Goal: Task Accomplishment & Management: Complete application form

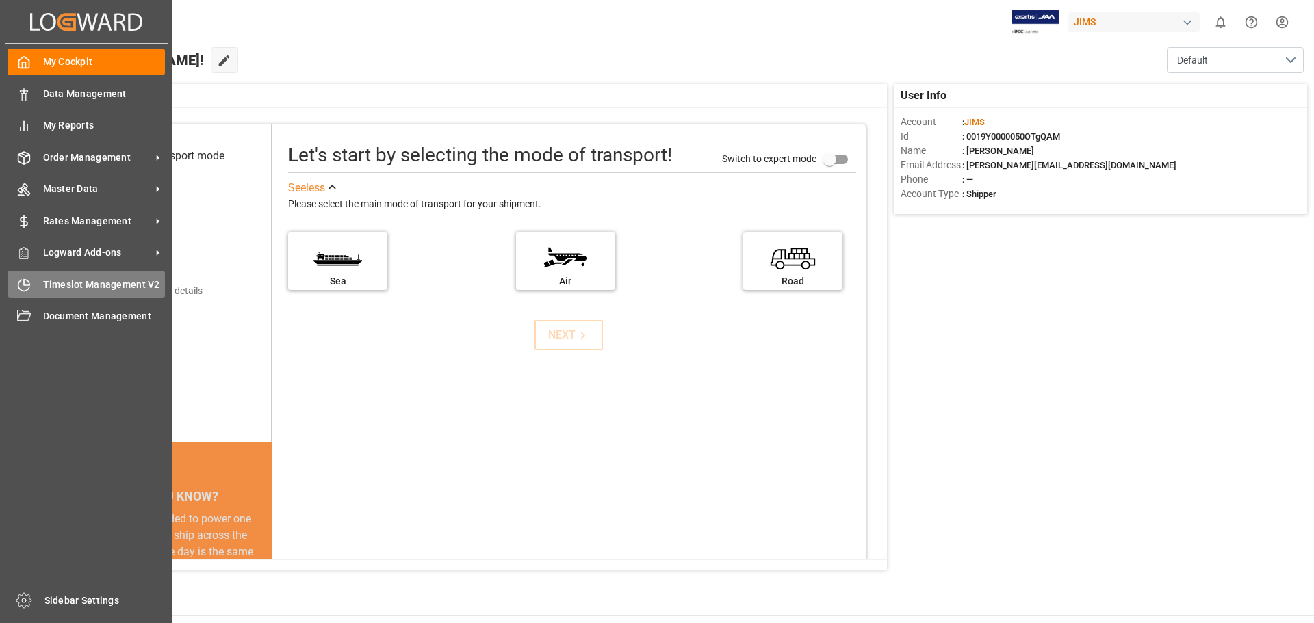
click at [47, 285] on span "Timeslot Management V2" at bounding box center [104, 285] width 123 height 14
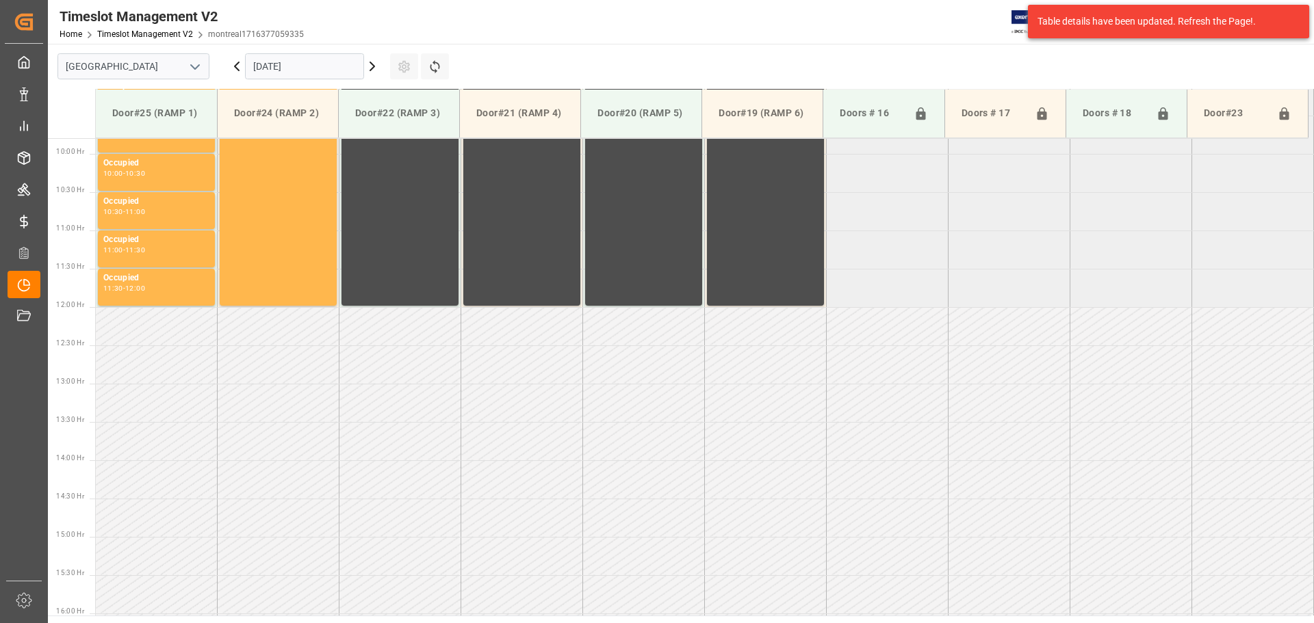
scroll to position [758, 0]
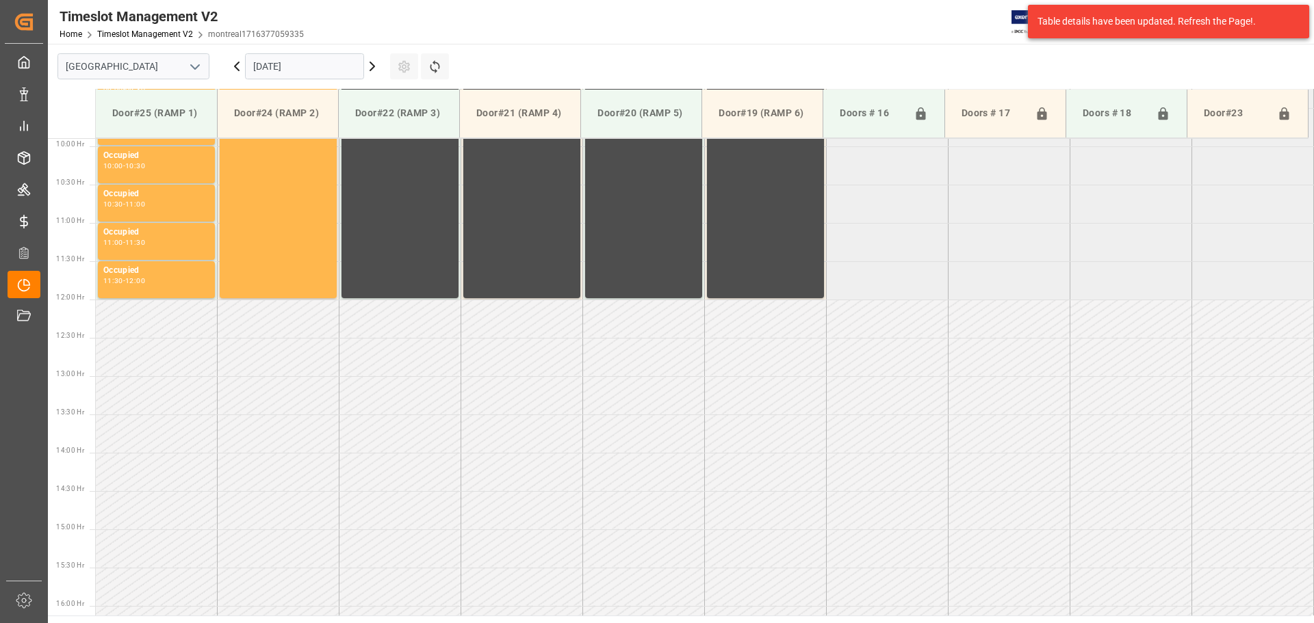
click at [192, 68] on icon "open menu" at bounding box center [195, 67] width 16 height 16
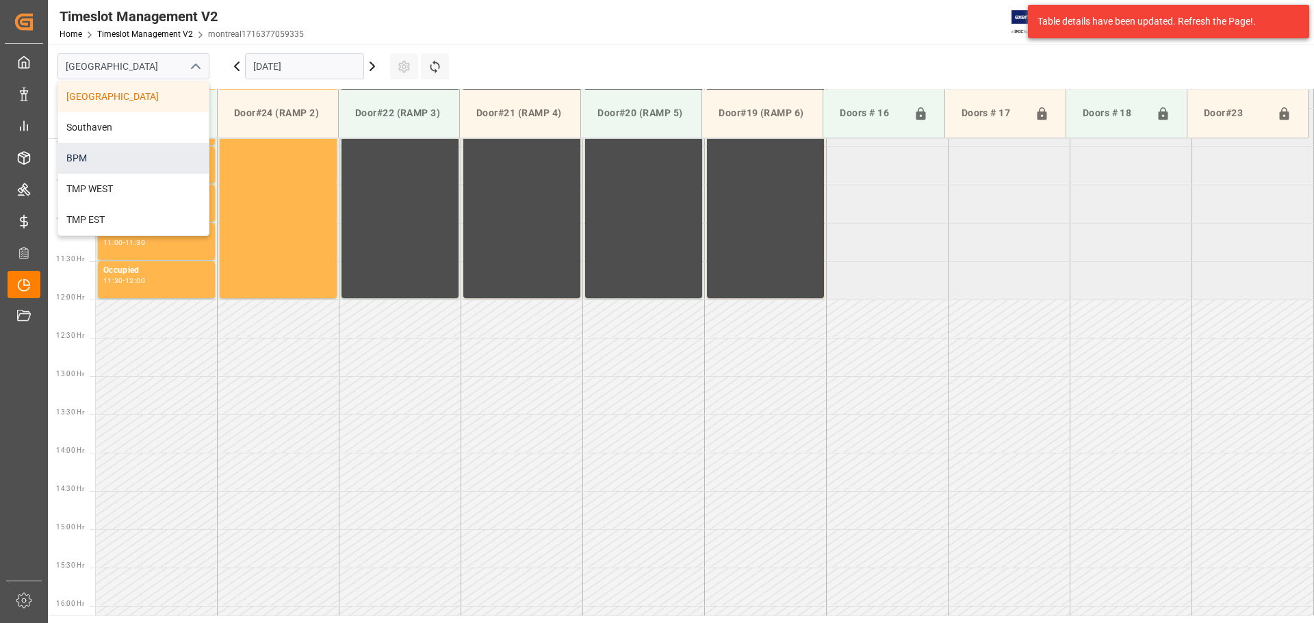
click at [155, 152] on div "BPM" at bounding box center [133, 158] width 151 height 31
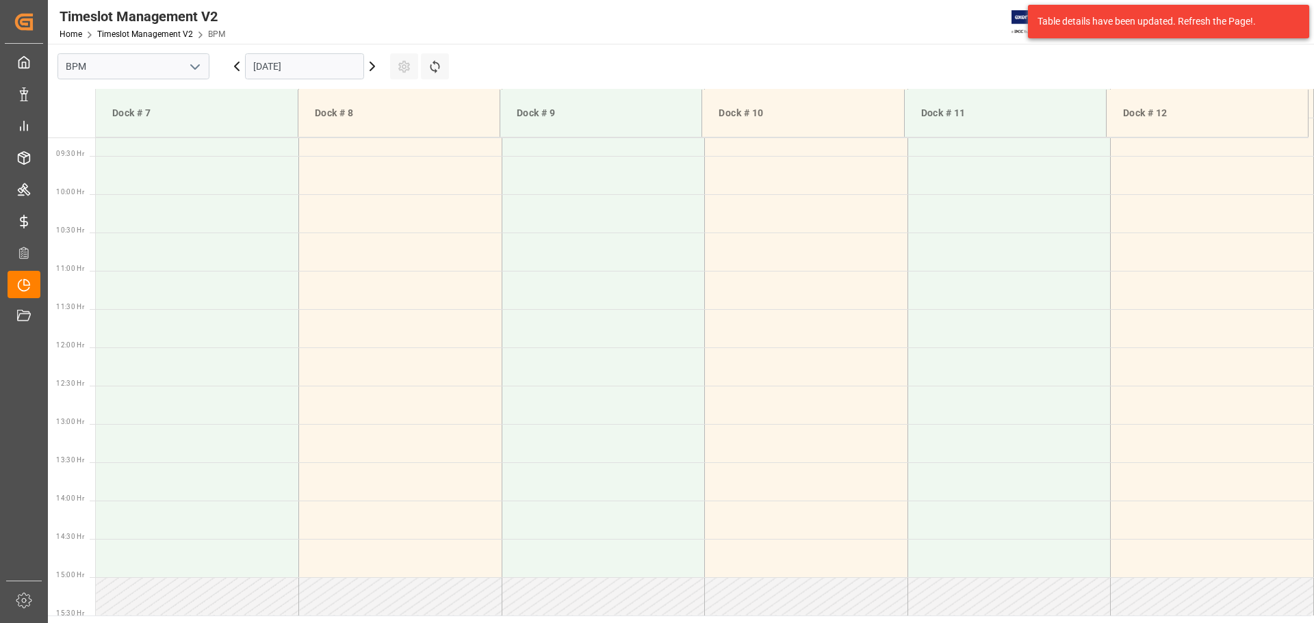
scroll to position [758, 0]
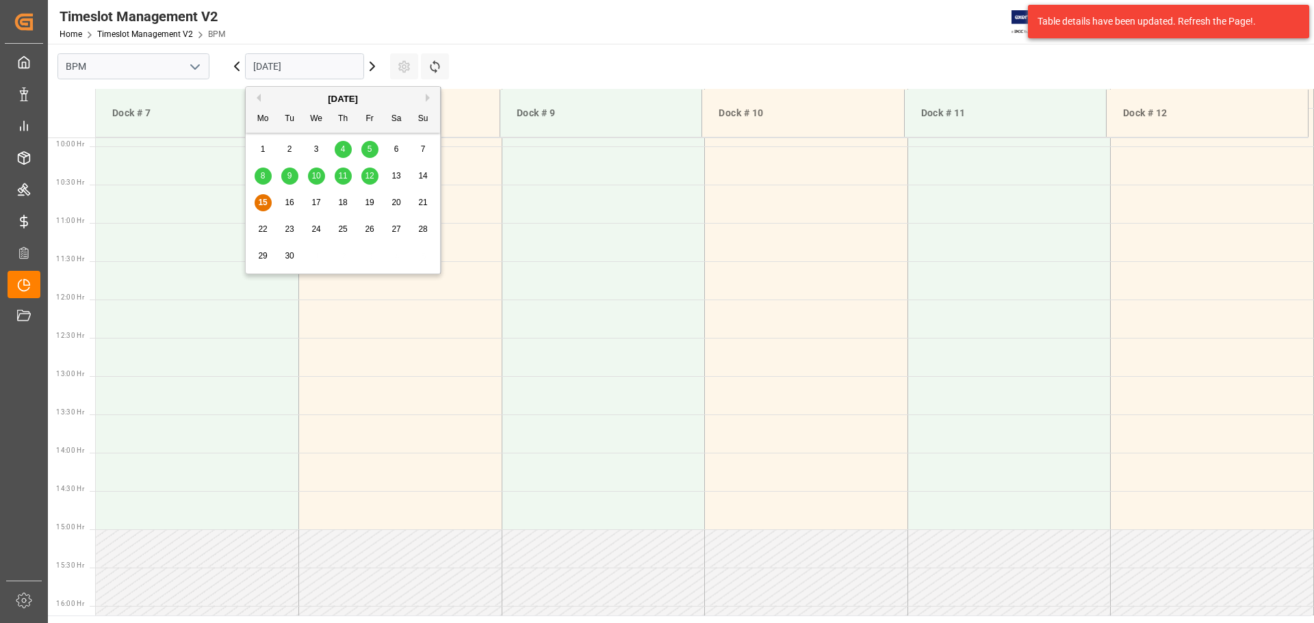
click at [345, 70] on input "[DATE]" at bounding box center [304, 66] width 119 height 26
click at [292, 201] on span "16" at bounding box center [289, 203] width 9 height 10
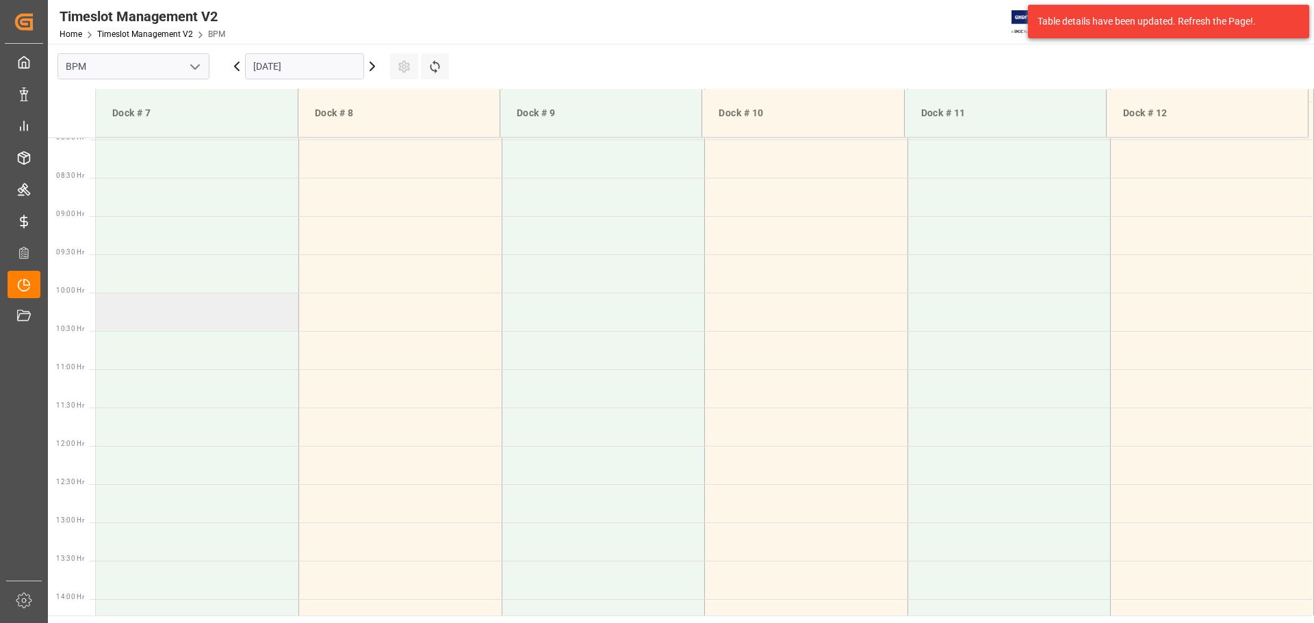
scroll to position [415, 0]
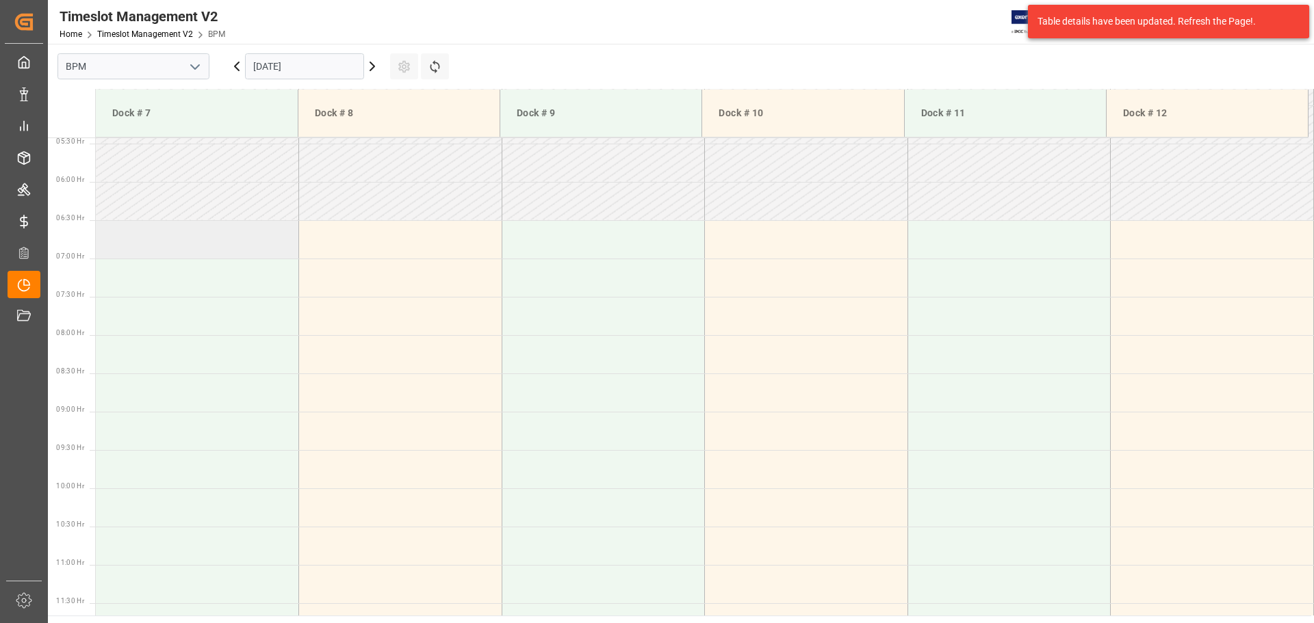
click at [205, 234] on td at bounding box center [197, 239] width 203 height 38
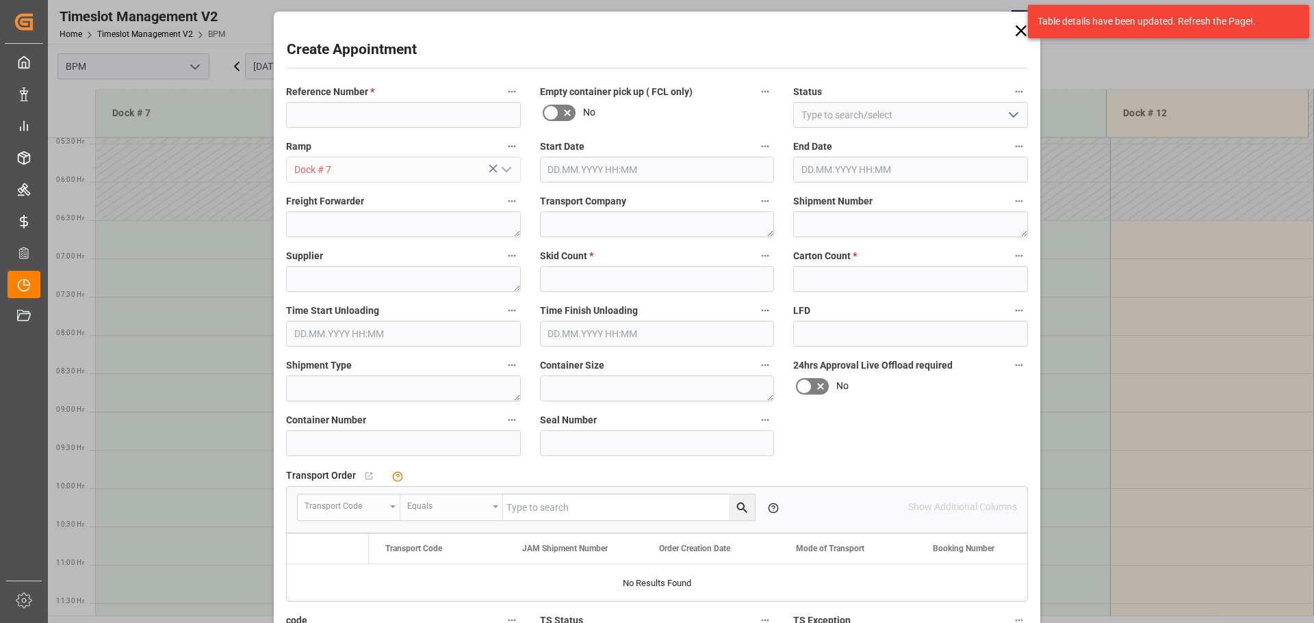
type input "[DATE] 06:30"
type input "[DATE] 07:00"
click at [361, 122] on input at bounding box center [403, 115] width 235 height 26
type input "77-10974-[GEOGRAPHIC_DATA]"
click at [890, 125] on input at bounding box center [910, 115] width 235 height 26
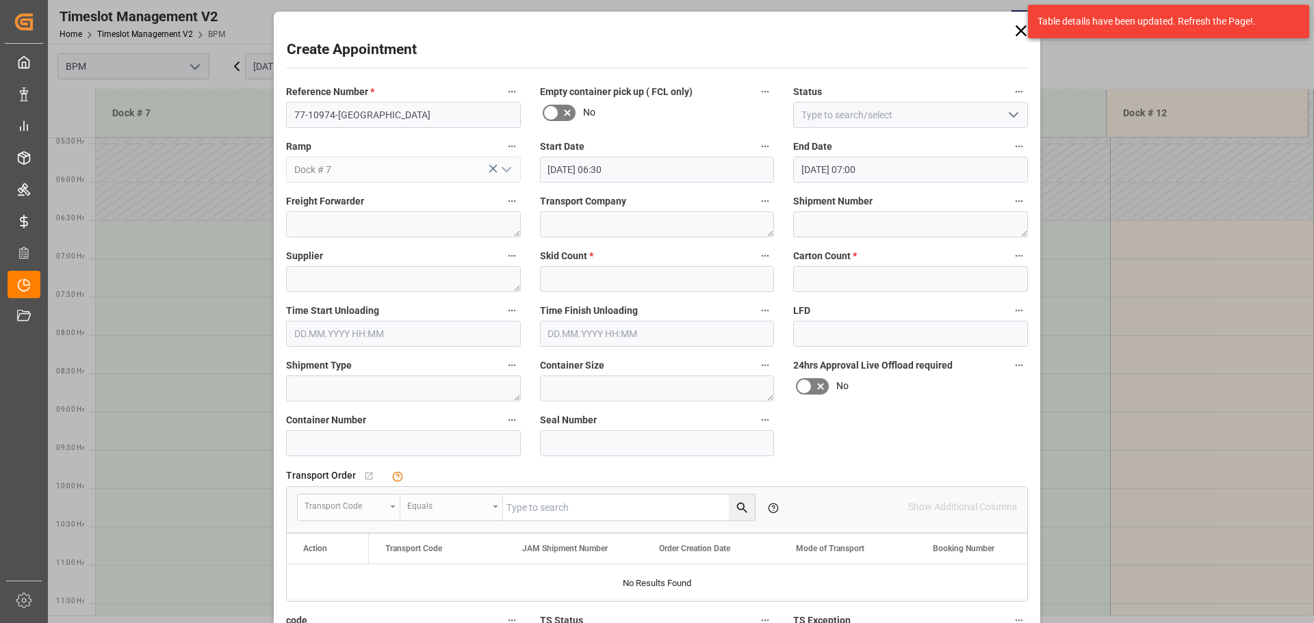
click at [1008, 116] on icon "open menu" at bounding box center [1013, 115] width 16 height 16
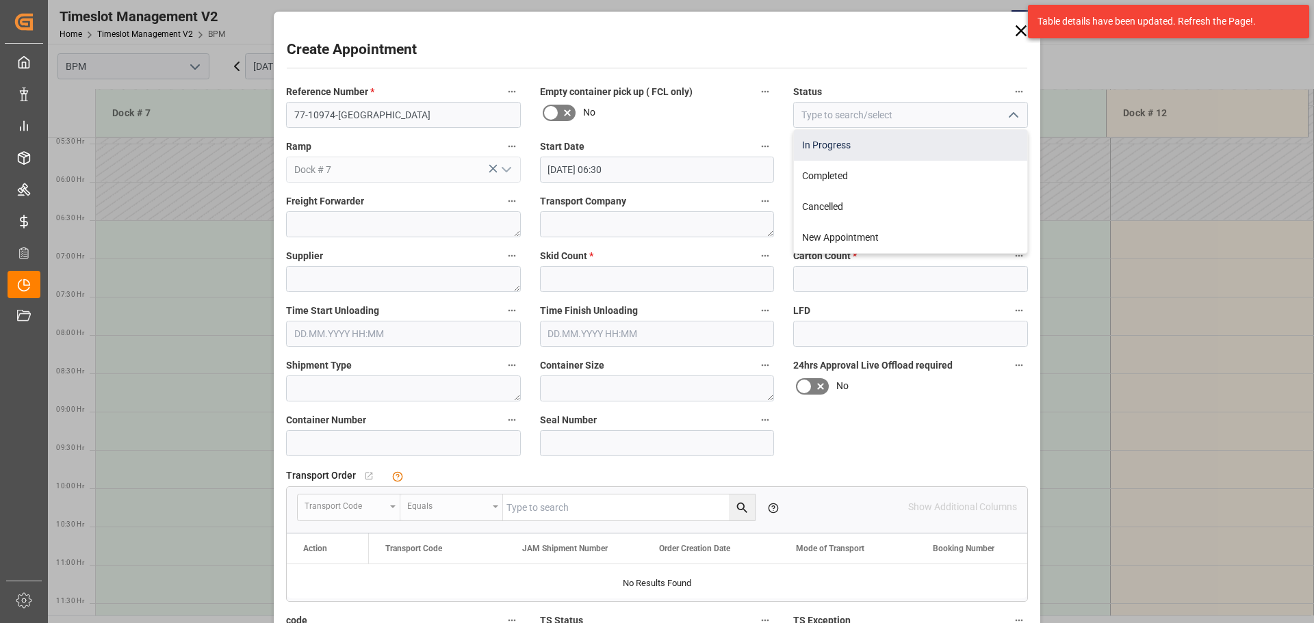
click at [975, 142] on div "In Progress" at bounding box center [910, 145] width 233 height 31
type input "In Progress"
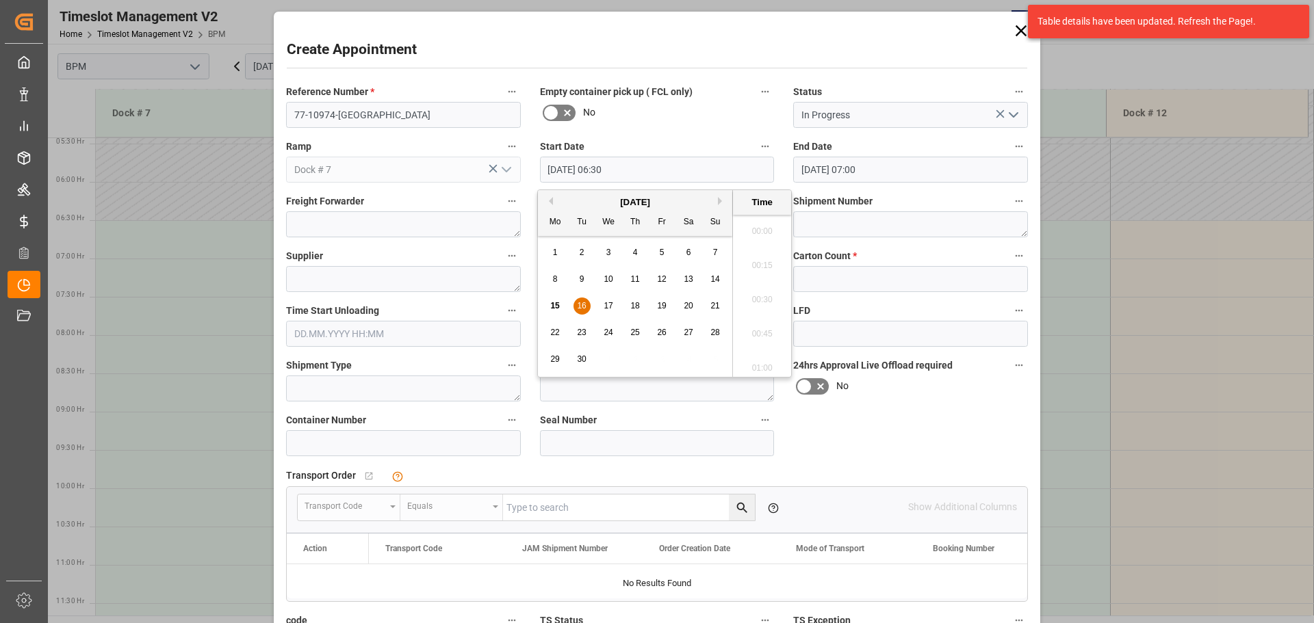
click at [697, 171] on input "[DATE] 06:30" at bounding box center [657, 170] width 235 height 26
click at [582, 305] on span "16" at bounding box center [581, 306] width 9 height 10
click at [756, 357] on li "07:00" at bounding box center [762, 364] width 58 height 34
type input "[DATE] 07:00"
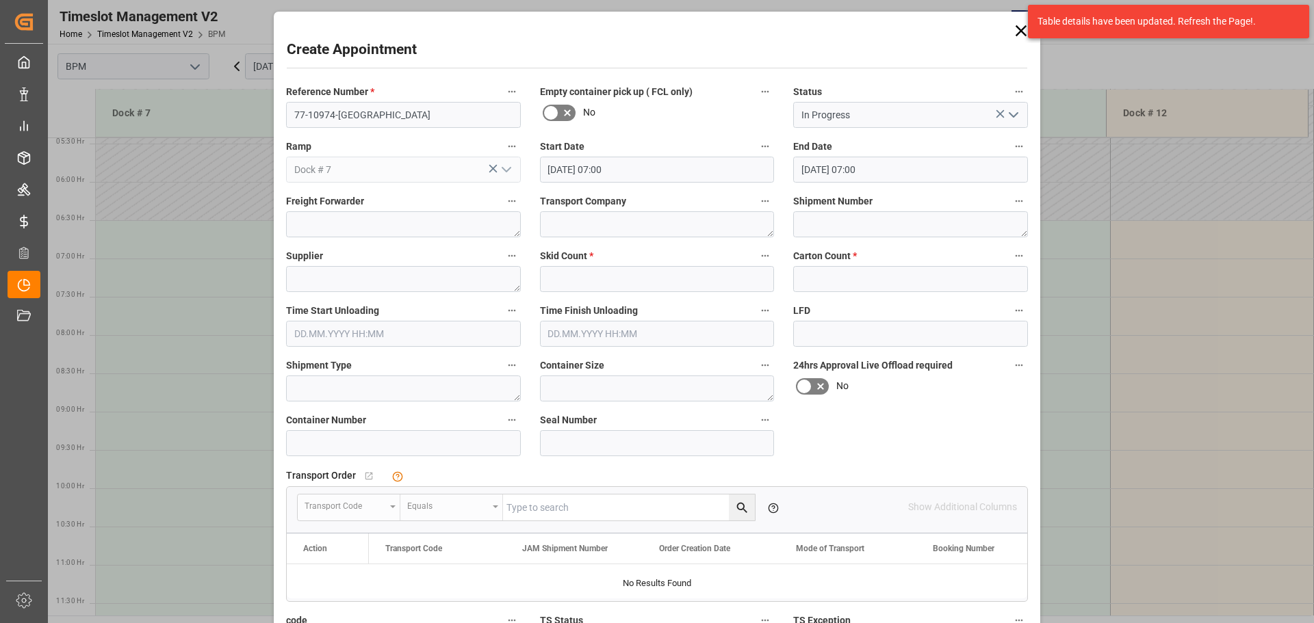
click at [900, 172] on input "[DATE] 07:00" at bounding box center [910, 170] width 235 height 26
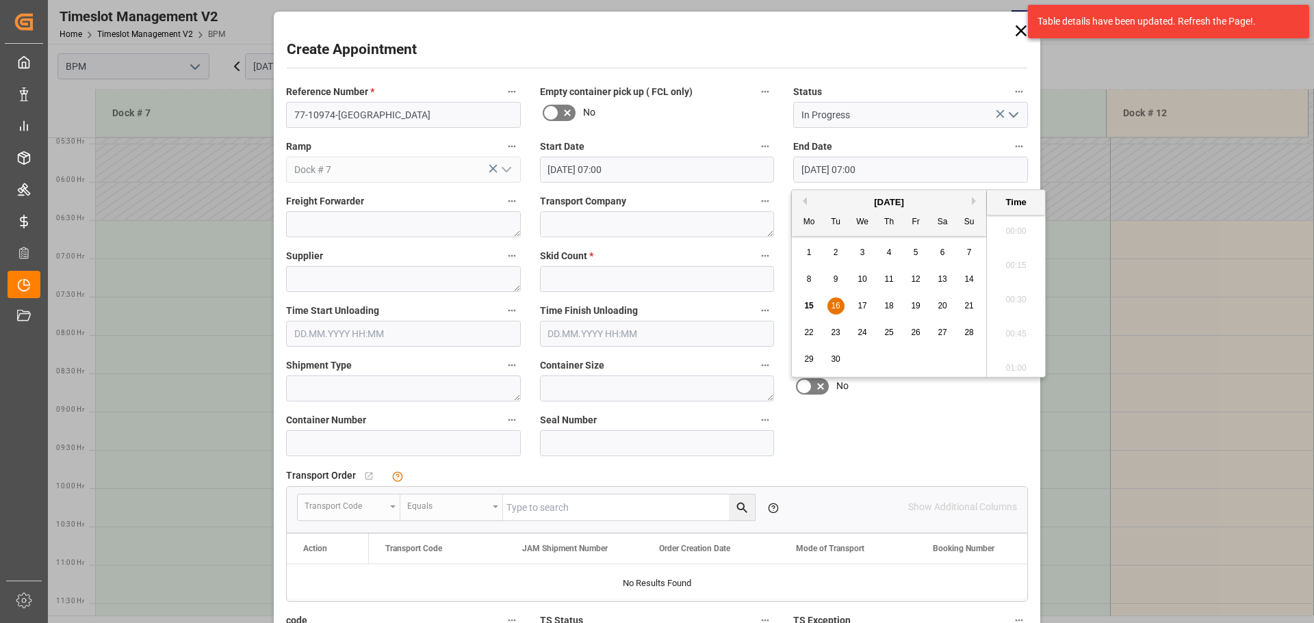
scroll to position [894, 0]
click at [834, 305] on span "16" at bounding box center [835, 306] width 9 height 10
click at [1010, 361] on li "15:00" at bounding box center [1016, 364] width 58 height 34
type input "[DATE] 15:00"
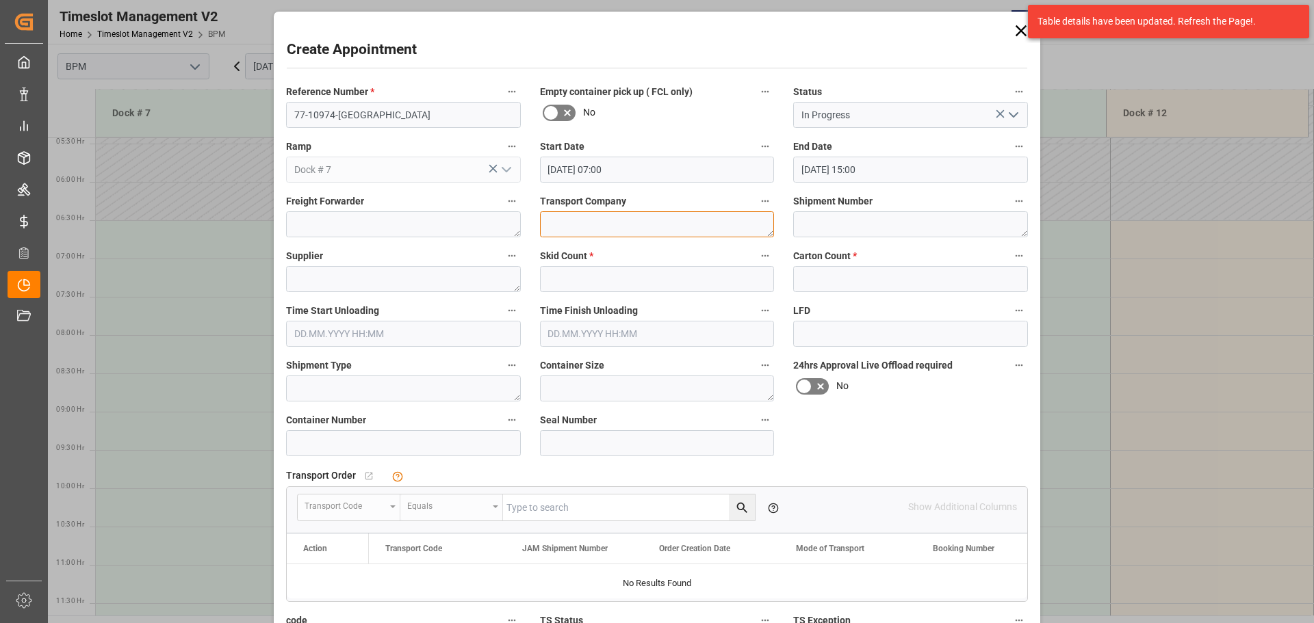
click at [622, 231] on textarea at bounding box center [657, 224] width 235 height 26
type textarea "LOAD KING TRANSPORT"
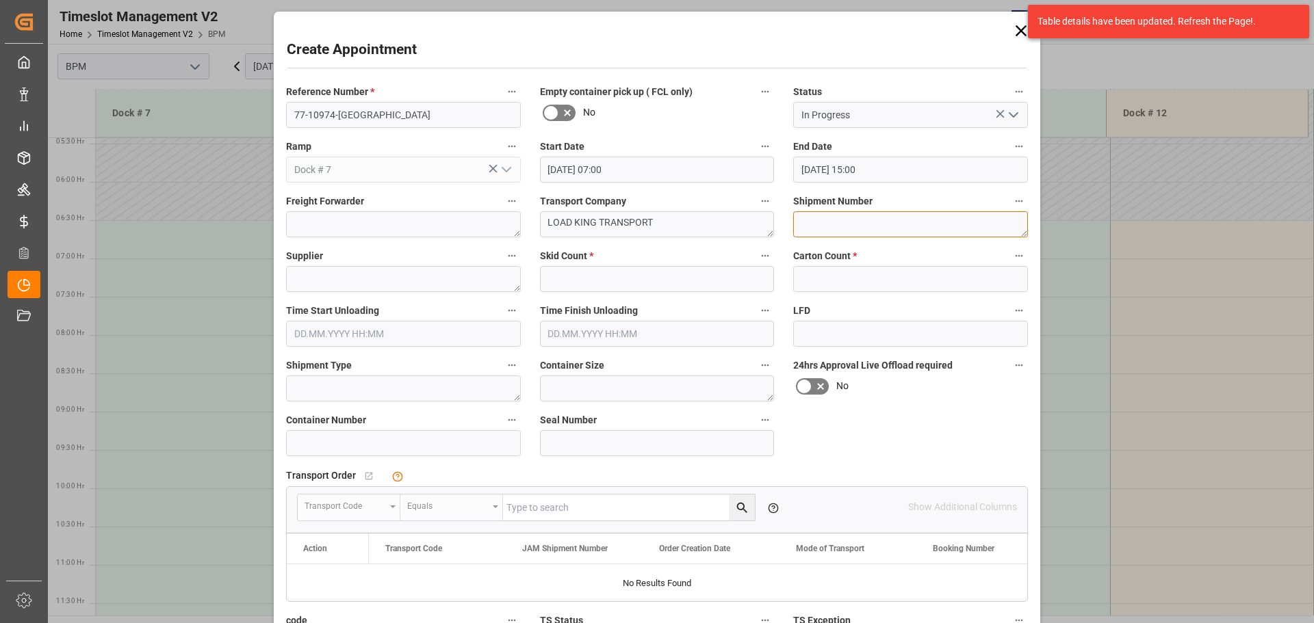
click at [922, 227] on textarea at bounding box center [910, 224] width 235 height 26
type textarea "72967"
click at [351, 279] on textarea at bounding box center [403, 279] width 235 height 26
type textarea "[PERSON_NAME]"
click at [588, 278] on input "text" at bounding box center [657, 279] width 235 height 26
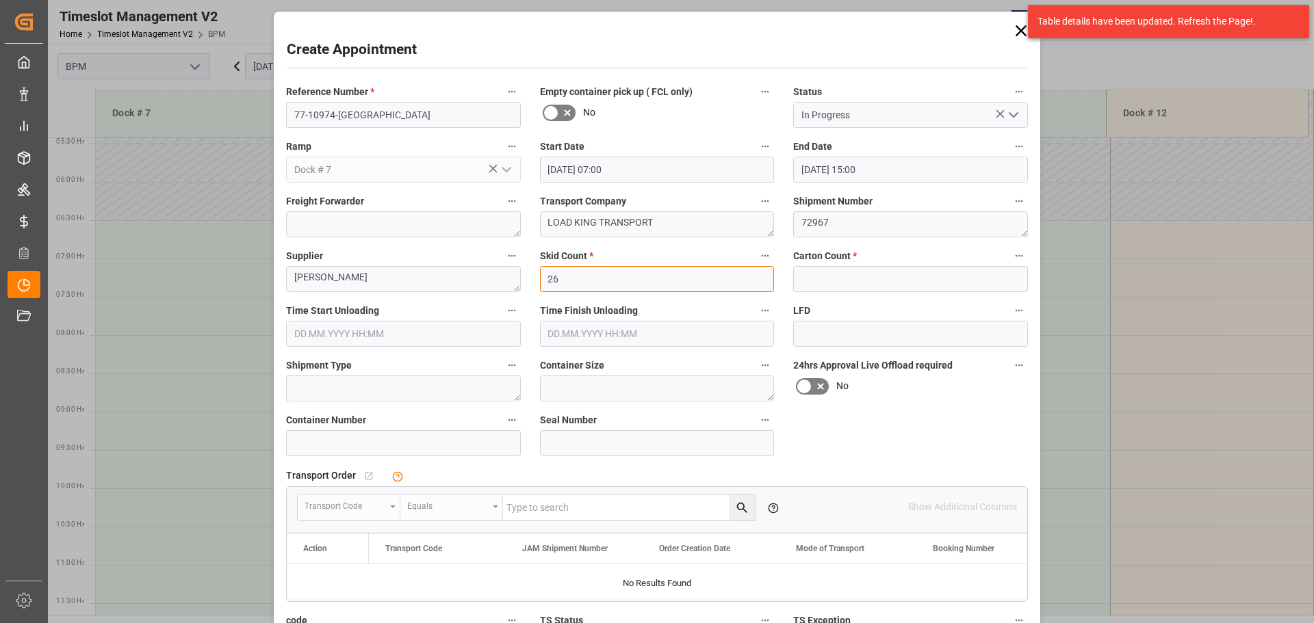
type input "26"
click at [831, 283] on input "text" at bounding box center [910, 279] width 235 height 26
type input "0"
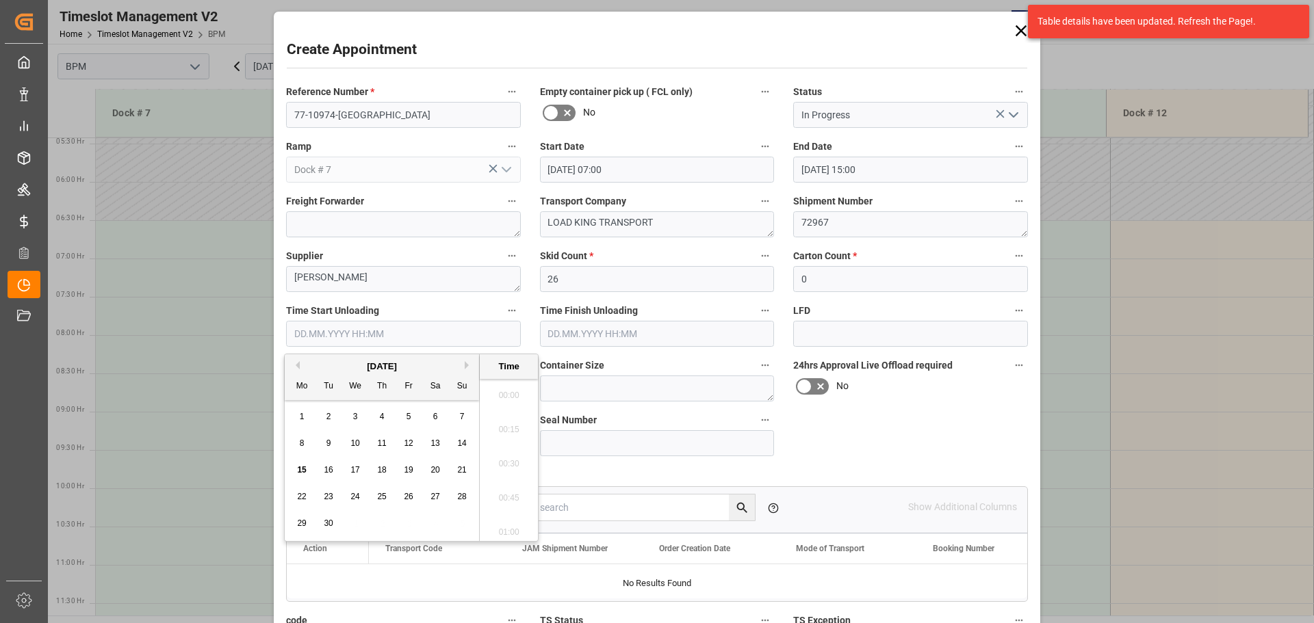
click at [431, 341] on input "text" at bounding box center [403, 334] width 235 height 26
click at [326, 470] on span "16" at bounding box center [328, 470] width 9 height 10
click at [505, 467] on li "07:00" at bounding box center [509, 460] width 58 height 34
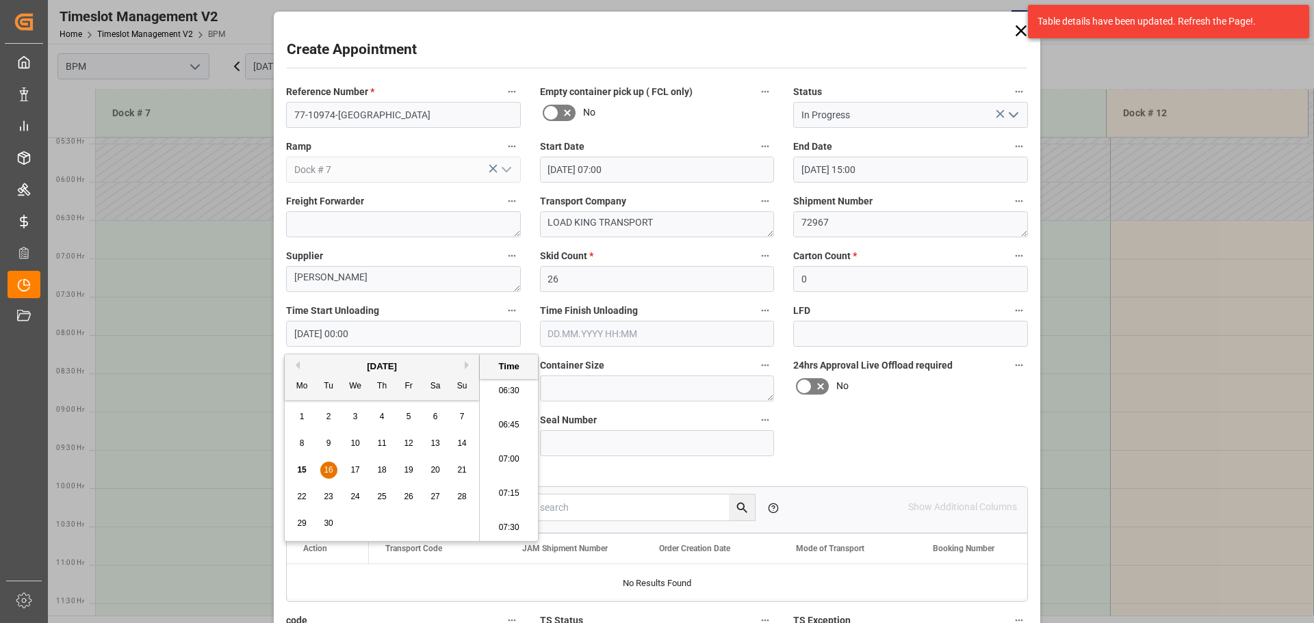
type input "[DATE] 07:00"
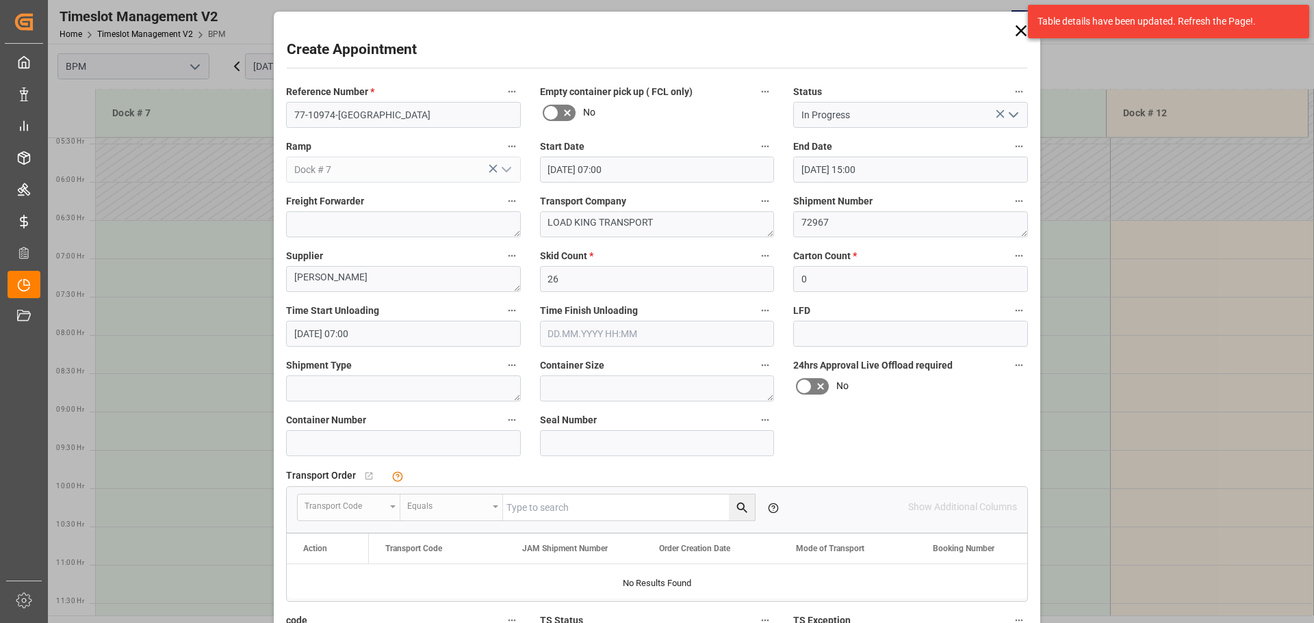
click at [644, 337] on input "text" at bounding box center [657, 334] width 235 height 26
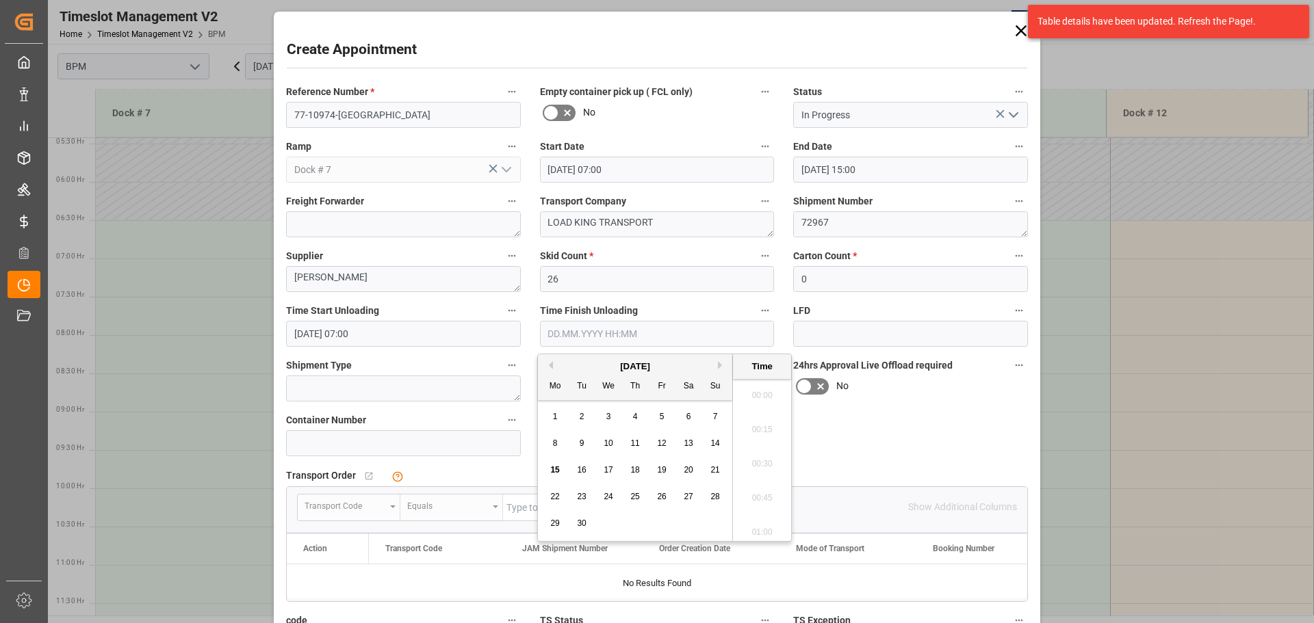
scroll to position [1510, 0]
click at [584, 388] on div "Tu" at bounding box center [582, 386] width 17 height 17
click at [580, 465] on div "16" at bounding box center [582, 471] width 17 height 16
click at [752, 391] on li "12:00" at bounding box center [762, 391] width 58 height 34
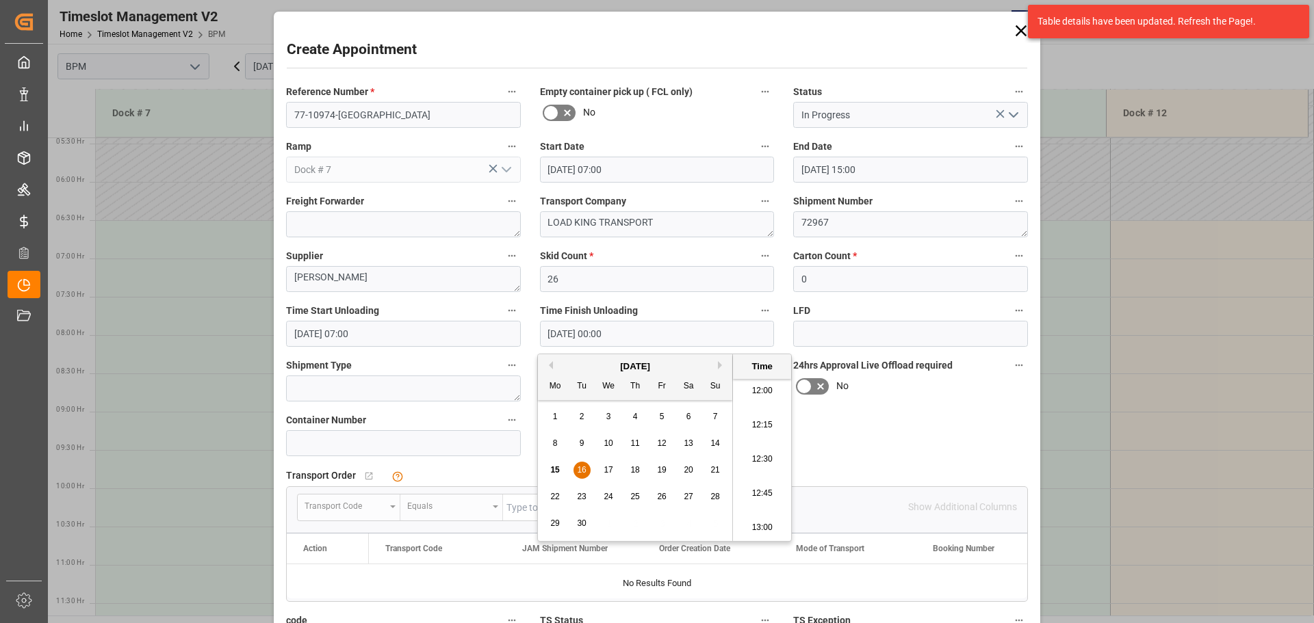
type input "[DATE] 12:00"
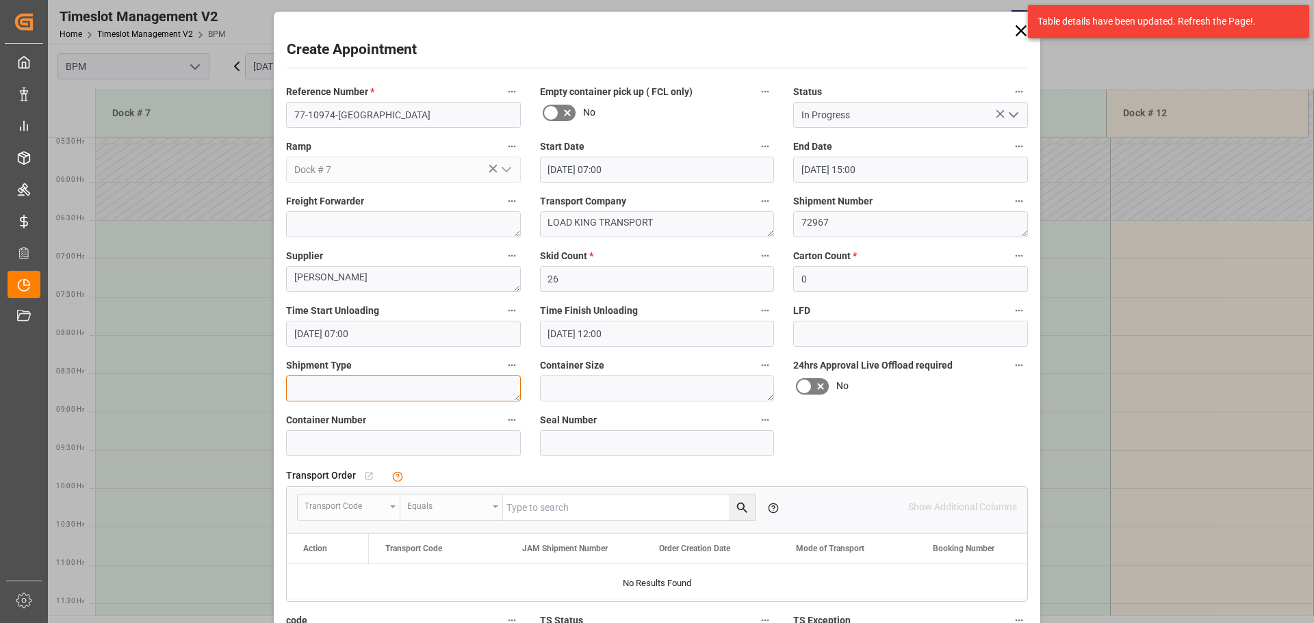
click at [460, 394] on textarea at bounding box center [403, 389] width 235 height 26
type textarea "53ft"
click at [631, 389] on textarea at bounding box center [657, 389] width 235 height 26
type textarea "53ft"
click at [428, 443] on input at bounding box center [403, 443] width 235 height 26
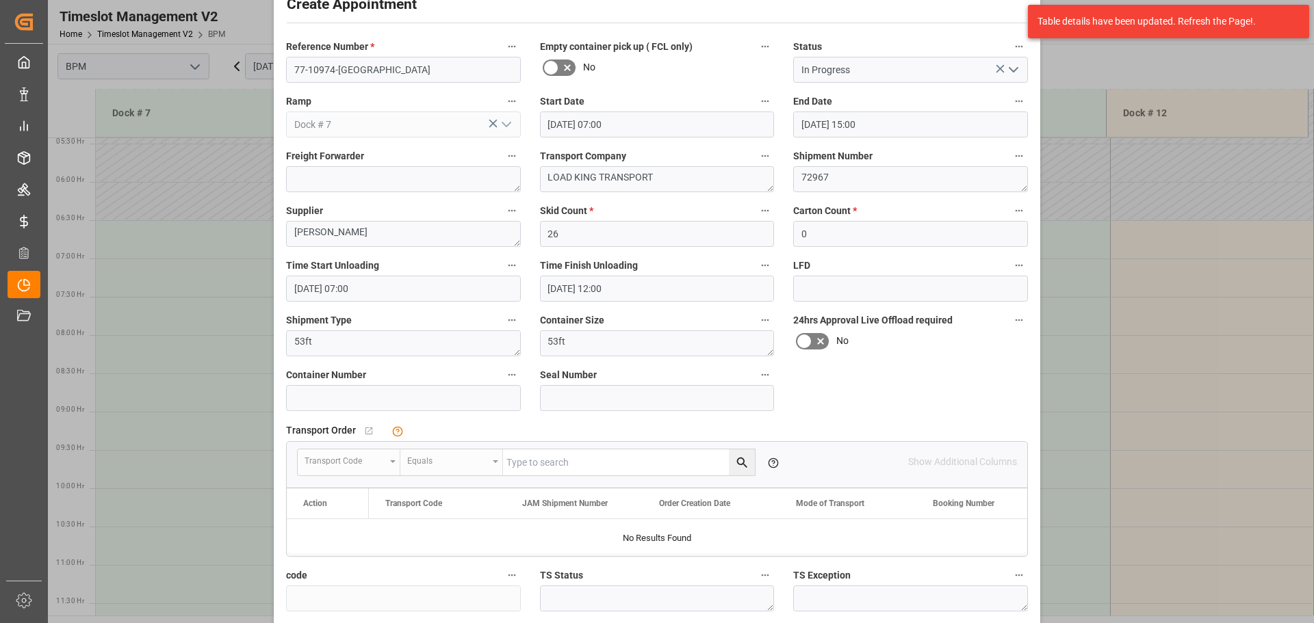
scroll to position [68, 0]
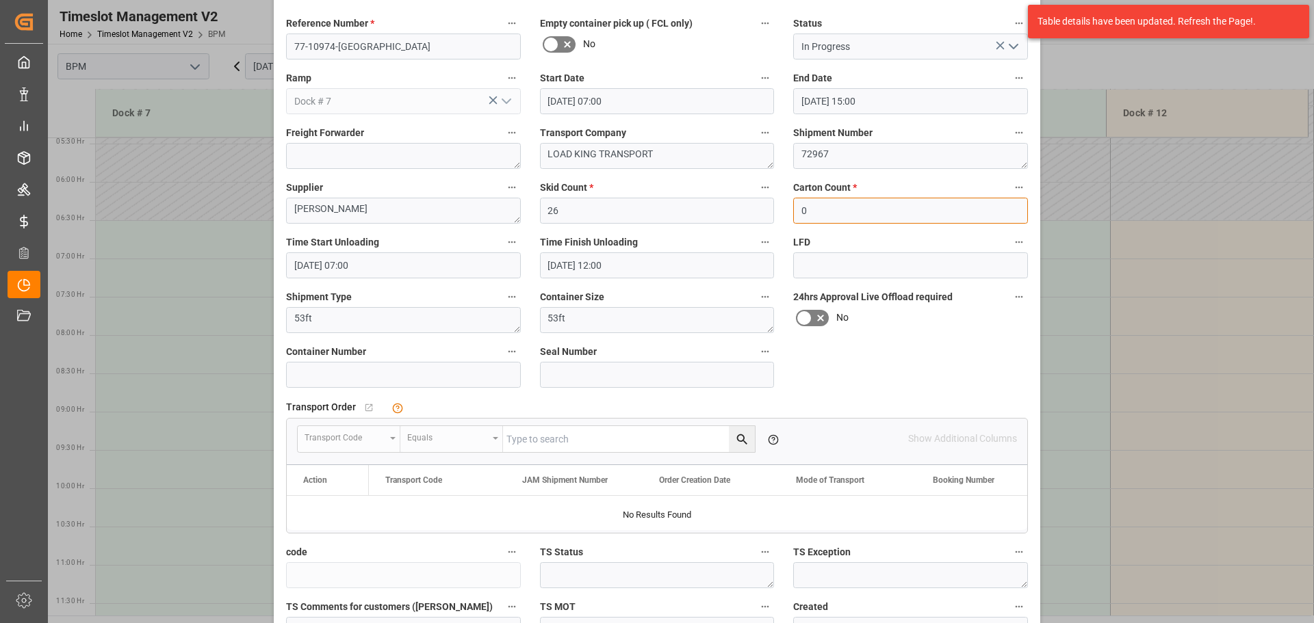
click at [862, 201] on input "0" at bounding box center [910, 211] width 235 height 26
type input "1664"
click at [454, 376] on input at bounding box center [403, 375] width 235 height 26
type input "25210"
click at [576, 370] on input at bounding box center [657, 375] width 235 height 26
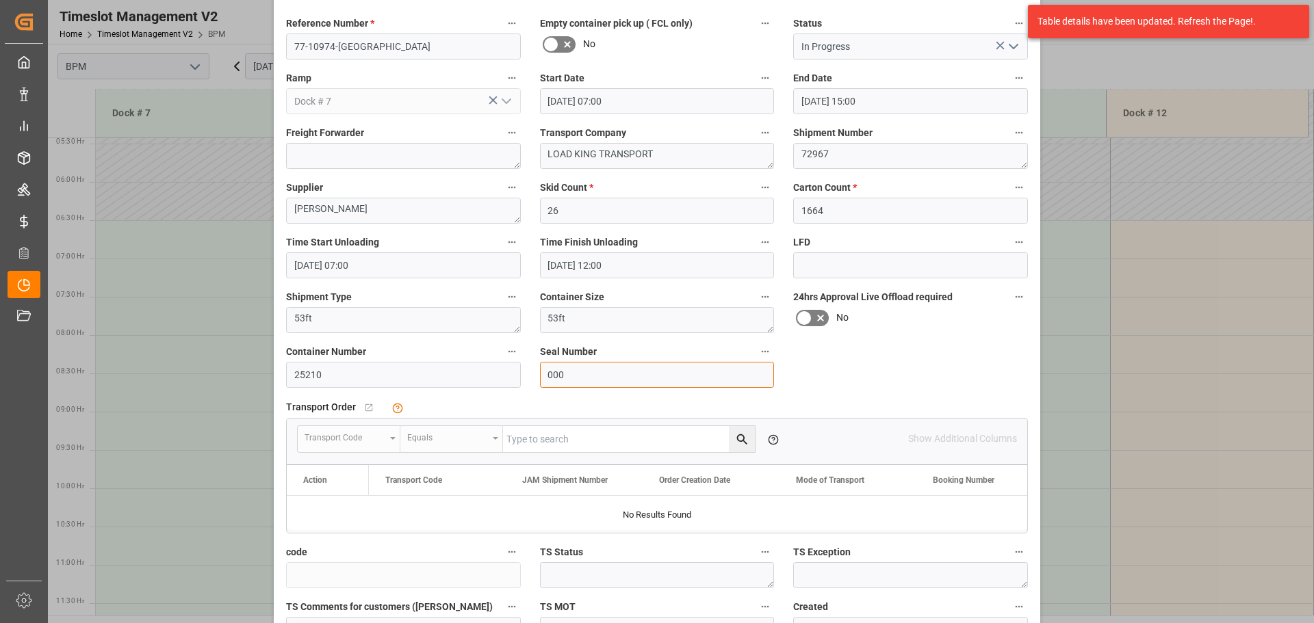
type input "000"
click at [803, 373] on div "Reference Number * 77-10974-US Empty container pick up ( FCL only) No Status In…" at bounding box center [656, 356] width 761 height 693
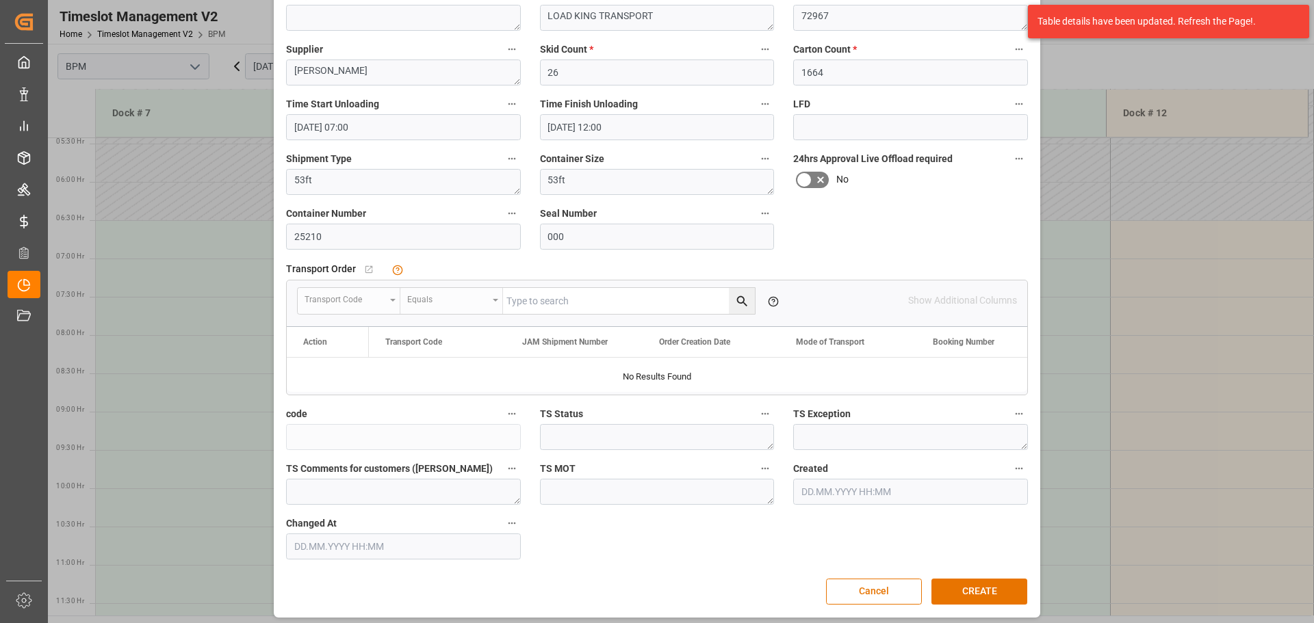
scroll to position [213, 0]
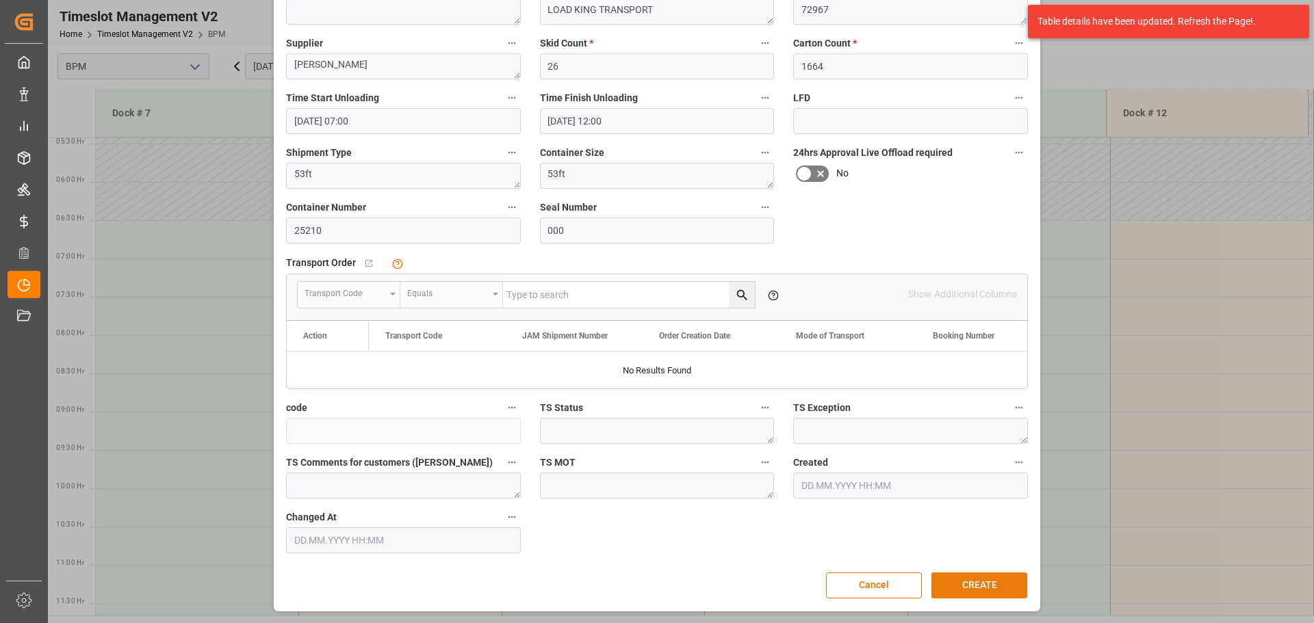
click at [978, 587] on button "CREATE" at bounding box center [979, 586] width 96 height 26
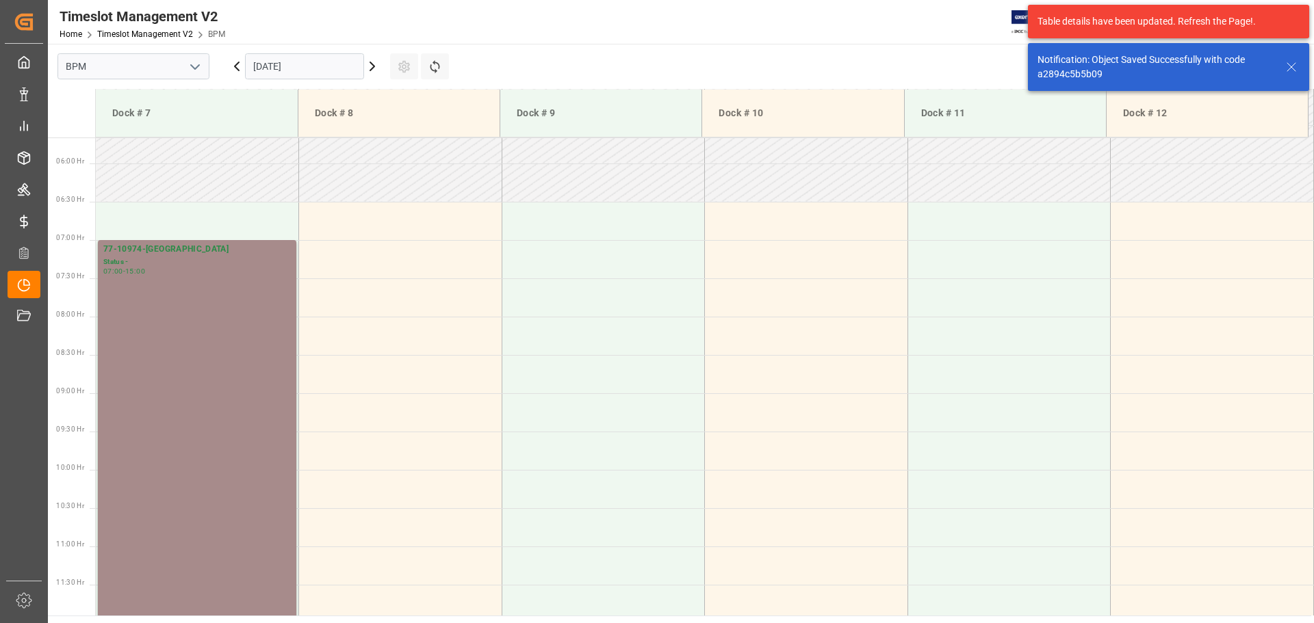
scroll to position [451, 0]
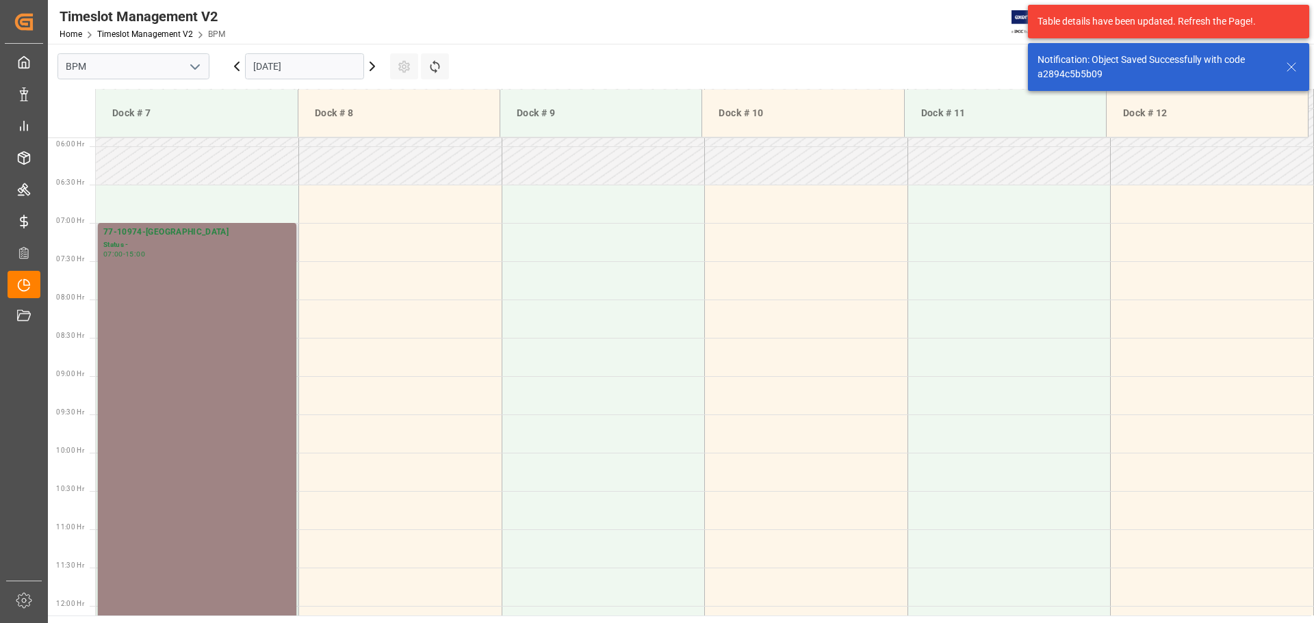
click at [214, 357] on div "77-10974-[GEOGRAPHIC_DATA] Status - 07:00 - 15:00" at bounding box center [197, 529] width 188 height 606
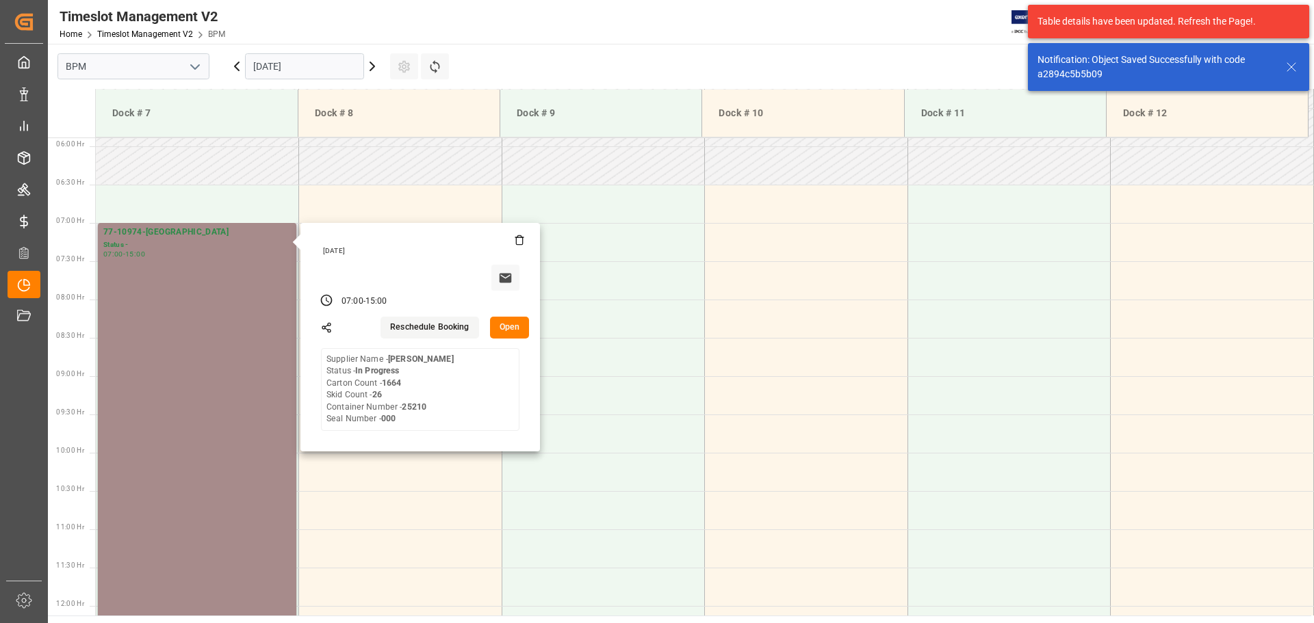
click at [498, 326] on button "Open" at bounding box center [510, 328] width 40 height 22
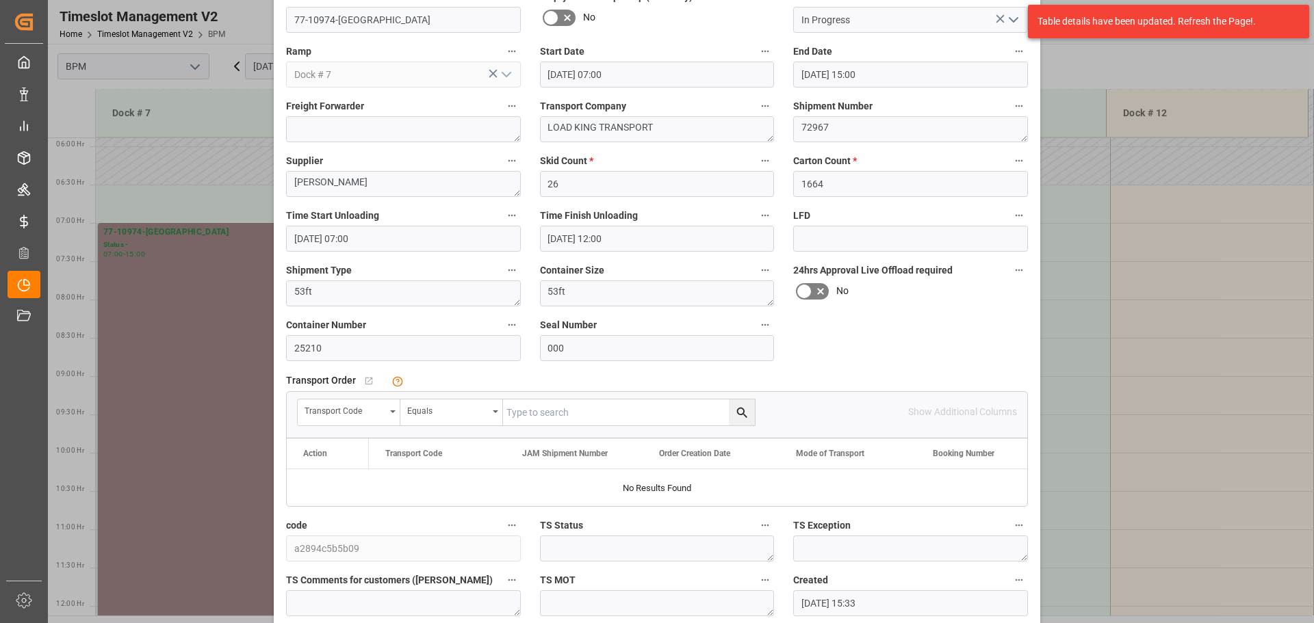
scroll to position [137, 0]
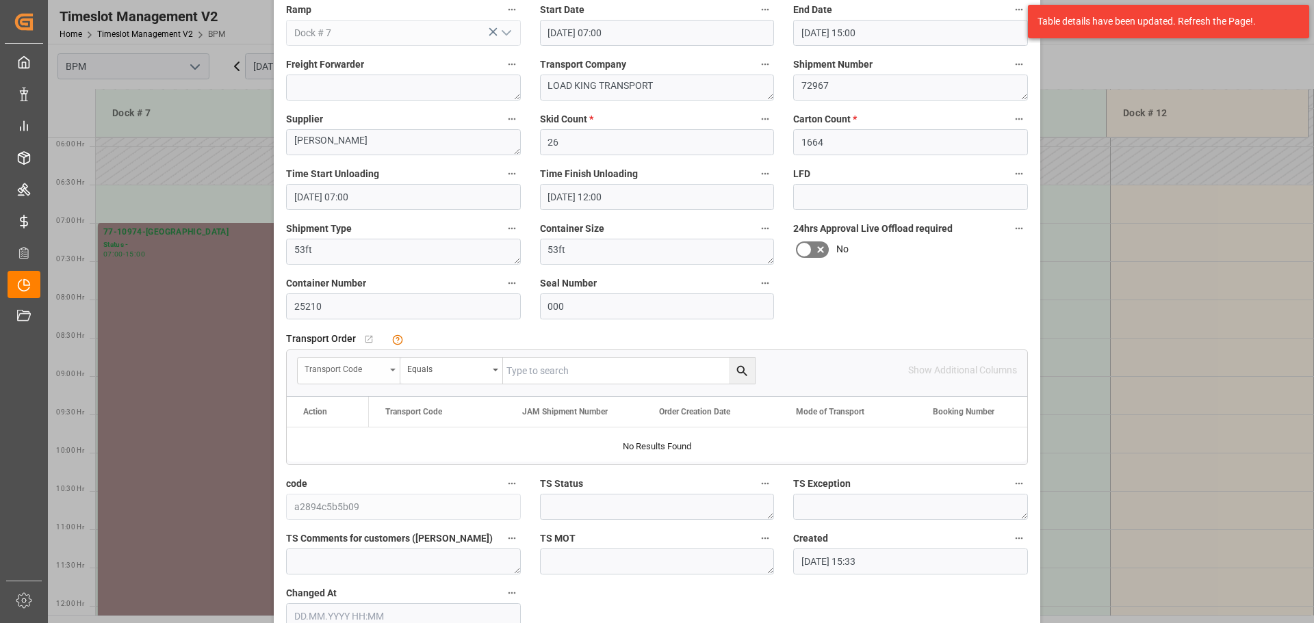
click at [387, 368] on div "Transport Code" at bounding box center [349, 371] width 103 height 26
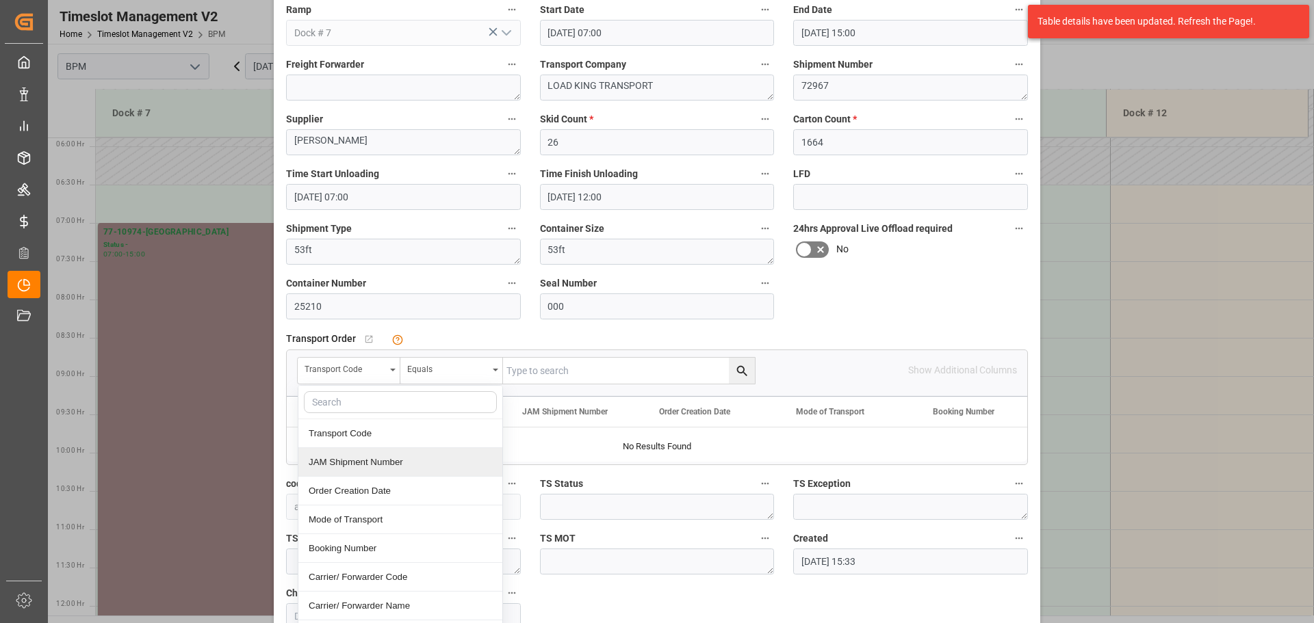
click at [361, 458] on div "JAM Shipment Number" at bounding box center [400, 462] width 204 height 29
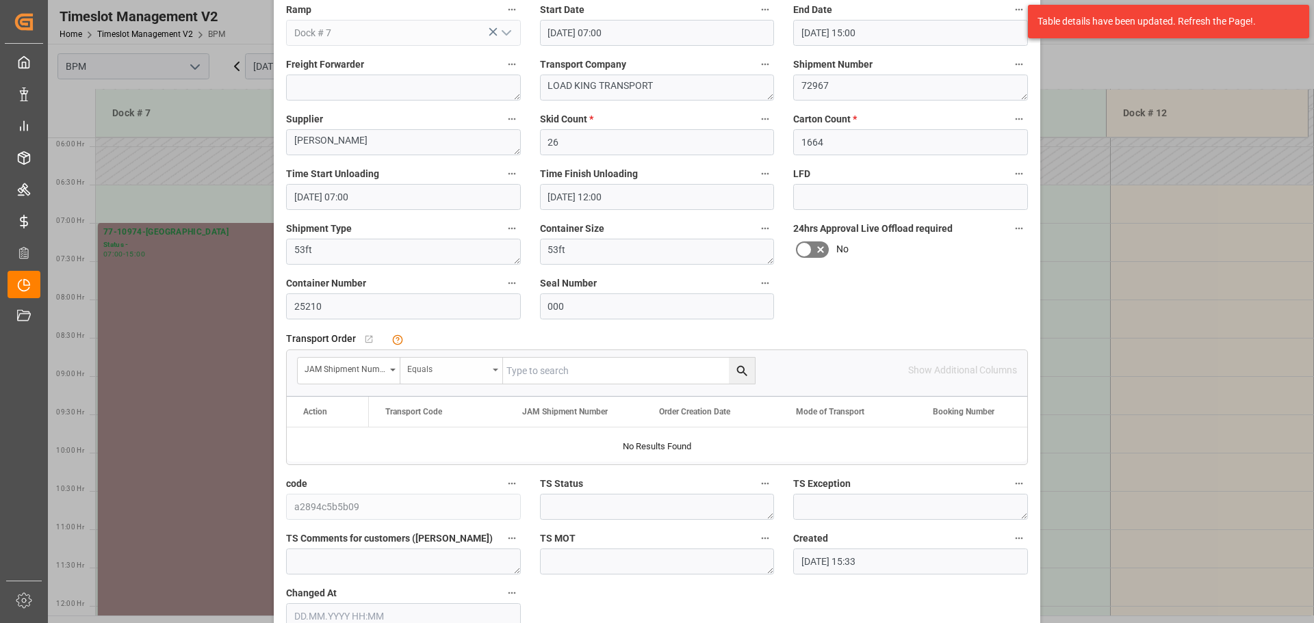
click at [456, 375] on div "Equals" at bounding box center [447, 368] width 81 height 16
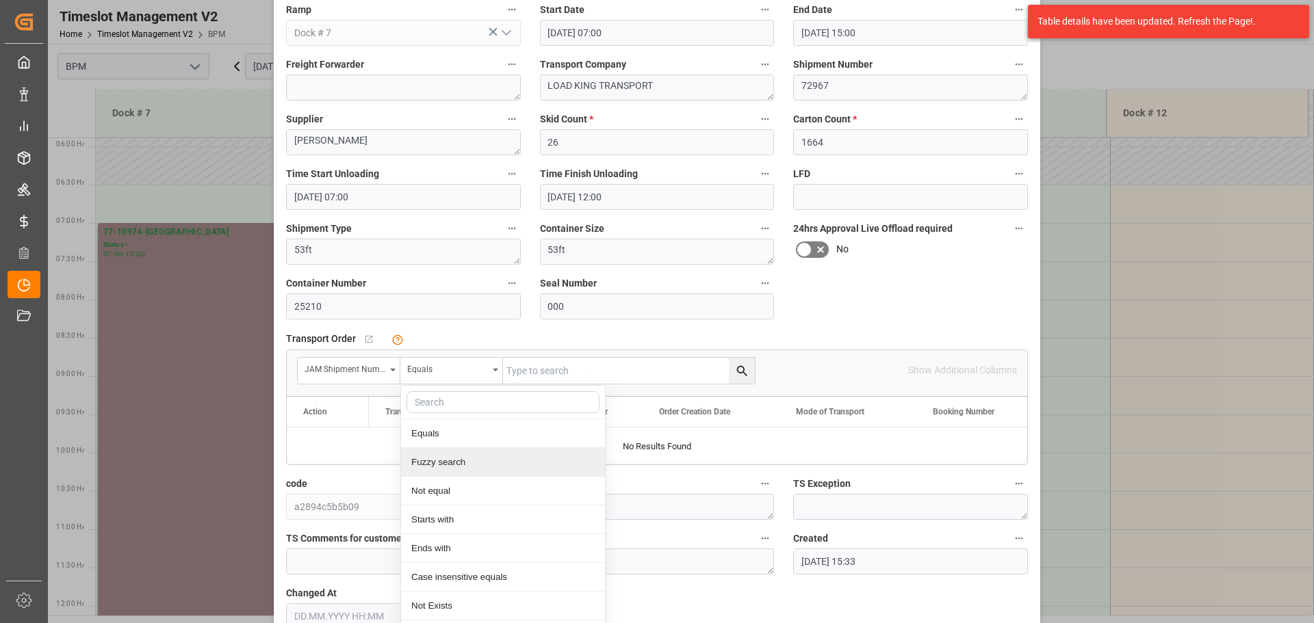
click at [465, 464] on div "Fuzzy search" at bounding box center [503, 462] width 204 height 29
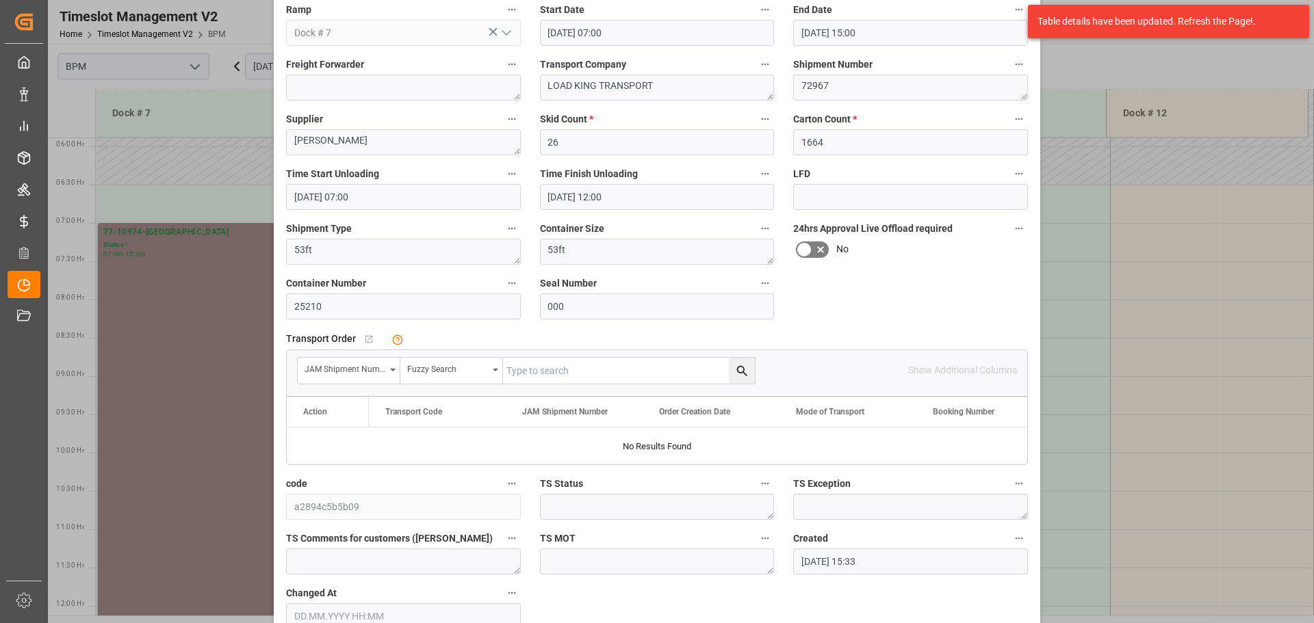
click at [536, 368] on input "text" at bounding box center [629, 371] width 252 height 26
type input "72967"
click at [740, 371] on icon "search button" at bounding box center [742, 371] width 14 height 14
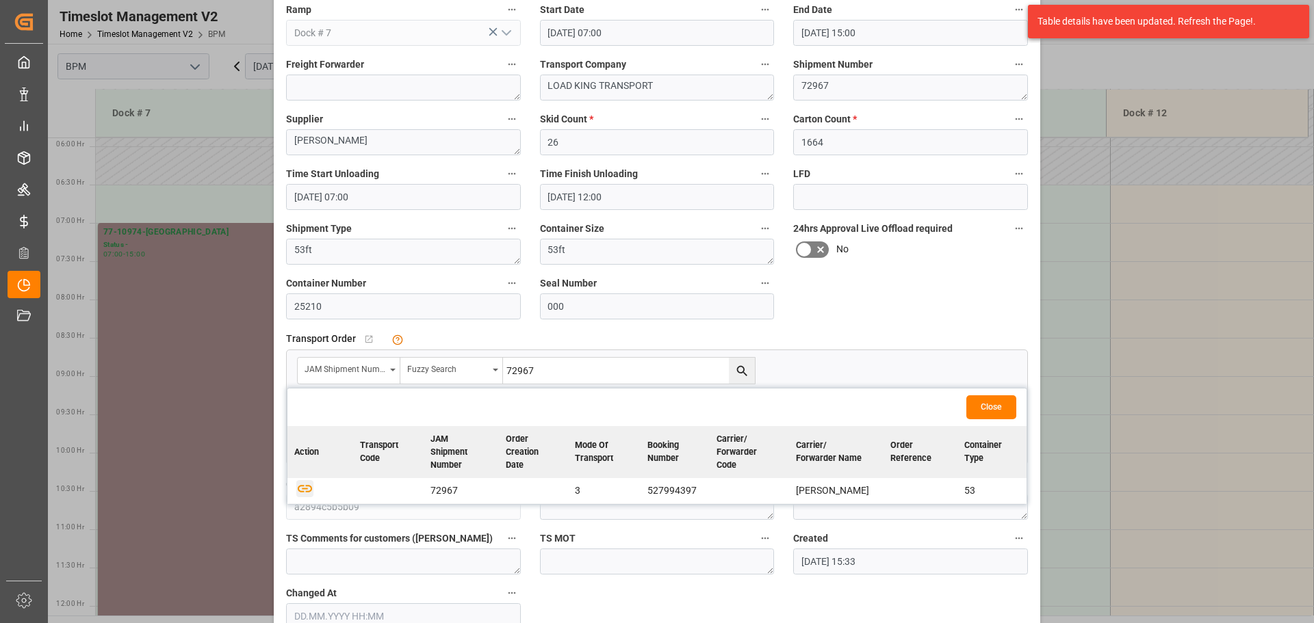
click at [303, 491] on icon "button" at bounding box center [304, 488] width 17 height 17
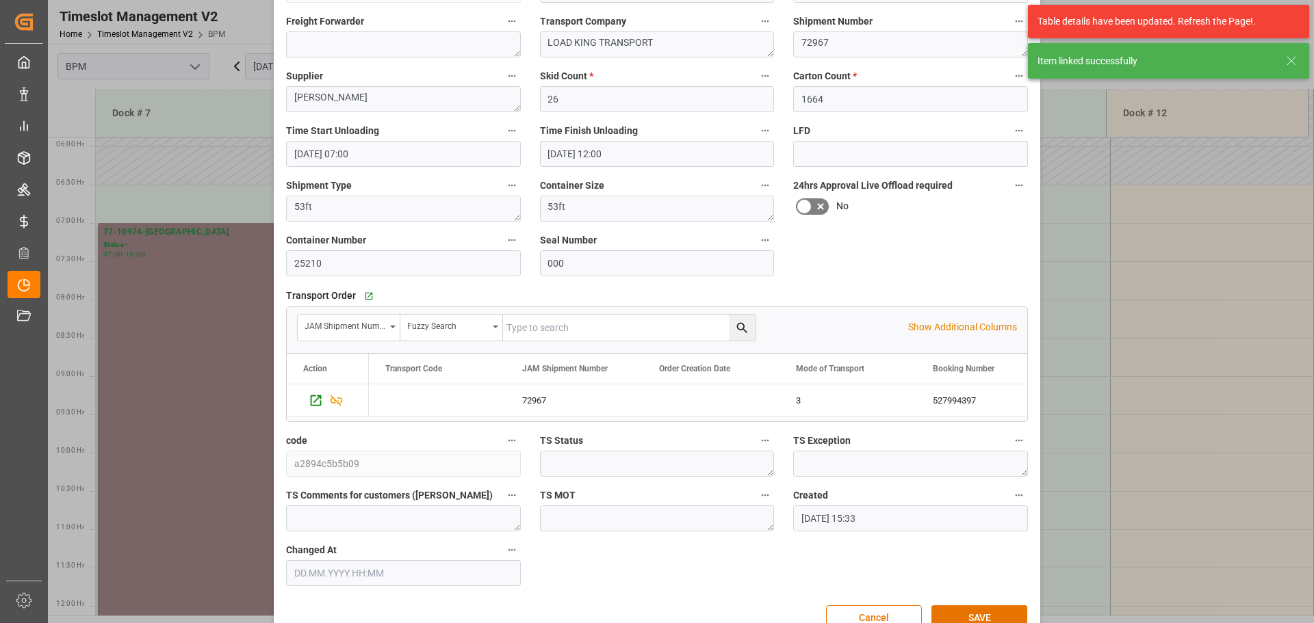
scroll to position [213, 0]
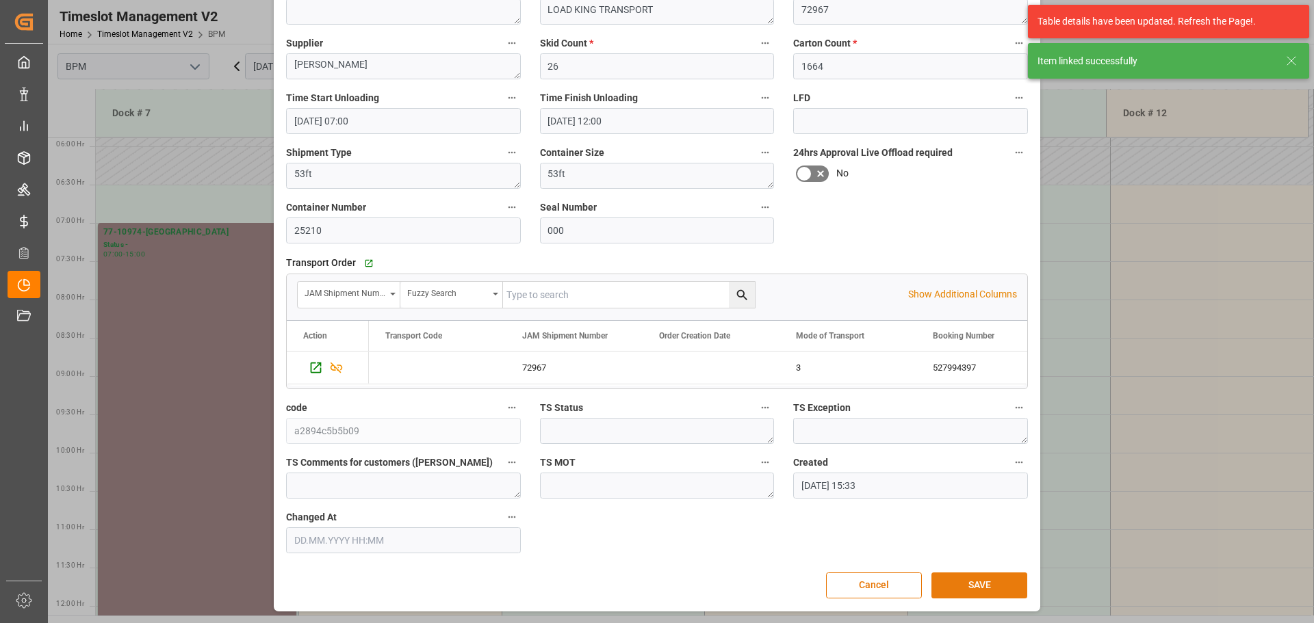
click at [955, 587] on button "SAVE" at bounding box center [979, 586] width 96 height 26
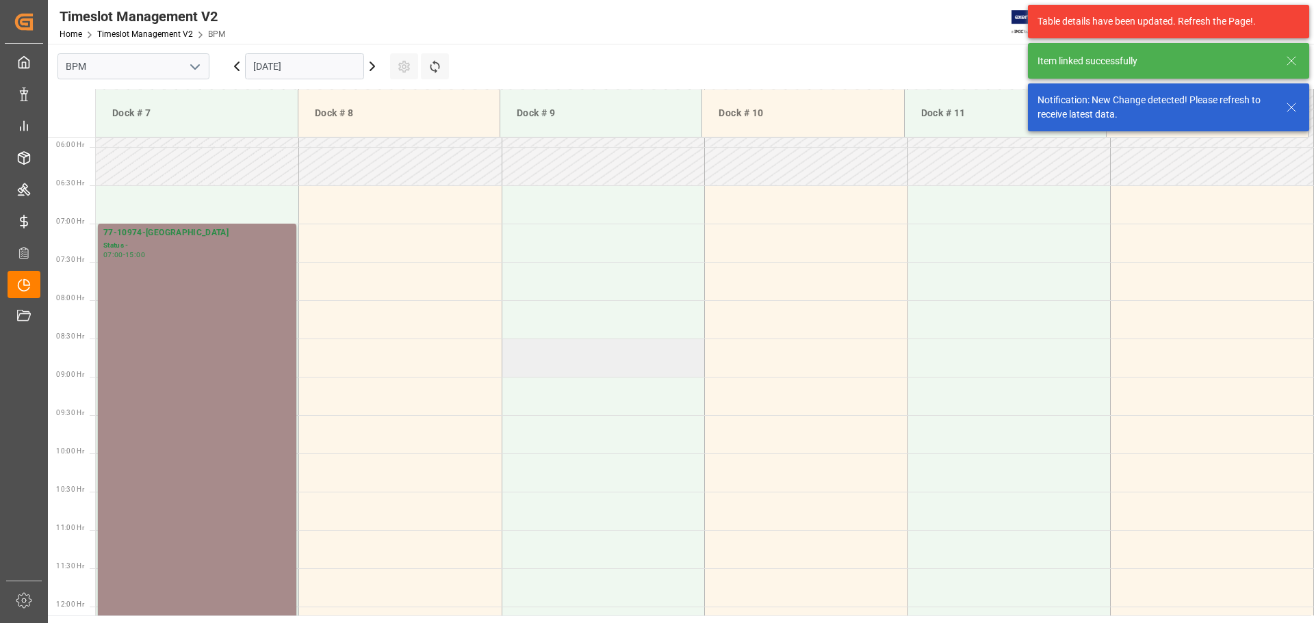
scroll to position [451, 0]
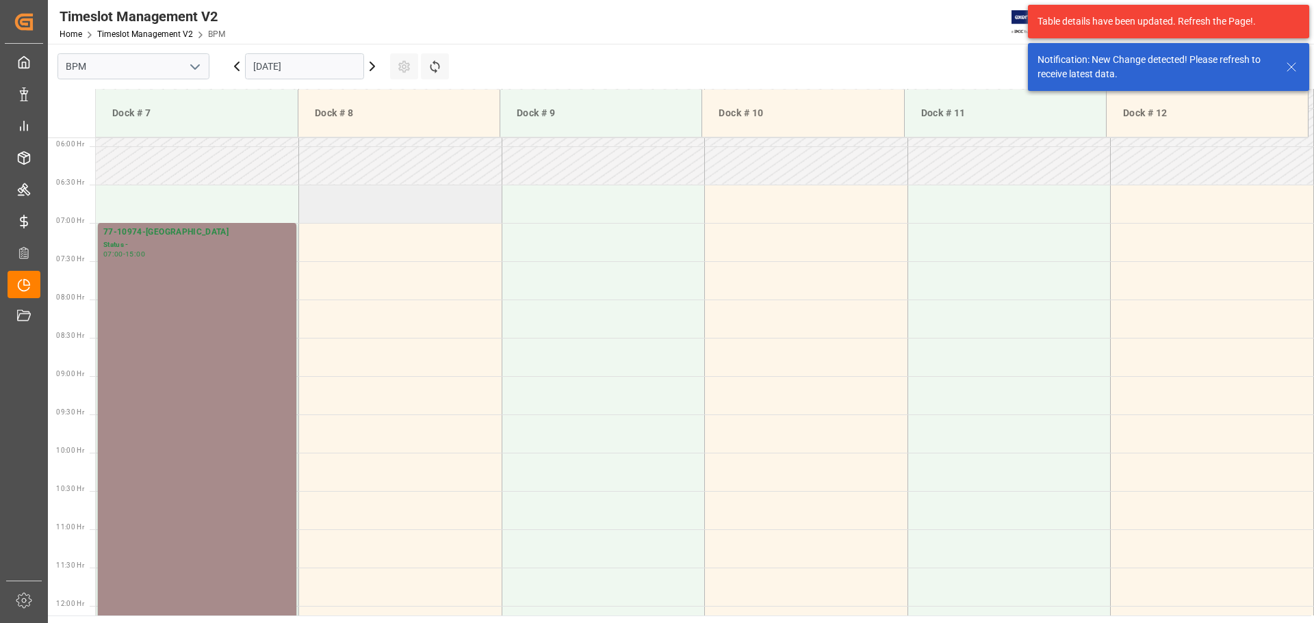
click at [354, 222] on td at bounding box center [400, 204] width 203 height 38
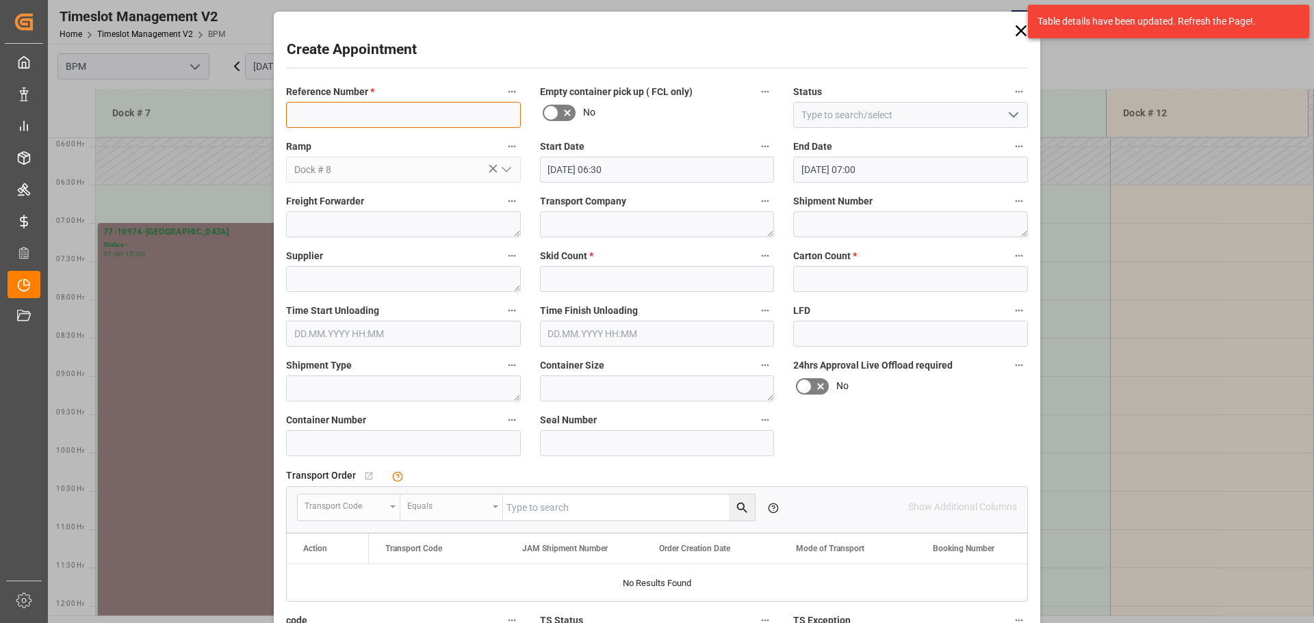
click at [410, 111] on input at bounding box center [403, 115] width 235 height 26
type input "77-10975"
click at [1008, 114] on icon "open menu" at bounding box center [1013, 115] width 16 height 16
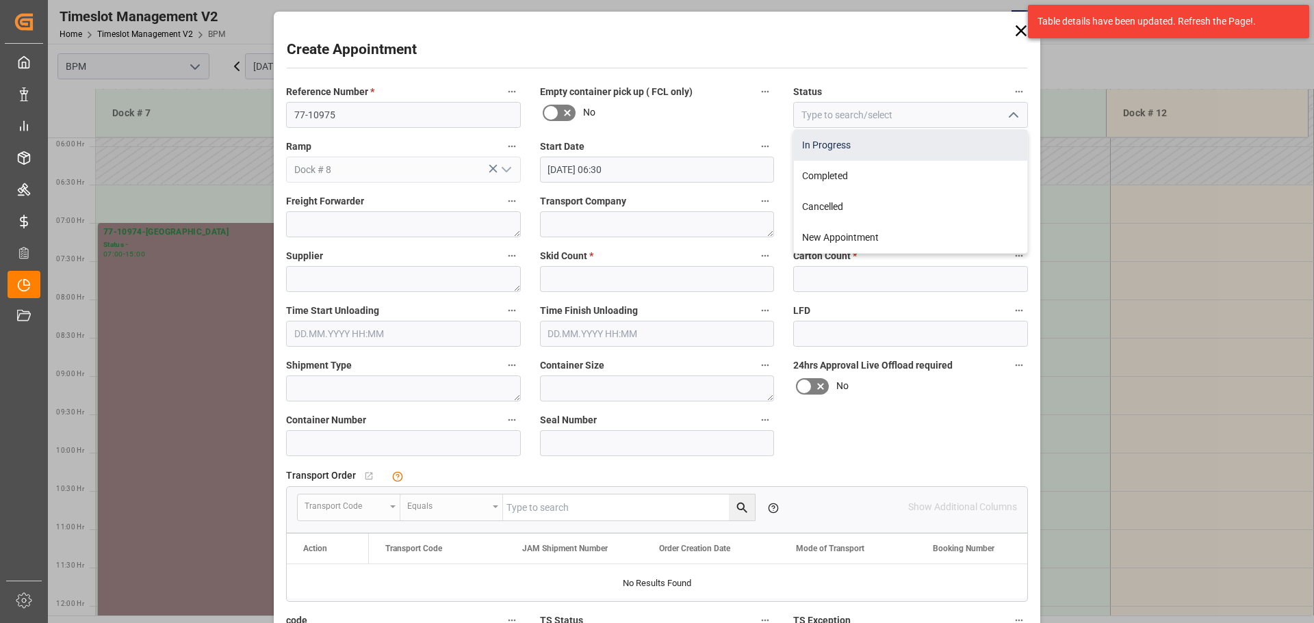
click at [968, 147] on div "In Progress" at bounding box center [910, 145] width 233 height 31
type input "In Progress"
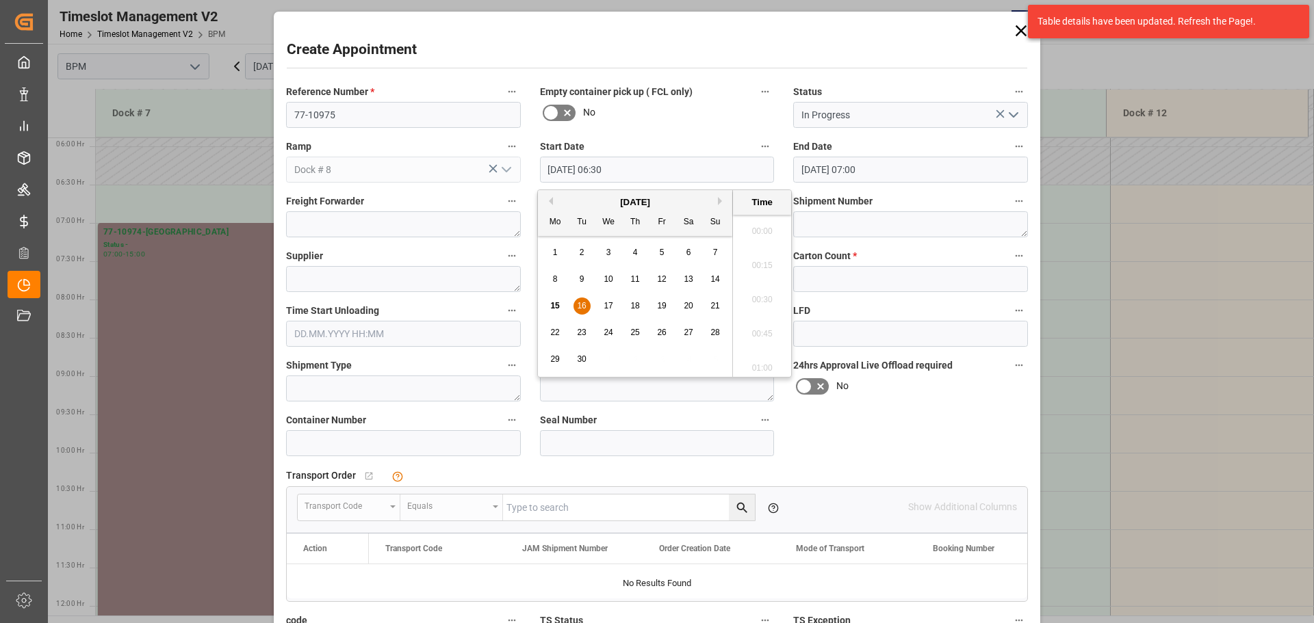
click at [669, 177] on input "[DATE] 06:30" at bounding box center [657, 170] width 235 height 26
click at [581, 301] on span "16" at bounding box center [581, 306] width 9 height 10
click at [758, 352] on li "07:00" at bounding box center [762, 364] width 58 height 34
type input "[DATE] 07:00"
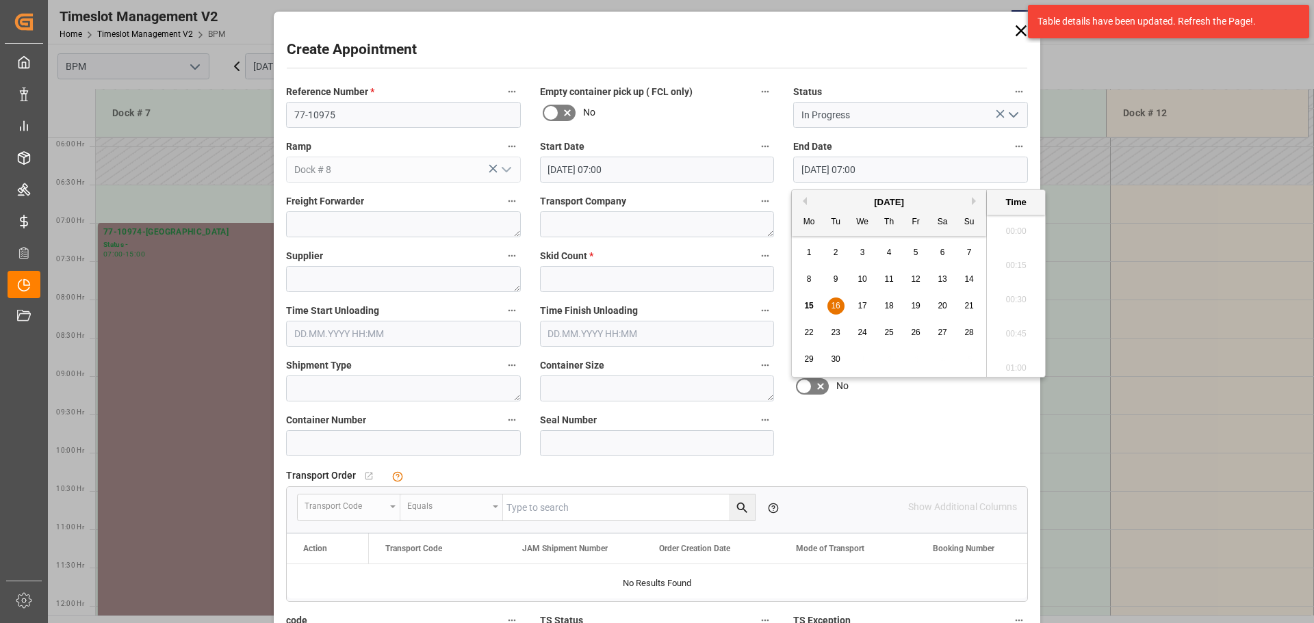
click at [922, 170] on input "[DATE] 07:00" at bounding box center [910, 170] width 235 height 26
click at [838, 305] on span "16" at bounding box center [835, 306] width 9 height 10
click at [1010, 359] on li "15:00" at bounding box center [1016, 364] width 58 height 34
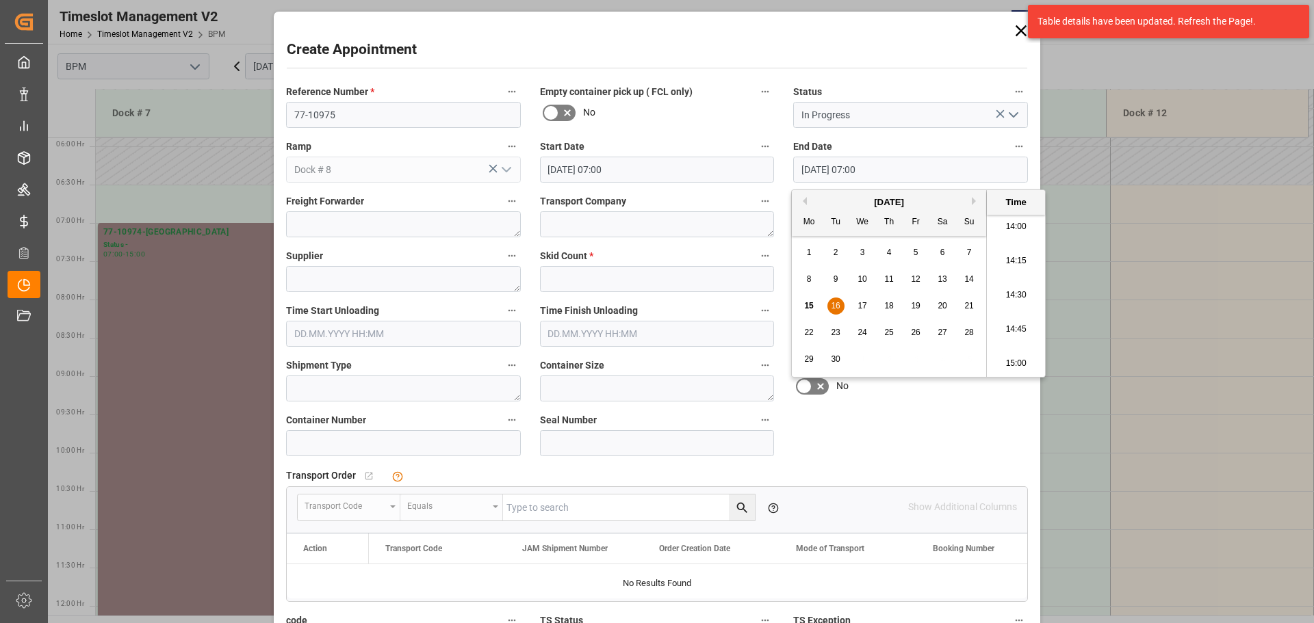
type input "[DATE] 15:00"
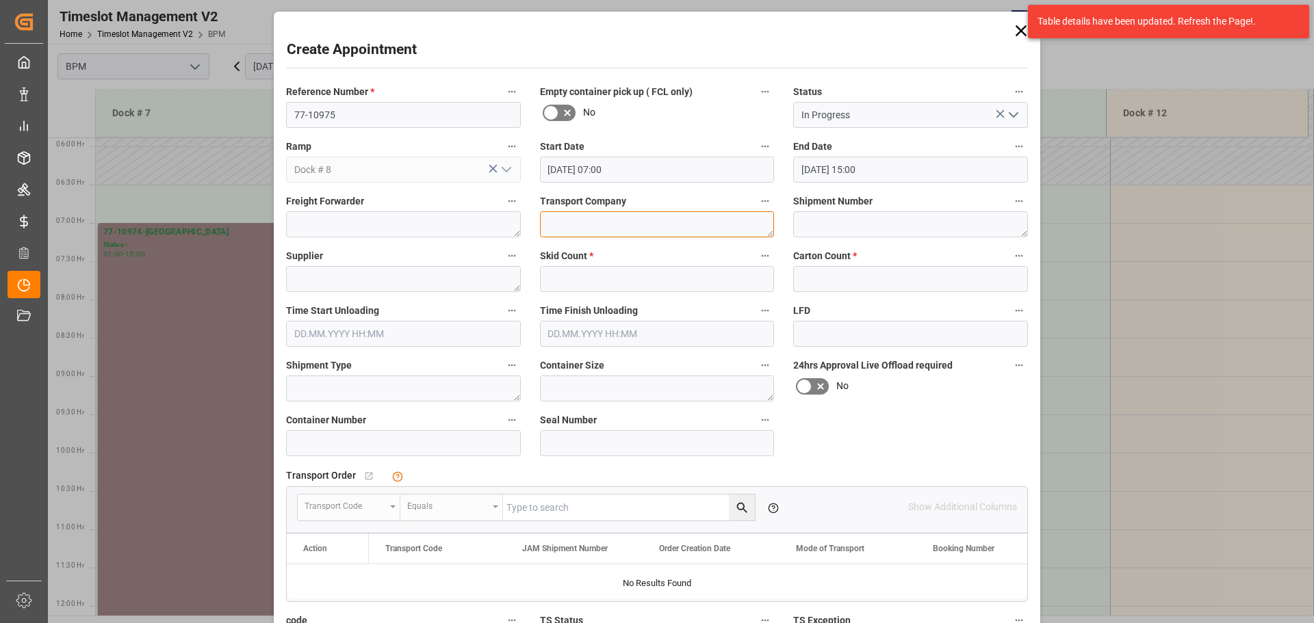
click at [571, 234] on textarea at bounding box center [657, 224] width 235 height 26
type textarea "t"
type textarea "TORONTO COAST TRUCKING LTD"
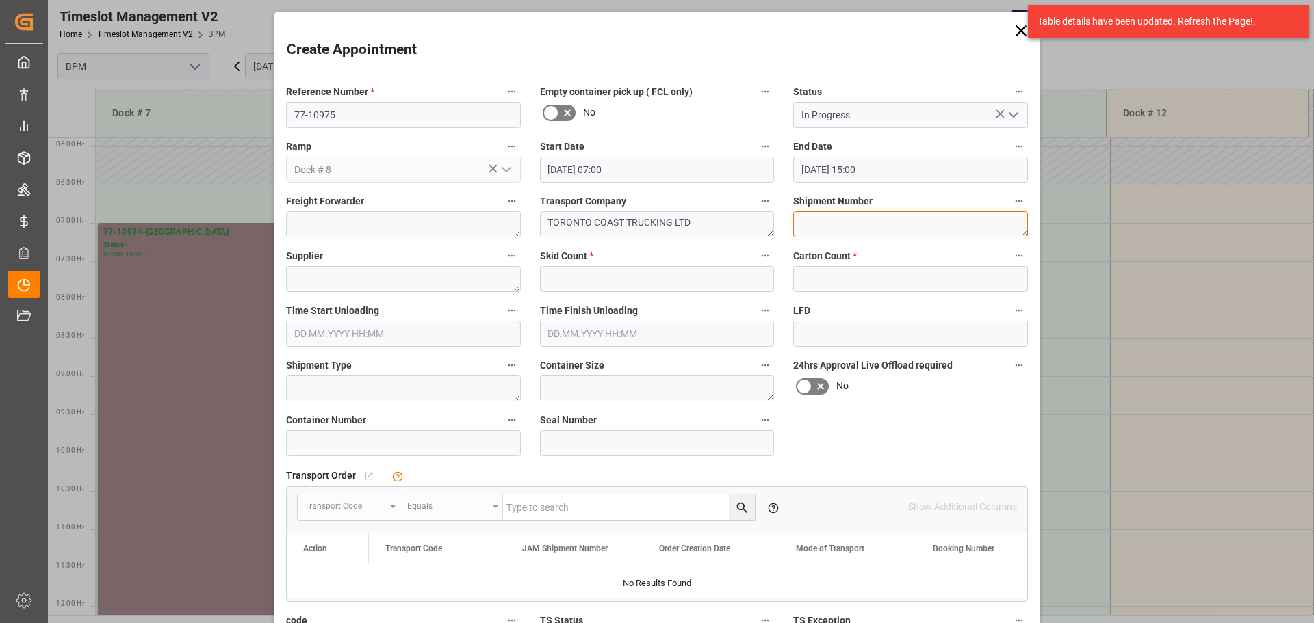
click at [855, 227] on textarea at bounding box center [910, 224] width 235 height 26
type textarea "73003"
click at [451, 281] on textarea at bounding box center [403, 279] width 235 height 26
type textarea "[PERSON_NAME]"
click at [621, 285] on input "text" at bounding box center [657, 279] width 235 height 26
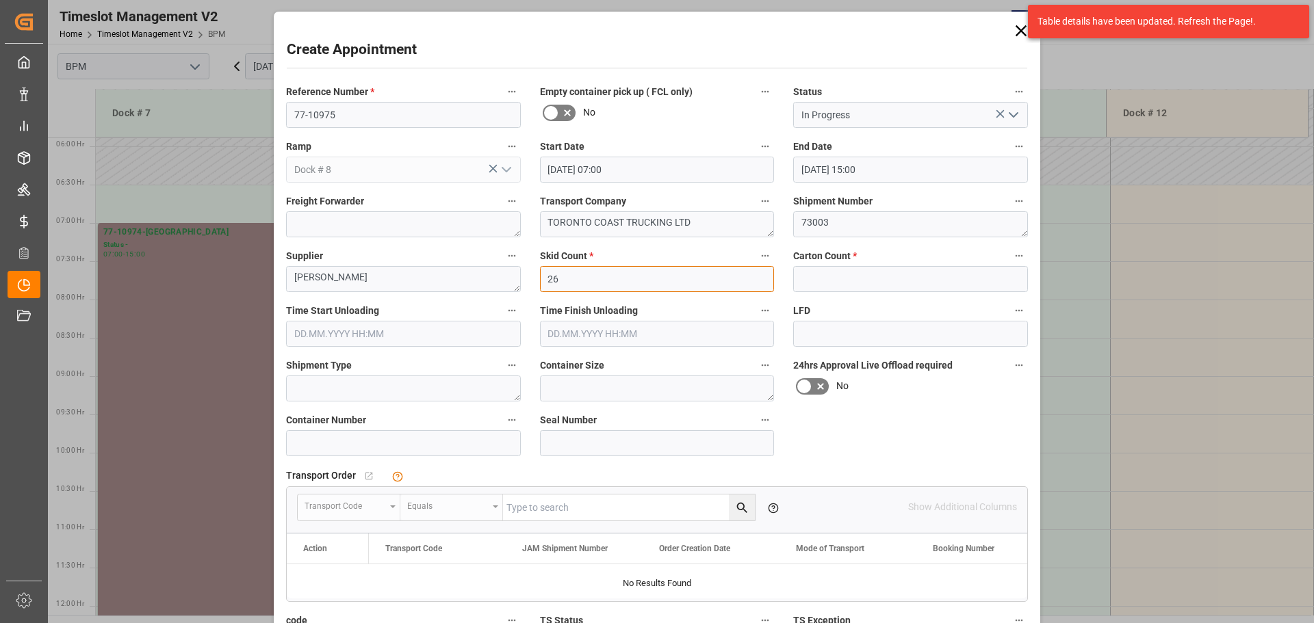
type input "26"
click at [831, 283] on input "text" at bounding box center [910, 279] width 235 height 26
type input "702"
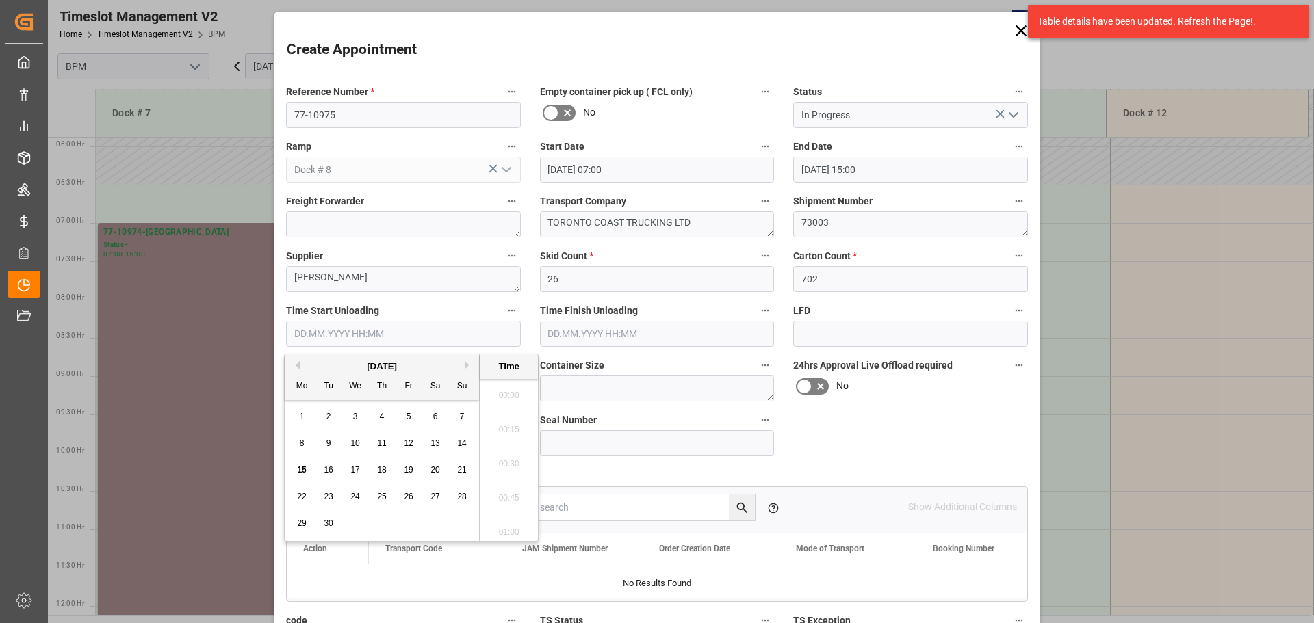
click at [394, 333] on input "text" at bounding box center [403, 334] width 235 height 26
click at [330, 467] on span "16" at bounding box center [328, 470] width 9 height 10
click at [514, 458] on li "07:00" at bounding box center [509, 460] width 58 height 34
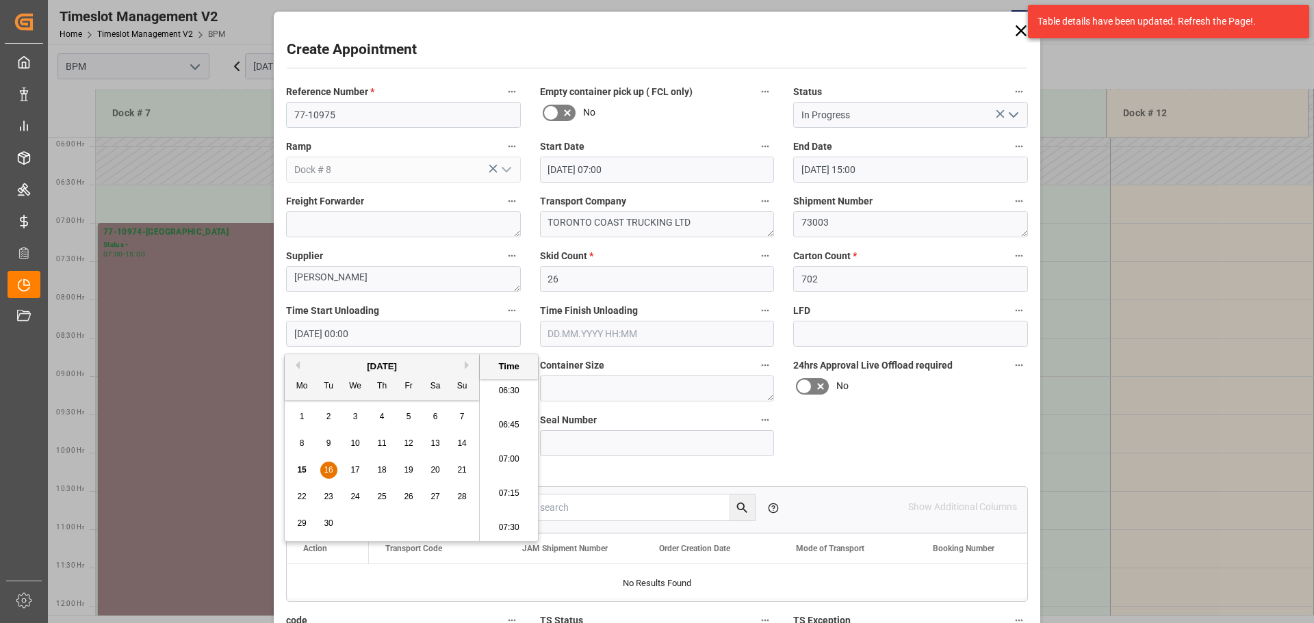
type input "[DATE] 07:00"
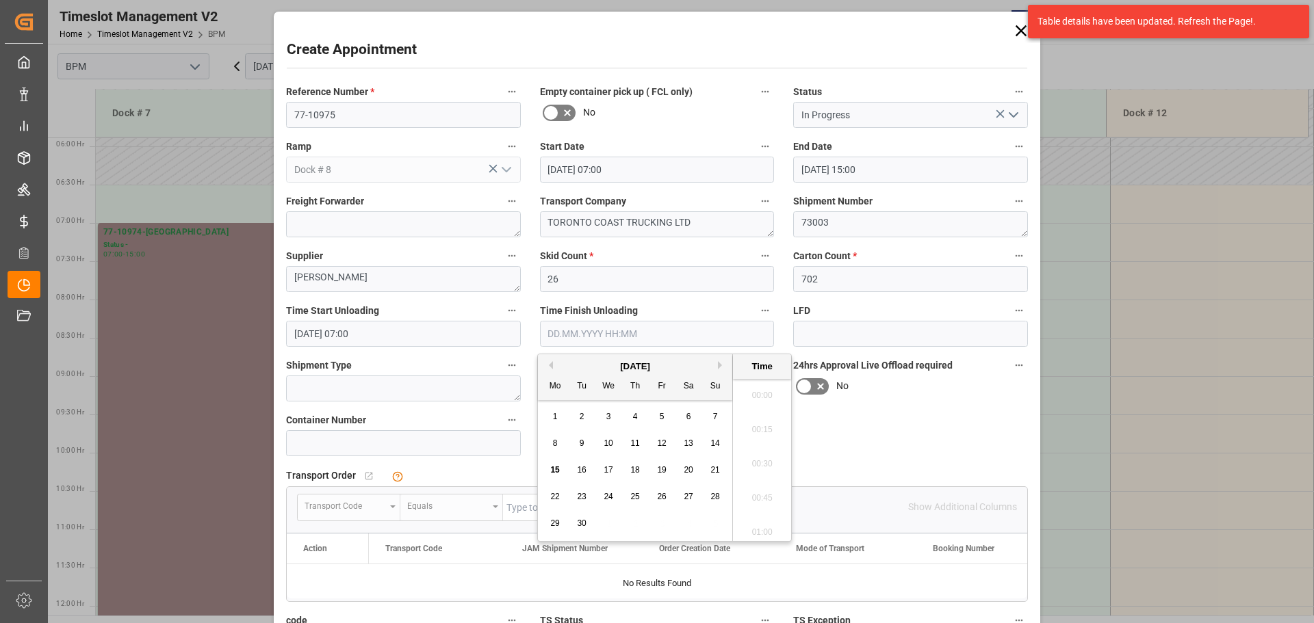
click at [666, 337] on input "text" at bounding box center [657, 334] width 235 height 26
click at [578, 469] on span "16" at bounding box center [581, 470] width 9 height 10
click at [764, 464] on li "12:00" at bounding box center [762, 460] width 58 height 34
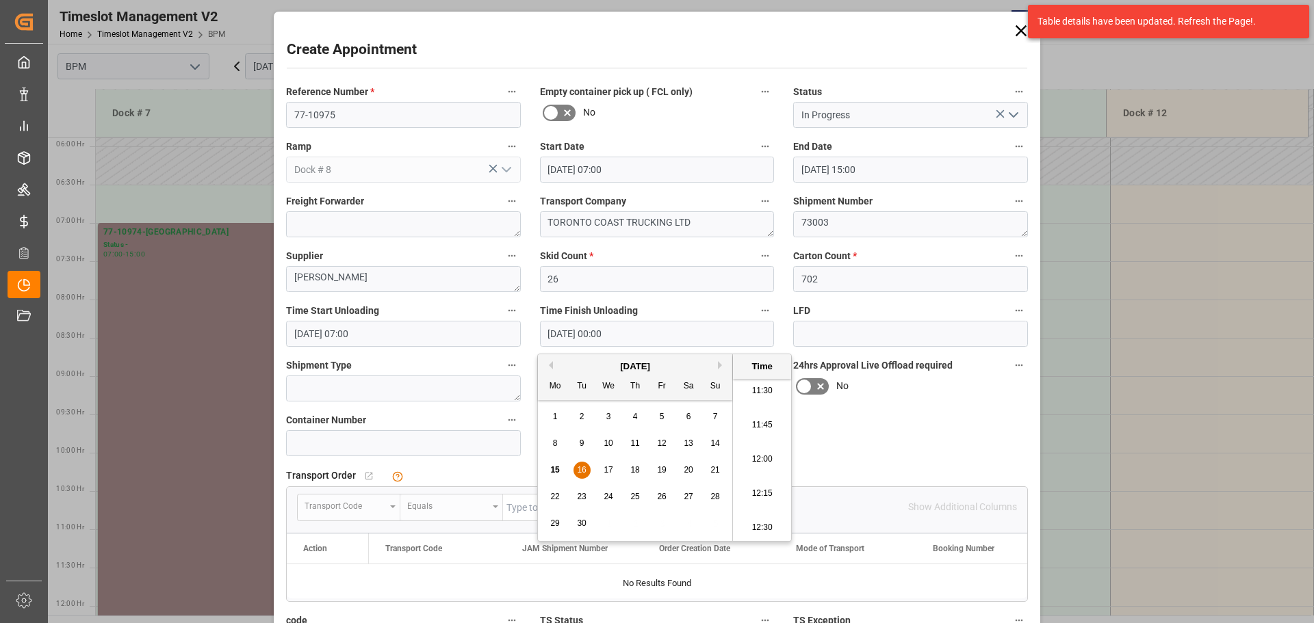
type input "[DATE] 12:00"
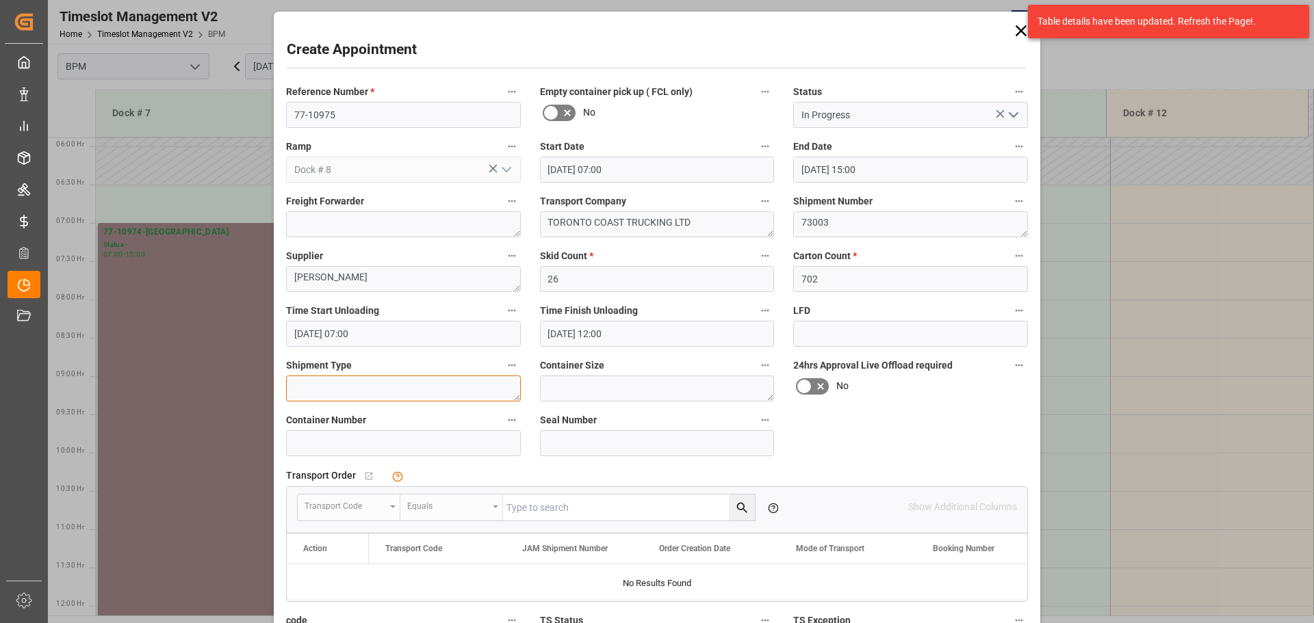
click at [333, 381] on textarea at bounding box center [403, 389] width 235 height 26
type textarea "53FT"
click at [610, 395] on textarea at bounding box center [657, 389] width 235 height 26
type textarea "53FT"
click at [427, 439] on input at bounding box center [403, 443] width 235 height 26
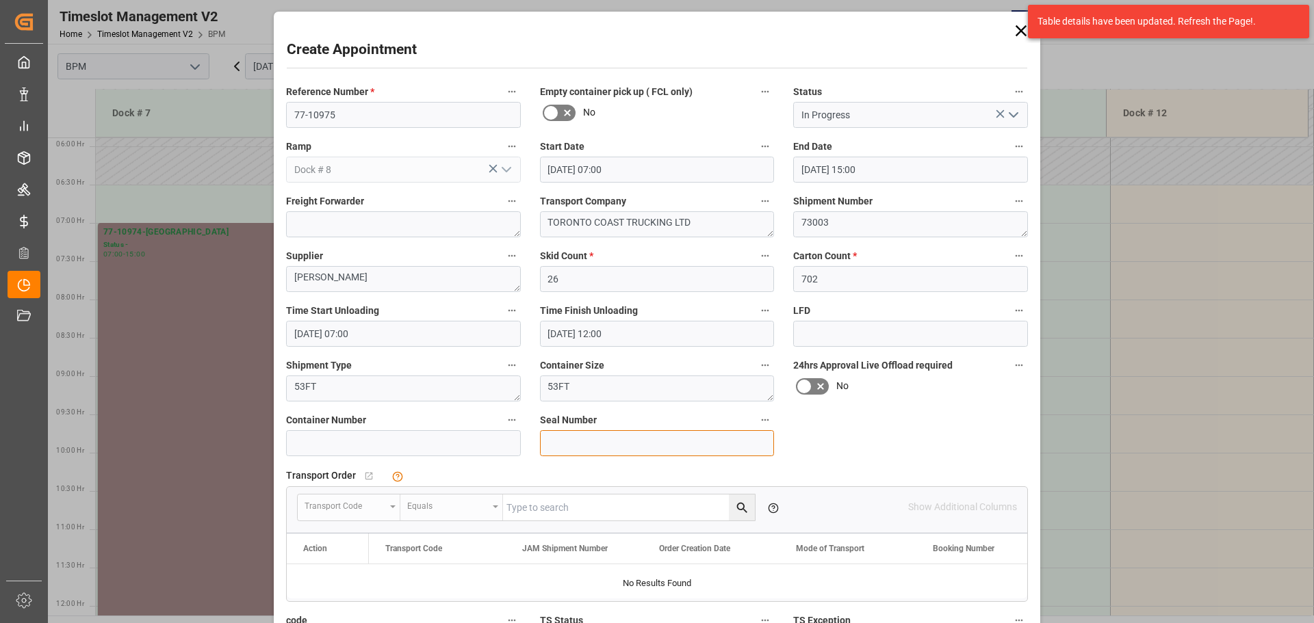
click at [578, 443] on input at bounding box center [657, 443] width 235 height 26
click at [443, 449] on input at bounding box center [403, 443] width 235 height 26
type input "FFFF"
click at [561, 437] on input at bounding box center [657, 443] width 235 height 26
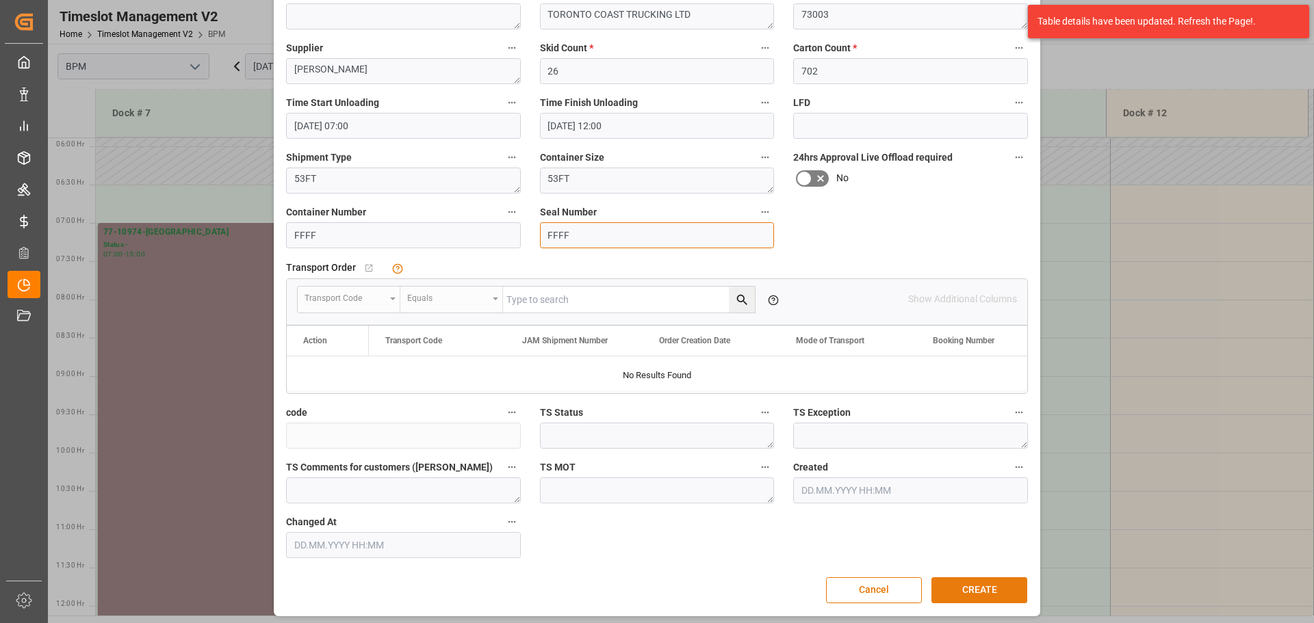
scroll to position [213, 0]
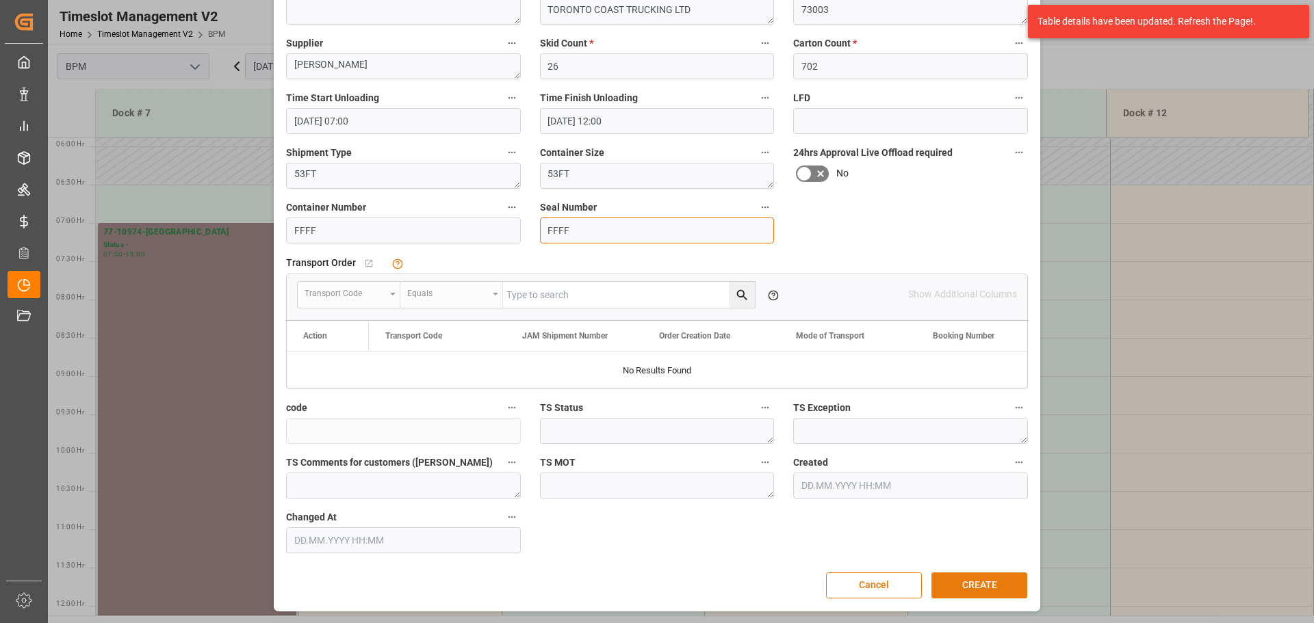
type input "FFFF"
click at [982, 585] on button "CREATE" at bounding box center [979, 586] width 96 height 26
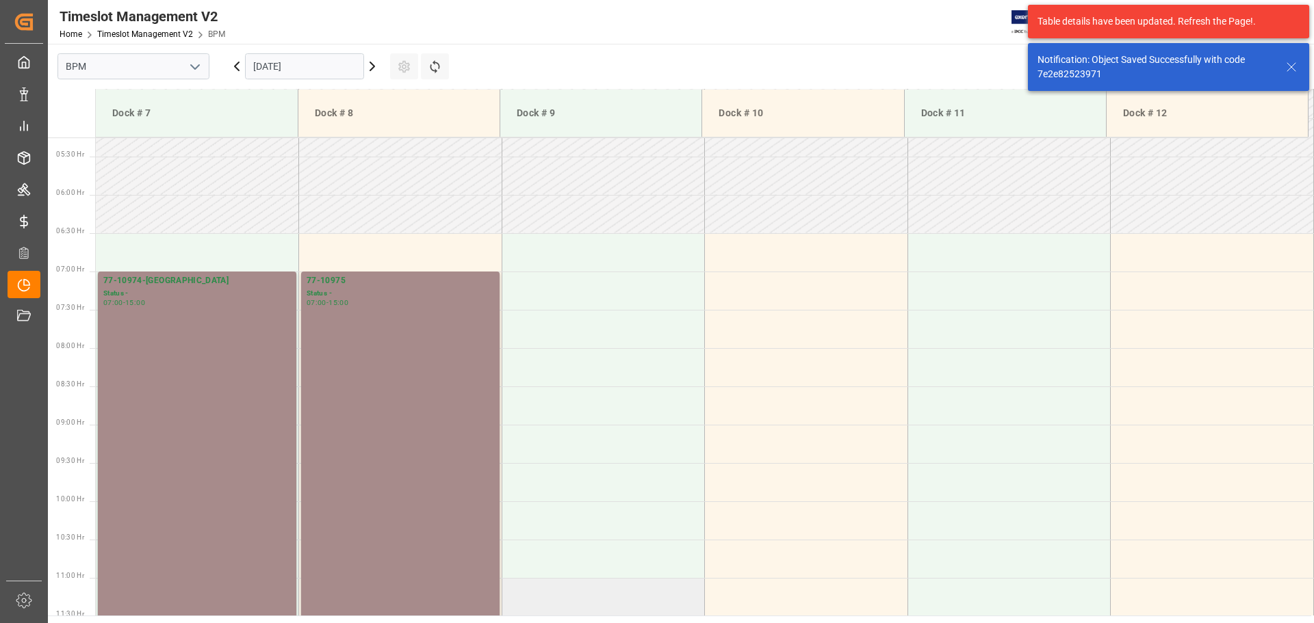
scroll to position [451, 0]
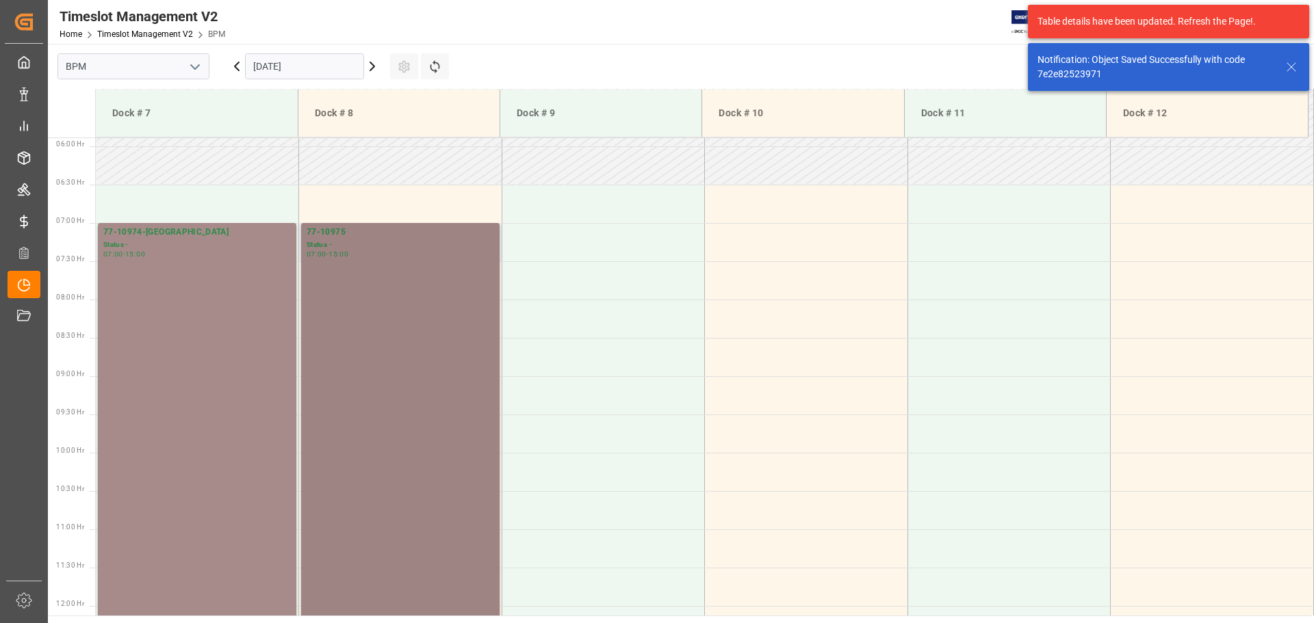
click at [365, 376] on div "77-10975 Status - 07:00 - 15:00" at bounding box center [401, 529] width 188 height 606
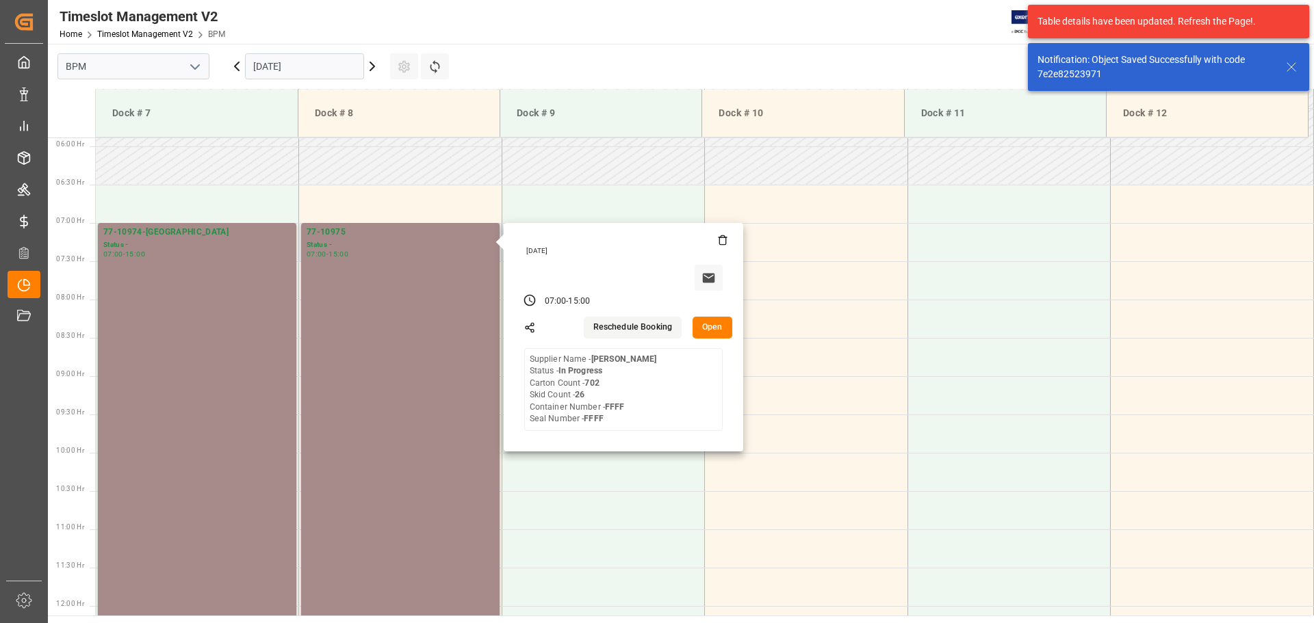
click at [707, 322] on button "Open" at bounding box center [713, 328] width 40 height 22
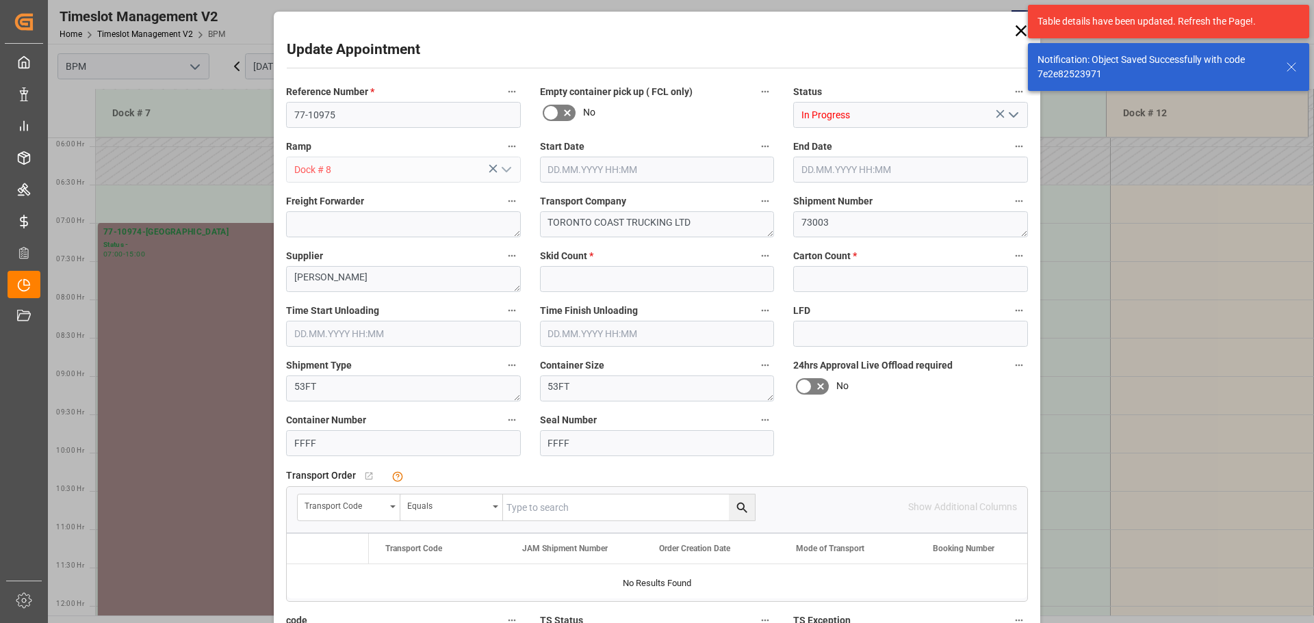
type input "26"
type input "702"
type input "[DATE] 07:00"
type input "[DATE] 15:00"
type input "[DATE] 07:00"
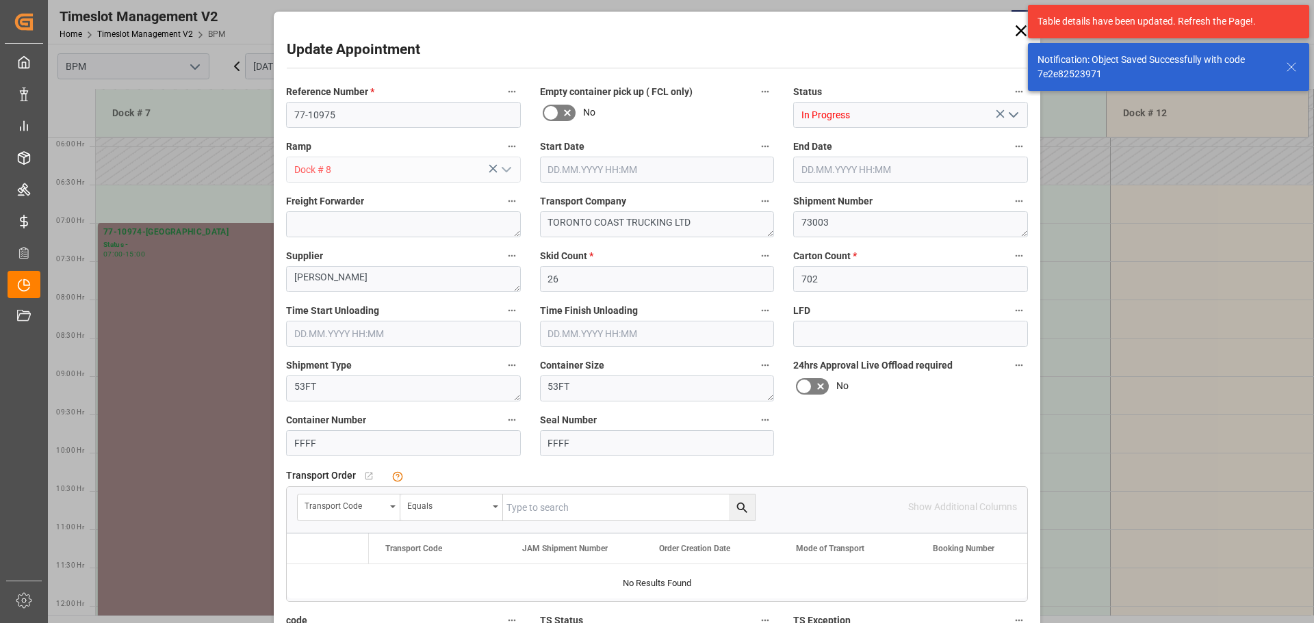
type input "[DATE] 12:00"
type input "[DATE] 15:36"
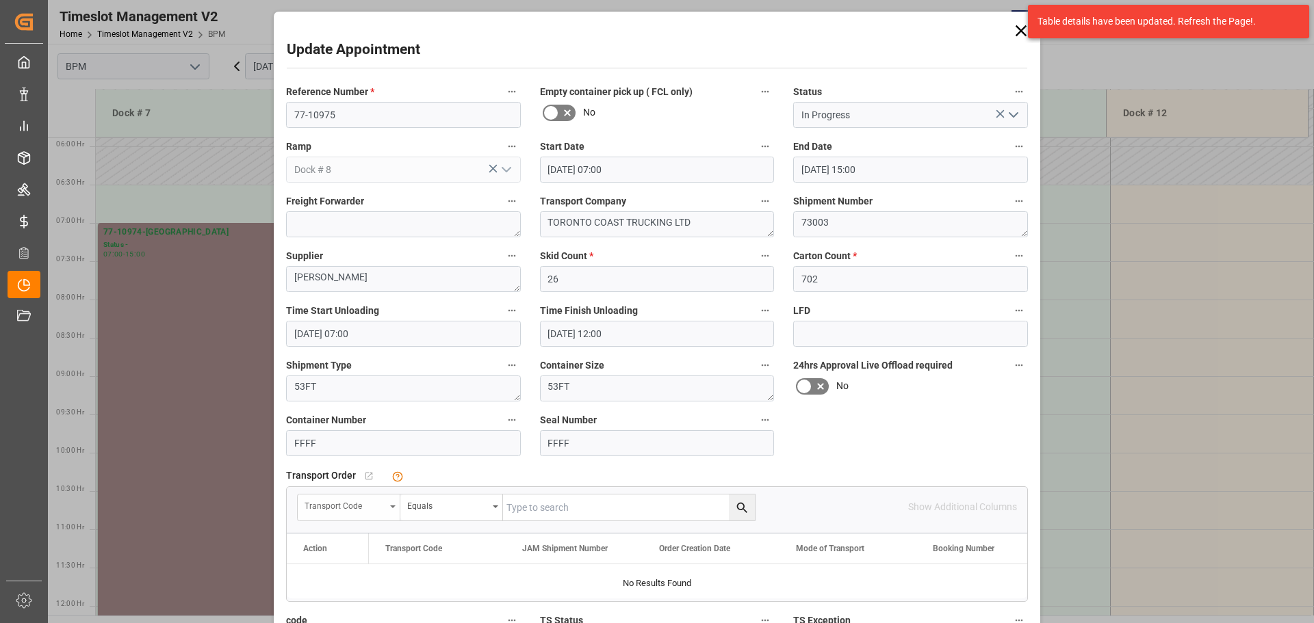
click at [383, 505] on div "Transport Code" at bounding box center [349, 508] width 103 height 26
click at [364, 602] on div "JAM Shipment Number" at bounding box center [400, 599] width 204 height 29
click at [475, 514] on div "Equals" at bounding box center [451, 508] width 103 height 26
click at [456, 599] on div "Fuzzy search" at bounding box center [503, 599] width 204 height 29
click at [542, 510] on input "text" at bounding box center [629, 508] width 252 height 26
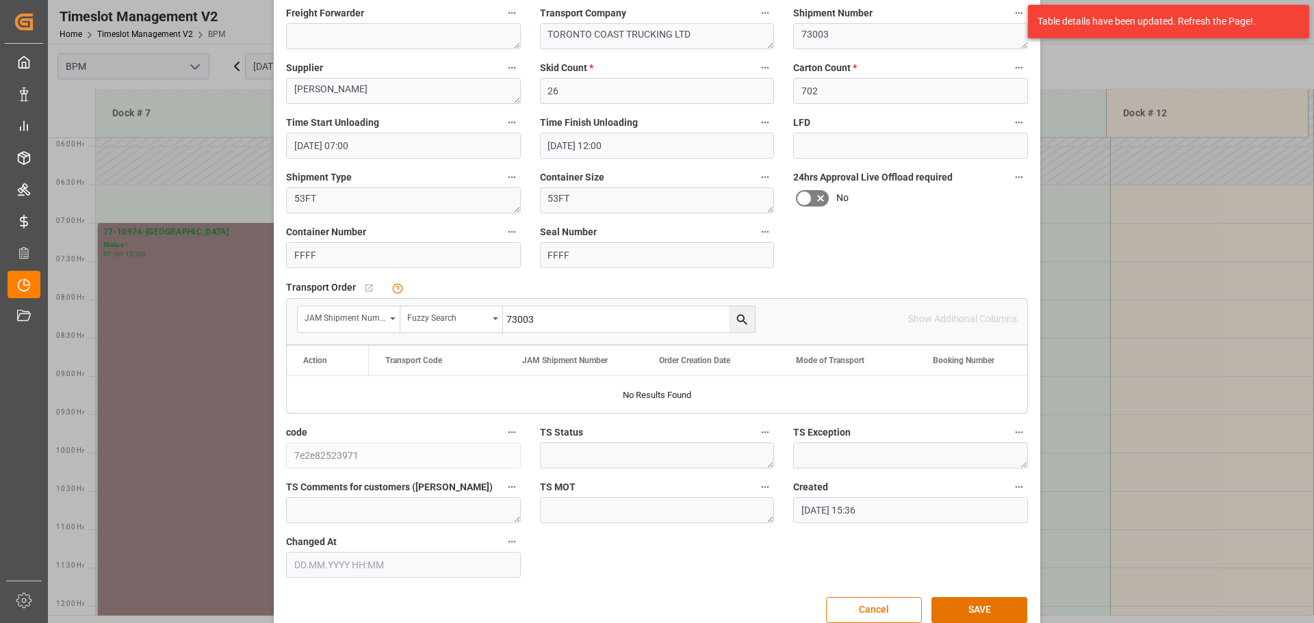
scroll to position [205, 0]
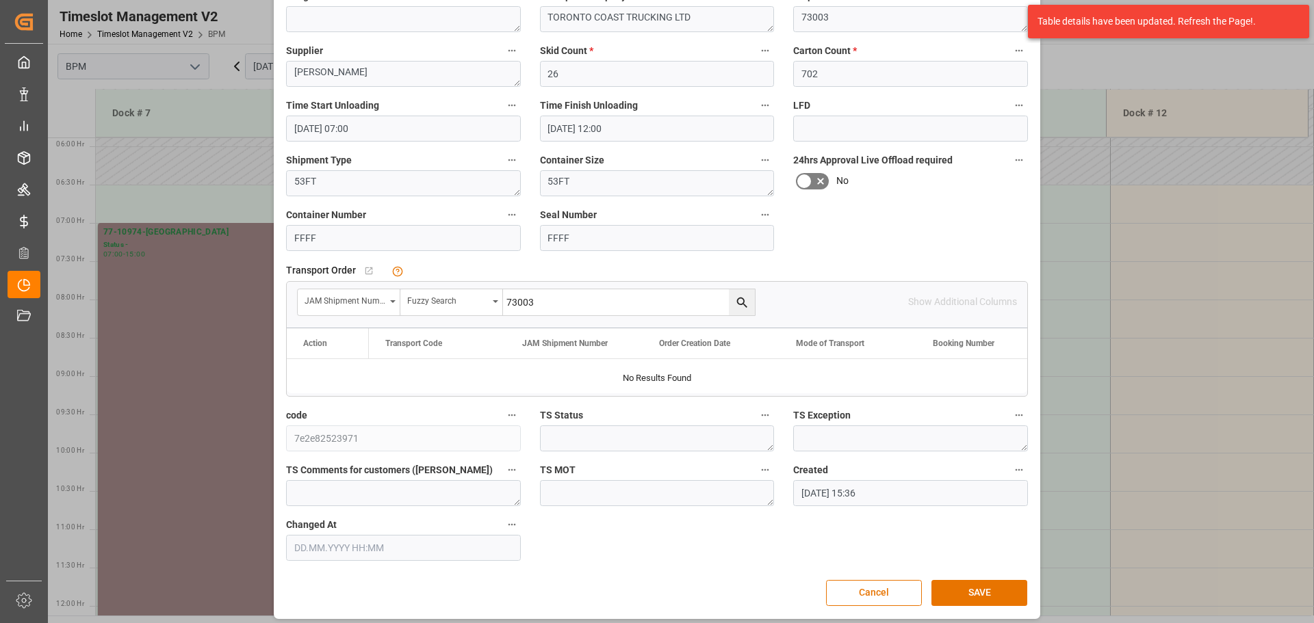
type input "73003"
click at [740, 306] on icon "search button" at bounding box center [742, 303] width 14 height 14
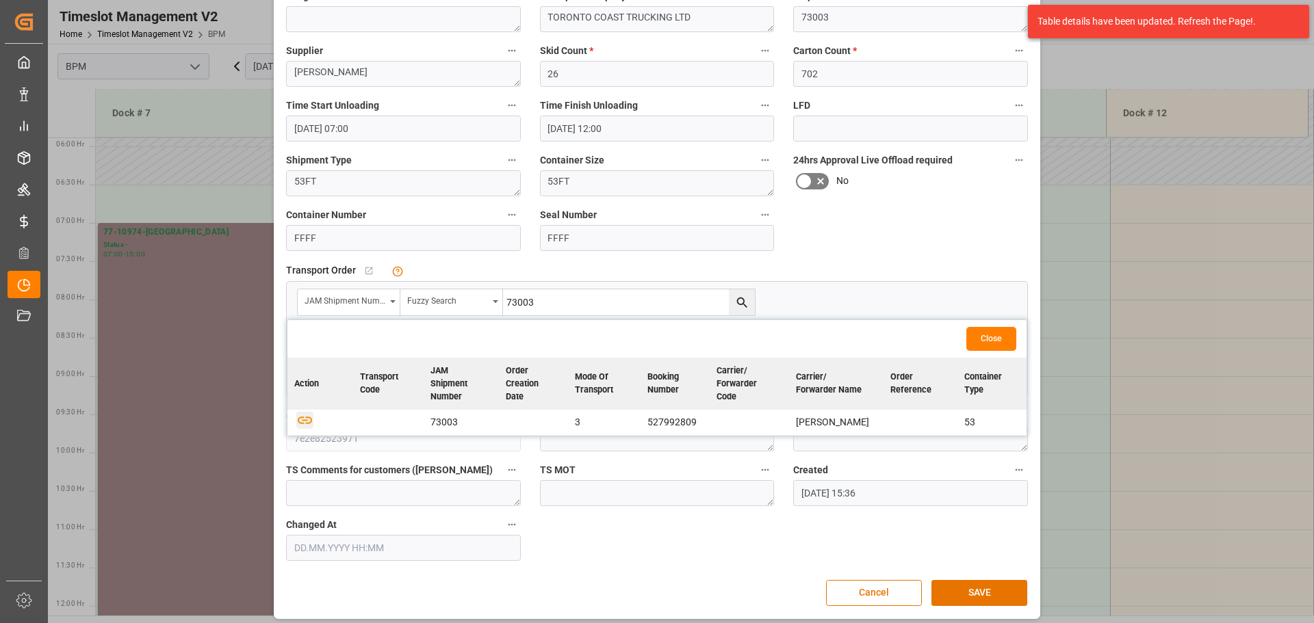
click at [302, 420] on icon "button" at bounding box center [305, 421] width 14 height 8
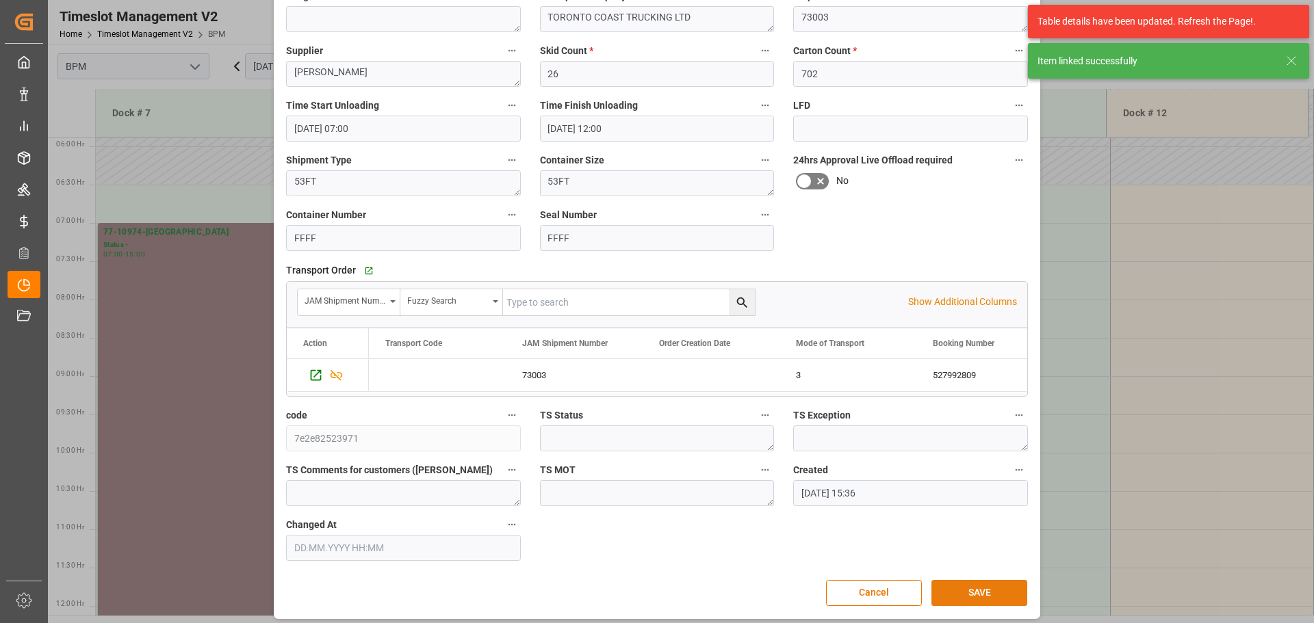
click at [954, 592] on button "SAVE" at bounding box center [979, 593] width 96 height 26
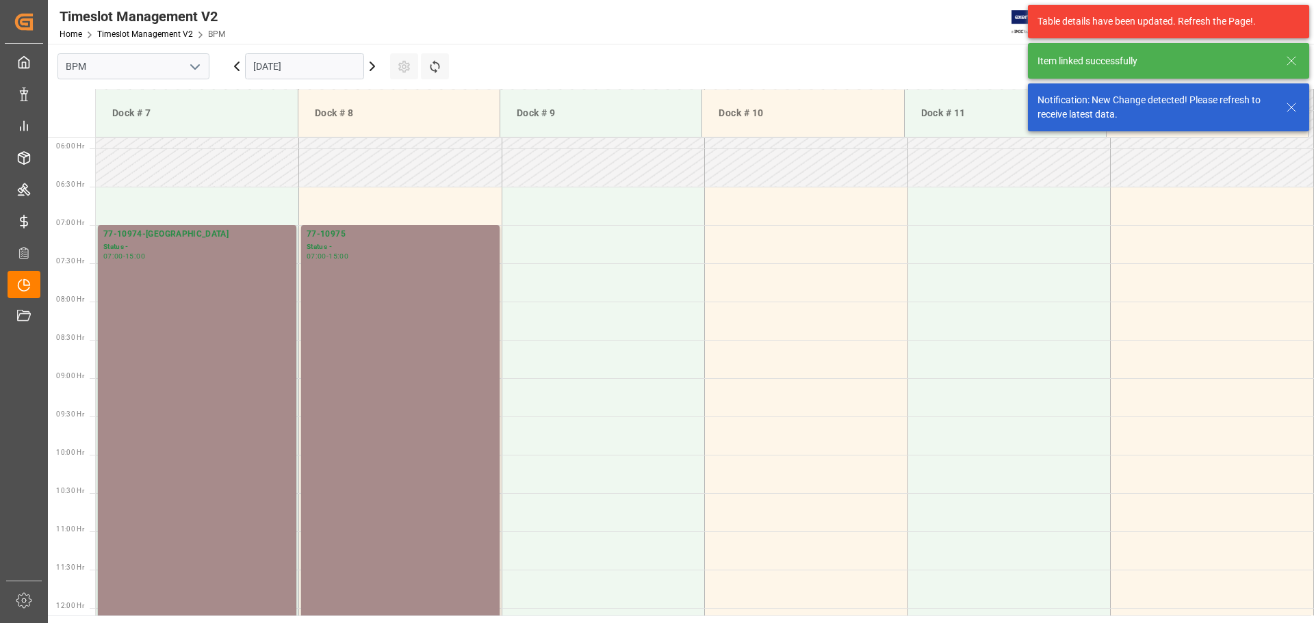
scroll to position [451, 0]
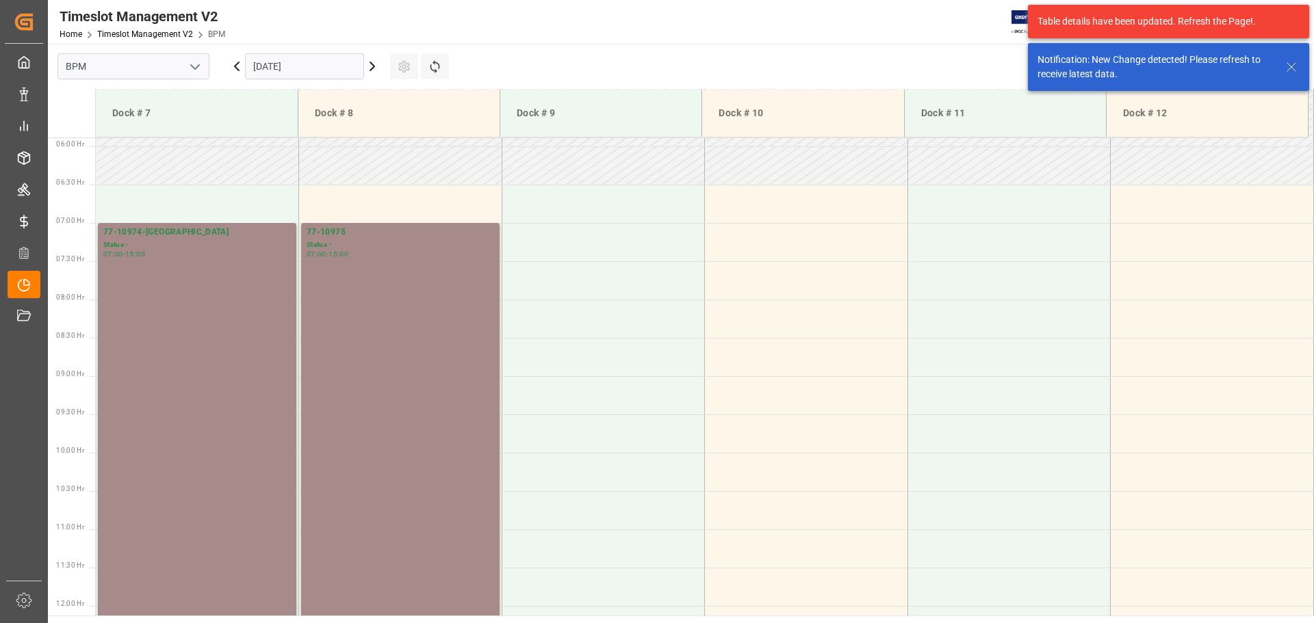
click at [342, 73] on input "[DATE]" at bounding box center [304, 66] width 119 height 26
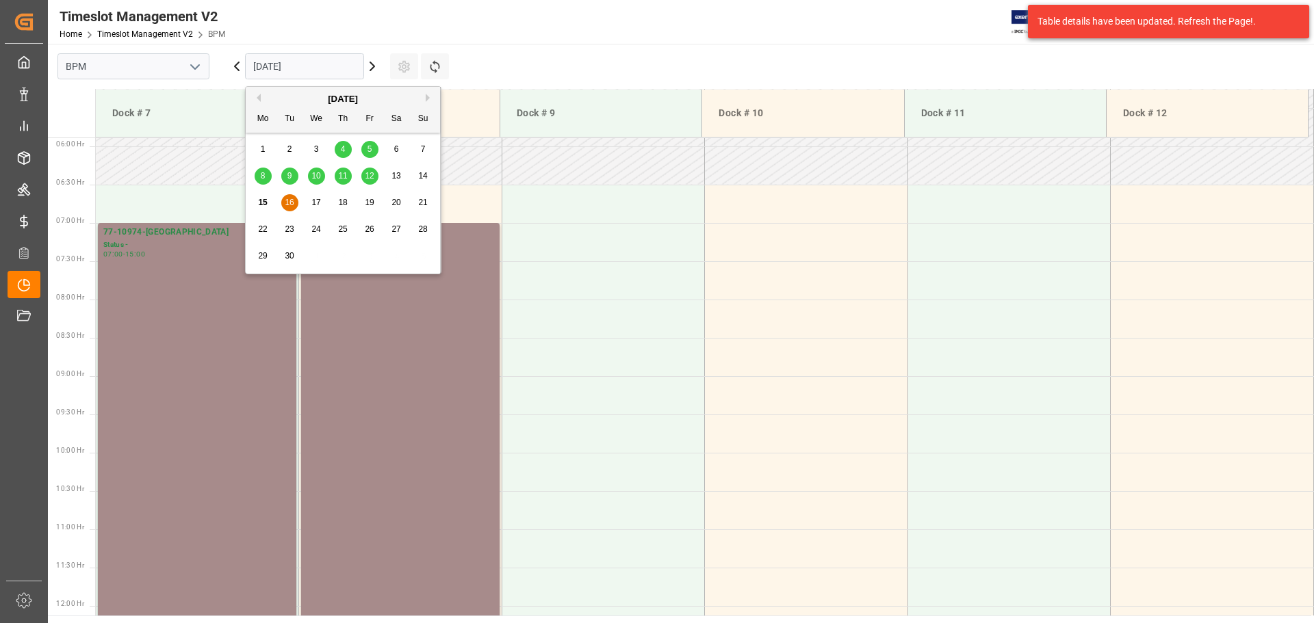
click at [320, 199] on span "17" at bounding box center [315, 203] width 9 height 10
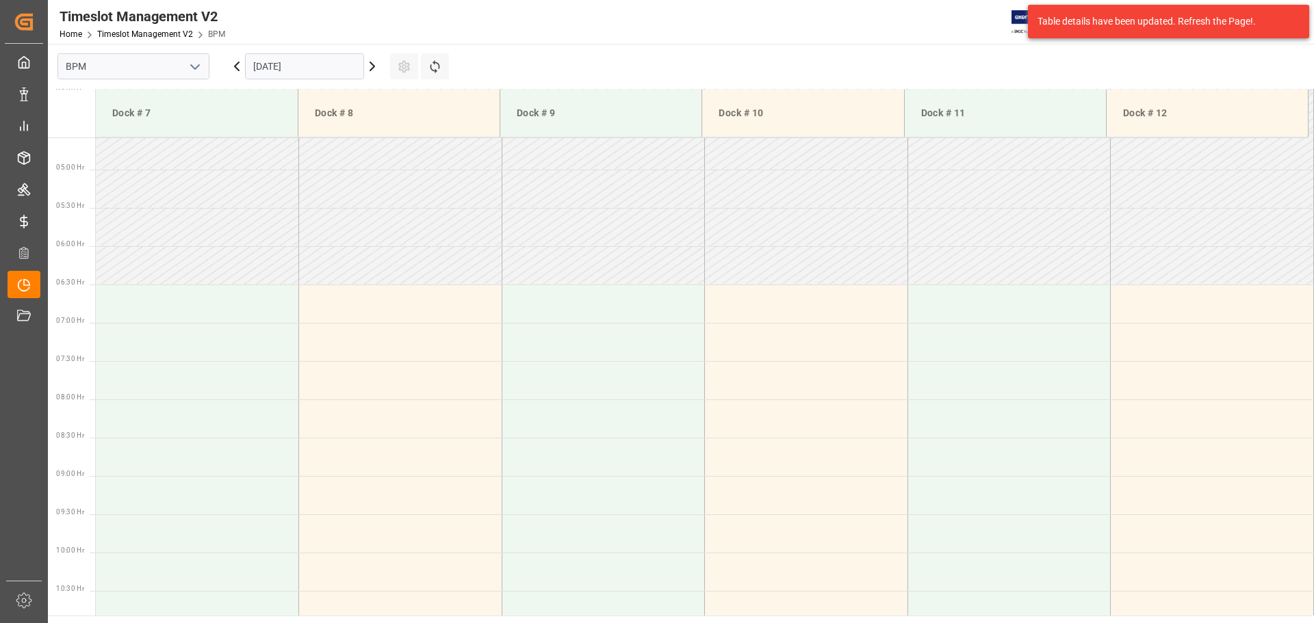
scroll to position [150, 0]
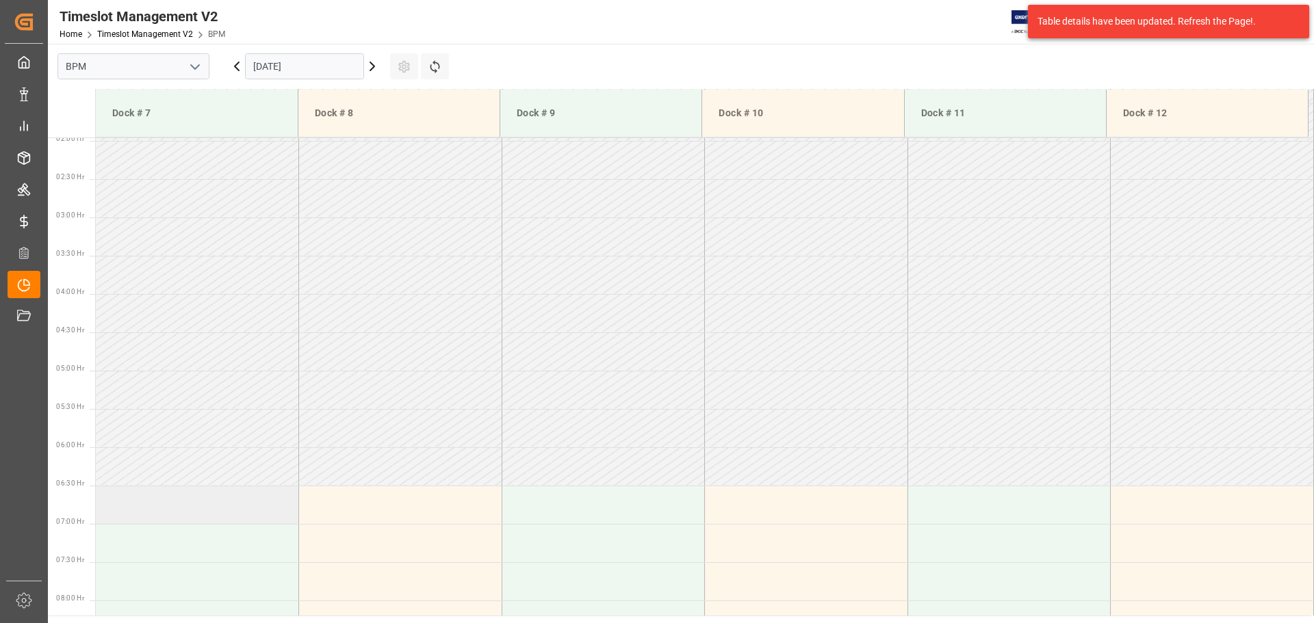
click at [136, 508] on td at bounding box center [197, 505] width 203 height 38
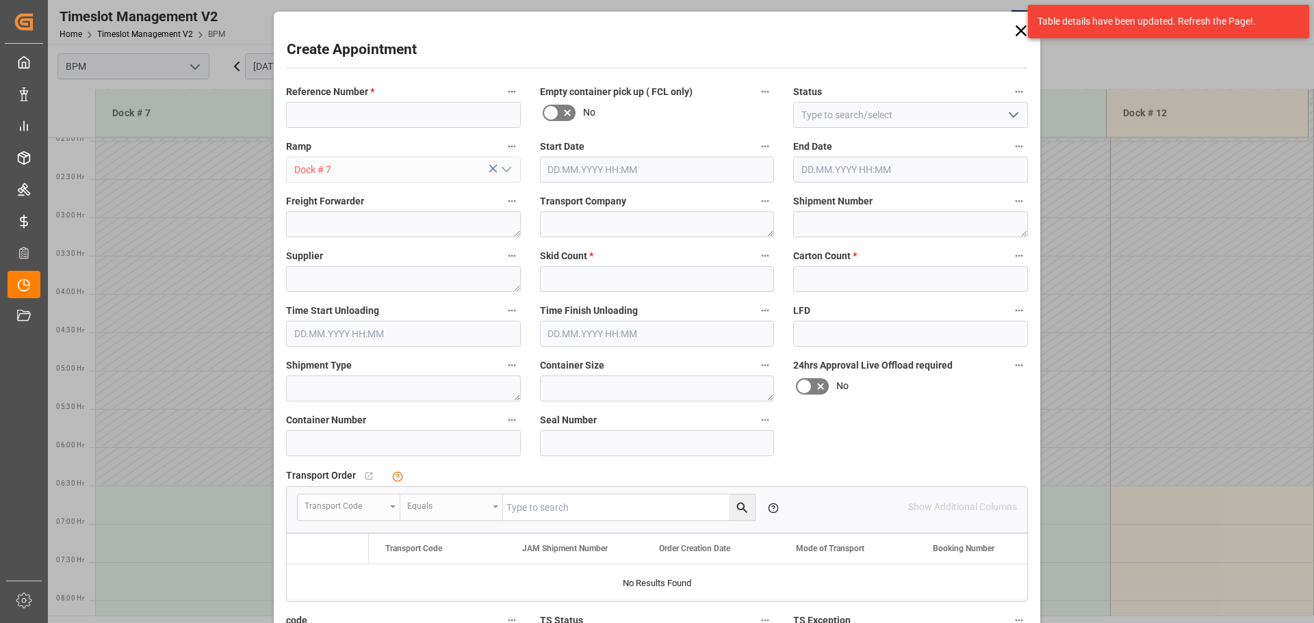
type input "[DATE] 06:30"
type input "[DATE] 07:00"
click at [464, 118] on input at bounding box center [403, 115] width 235 height 26
type input "77-10977-US"
click at [1012, 115] on icon "open menu" at bounding box center [1013, 115] width 16 height 16
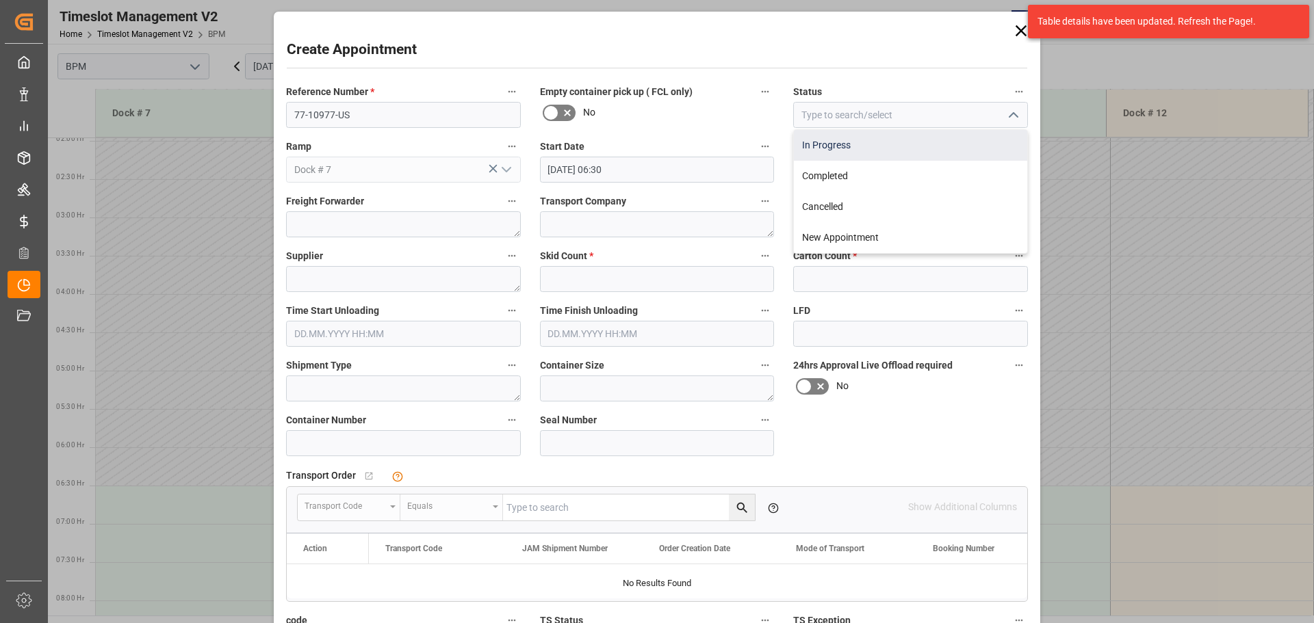
click at [953, 141] on div "In Progress" at bounding box center [910, 145] width 233 height 31
type input "In Progress"
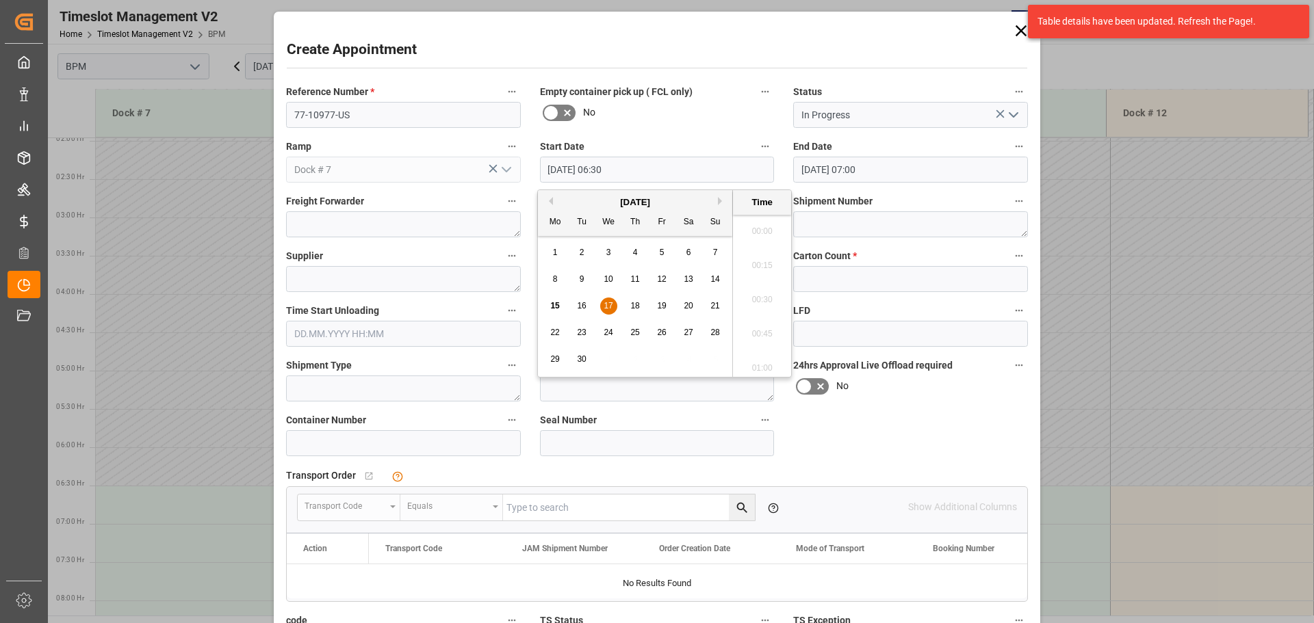
click at [680, 172] on input "[DATE] 06:30" at bounding box center [657, 170] width 235 height 26
click at [612, 301] on span "17" at bounding box center [608, 306] width 9 height 10
click at [752, 361] on li "07:00" at bounding box center [762, 364] width 58 height 34
type input "[DATE] 07:00"
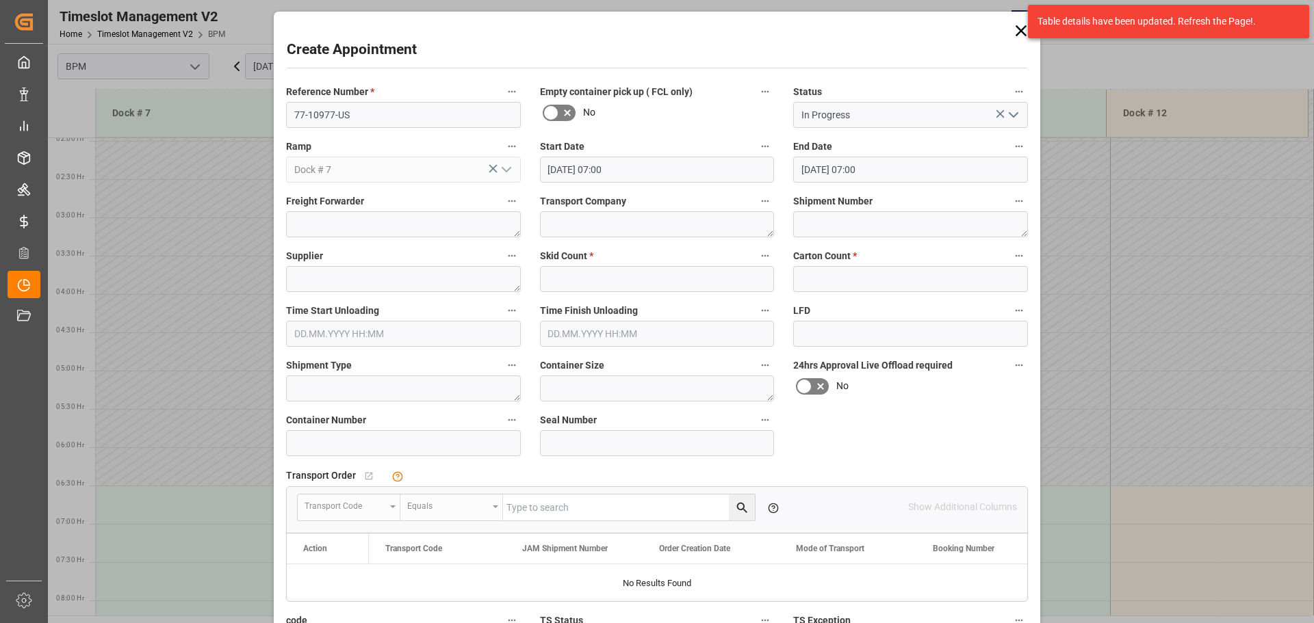
click at [904, 170] on input "[DATE] 07:00" at bounding box center [910, 170] width 235 height 26
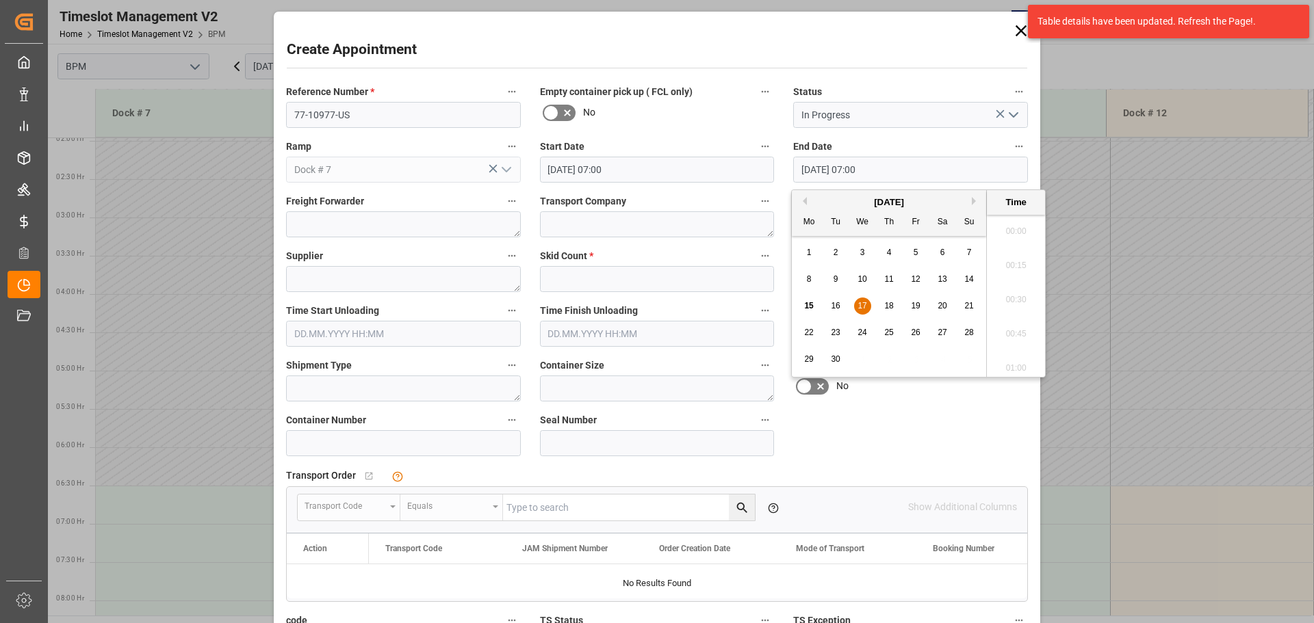
scroll to position [894, 0]
click at [867, 308] on div "17" at bounding box center [862, 306] width 17 height 16
click at [1007, 227] on li "12:00" at bounding box center [1016, 227] width 58 height 34
type input "[DATE] 12:00"
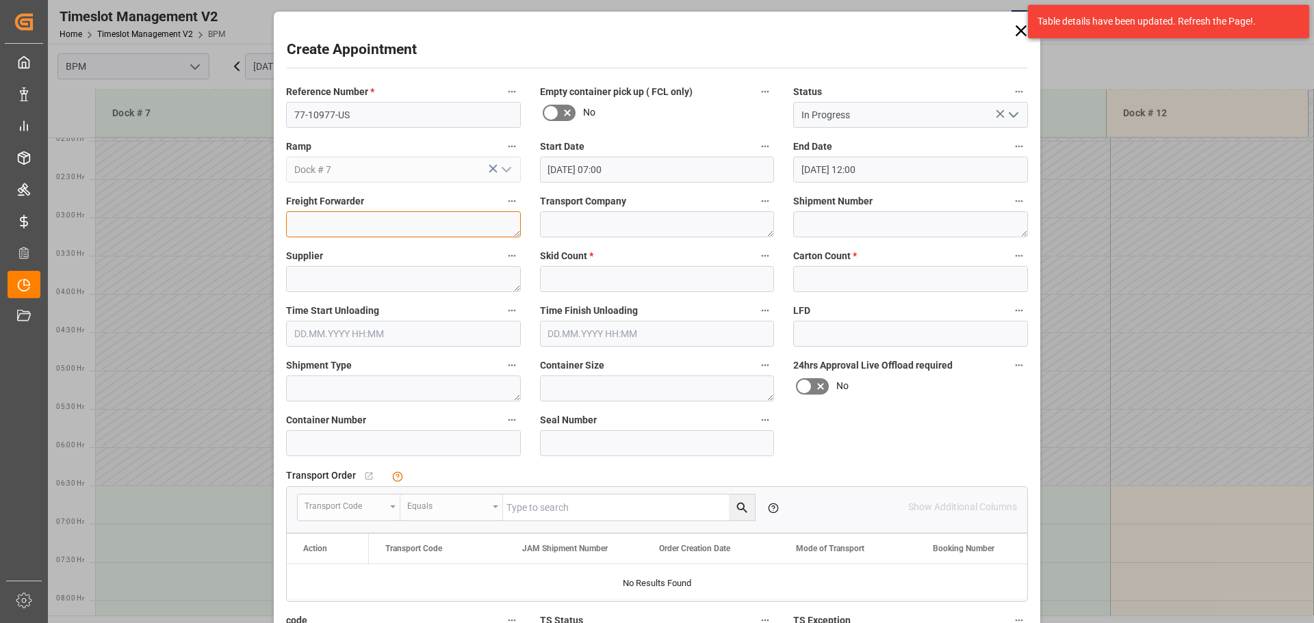
click at [401, 222] on textarea at bounding box center [403, 224] width 235 height 26
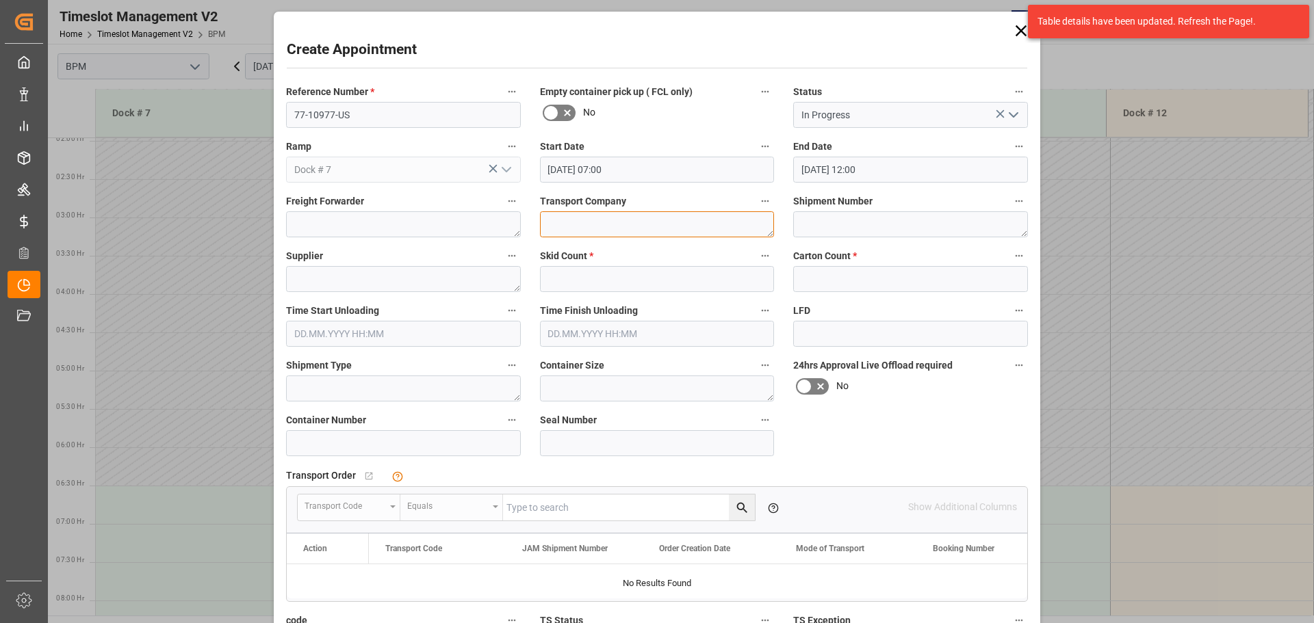
click at [582, 229] on textarea at bounding box center [657, 224] width 235 height 26
type textarea "LOAD KING TRANSPORT INC"
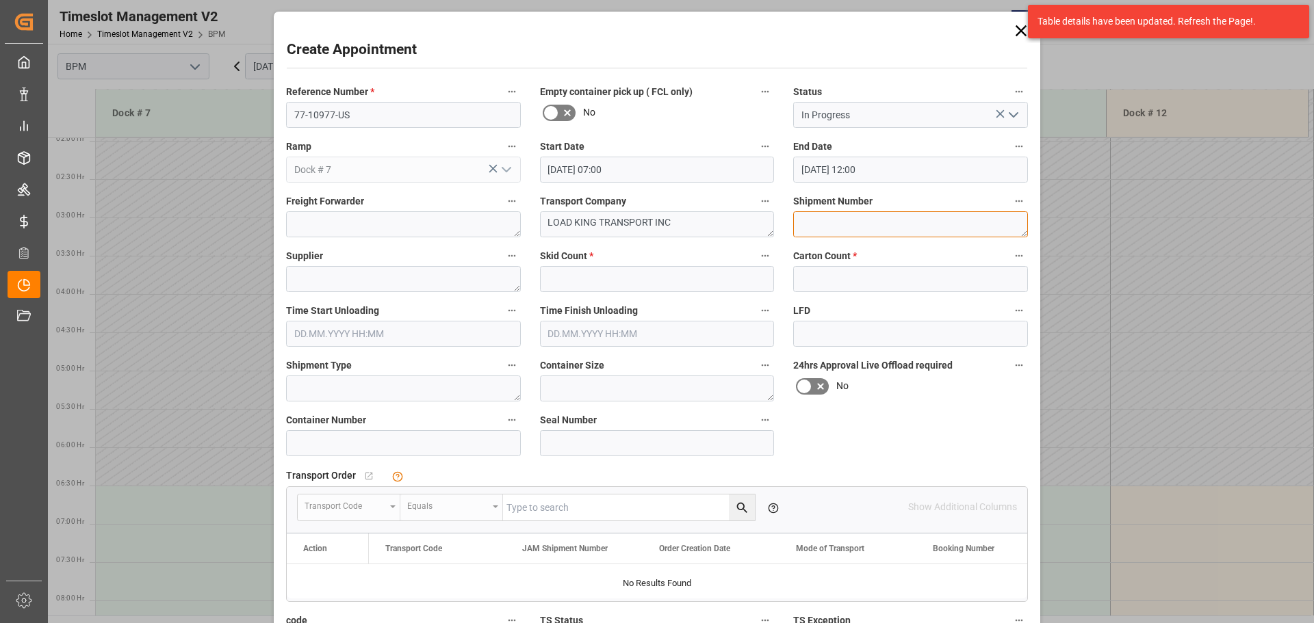
click at [912, 233] on textarea at bounding box center [910, 224] width 235 height 26
type textarea "73010"
click at [407, 285] on textarea at bounding box center [403, 279] width 235 height 26
type textarea "[PERSON_NAME]"
click at [566, 283] on input "text" at bounding box center [657, 279] width 235 height 26
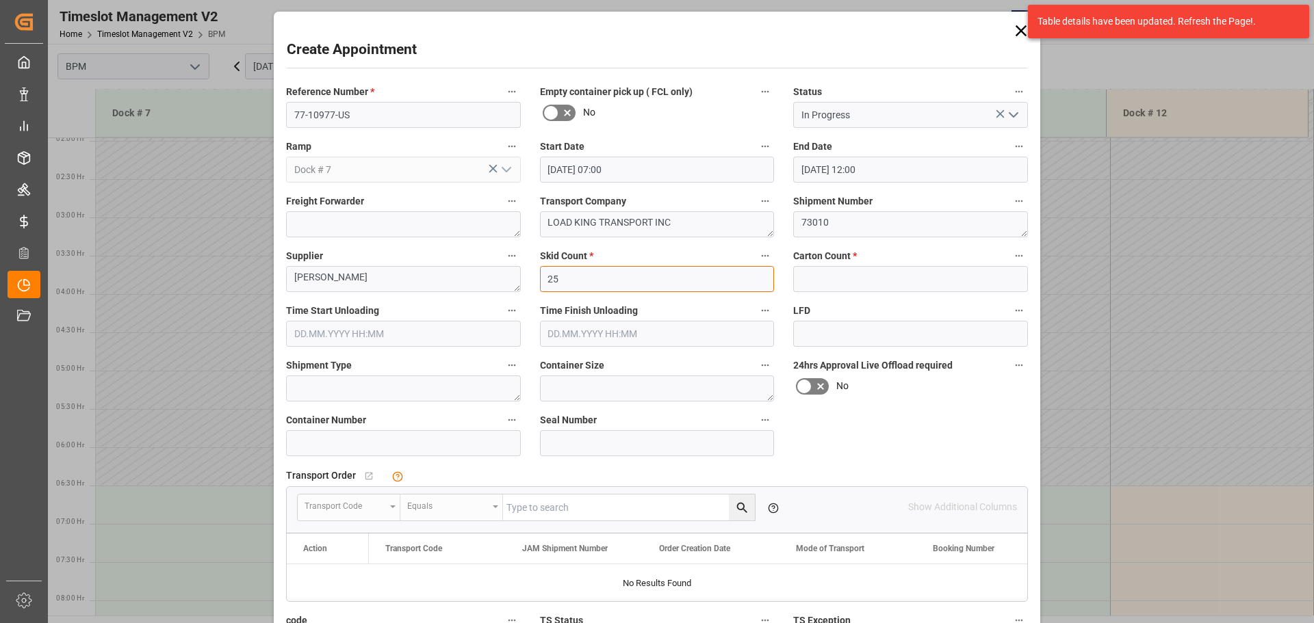
type input "25"
click at [918, 282] on input "text" at bounding box center [910, 279] width 235 height 26
type input "1570"
click at [366, 336] on input "text" at bounding box center [403, 334] width 235 height 26
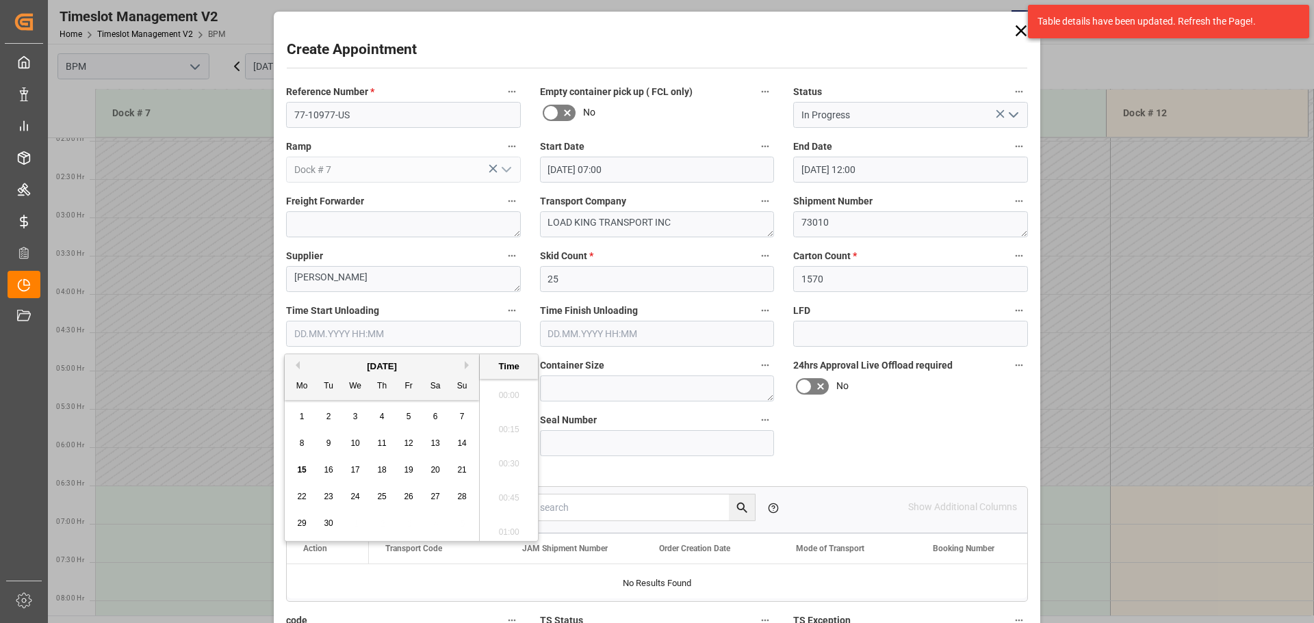
scroll to position [1510, 0]
click at [321, 368] on div "[DATE]" at bounding box center [382, 367] width 194 height 14
click at [358, 472] on span "17" at bounding box center [354, 470] width 9 height 10
click at [506, 465] on li "07:00" at bounding box center [509, 460] width 58 height 34
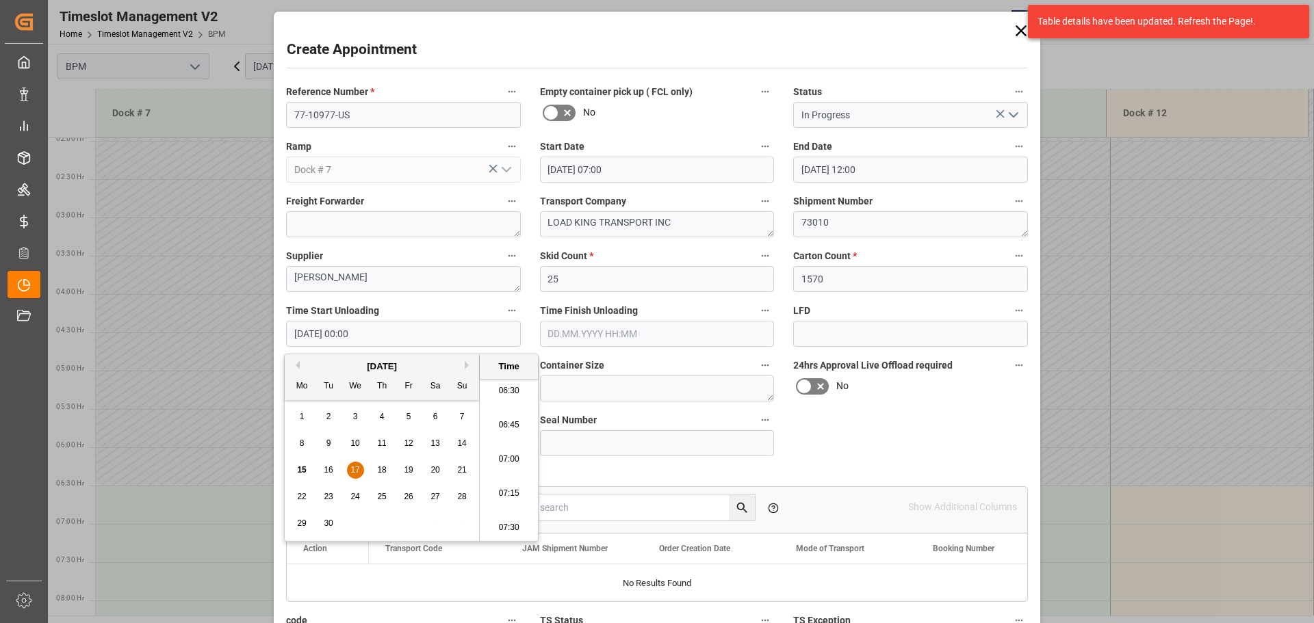
type input "[DATE] 07:00"
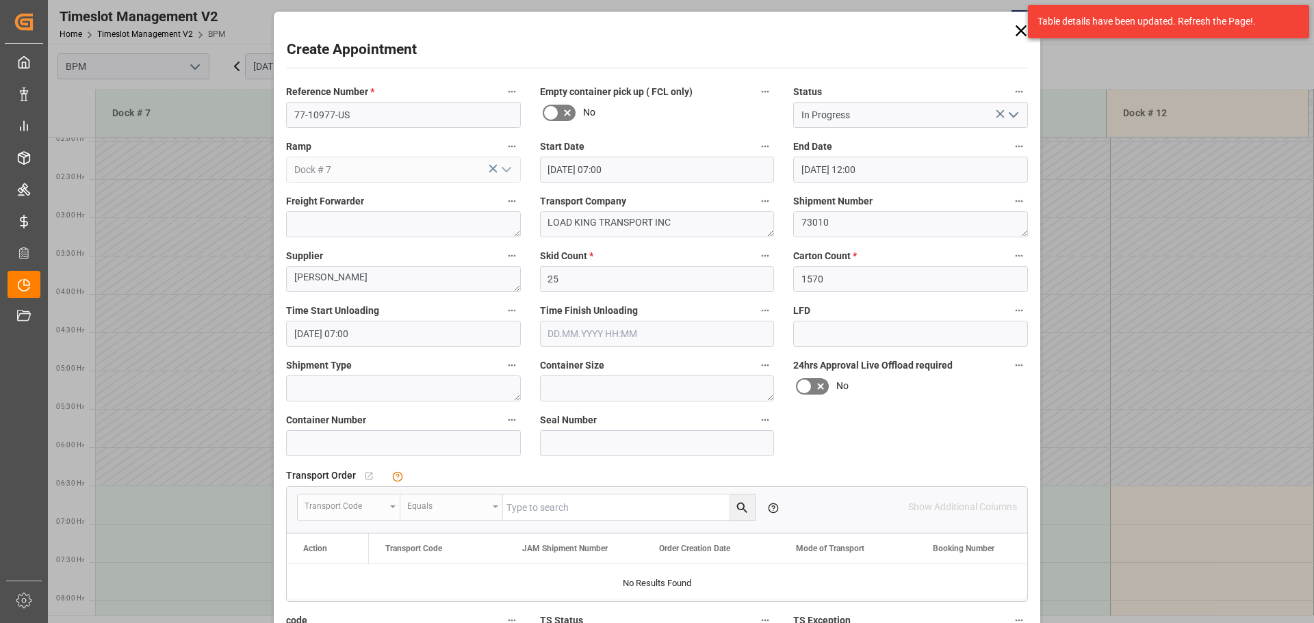
click at [629, 335] on input "text" at bounding box center [657, 334] width 235 height 26
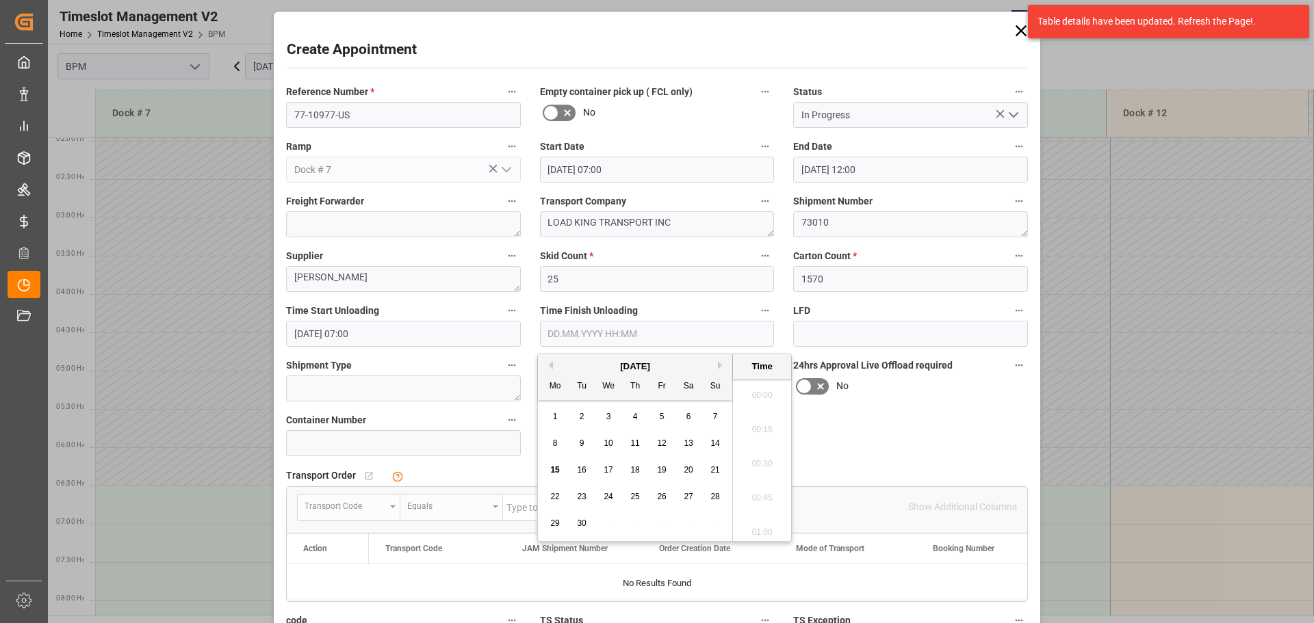
scroll to position [1510, 0]
click at [580, 371] on div "[DATE]" at bounding box center [635, 367] width 194 height 14
click at [606, 472] on span "17" at bounding box center [608, 470] width 9 height 10
click at [762, 528] on li "12:00" at bounding box center [762, 528] width 58 height 34
type input "[DATE] 12:00"
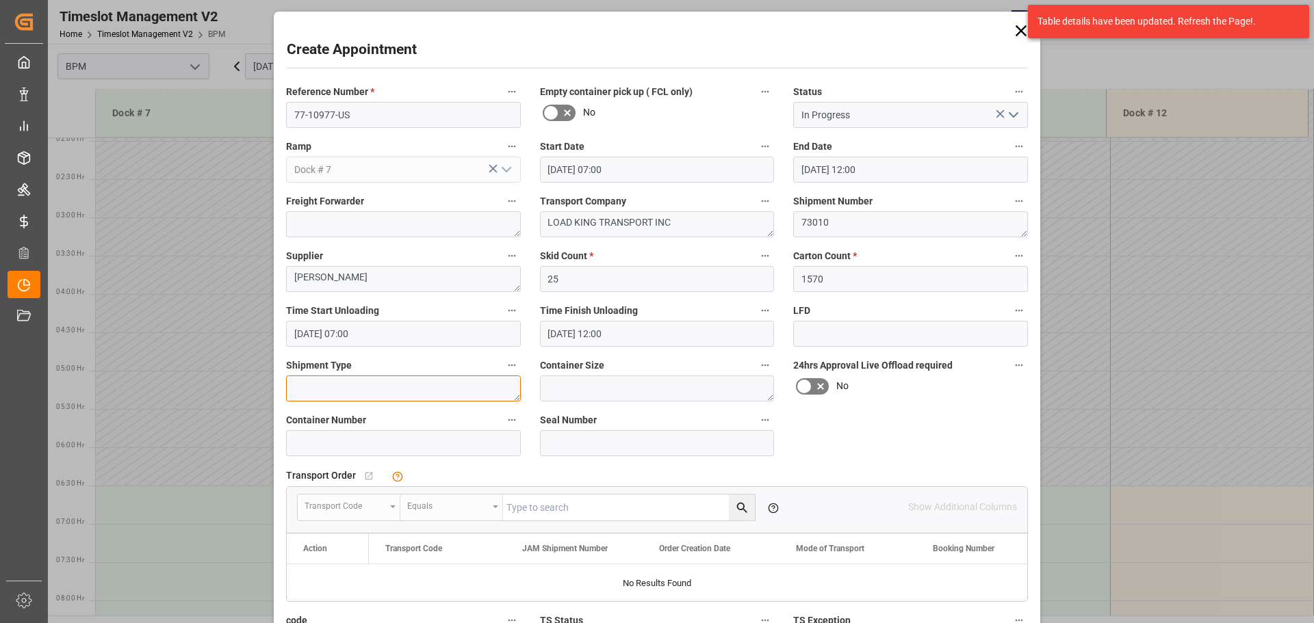
click at [448, 393] on textarea at bounding box center [403, 389] width 235 height 26
type textarea "53FT"
click at [660, 390] on textarea at bounding box center [657, 389] width 235 height 26
type textarea "53FT"
click at [410, 441] on input at bounding box center [403, 443] width 235 height 26
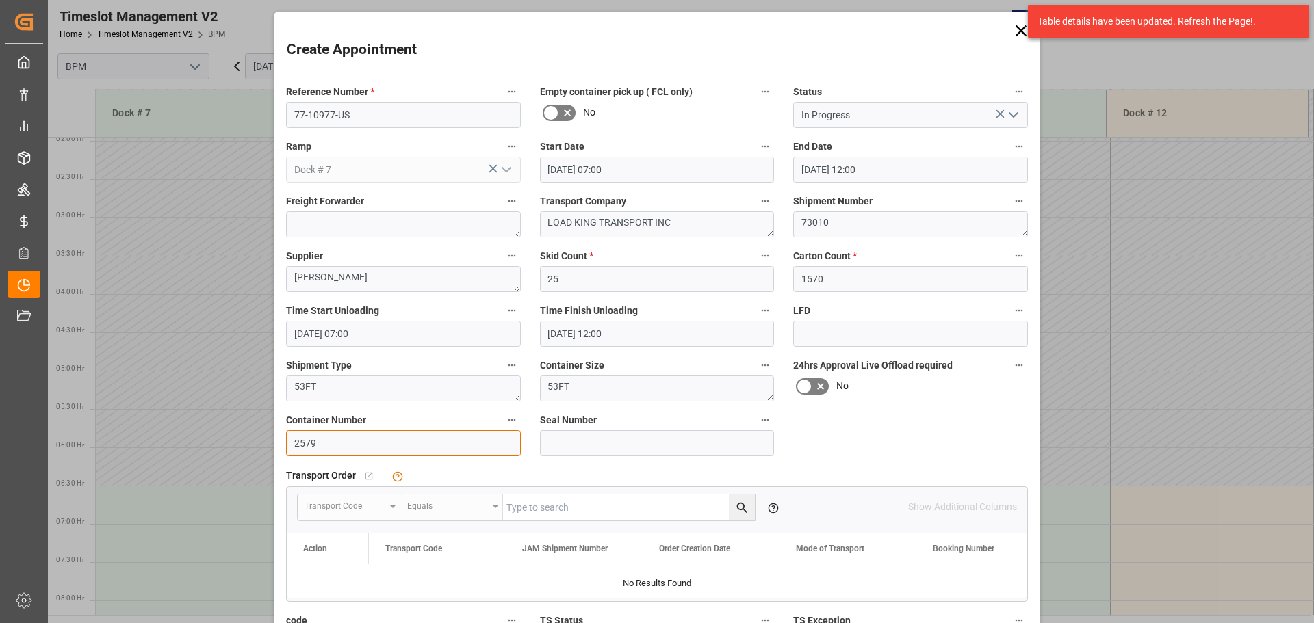
type input "2579"
click at [628, 449] on input at bounding box center [657, 443] width 235 height 26
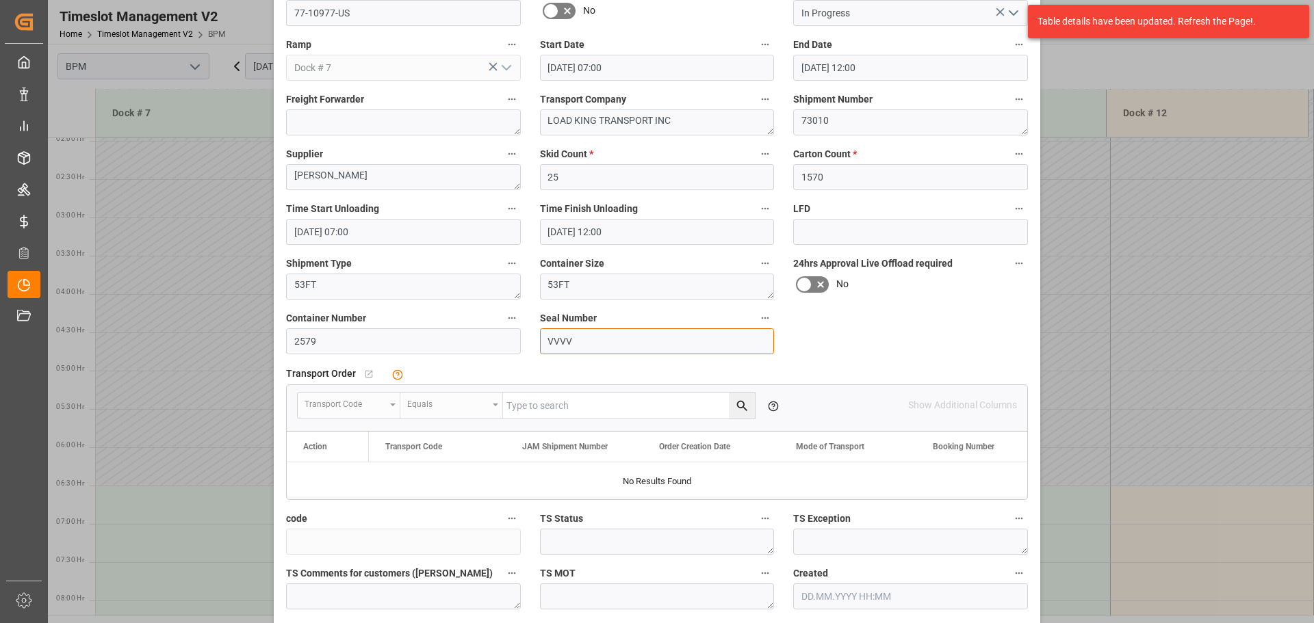
scroll to position [213, 0]
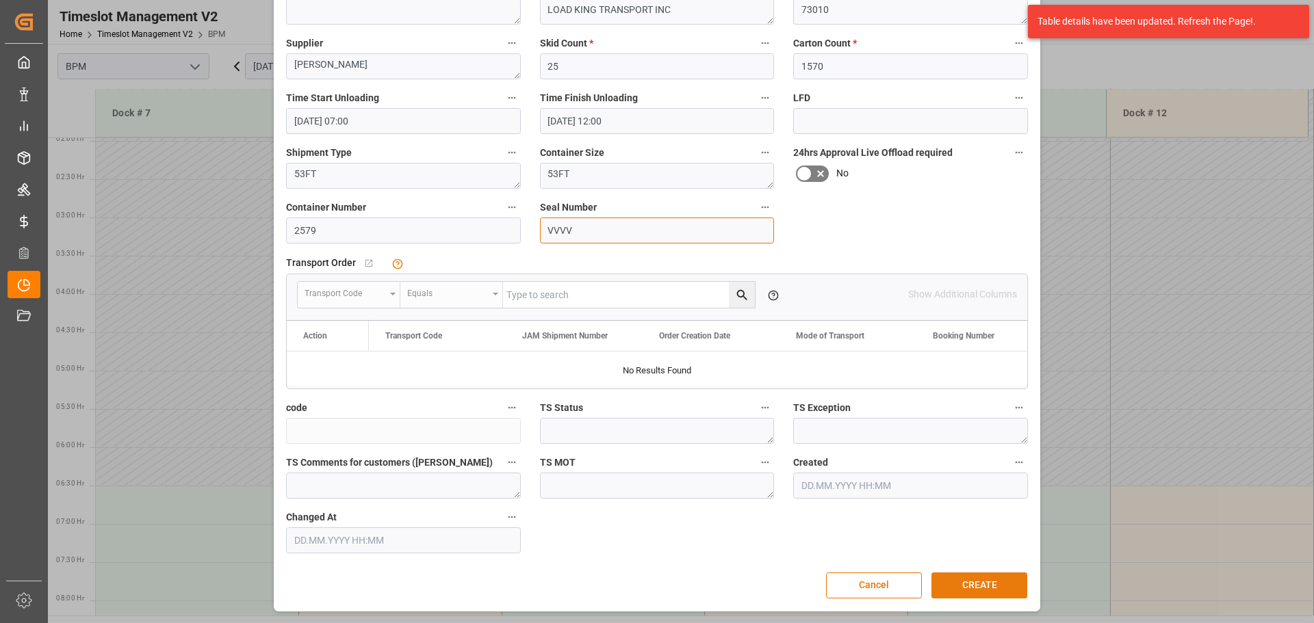
type input "VVVV"
click at [985, 579] on button "CREATE" at bounding box center [979, 586] width 96 height 26
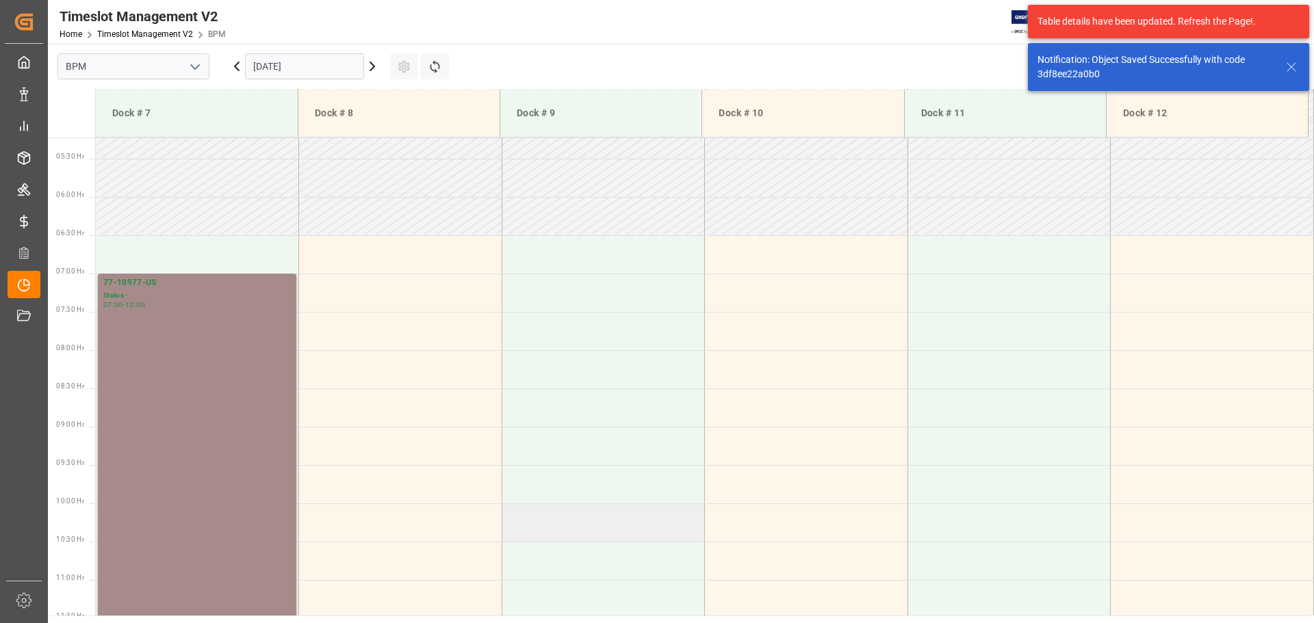
scroll to position [403, 0]
click at [195, 398] on div "77-10977-[GEOGRAPHIC_DATA] Status - 07:00 - 12:00" at bounding box center [197, 462] width 188 height 376
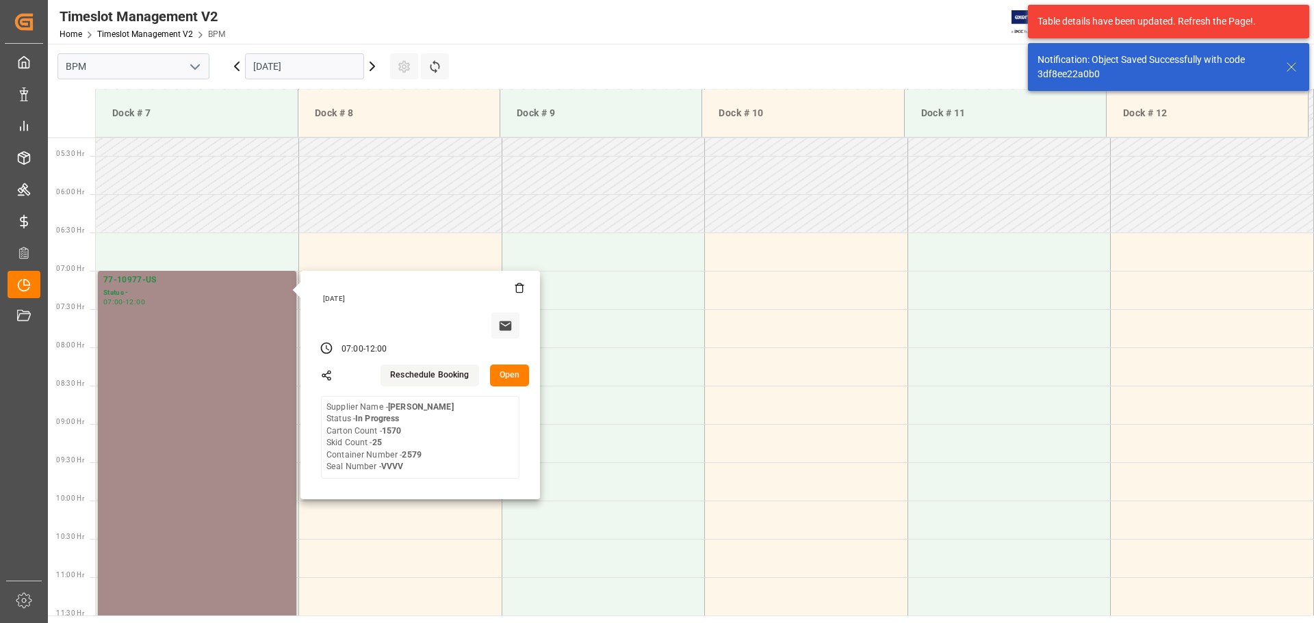
click at [510, 379] on button "Open" at bounding box center [510, 376] width 40 height 22
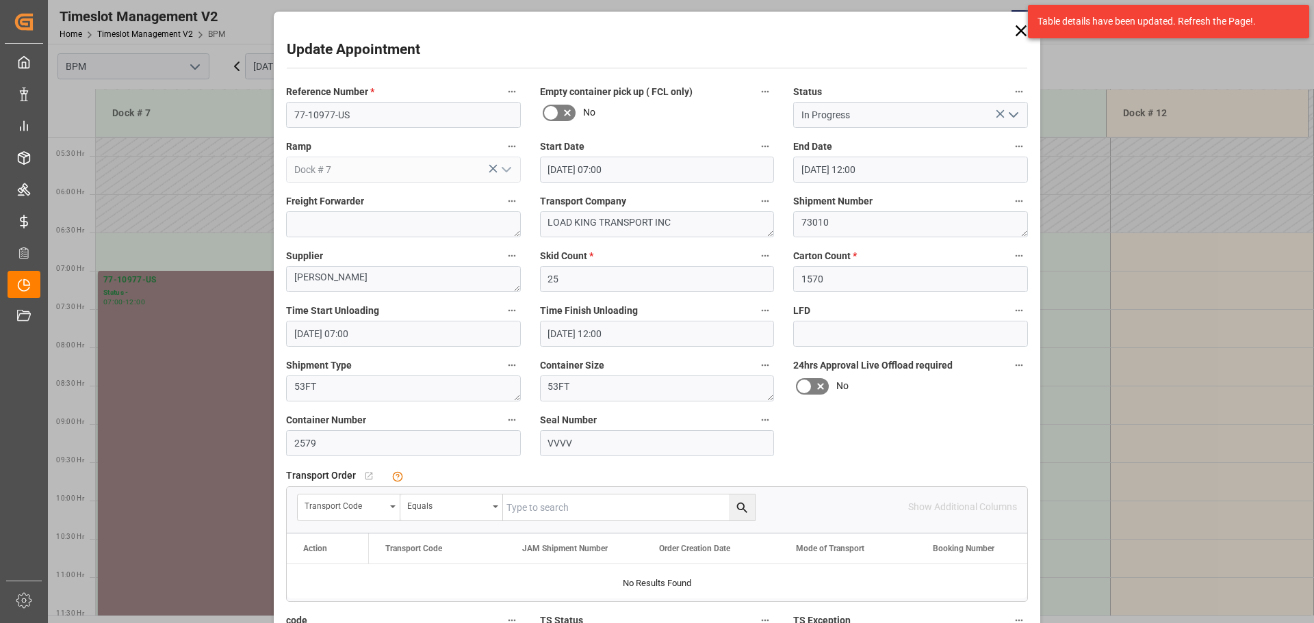
scroll to position [137, 0]
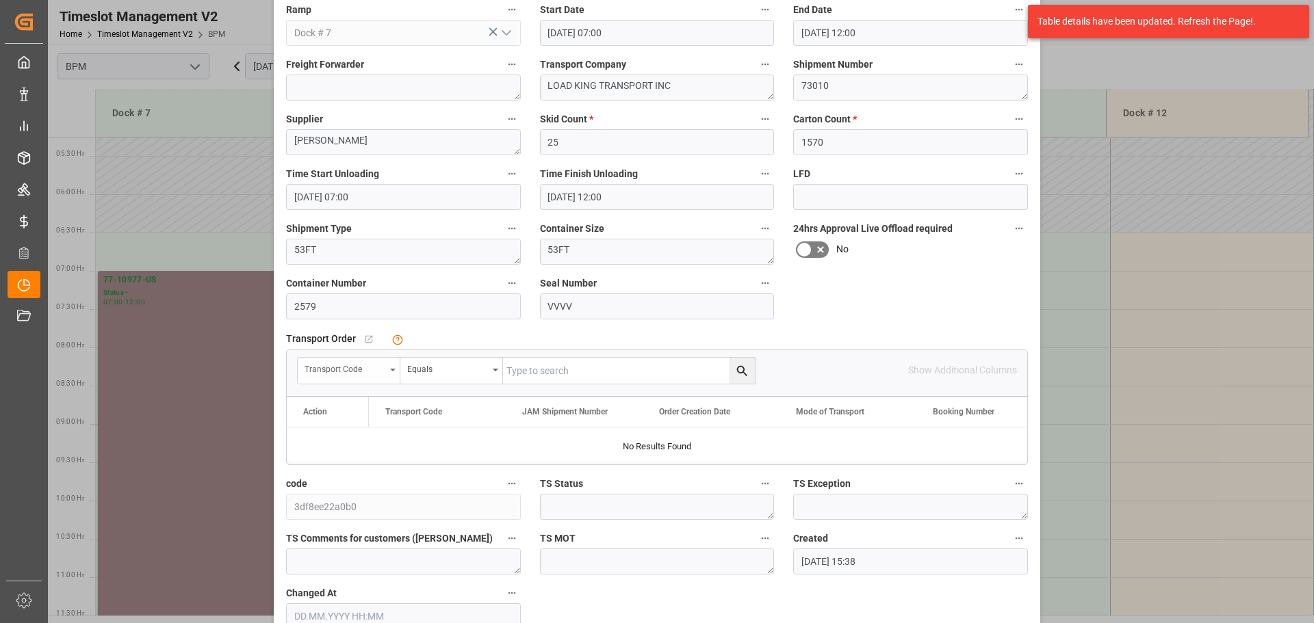
click at [394, 368] on div "Transport Code" at bounding box center [349, 371] width 103 height 26
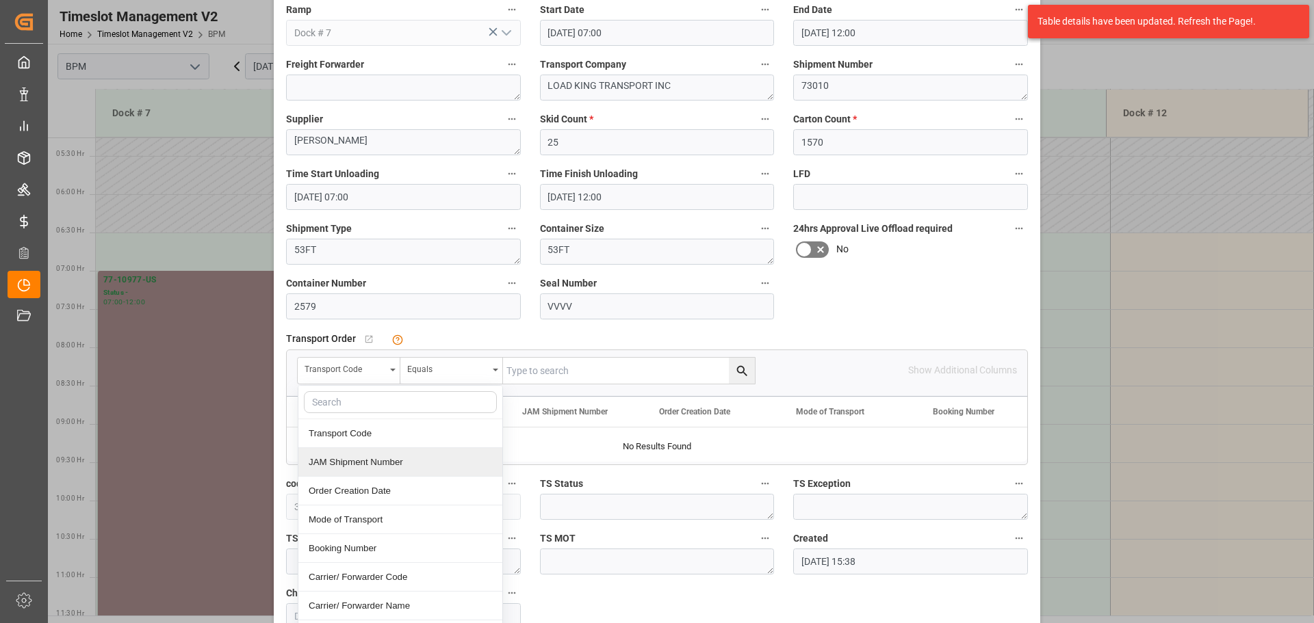
click at [368, 456] on div "JAM Shipment Number" at bounding box center [400, 462] width 204 height 29
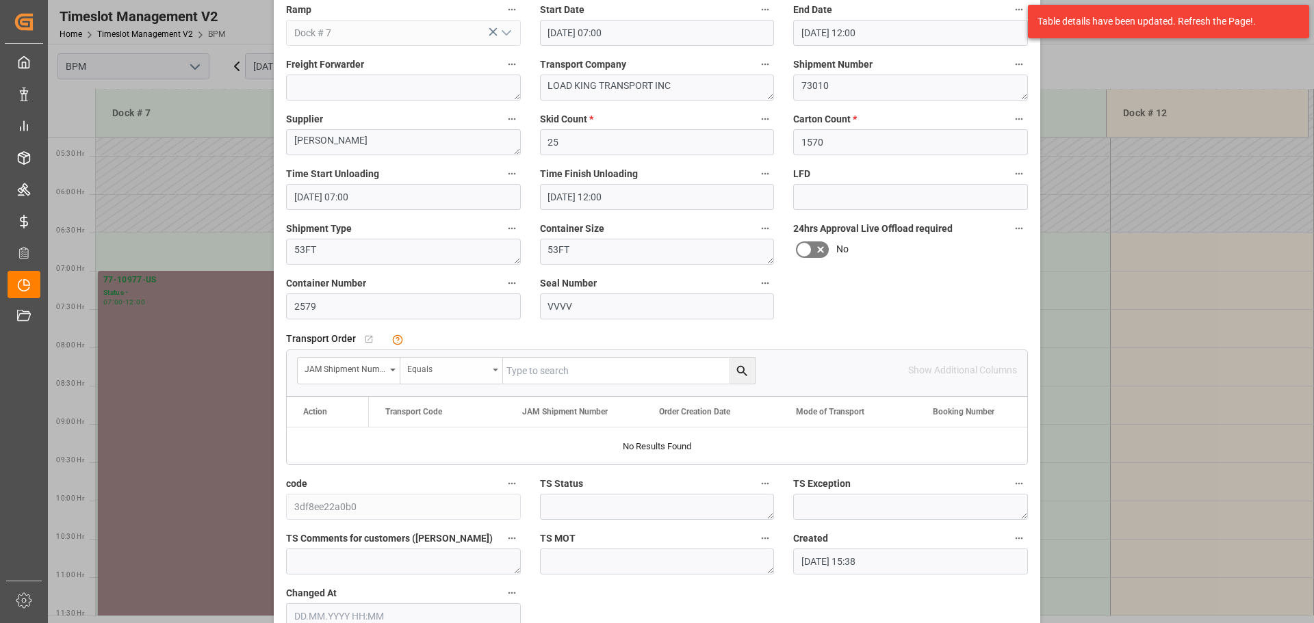
click at [458, 379] on div "Equals" at bounding box center [451, 371] width 103 height 26
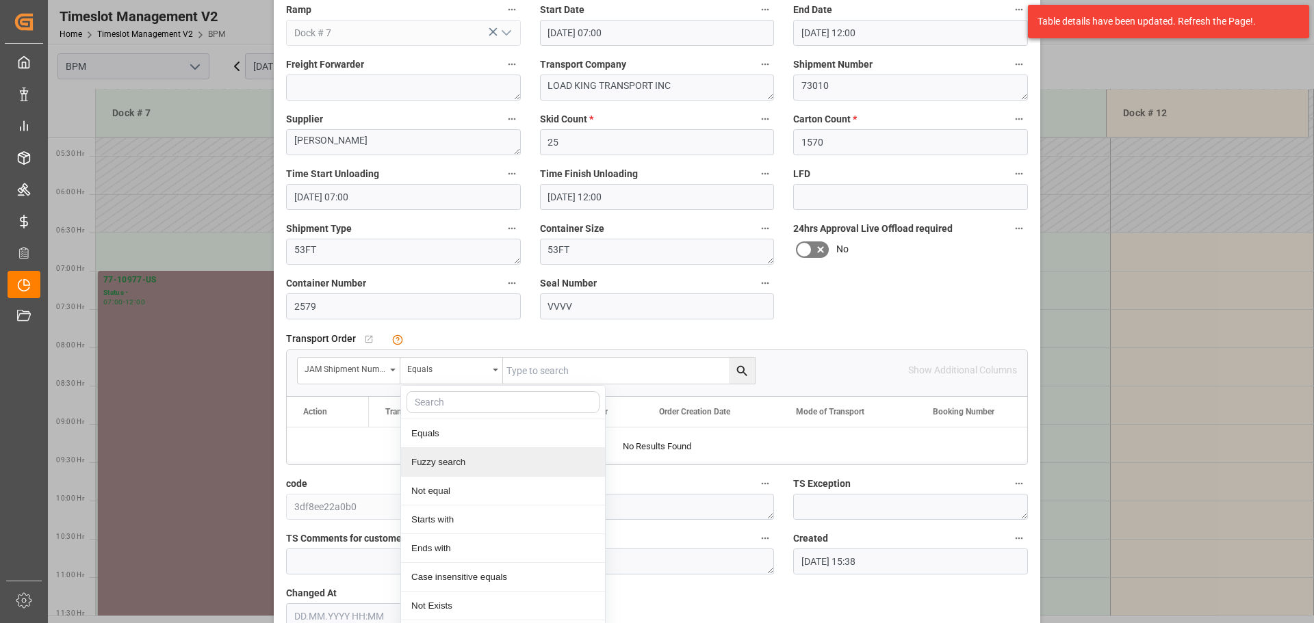
click at [463, 461] on div "Fuzzy search" at bounding box center [503, 462] width 204 height 29
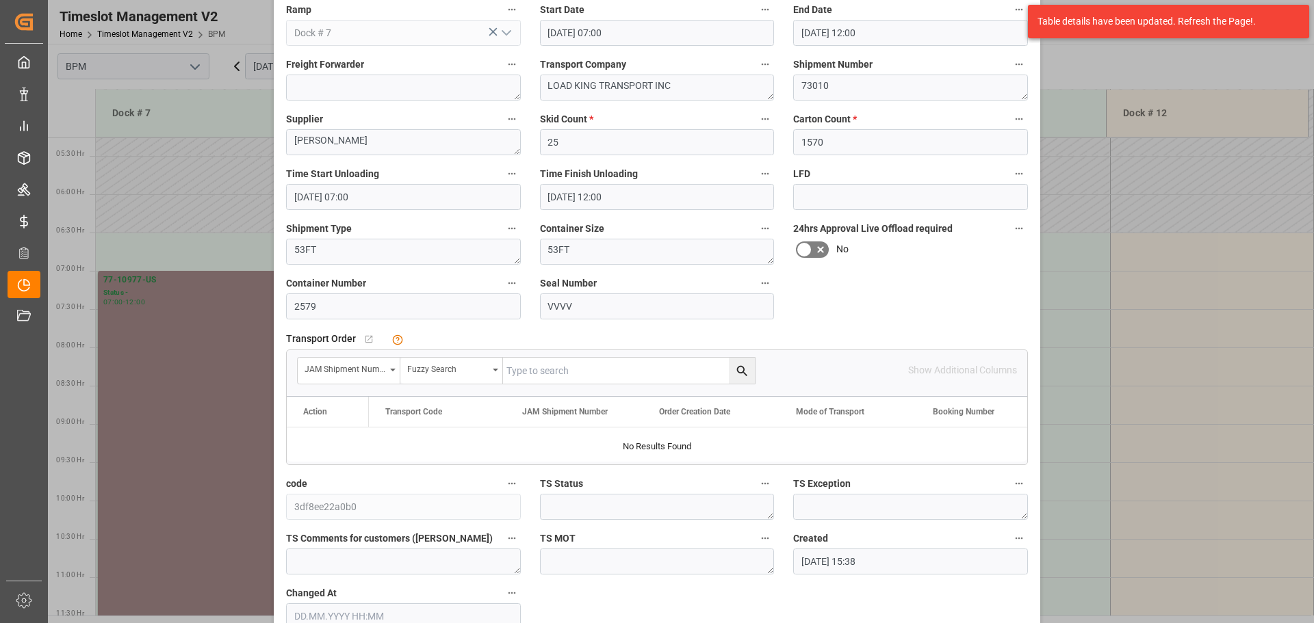
click at [566, 374] on input "text" at bounding box center [629, 371] width 252 height 26
type input "73010"
click at [738, 374] on icon "search button" at bounding box center [742, 371] width 14 height 14
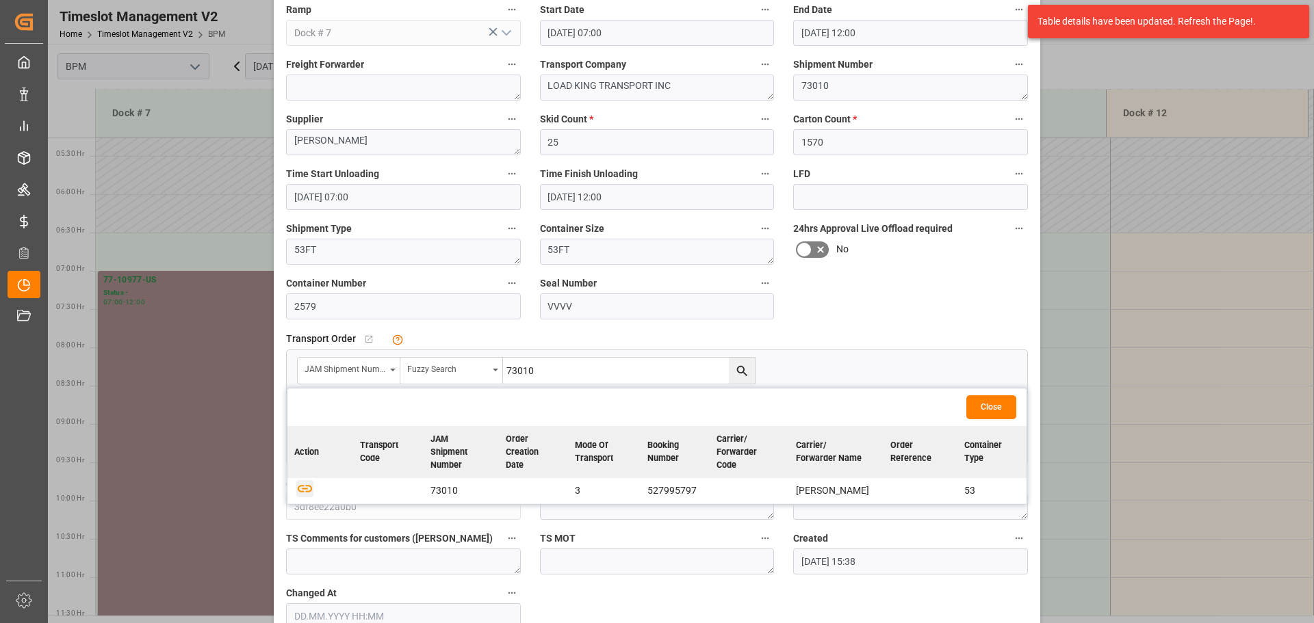
click at [298, 491] on icon "button" at bounding box center [304, 488] width 17 height 17
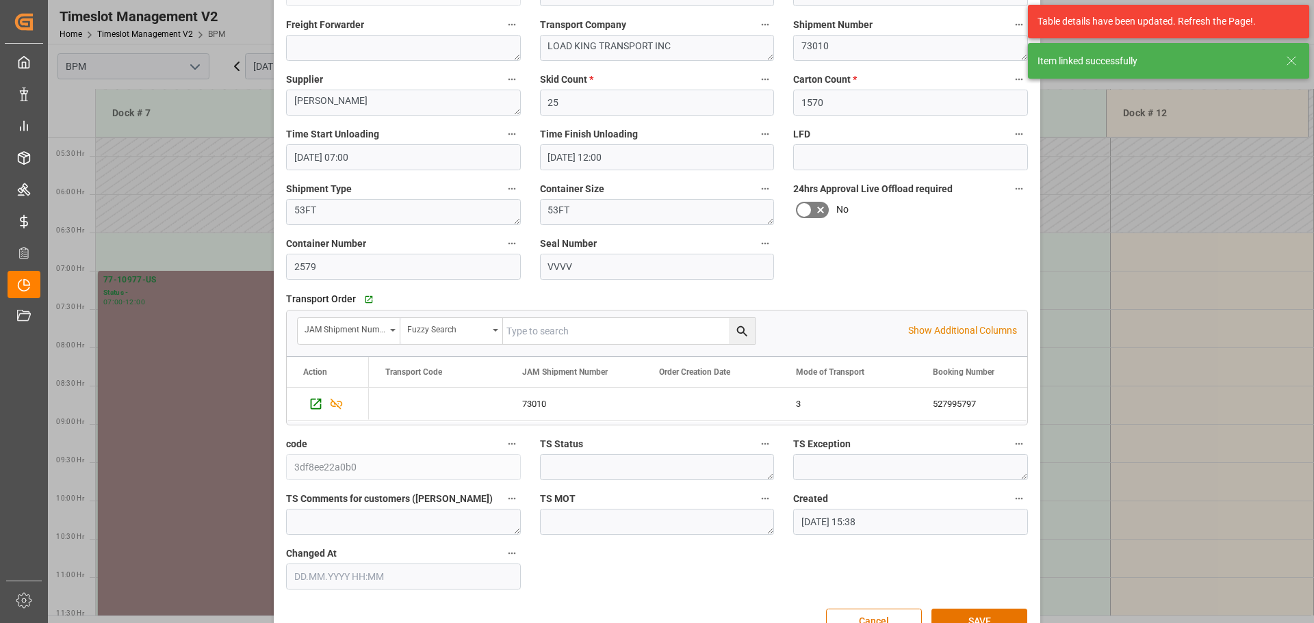
scroll to position [213, 0]
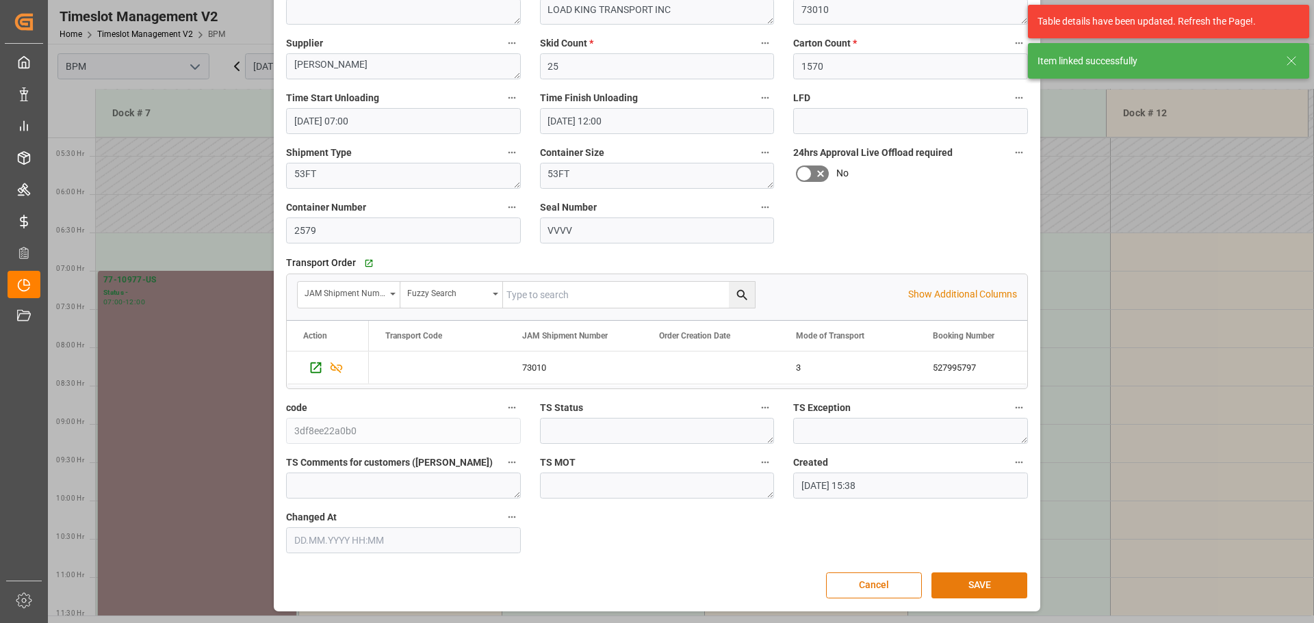
click at [962, 588] on button "SAVE" at bounding box center [979, 586] width 96 height 26
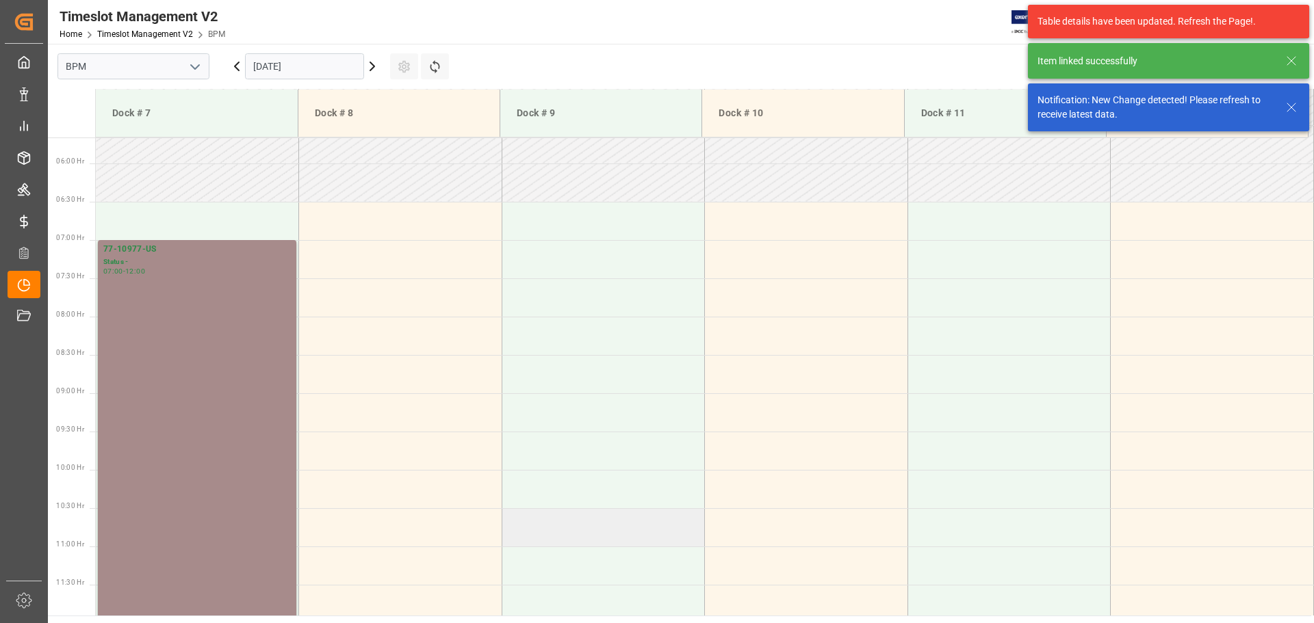
scroll to position [451, 0]
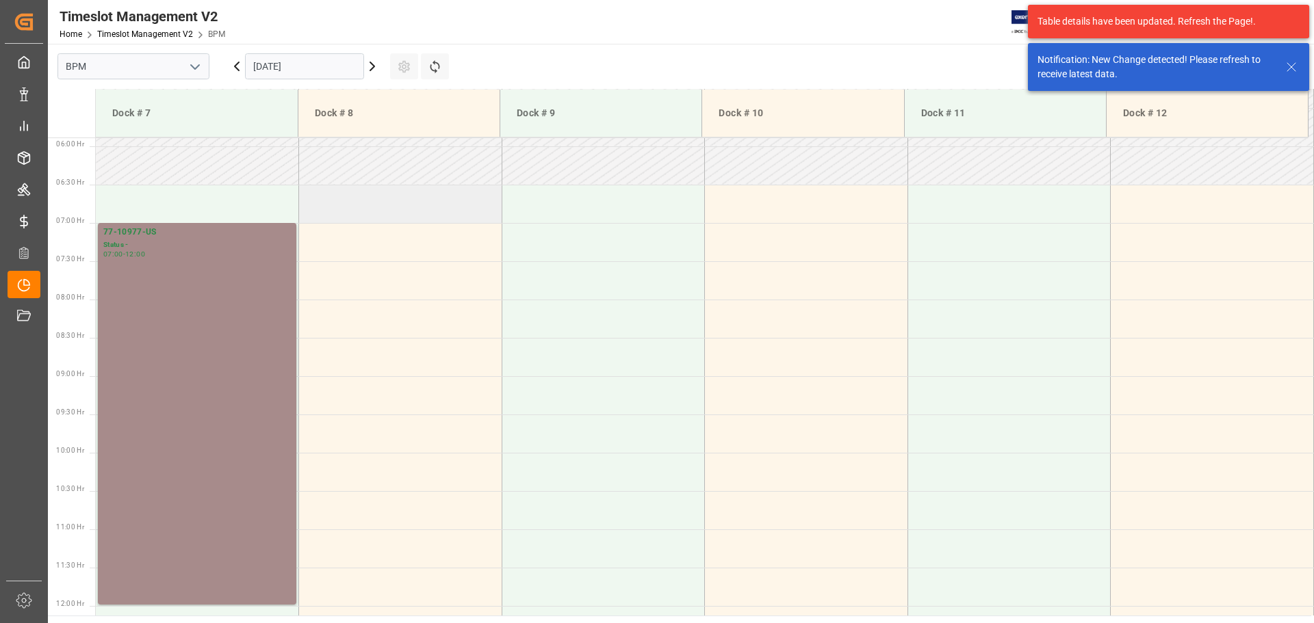
click at [375, 209] on td at bounding box center [400, 204] width 203 height 38
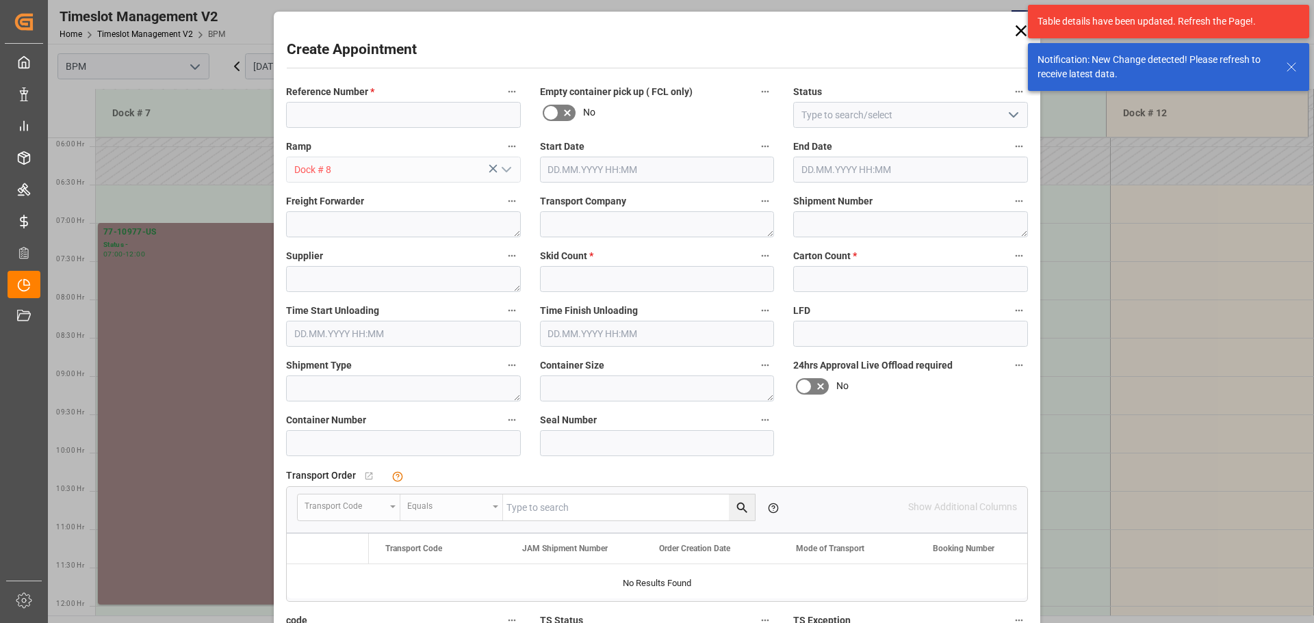
type input "[DATE] 06:30"
type input "[DATE] 07:00"
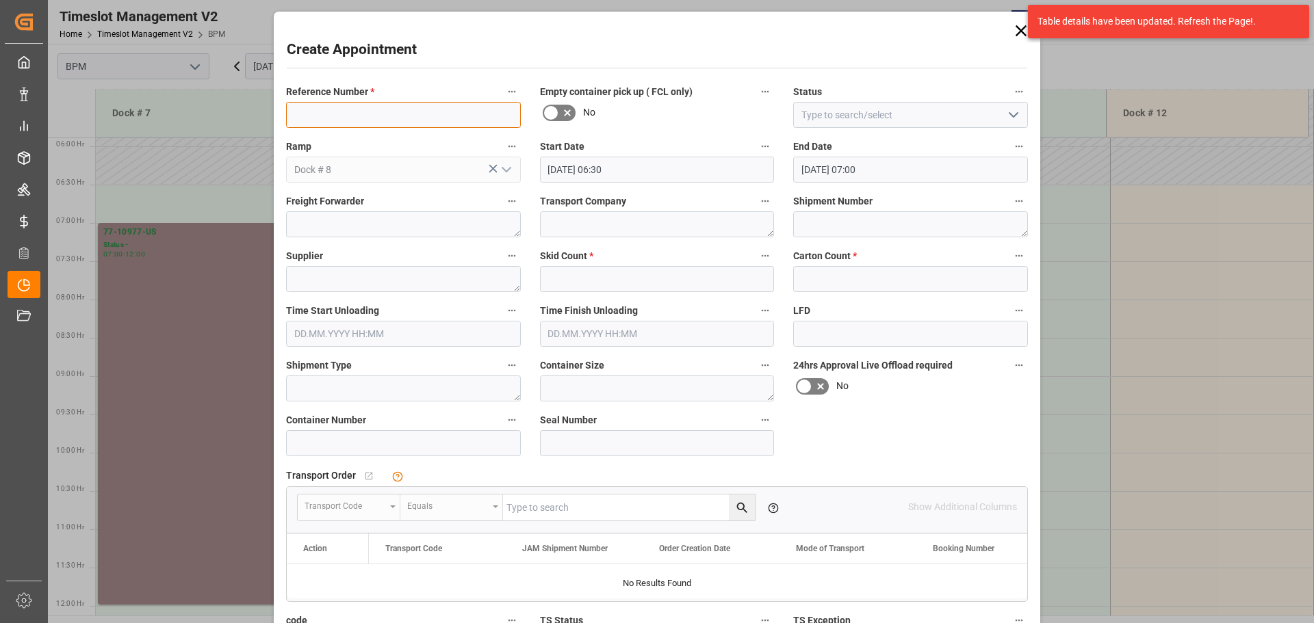
click at [324, 122] on input at bounding box center [403, 115] width 235 height 26
type input "77-10976-US"
click at [179, 368] on div "Create Appointment Reference Number * 77-10976-US Empty container pick up ( FCL…" at bounding box center [657, 311] width 1314 height 623
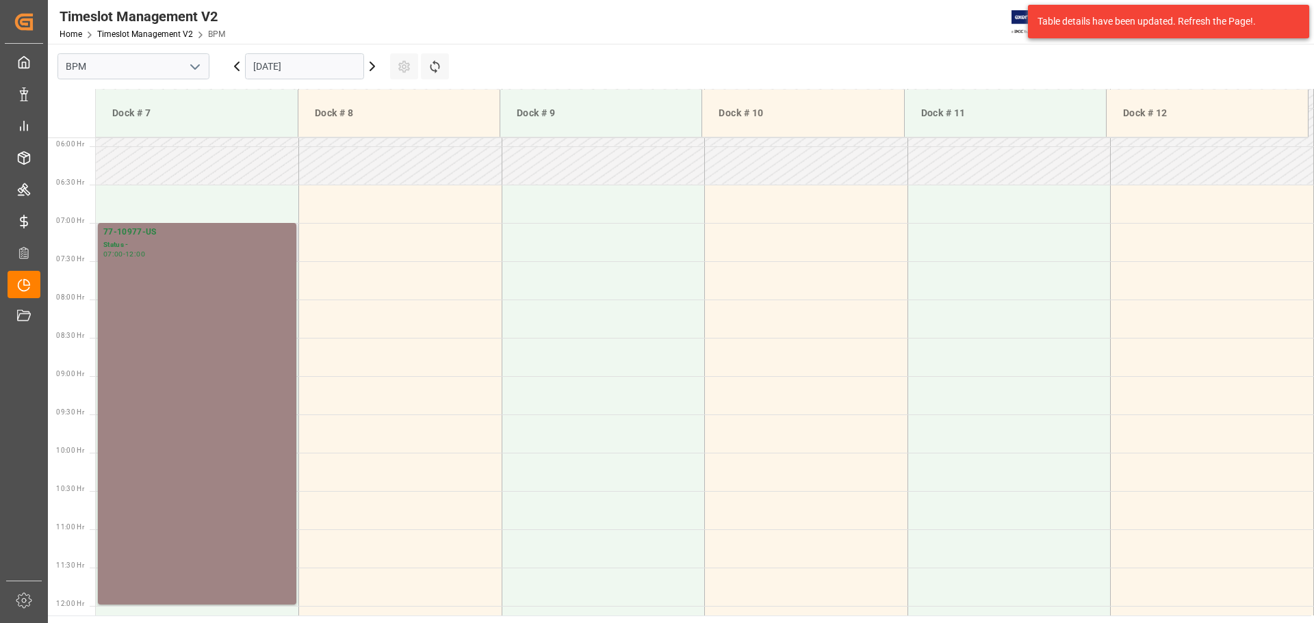
click at [213, 351] on div "77-10977-[GEOGRAPHIC_DATA] Status - 07:00 - 12:00" at bounding box center [197, 414] width 188 height 376
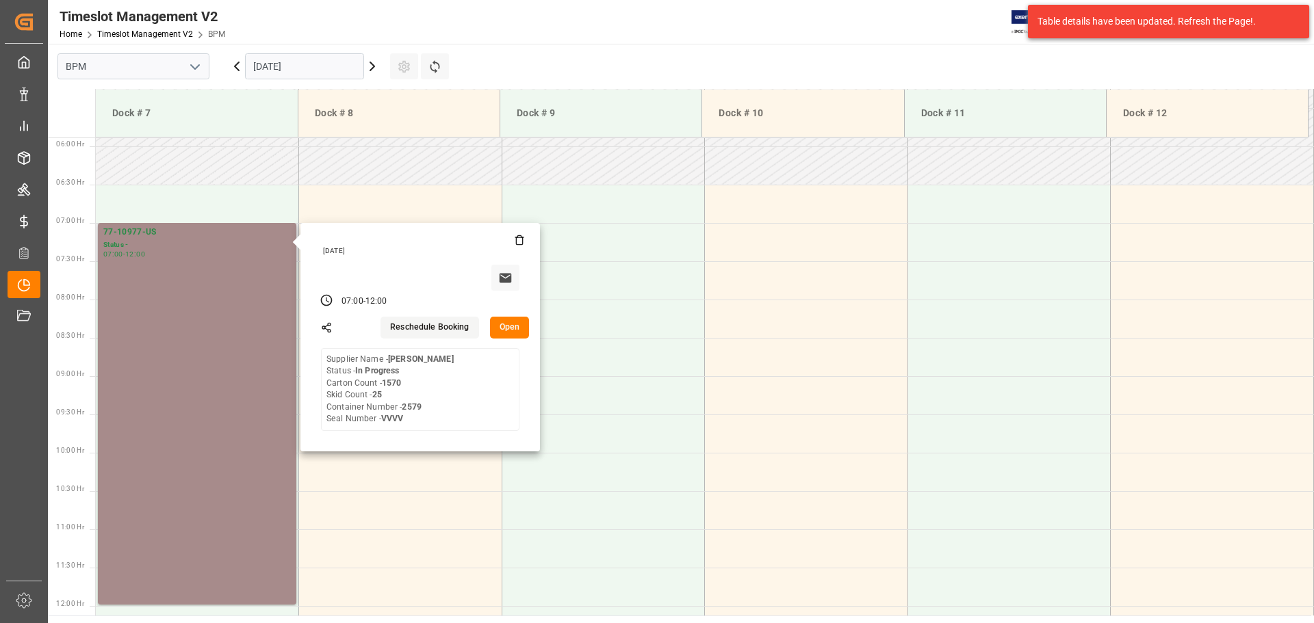
click at [507, 327] on button "Open" at bounding box center [510, 328] width 40 height 22
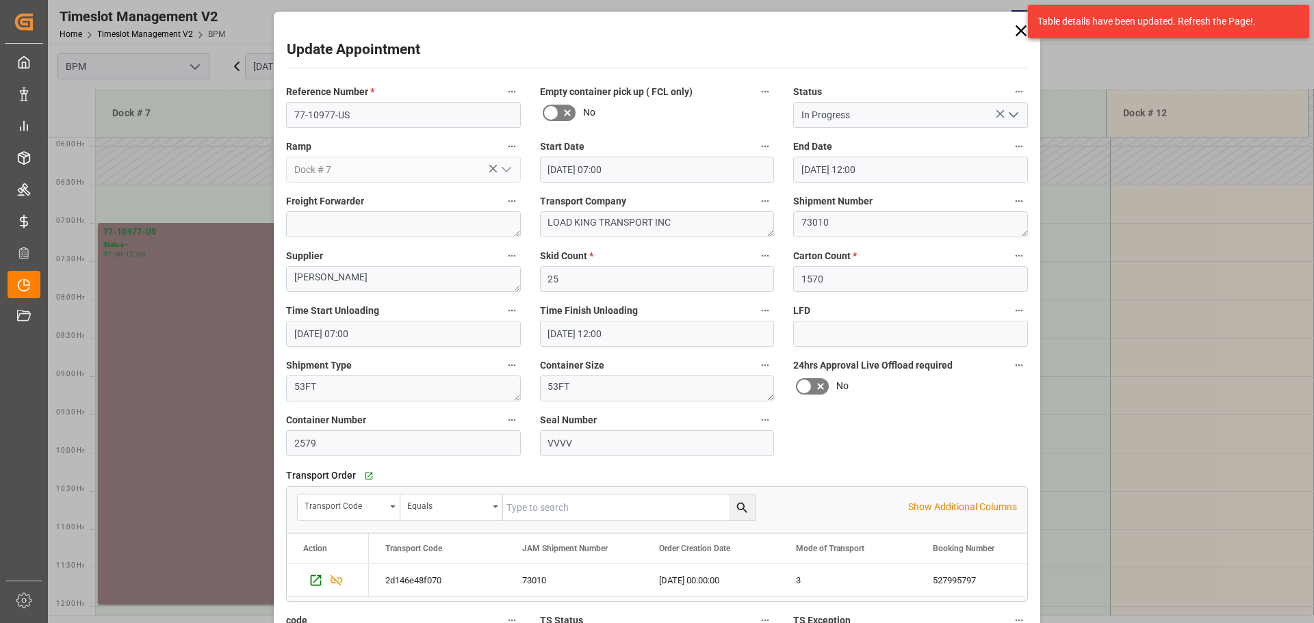
click at [233, 296] on div "Update Appointment Reference Number * 77-10977-US Empty container pick up ( FCL…" at bounding box center [657, 311] width 1314 height 623
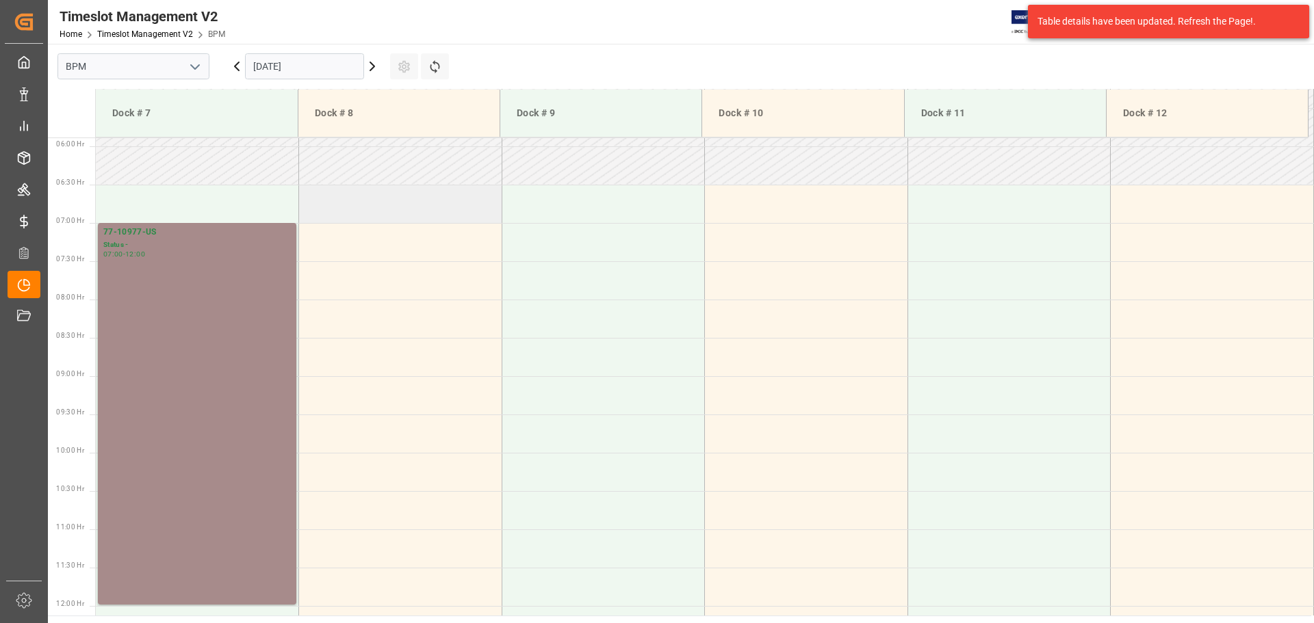
click at [403, 207] on td at bounding box center [400, 204] width 203 height 38
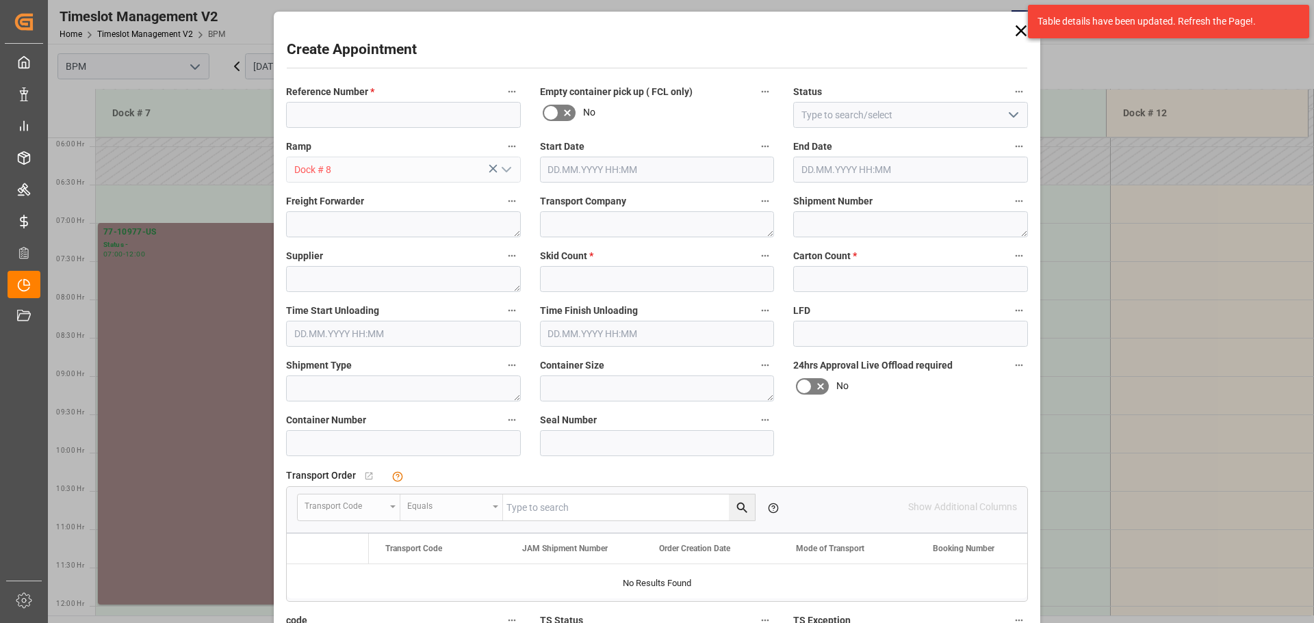
type input "[DATE] 06:30"
type input "[DATE] 07:00"
click at [334, 114] on input at bounding box center [403, 115] width 235 height 26
type input "77-10976"
click at [1012, 114] on icon "open menu" at bounding box center [1013, 115] width 16 height 16
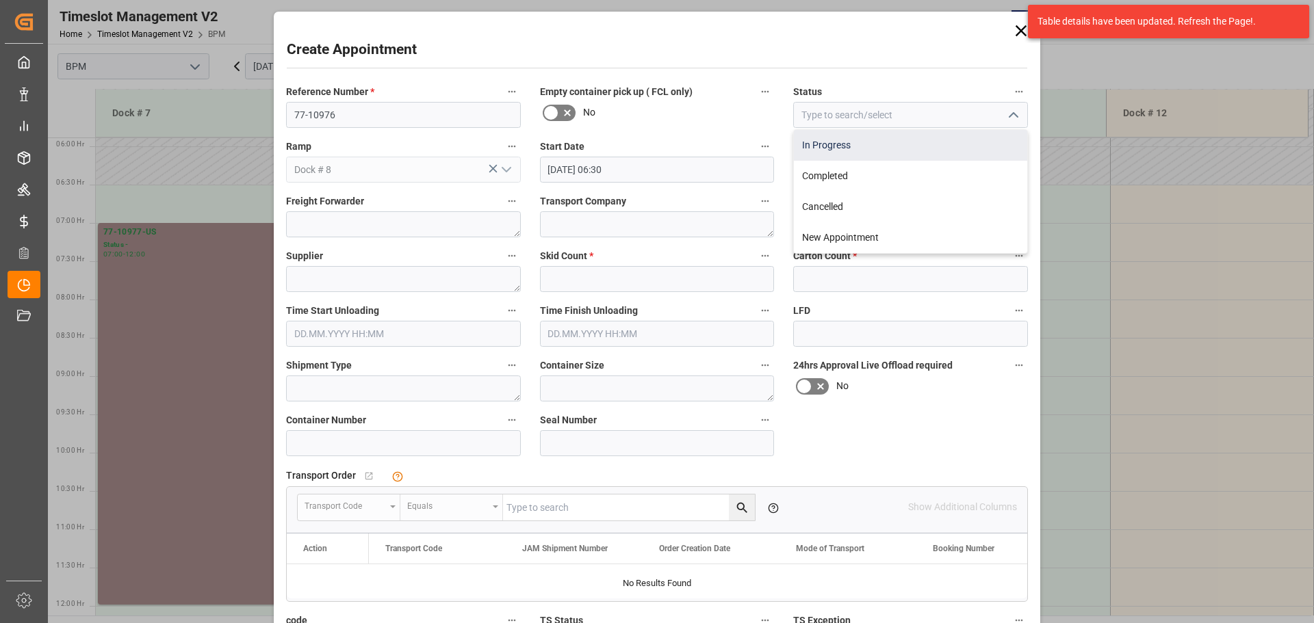
click at [970, 145] on div "In Progress" at bounding box center [910, 145] width 233 height 31
type input "In Progress"
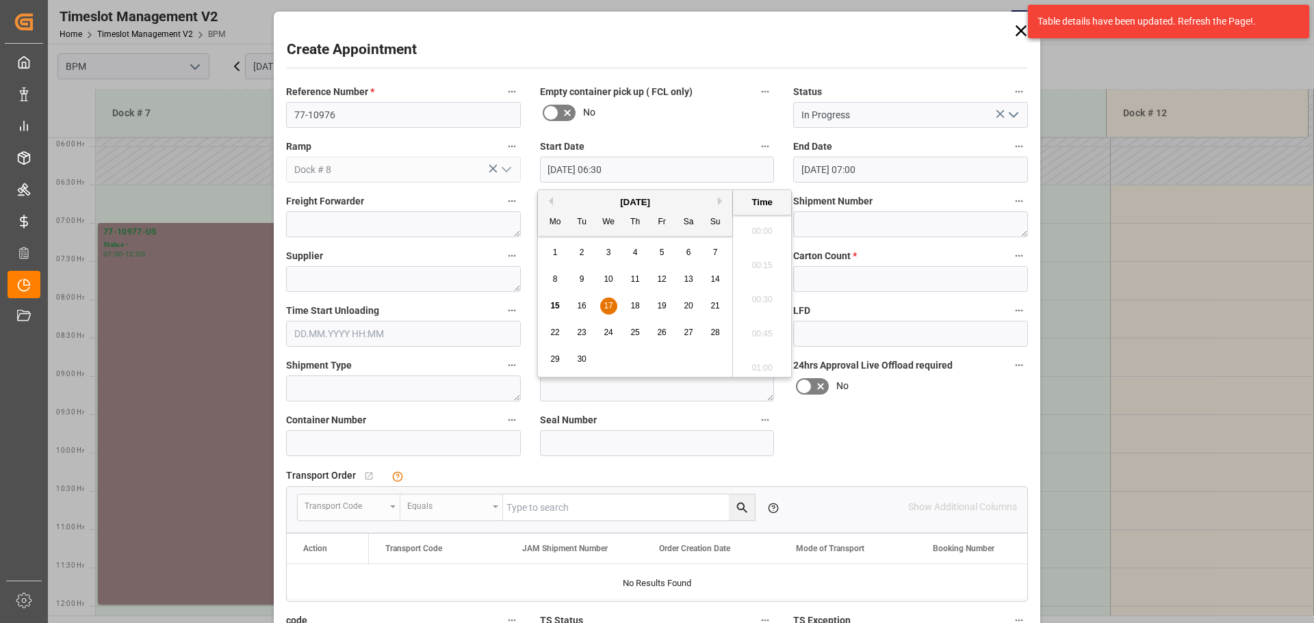
click at [644, 167] on input "[DATE] 06:30" at bounding box center [657, 170] width 235 height 26
click at [613, 310] on div "17" at bounding box center [608, 306] width 17 height 16
click at [765, 360] on li "07:00" at bounding box center [762, 364] width 58 height 34
type input "[DATE] 07:00"
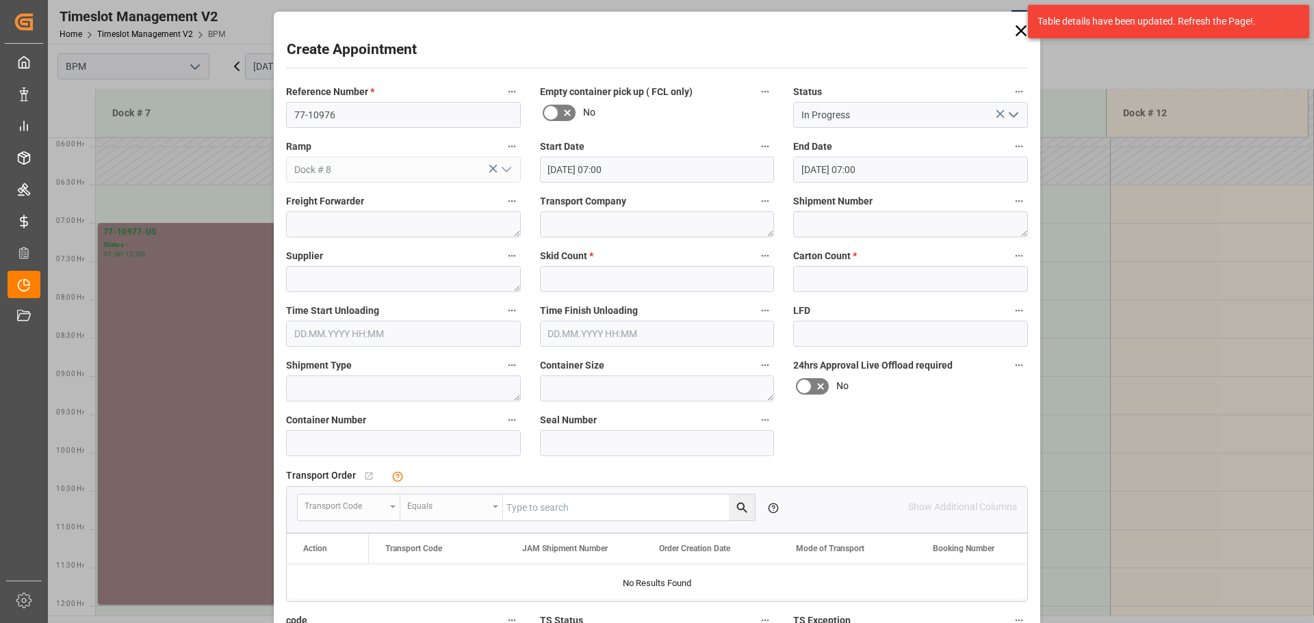
click at [939, 172] on input "[DATE] 07:00" at bounding box center [910, 170] width 235 height 26
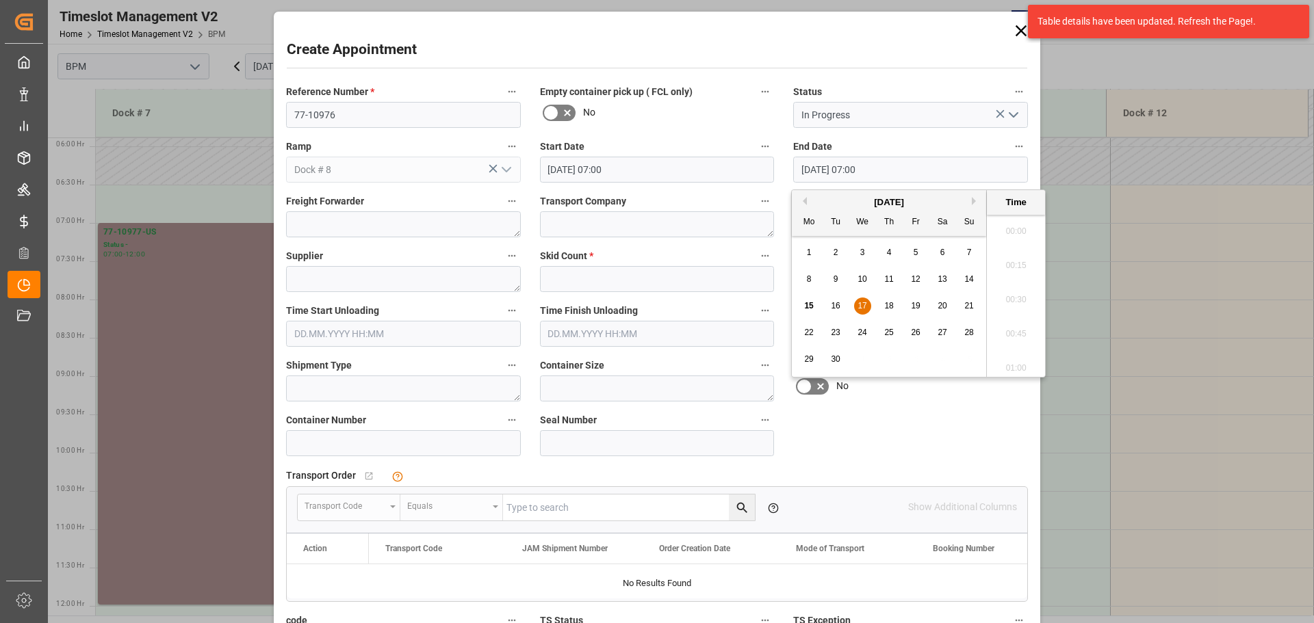
scroll to position [894, 0]
click at [863, 306] on span "17" at bounding box center [862, 306] width 9 height 10
click at [1014, 294] on li "15:00" at bounding box center [1016, 296] width 58 height 34
type input "[DATE] 15:00"
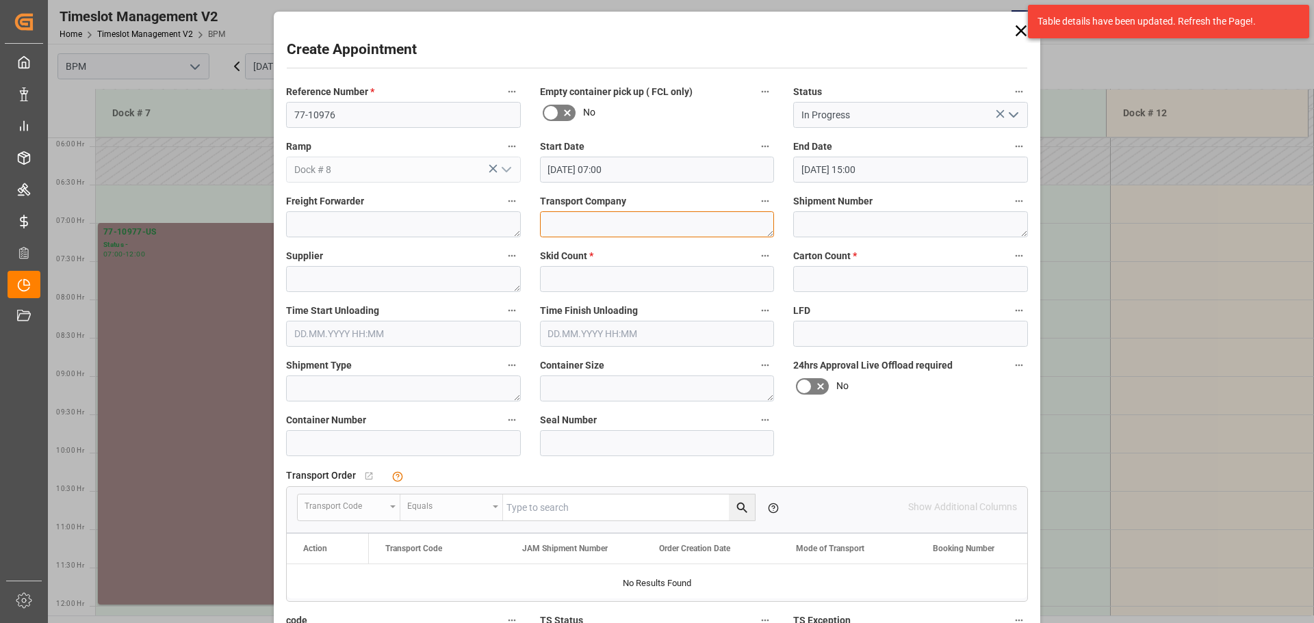
click at [584, 230] on textarea at bounding box center [657, 224] width 235 height 26
type textarea "[PERSON_NAME]"
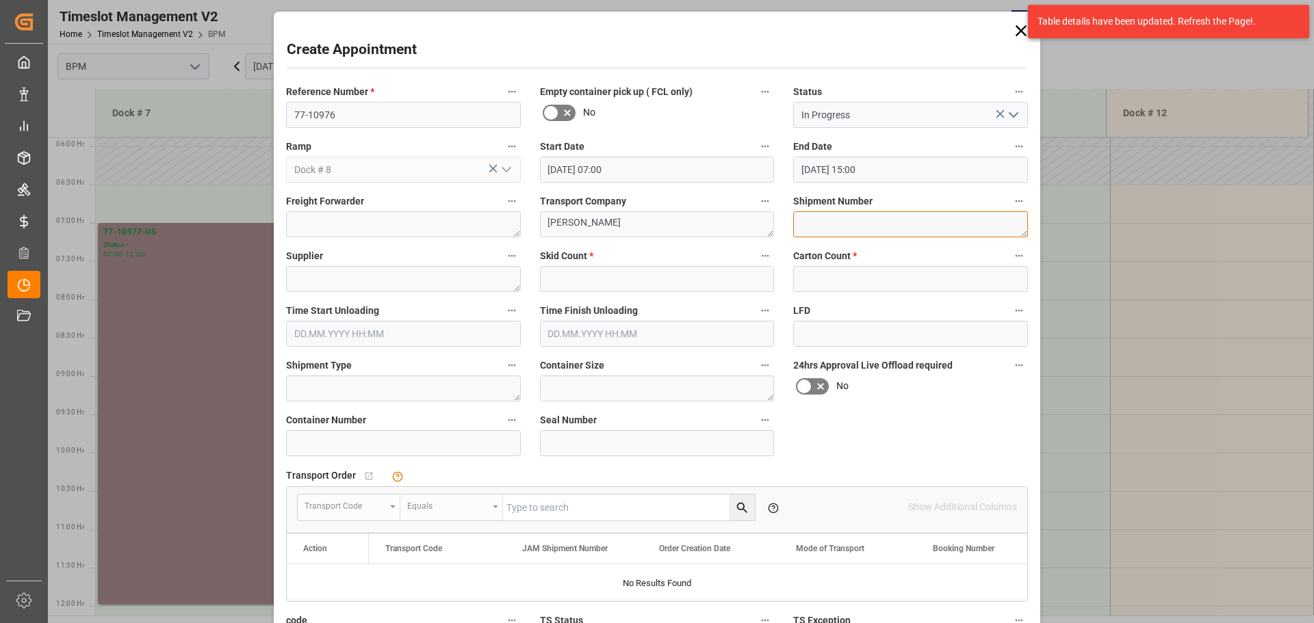
click at [829, 227] on textarea at bounding box center [910, 224] width 235 height 26
type textarea "73016"
click at [356, 283] on textarea at bounding box center [403, 279] width 235 height 26
type textarea "[PERSON_NAME]"
click at [580, 285] on input "text" at bounding box center [657, 279] width 235 height 26
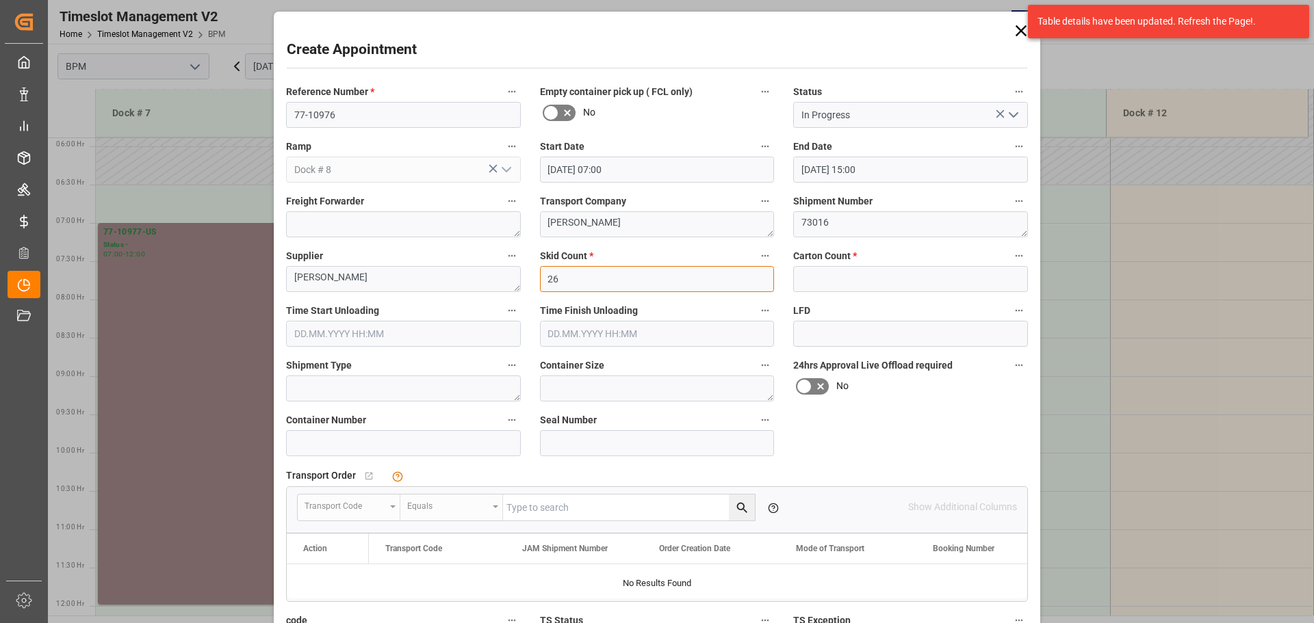
type input "26"
click at [816, 282] on input "text" at bounding box center [910, 279] width 235 height 26
type input "5008"
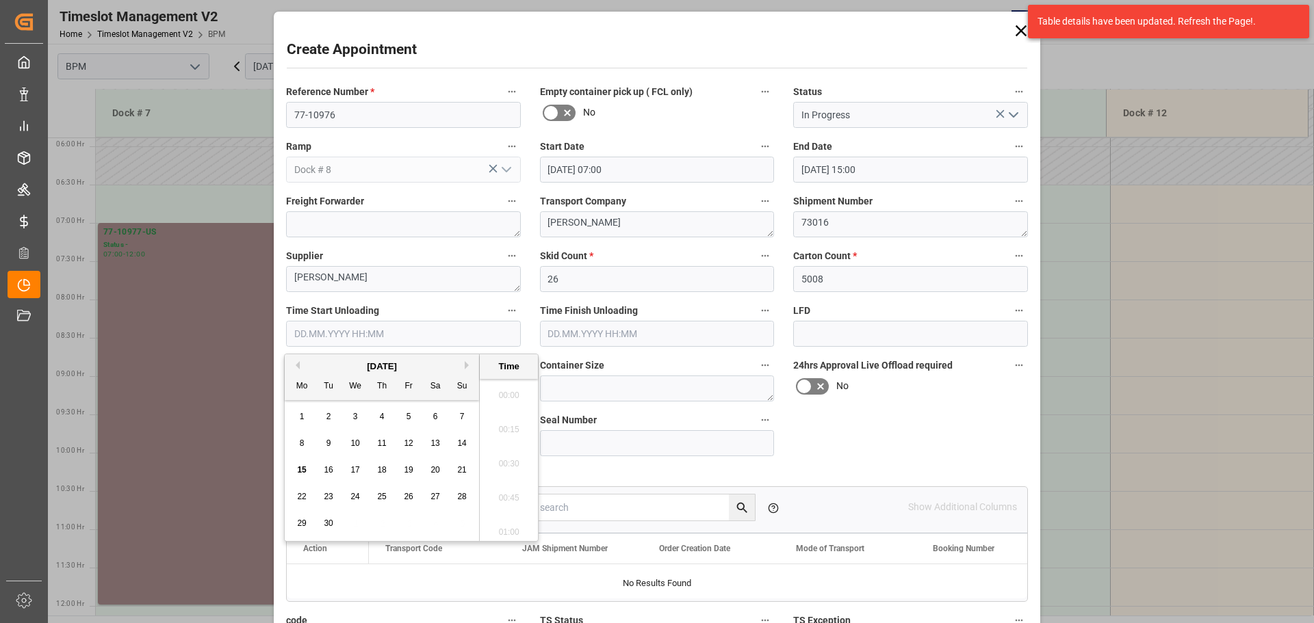
click at [400, 342] on input "text" at bounding box center [403, 334] width 235 height 26
click at [318, 371] on div "[DATE]" at bounding box center [382, 367] width 194 height 14
click at [356, 470] on span "17" at bounding box center [354, 470] width 9 height 10
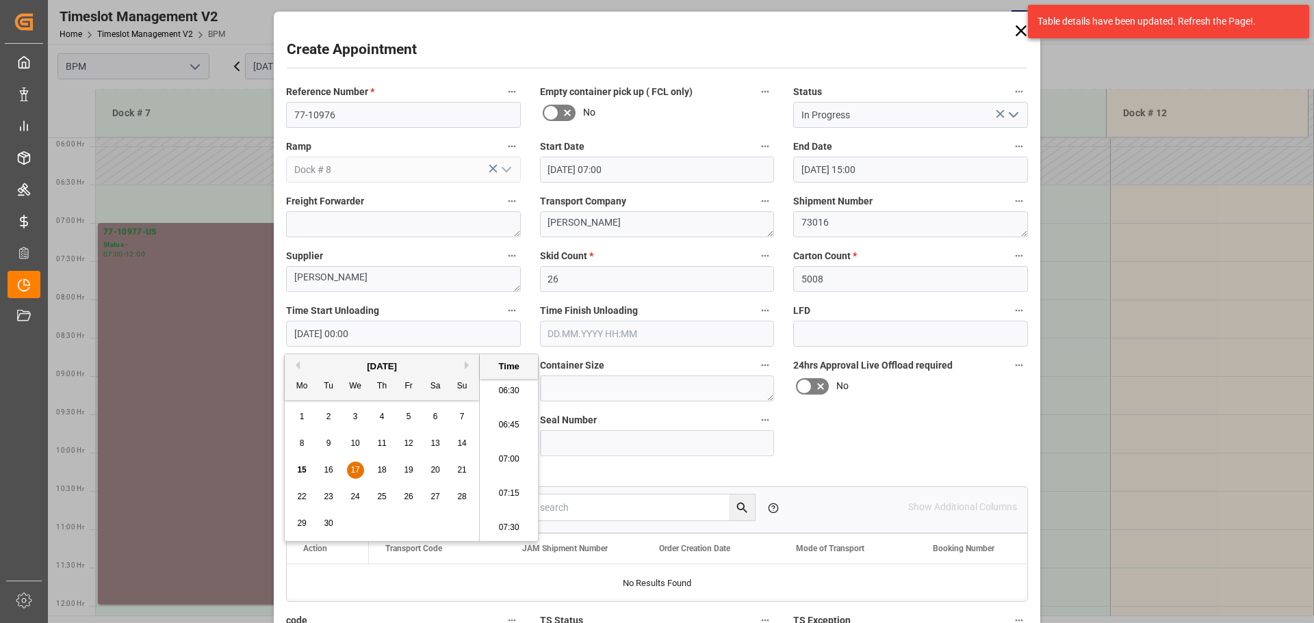
click at [503, 528] on li "07:30" at bounding box center [509, 528] width 58 height 34
type input "[DATE] 07:30"
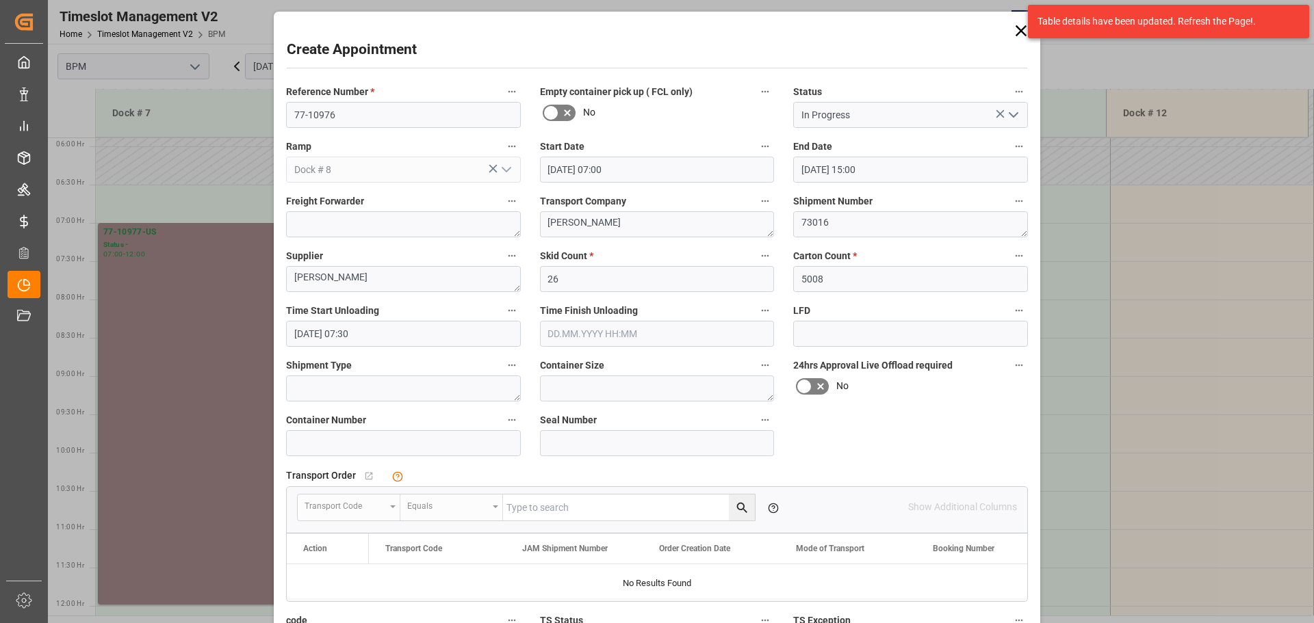
click at [703, 337] on input "text" at bounding box center [657, 334] width 235 height 26
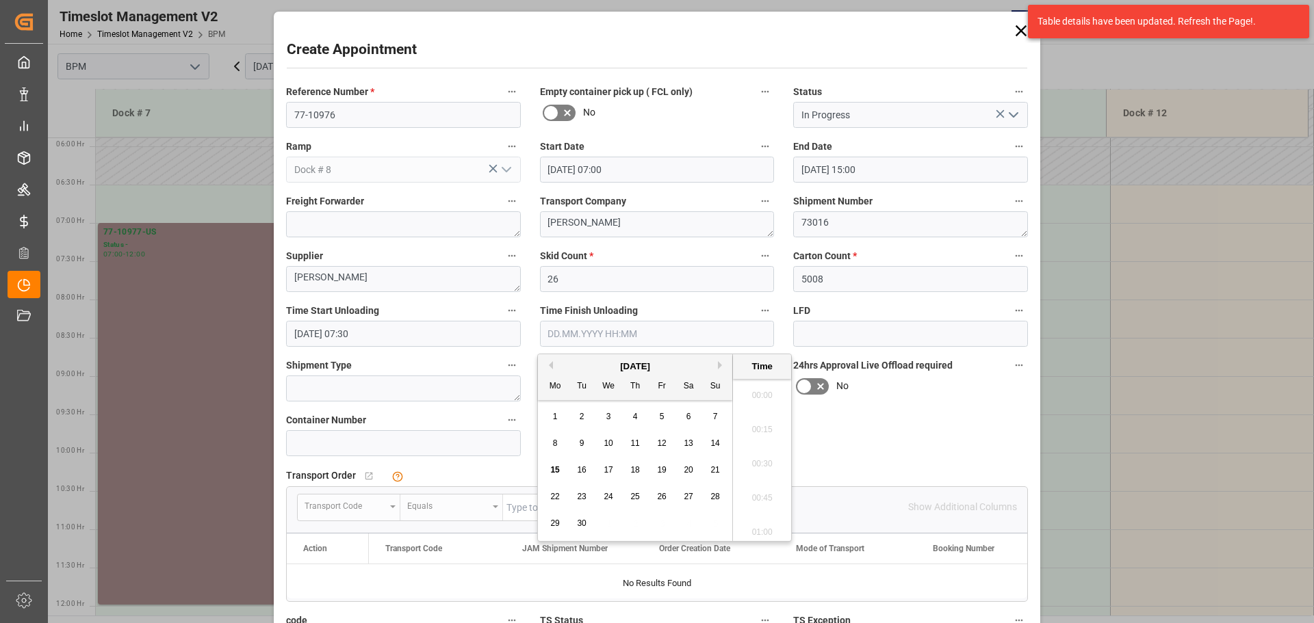
scroll to position [1510, 0]
click at [582, 371] on div "[DATE]" at bounding box center [635, 367] width 194 height 14
click at [615, 468] on div "17" at bounding box center [608, 471] width 17 height 16
click at [759, 389] on li "12:00" at bounding box center [762, 391] width 58 height 34
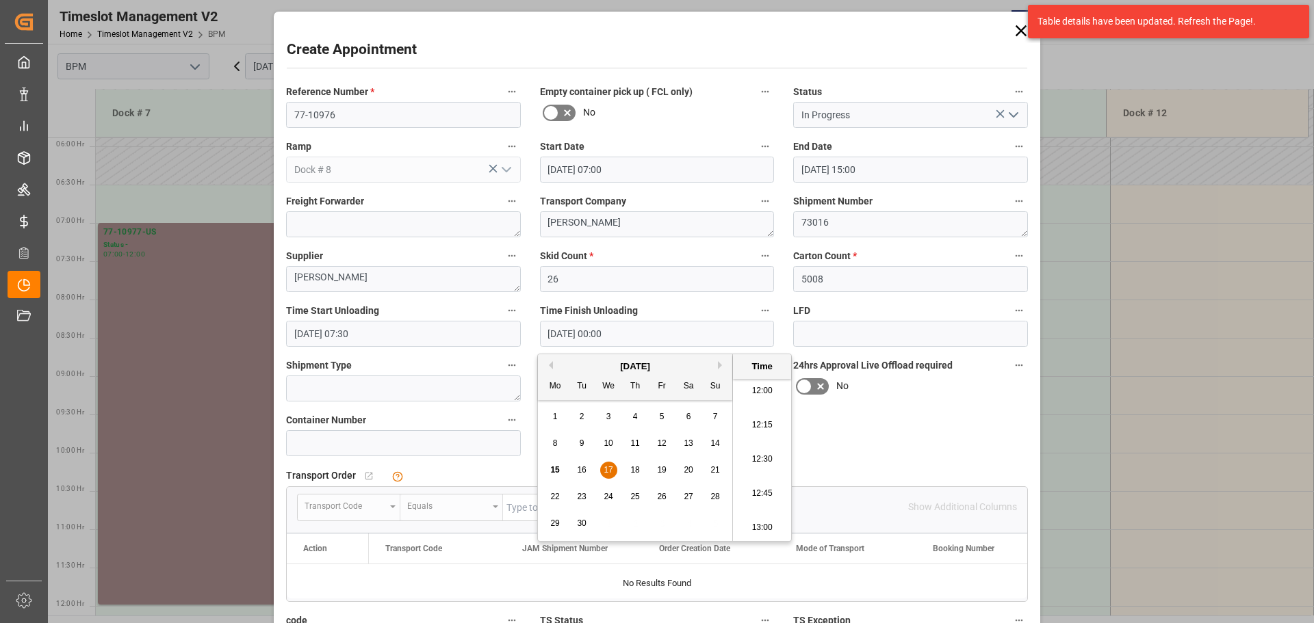
type input "[DATE] 12:00"
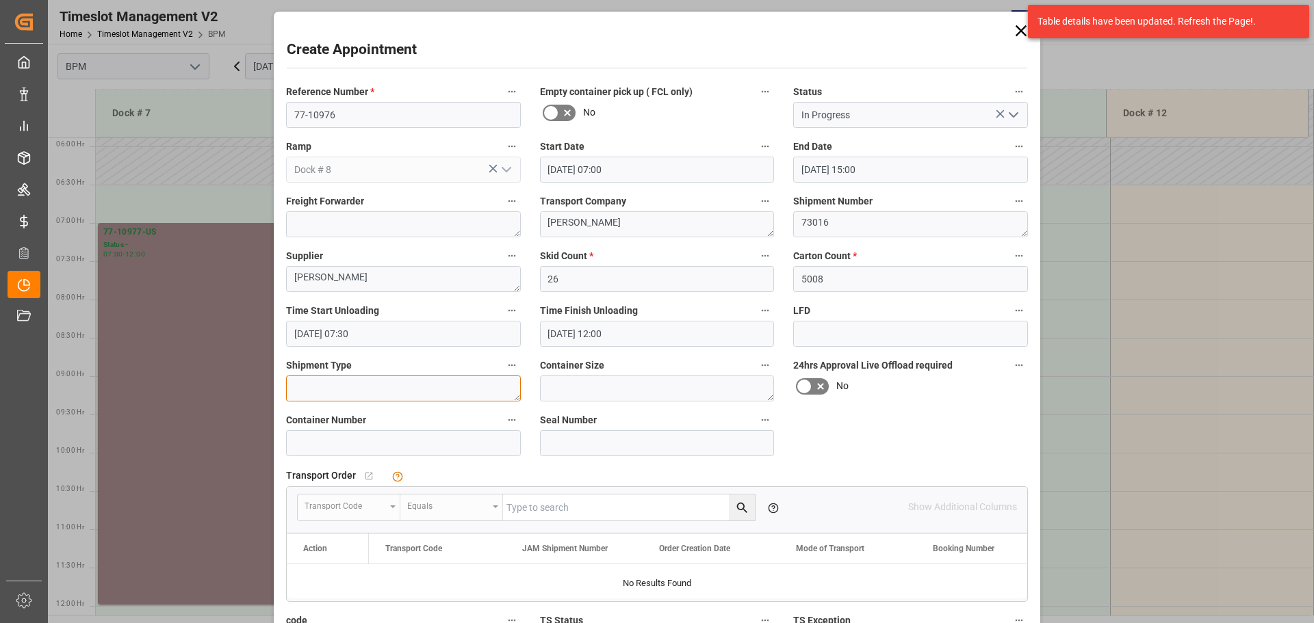
click at [315, 387] on textarea at bounding box center [403, 389] width 235 height 26
type textarea "53FT"
click at [564, 394] on textarea at bounding box center [657, 389] width 235 height 26
type textarea "53FT"
click at [410, 448] on input at bounding box center [403, 443] width 235 height 26
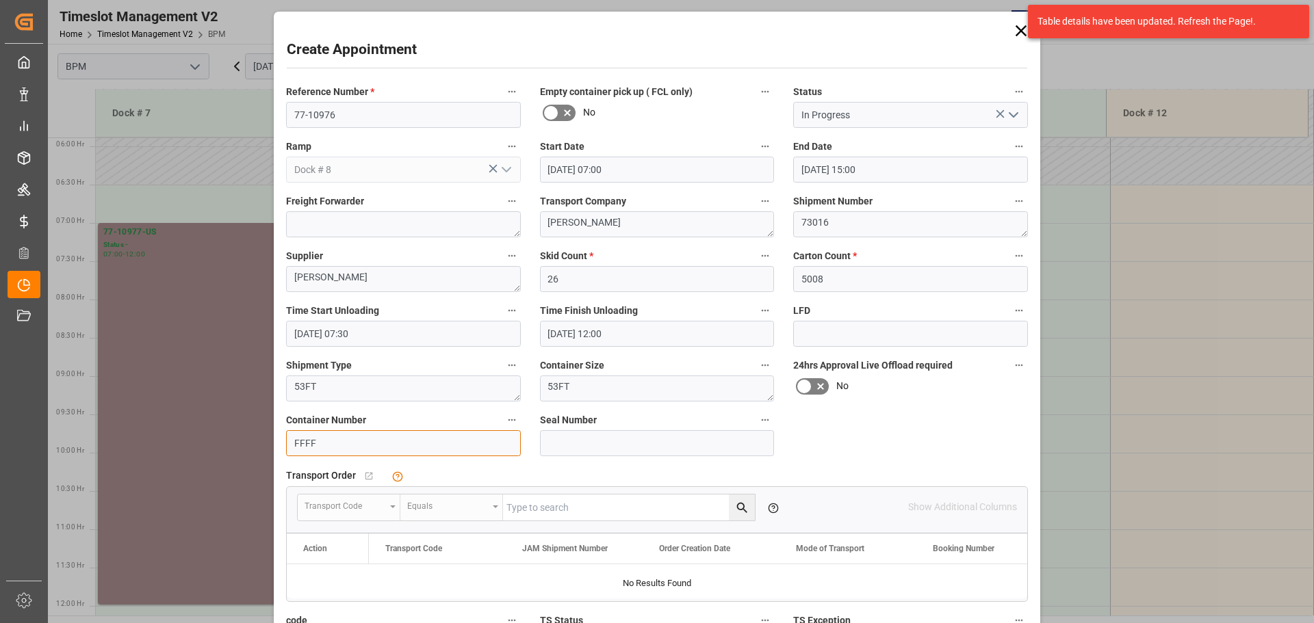
type input "FFFF"
click at [610, 437] on input at bounding box center [657, 443] width 235 height 26
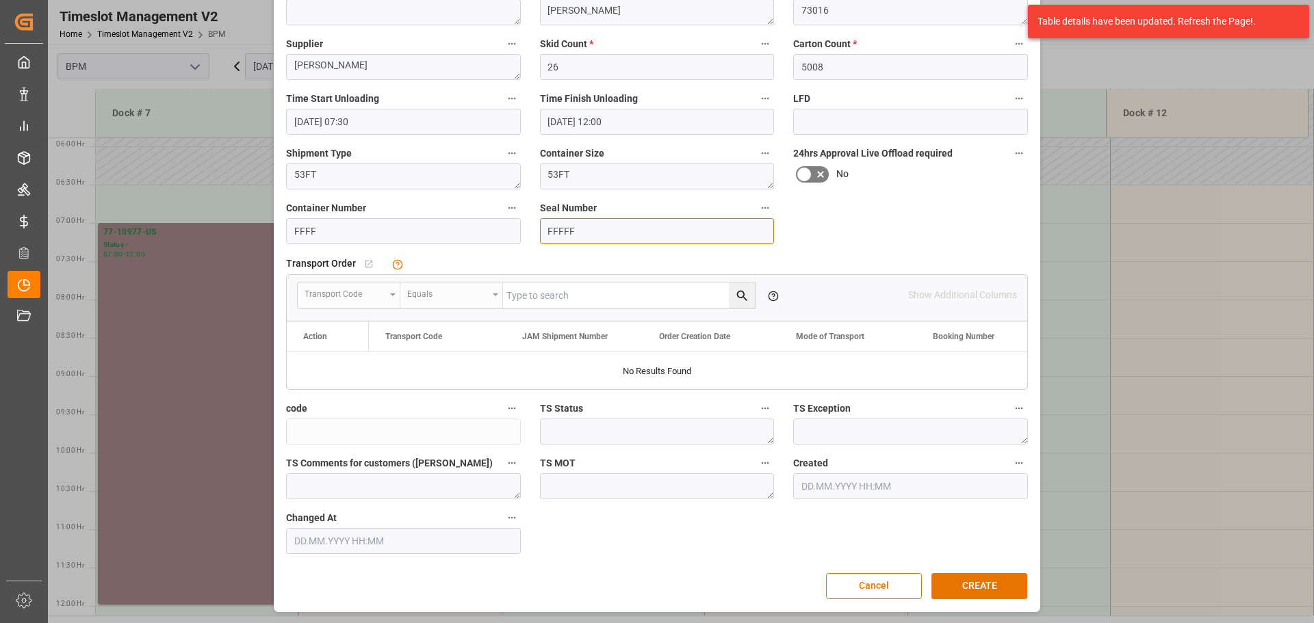
scroll to position [213, 0]
type input "FFFFF"
click at [964, 582] on button "CREATE" at bounding box center [979, 586] width 96 height 26
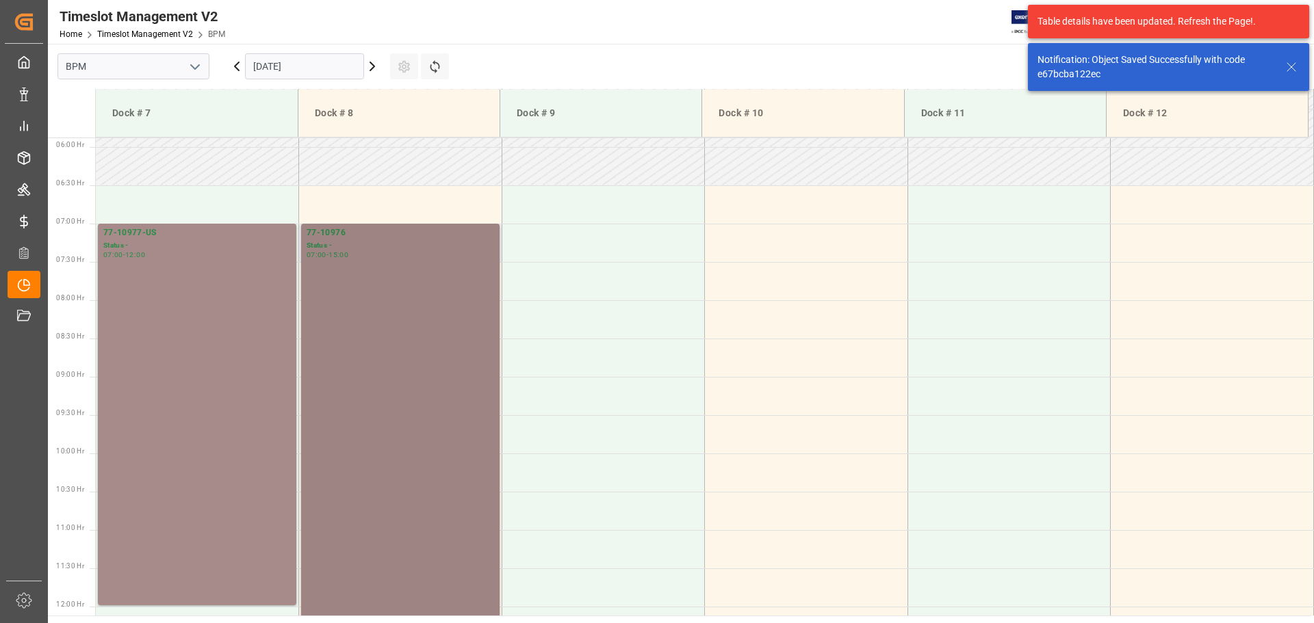
scroll to position [451, 0]
click at [446, 425] on div "77-10976 Status - 07:00 - 15:00" at bounding box center [401, 529] width 188 height 606
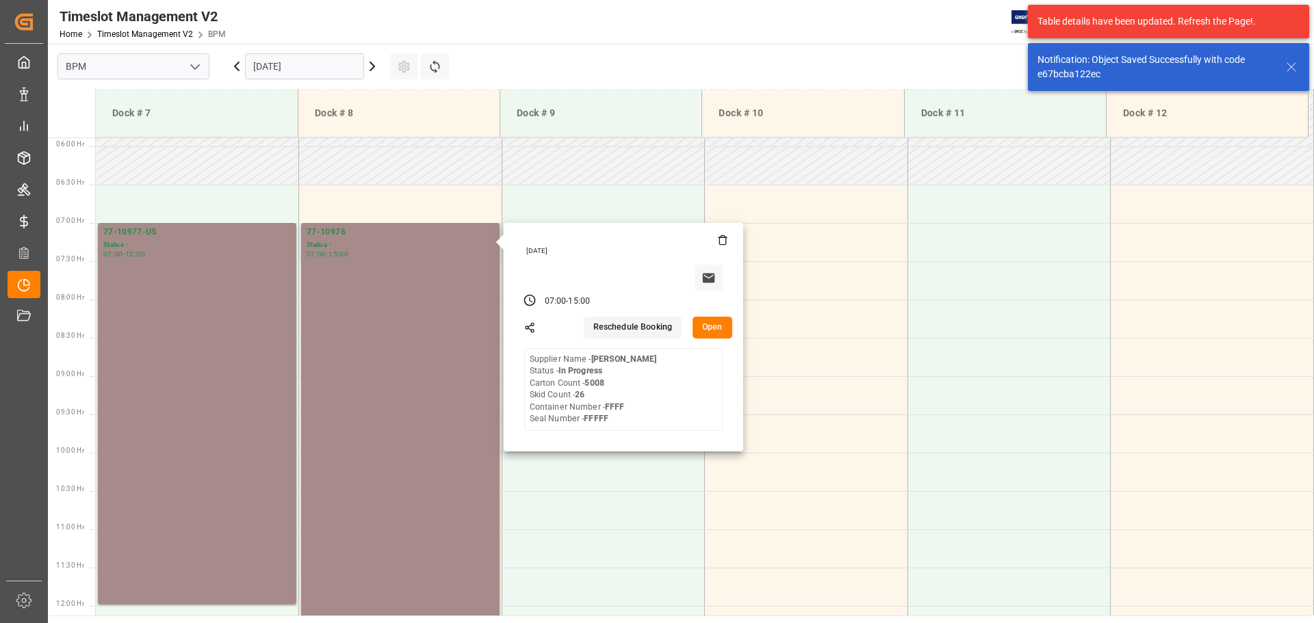
click at [710, 325] on button "Open" at bounding box center [713, 328] width 40 height 22
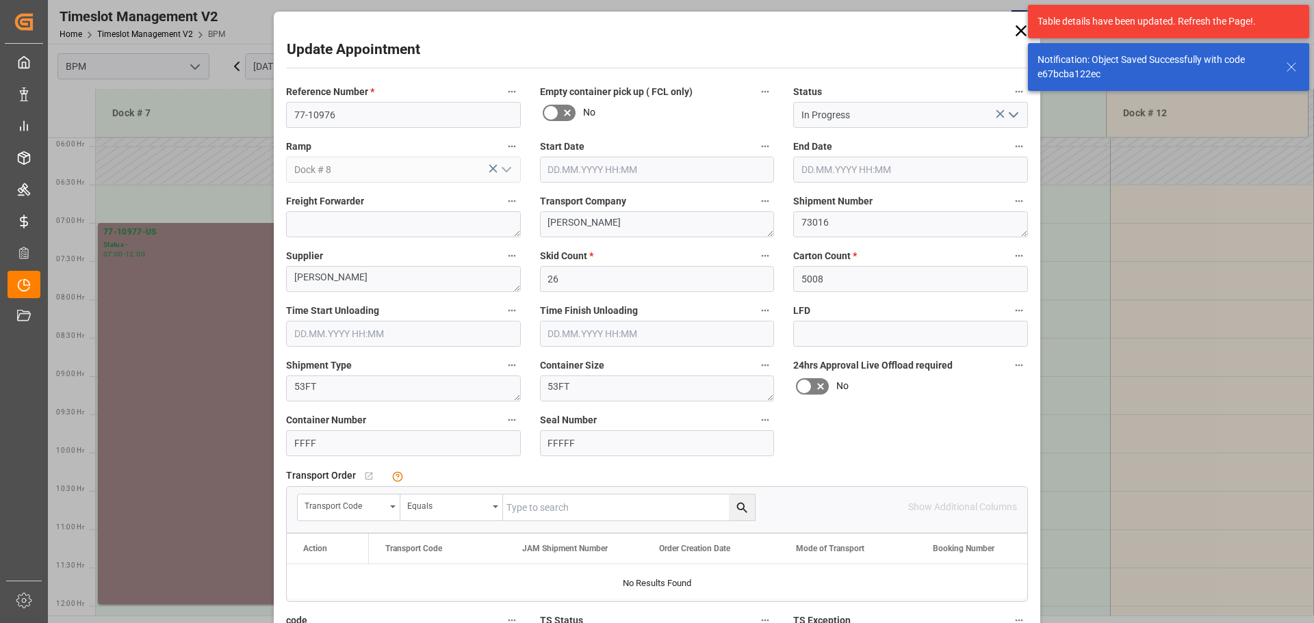
type input "[DATE] 07:00"
type input "[DATE] 15:00"
type input "[DATE] 07:30"
type input "[DATE] 12:00"
type input "[DATE] 15:41"
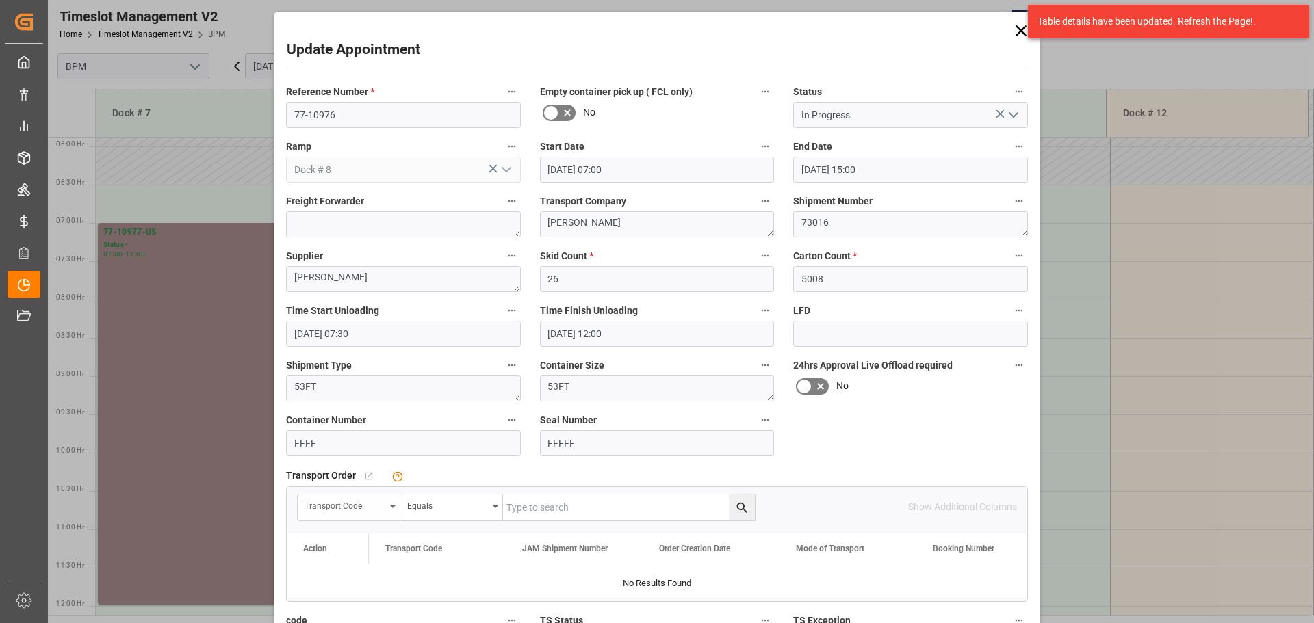
click at [390, 504] on div "Transport Code" at bounding box center [349, 508] width 103 height 26
click at [350, 592] on div "JAM Shipment Number" at bounding box center [400, 599] width 204 height 29
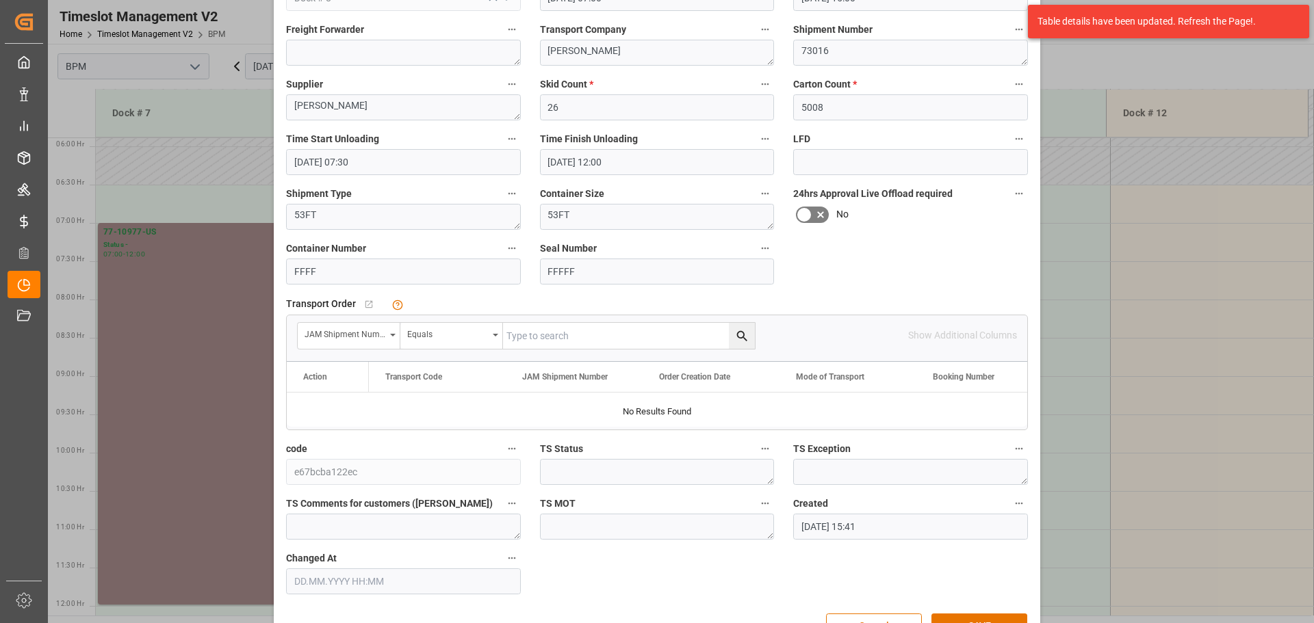
scroll to position [205, 0]
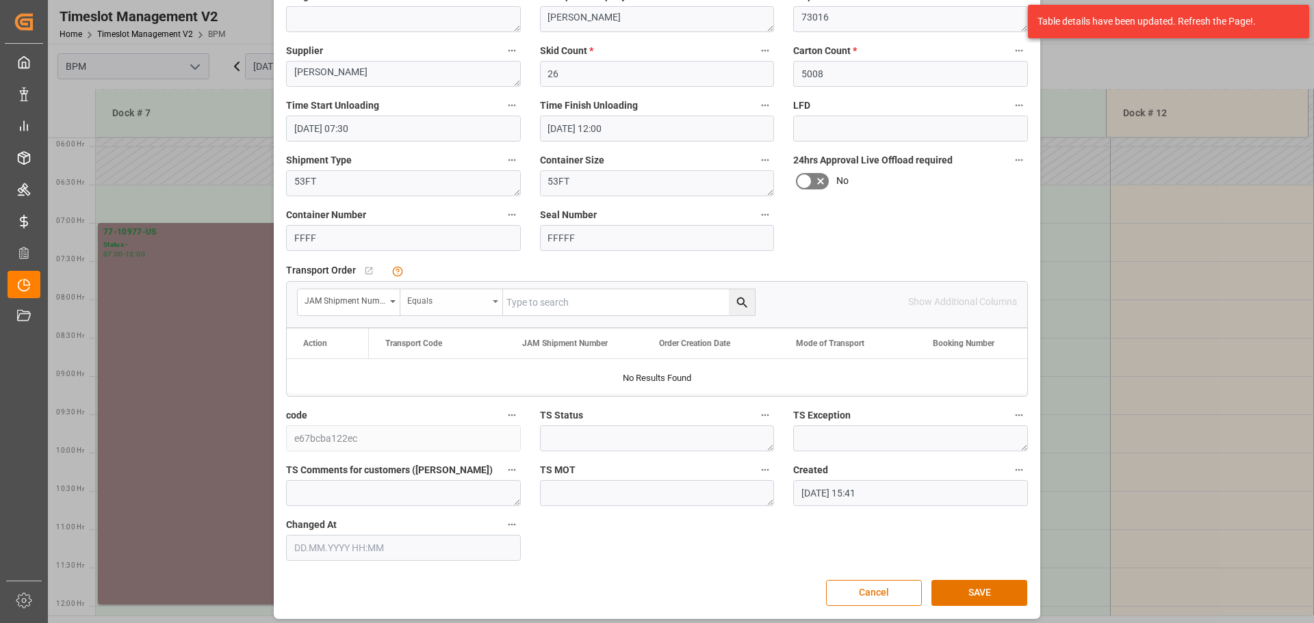
click at [486, 304] on div "Equals" at bounding box center [451, 302] width 103 height 26
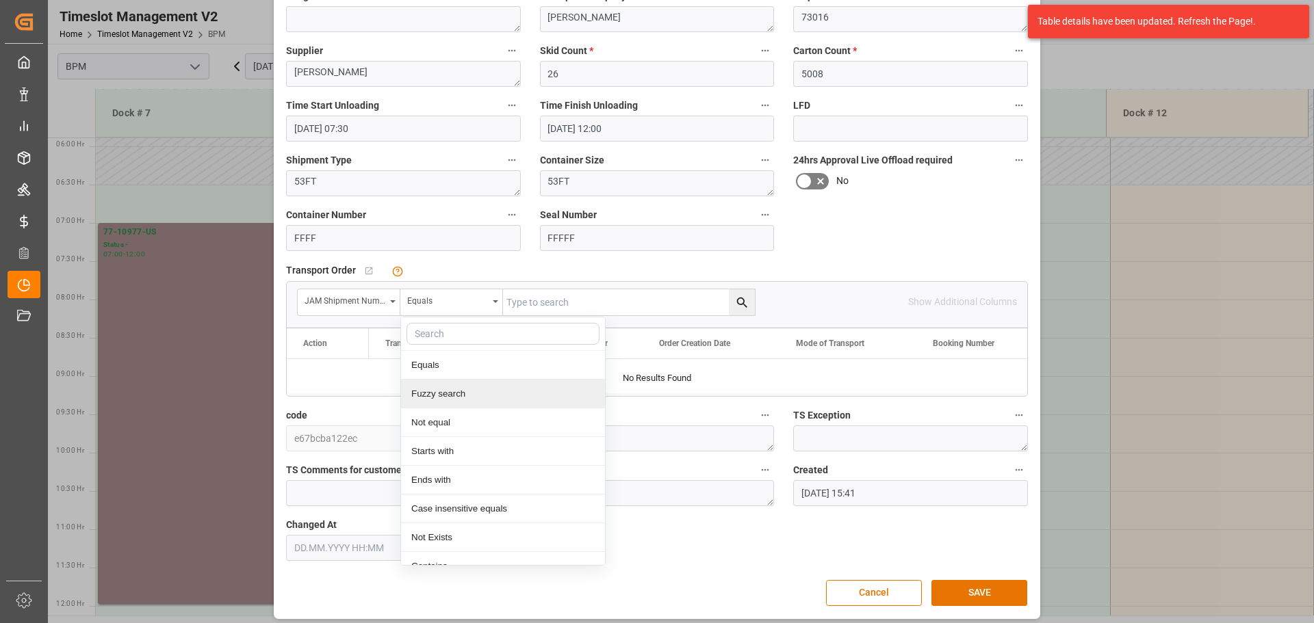
click at [461, 400] on div "Fuzzy search" at bounding box center [503, 394] width 204 height 29
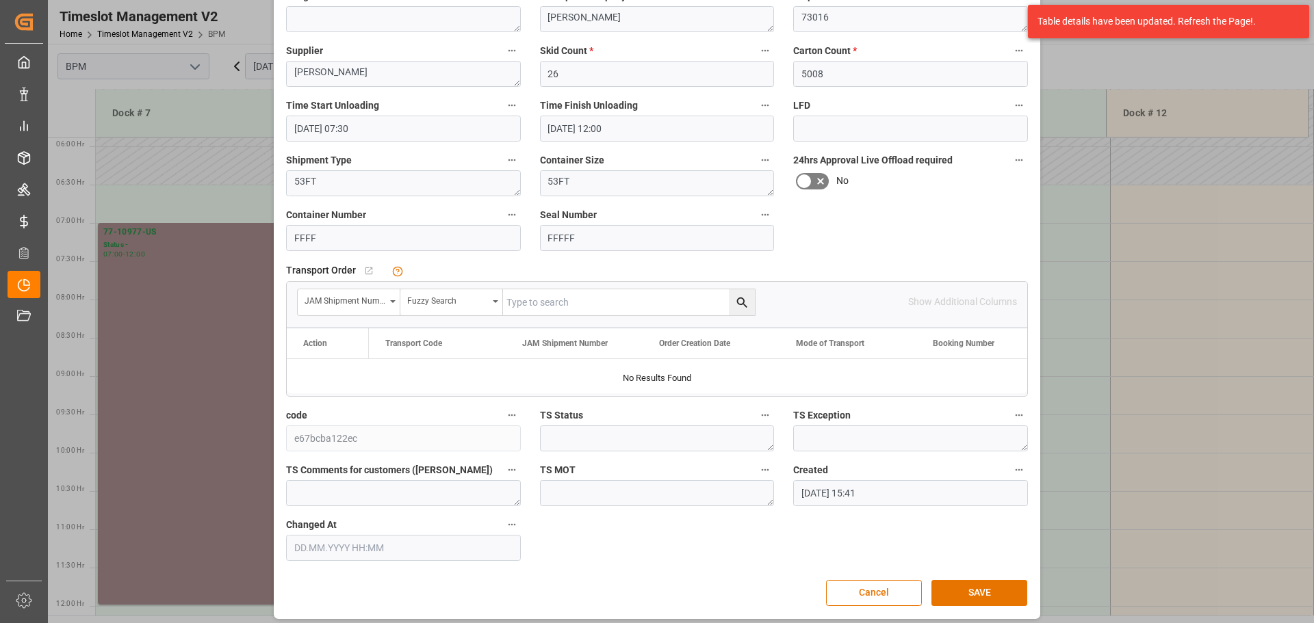
click at [555, 304] on input "text" at bounding box center [629, 302] width 252 height 26
type input "73016"
click at [735, 297] on icon "search button" at bounding box center [742, 303] width 14 height 14
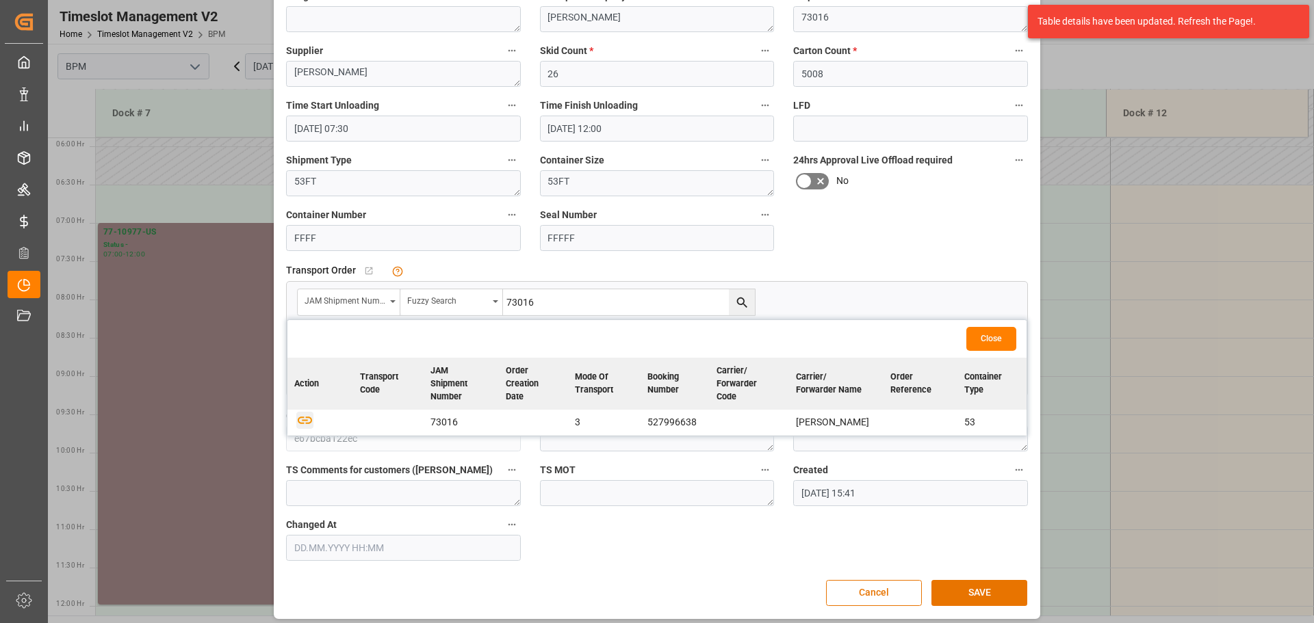
click at [300, 415] on icon "button" at bounding box center [304, 420] width 17 height 17
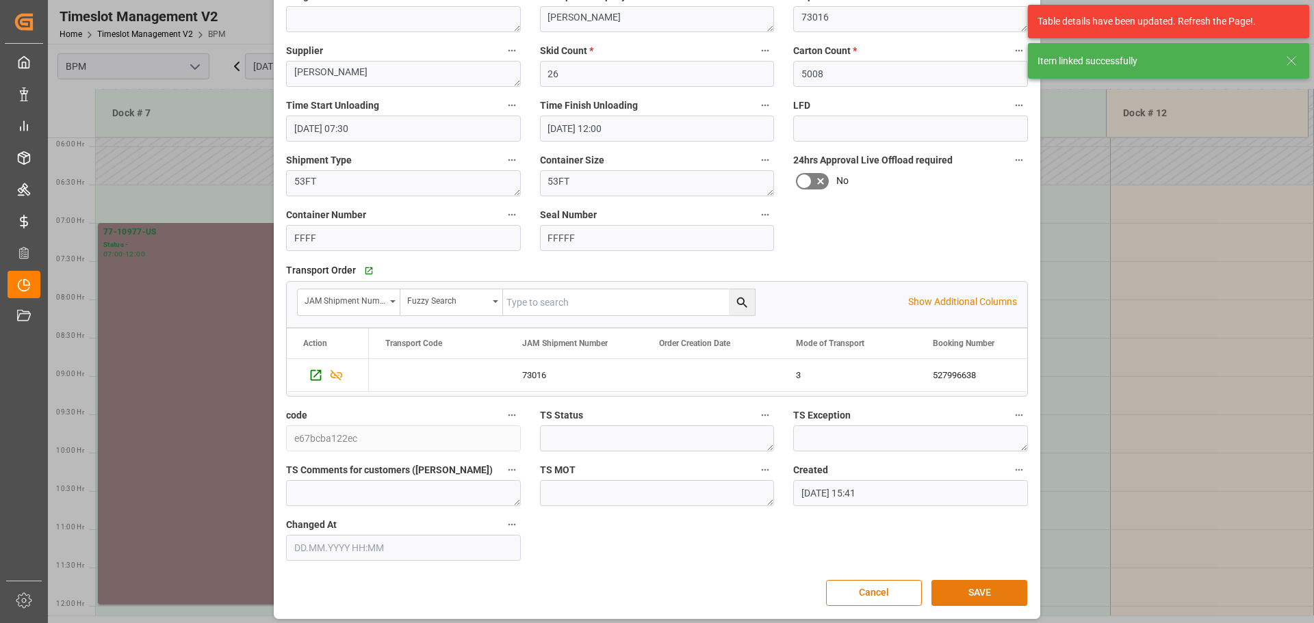
click at [973, 596] on button "SAVE" at bounding box center [979, 593] width 96 height 26
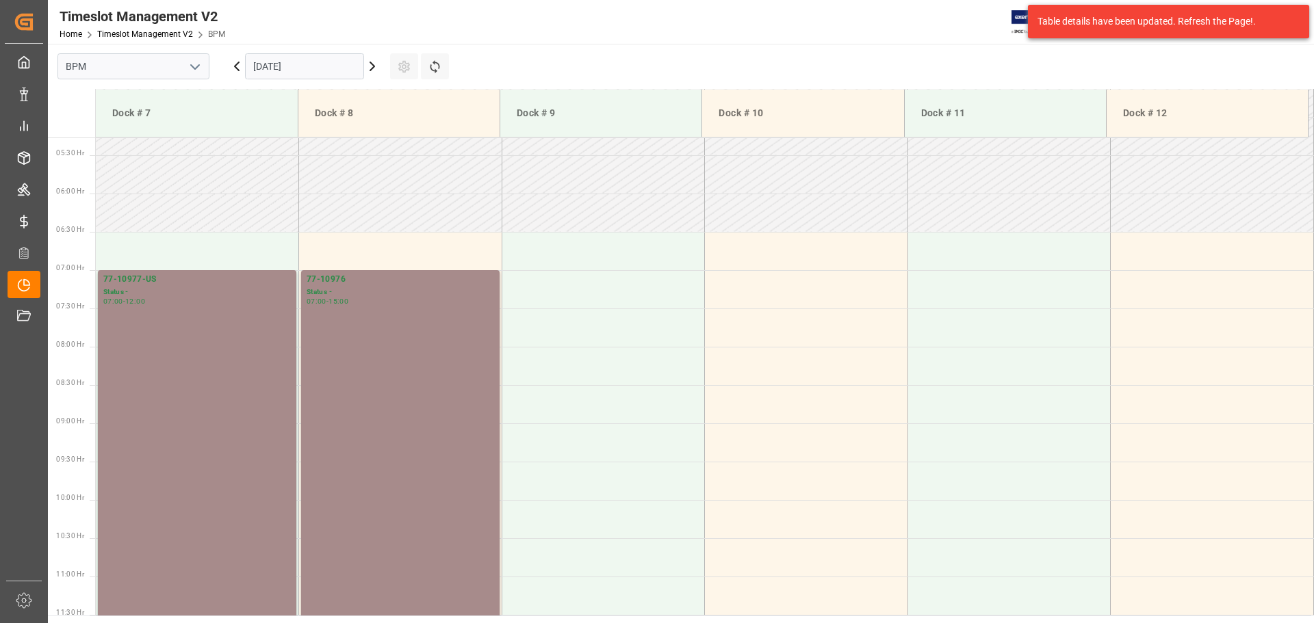
scroll to position [383, 0]
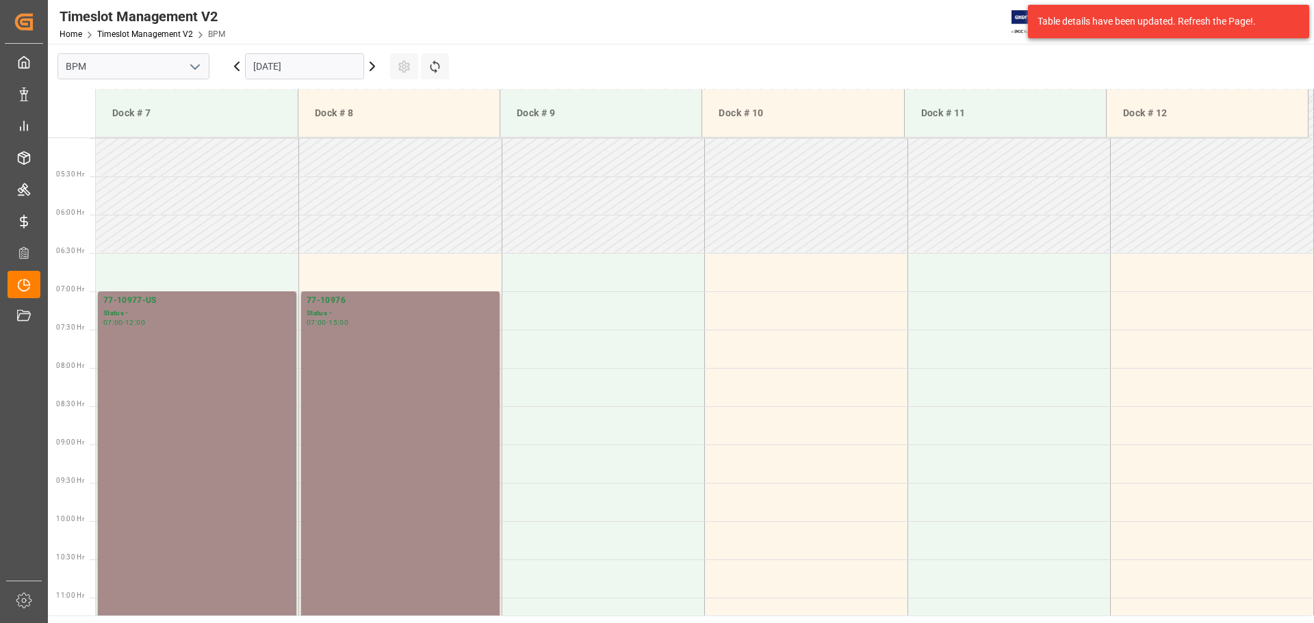
click at [323, 63] on input "[DATE]" at bounding box center [304, 66] width 119 height 26
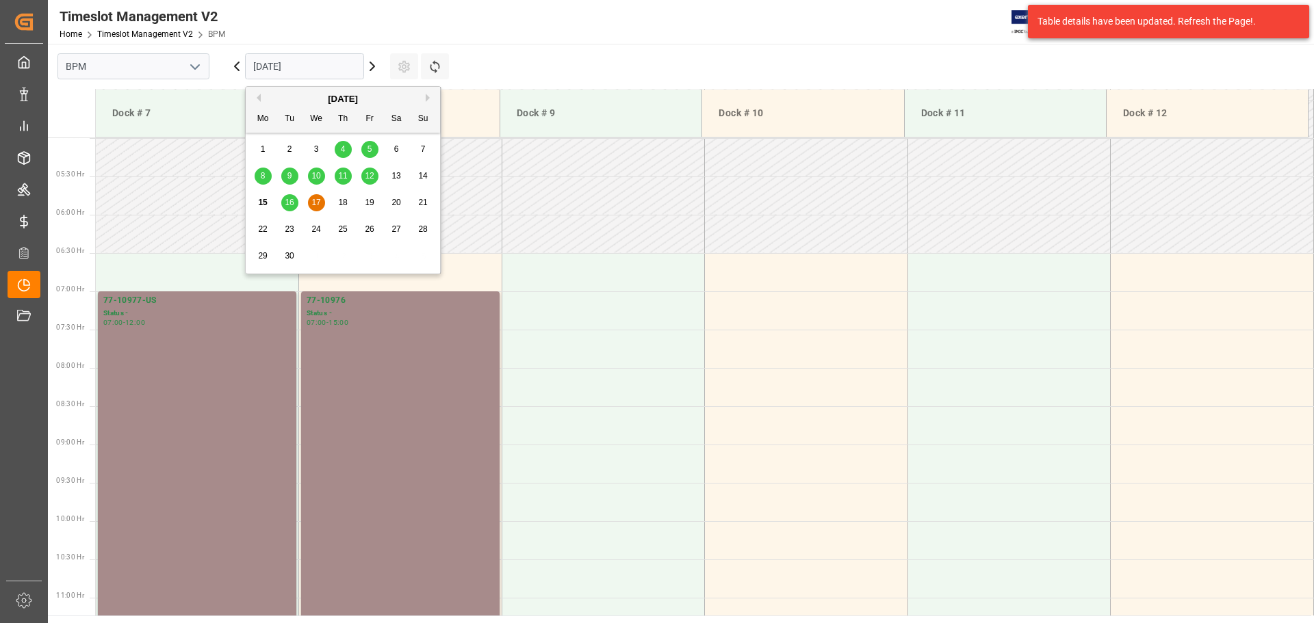
click at [292, 198] on span "16" at bounding box center [289, 203] width 9 height 10
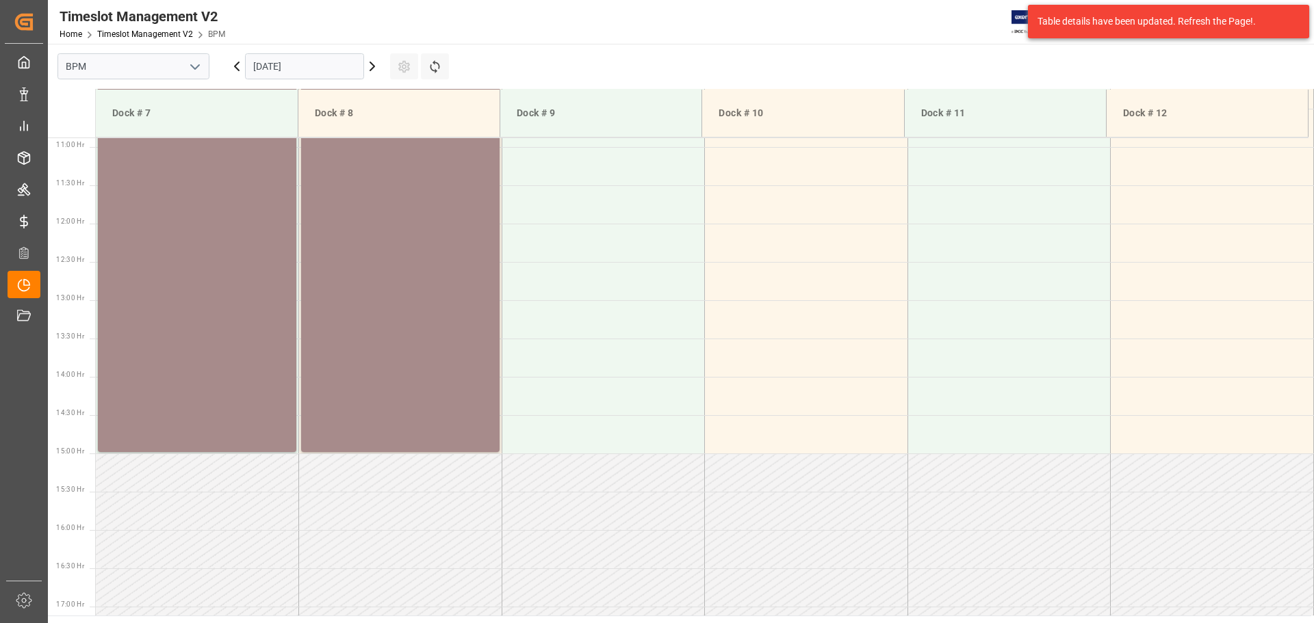
scroll to position [834, 0]
click at [333, 64] on input "[DATE]" at bounding box center [304, 66] width 119 height 26
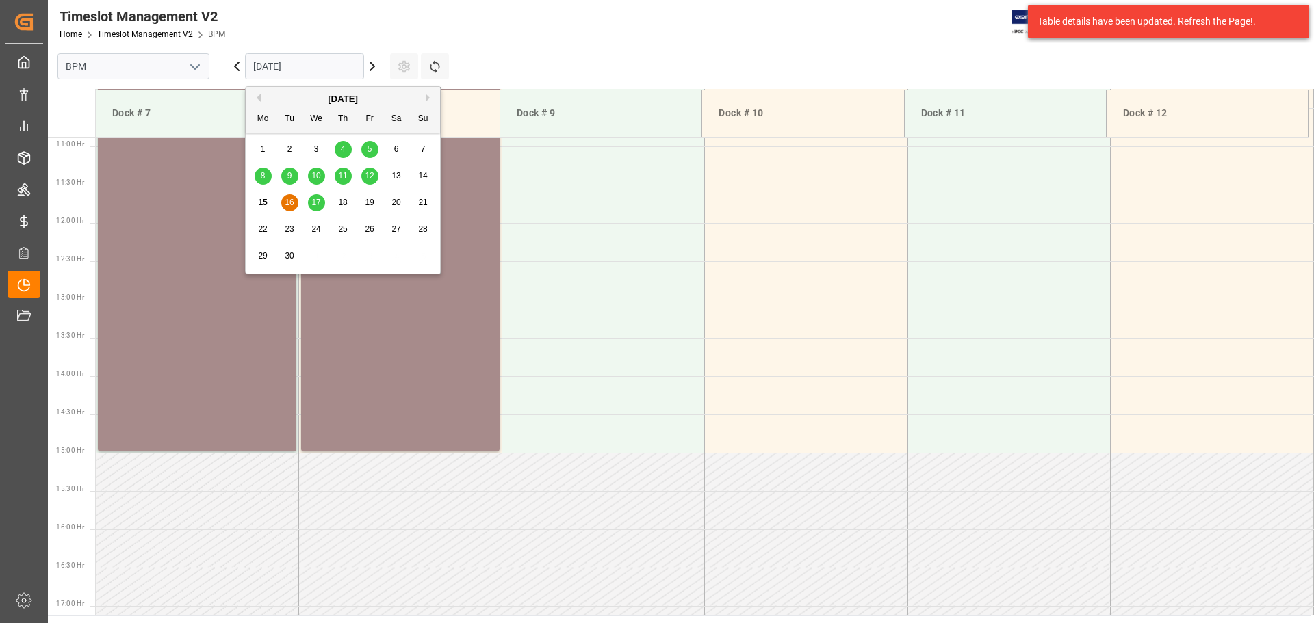
click at [317, 197] on div "17" at bounding box center [316, 203] width 17 height 16
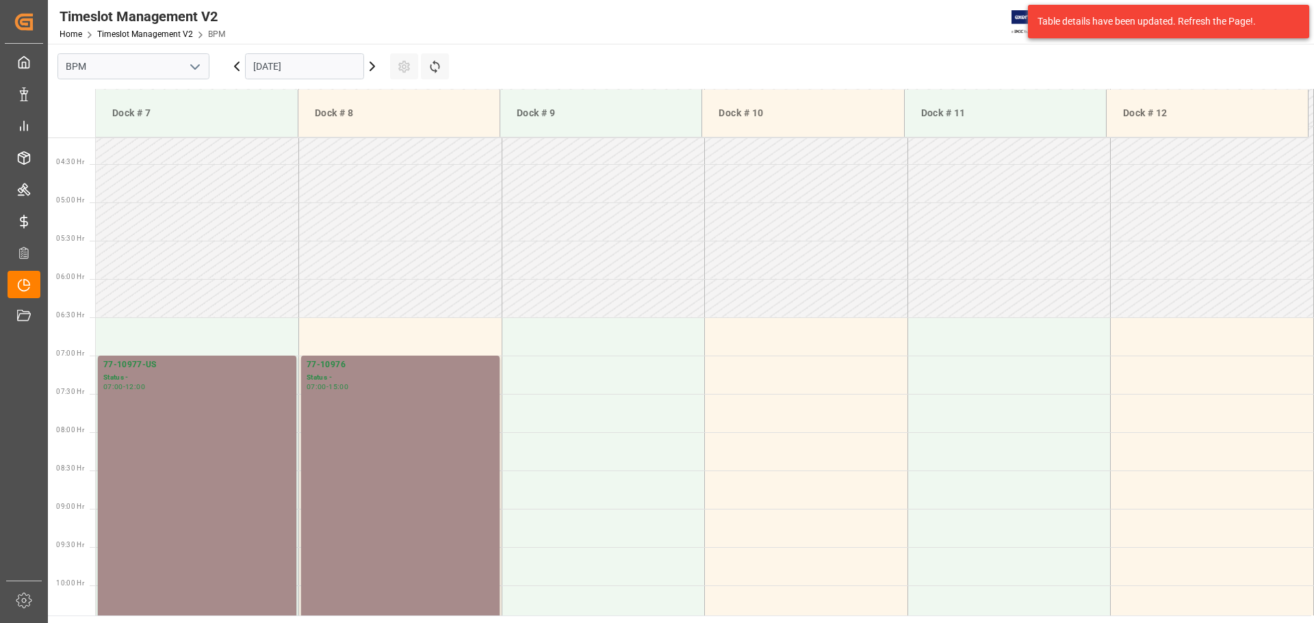
scroll to position [287, 0]
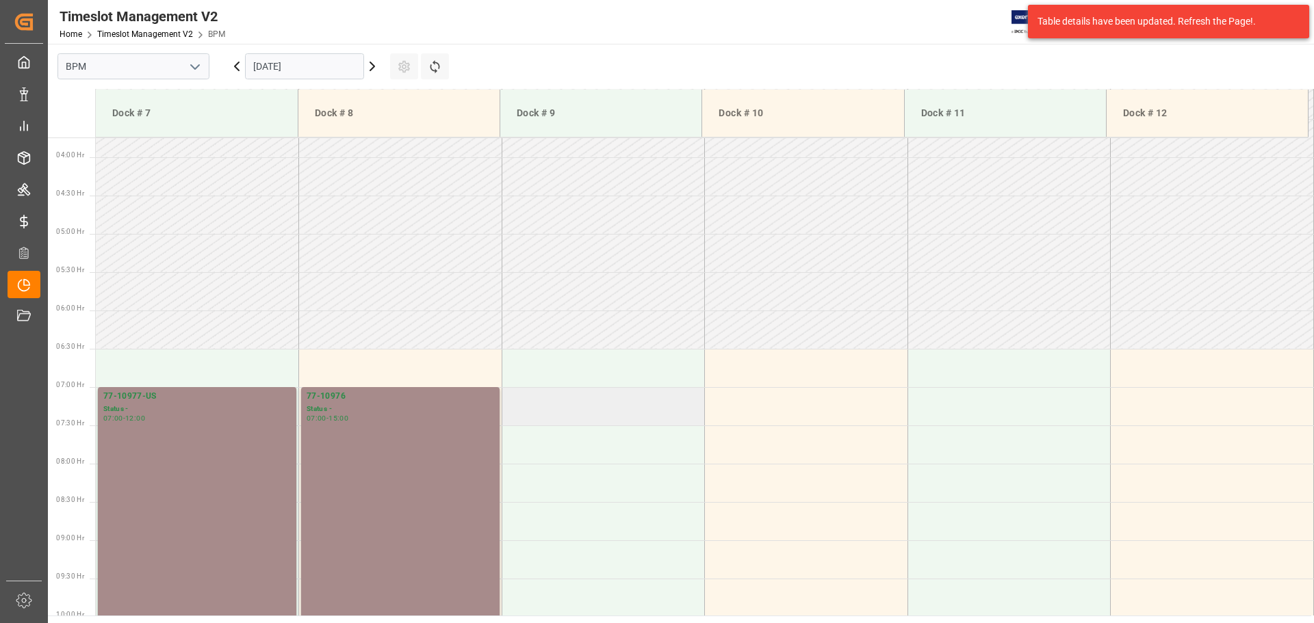
click at [539, 397] on td at bounding box center [603, 406] width 203 height 38
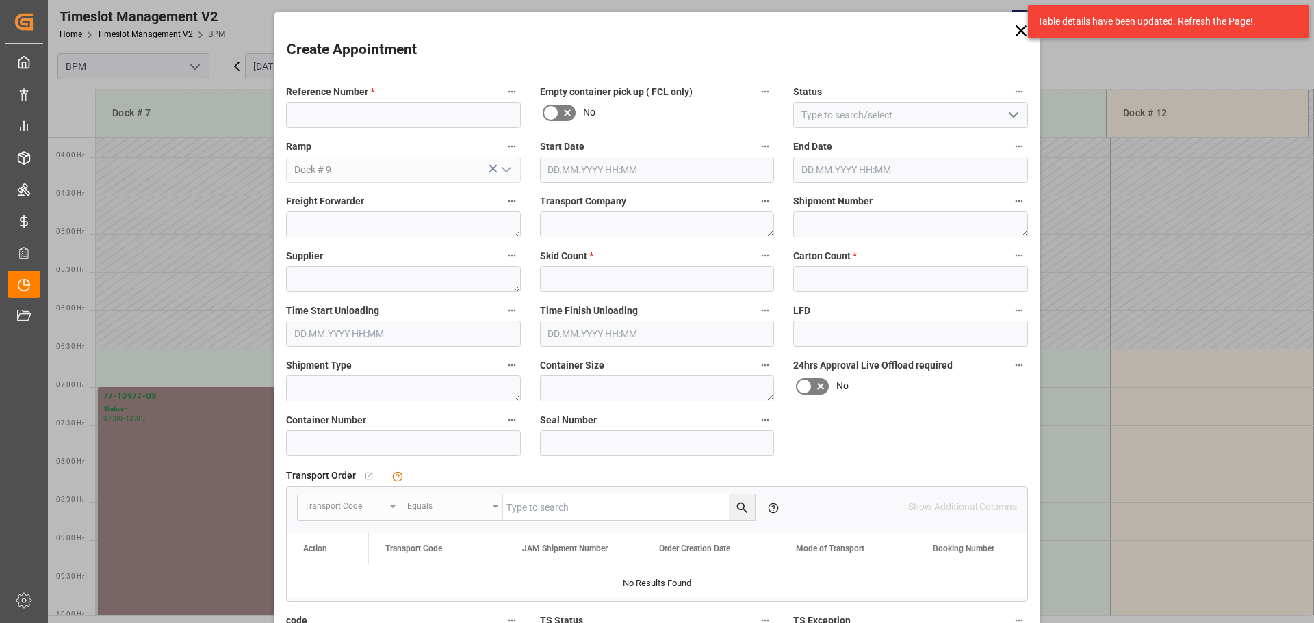
type input "[DATE] 07:00"
type input "[DATE] 07:30"
click at [396, 112] on input at bounding box center [403, 115] width 235 height 26
type input "77-10123-CN"
click at [1006, 110] on icon "open menu" at bounding box center [1013, 115] width 16 height 16
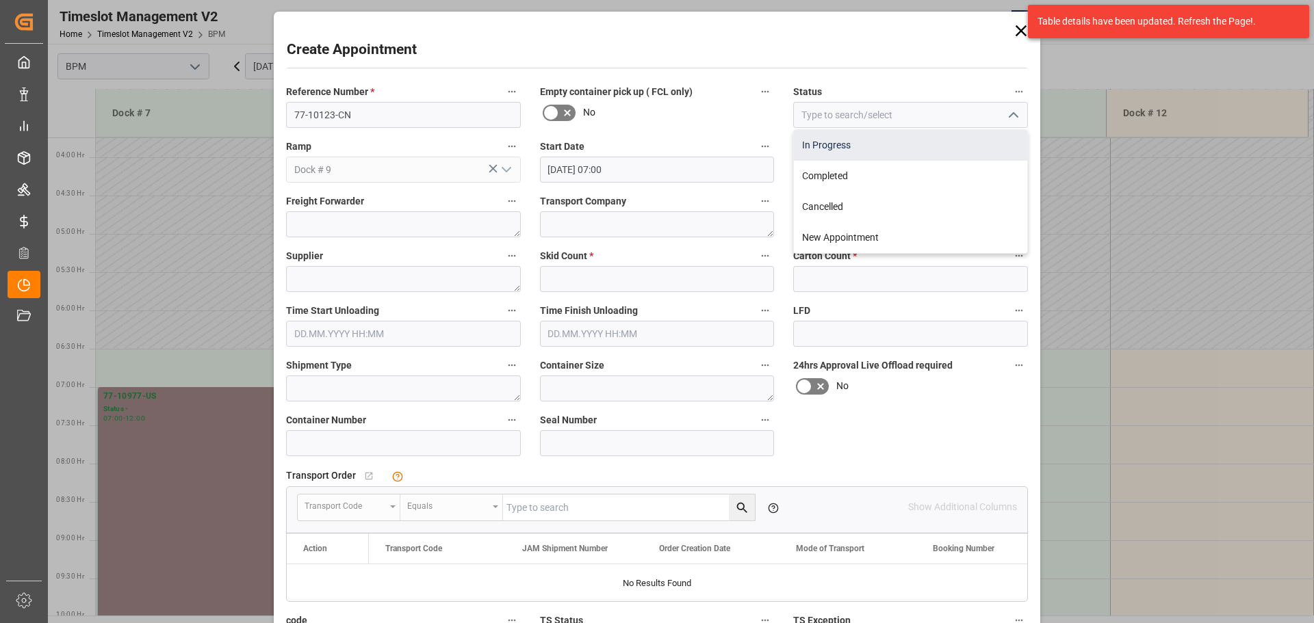
click at [960, 144] on div "In Progress" at bounding box center [910, 145] width 233 height 31
type input "In Progress"
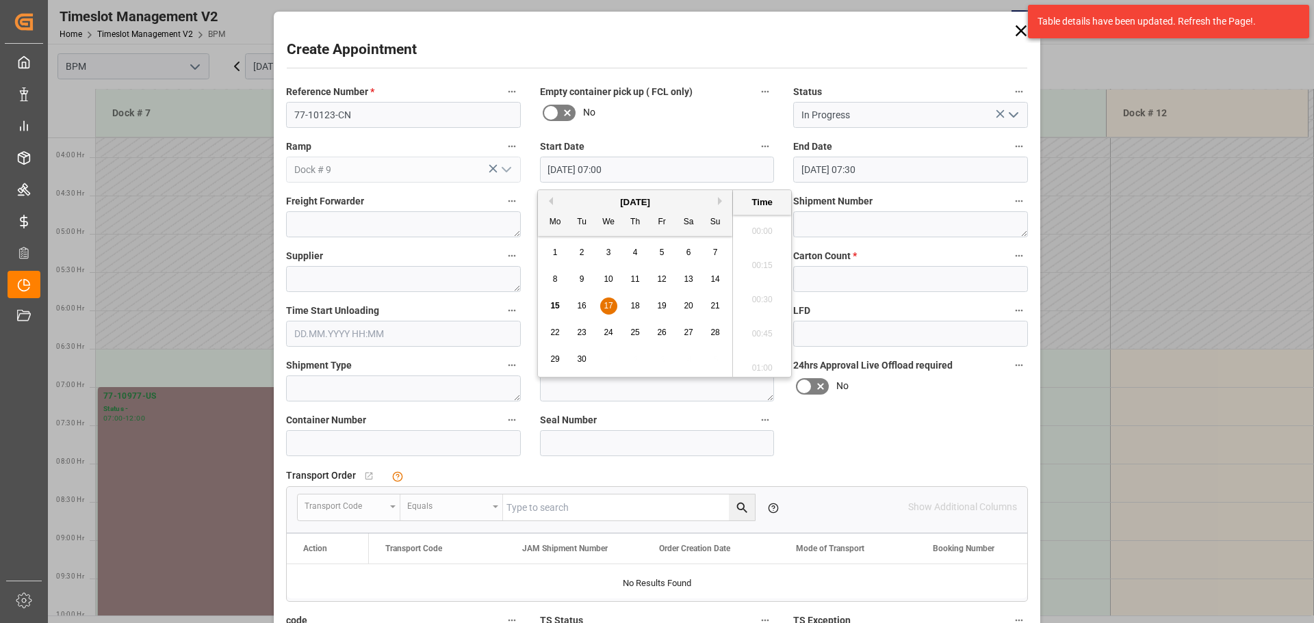
click at [634, 166] on input "[DATE] 07:00" at bounding box center [657, 170] width 235 height 26
click at [615, 308] on div "17" at bounding box center [608, 306] width 17 height 16
drag, startPoint x: 749, startPoint y: 307, endPoint x: 756, endPoint y: 302, distance: 8.0
click at [749, 307] on li "07:00" at bounding box center [762, 296] width 58 height 34
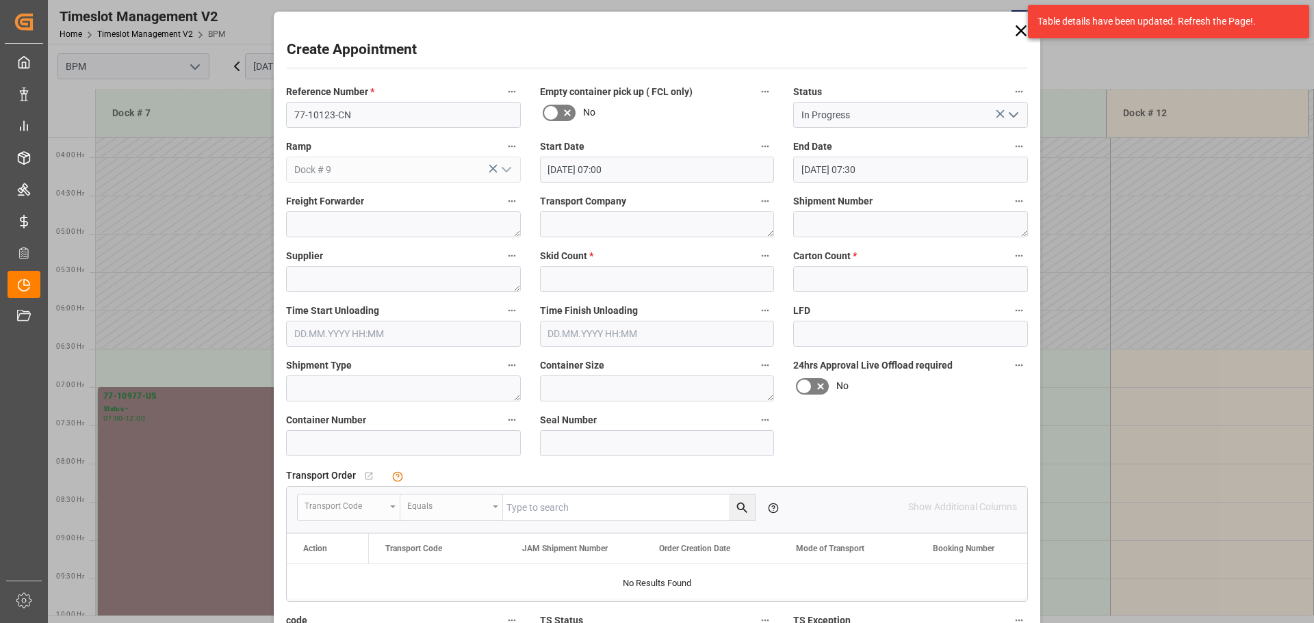
click at [894, 181] on input "[DATE] 07:30" at bounding box center [910, 170] width 235 height 26
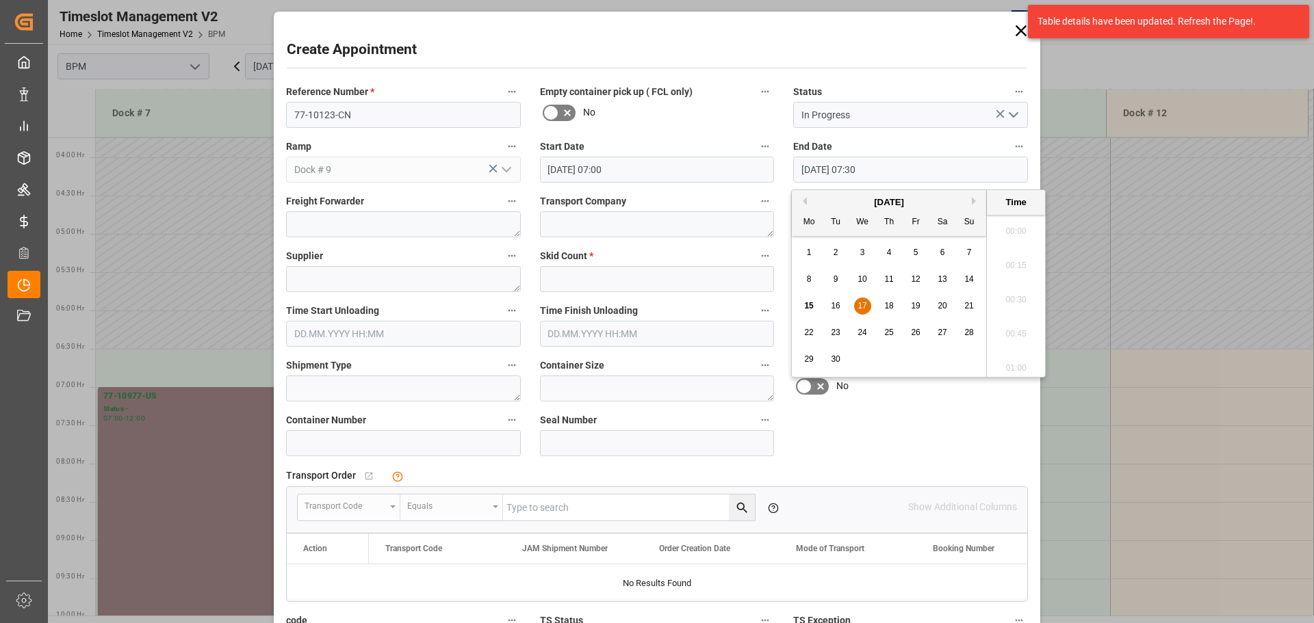
scroll to position [963, 0]
click at [862, 305] on span "17" at bounding box center [862, 306] width 9 height 10
click at [1018, 294] on li "15:00" at bounding box center [1016, 296] width 58 height 34
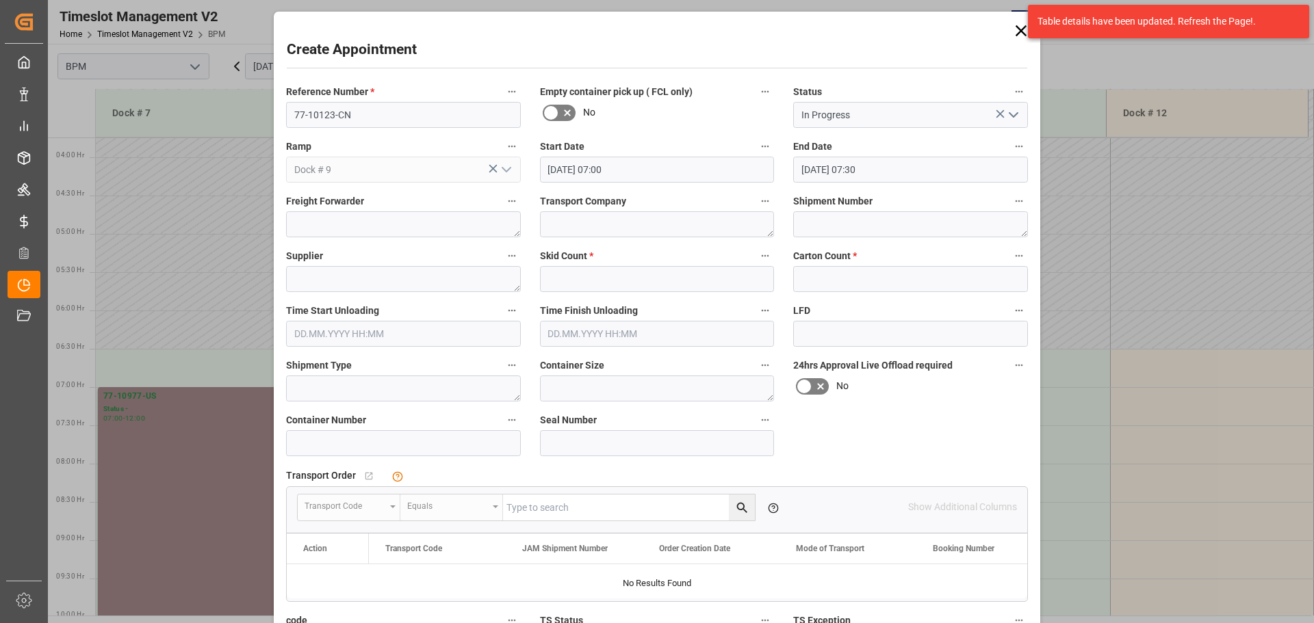
type input "[DATE] 15:00"
click at [639, 225] on textarea at bounding box center [657, 224] width 235 height 26
type textarea "CP"
click at [824, 226] on textarea at bounding box center [910, 224] width 235 height 26
type textarea "EMCU1793272"
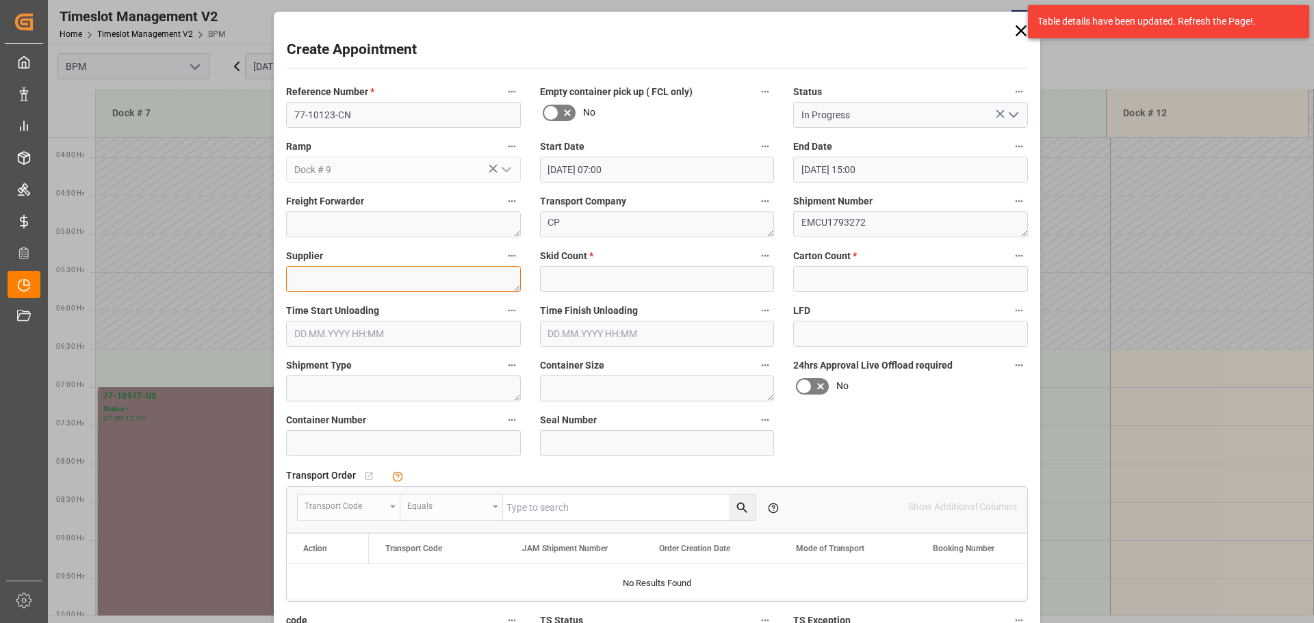
click at [324, 276] on textarea at bounding box center [403, 279] width 235 height 26
type textarea "[PERSON_NAME]"
click at [657, 284] on input "text" at bounding box center [657, 279] width 235 height 26
type input "0"
click at [852, 280] on input "text" at bounding box center [910, 279] width 235 height 26
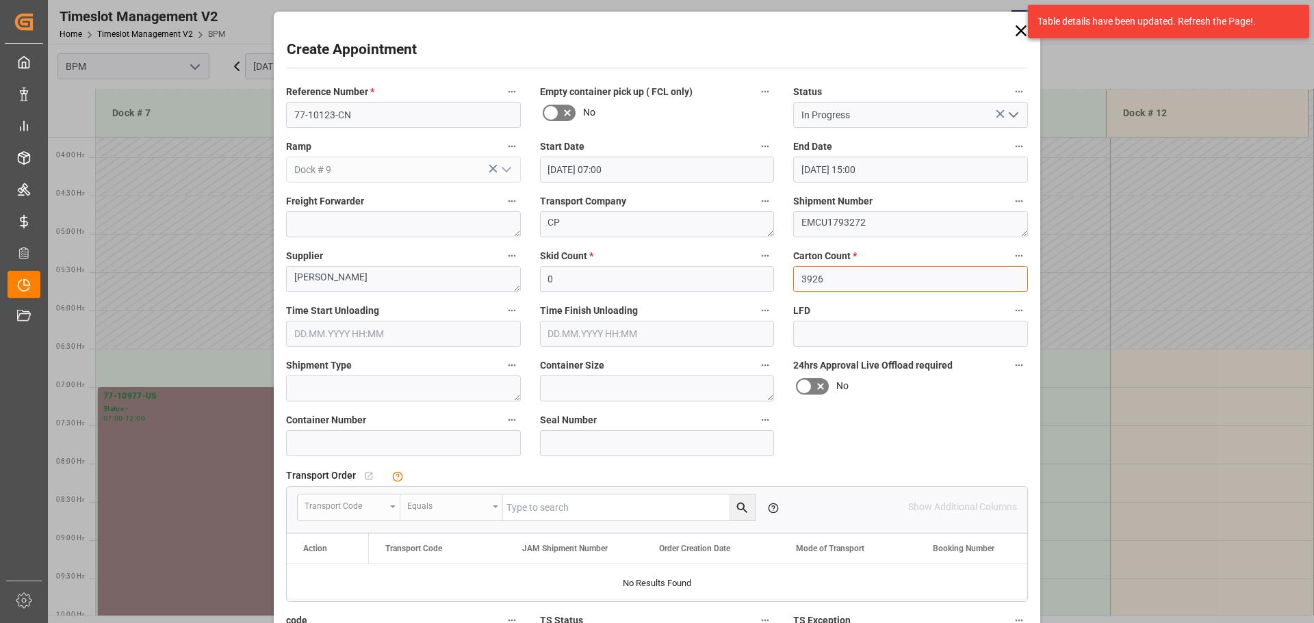
type input "3926"
click at [383, 322] on input "text" at bounding box center [403, 334] width 235 height 26
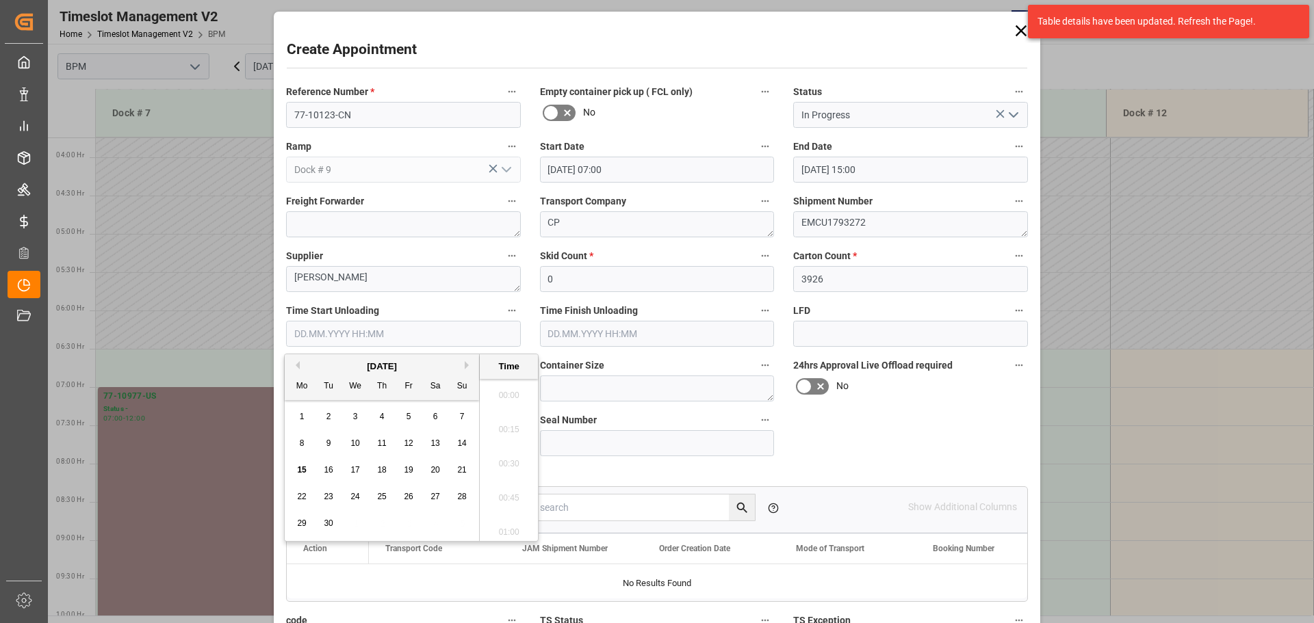
scroll to position [1545, 0]
click at [321, 364] on div "[DATE]" at bounding box center [382, 367] width 194 height 14
click at [358, 472] on span "17" at bounding box center [354, 470] width 9 height 10
click at [509, 475] on li "07:30" at bounding box center [509, 471] width 58 height 34
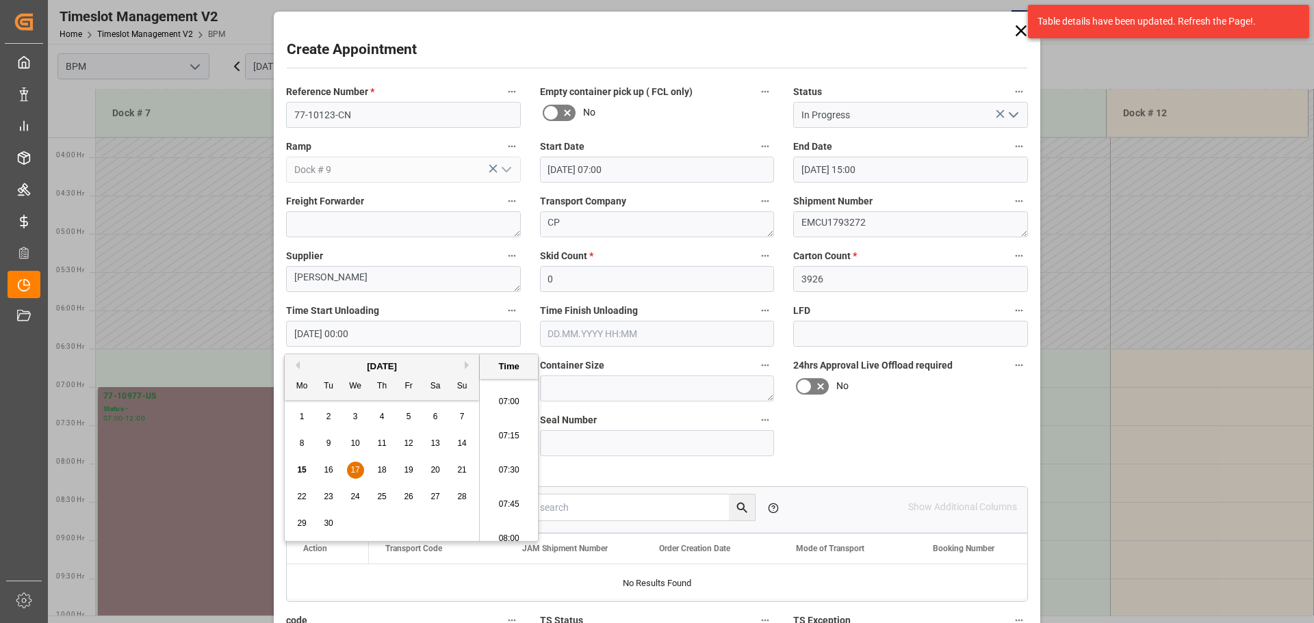
type input "[DATE] 07:30"
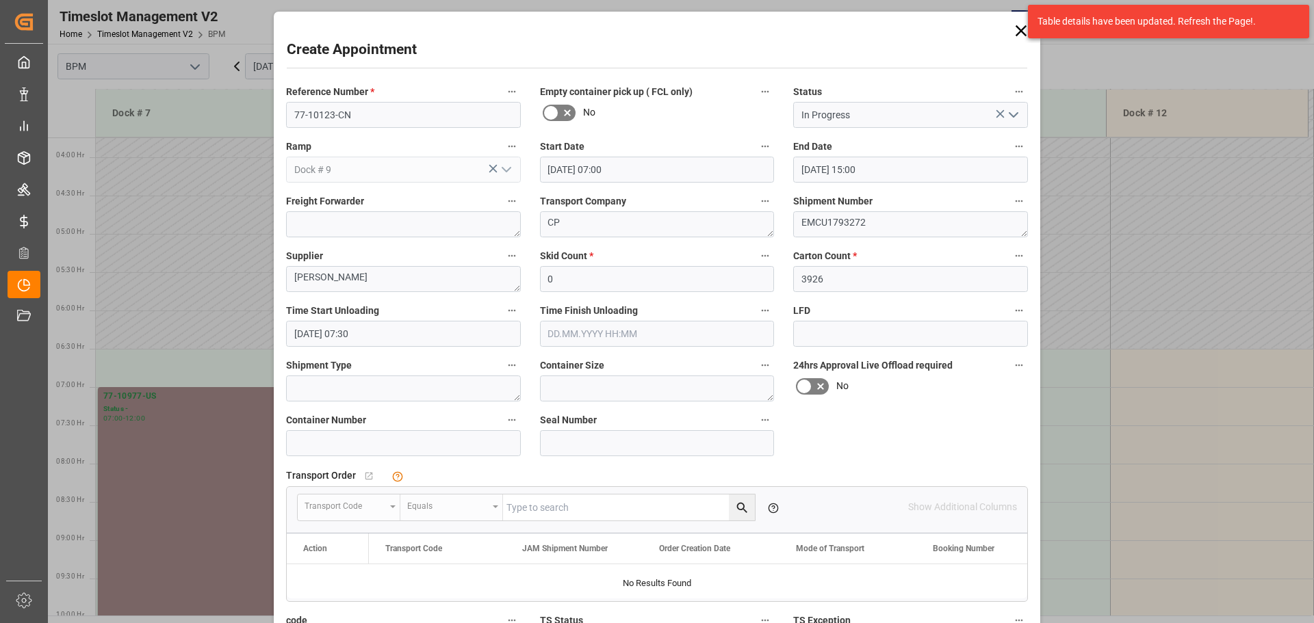
click at [656, 337] on input "text" at bounding box center [657, 334] width 235 height 26
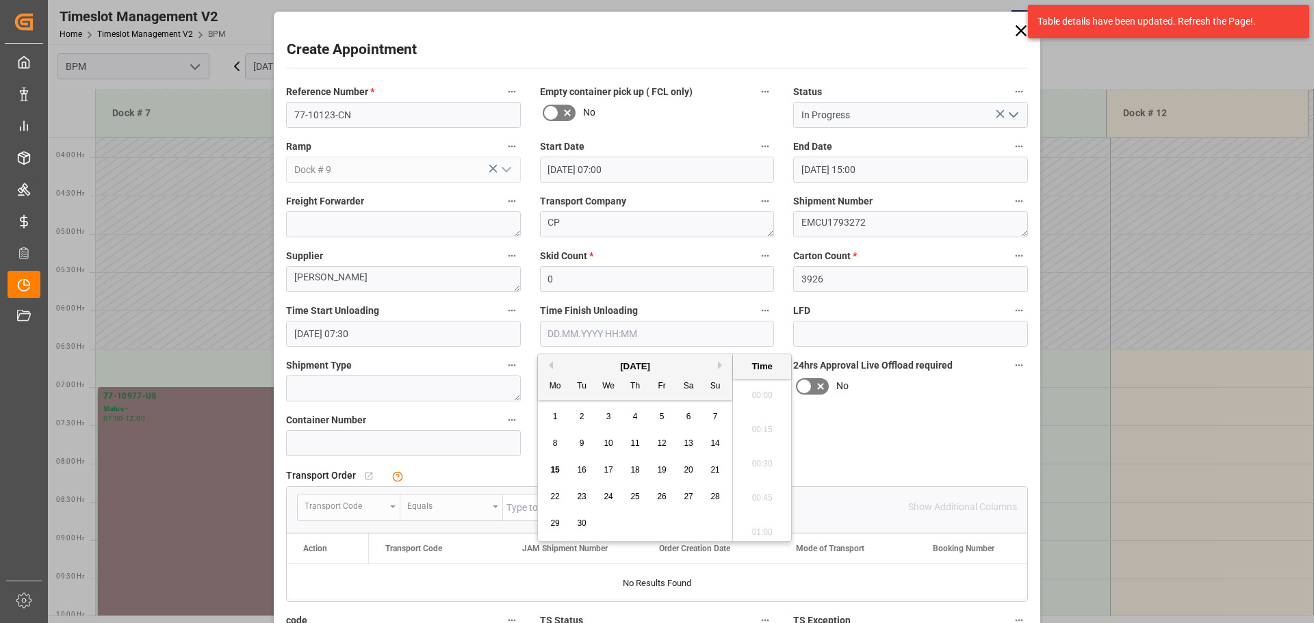
scroll to position [1545, 0]
click at [581, 363] on div "[DATE]" at bounding box center [635, 367] width 194 height 14
click at [613, 467] on div "17" at bounding box center [608, 471] width 17 height 16
click at [750, 433] on li "12:00" at bounding box center [762, 426] width 58 height 34
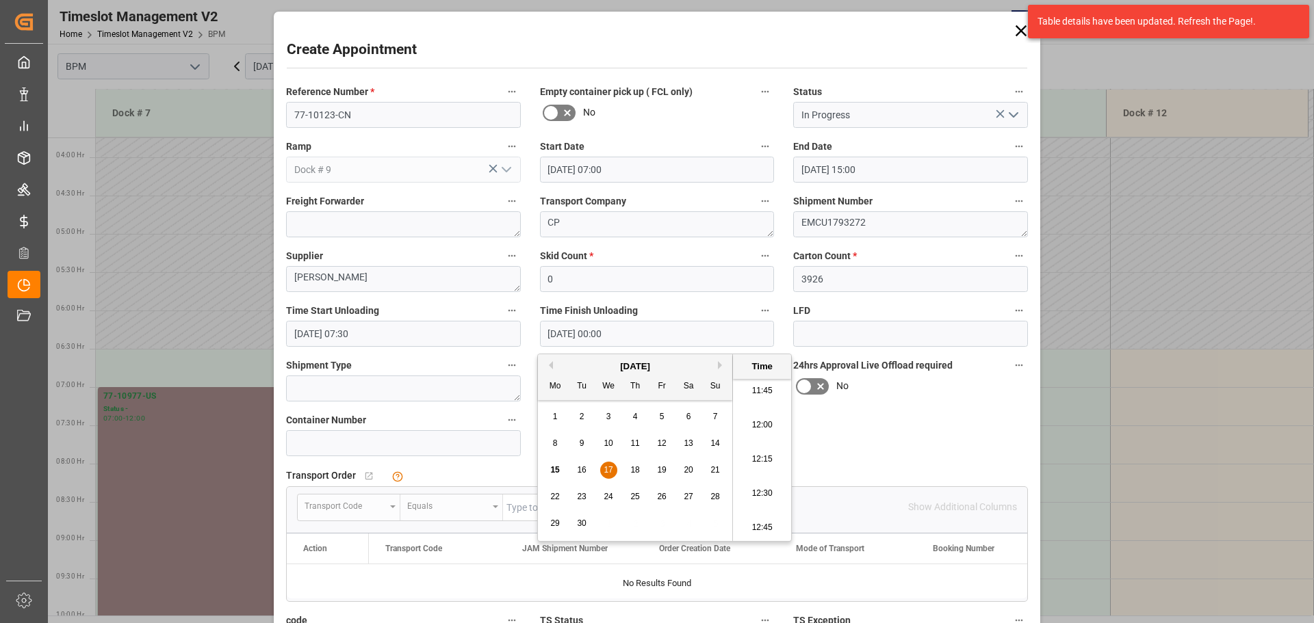
type input "[DATE] 12:00"
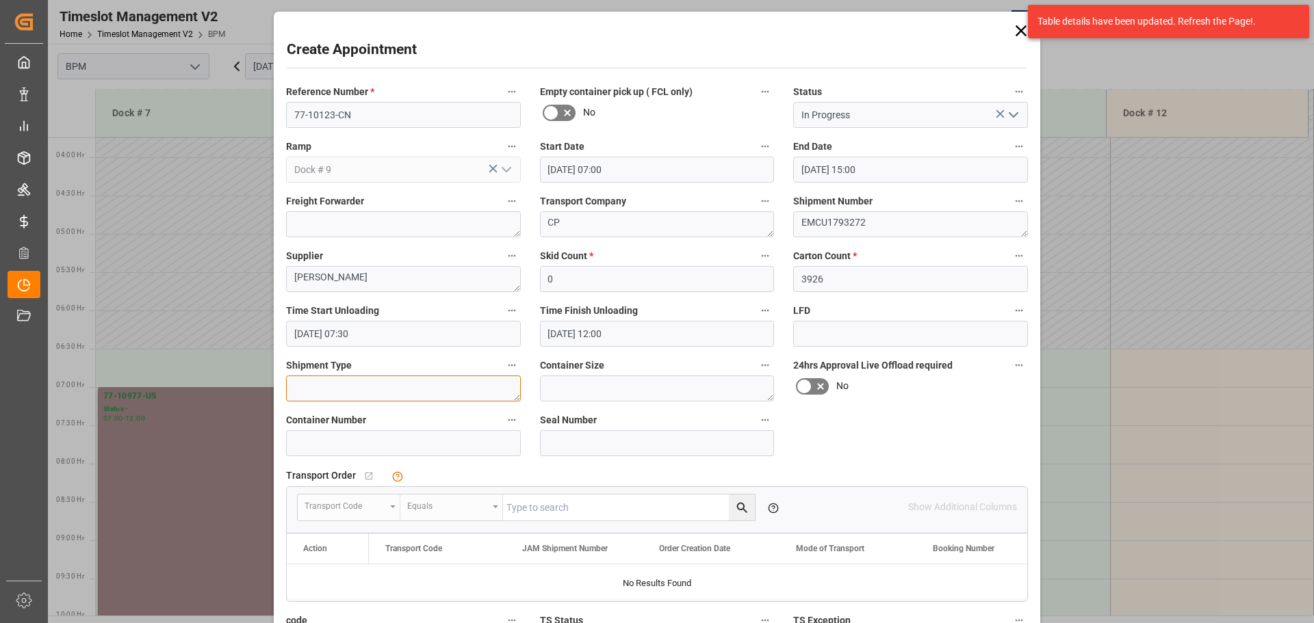
click at [400, 394] on textarea at bounding box center [403, 389] width 235 height 26
type textarea "40FT"
click at [617, 389] on textarea at bounding box center [657, 389] width 235 height 26
click at [422, 441] on input at bounding box center [403, 443] width 235 height 26
click at [635, 389] on textarea "EMCU1793272" at bounding box center [657, 389] width 235 height 26
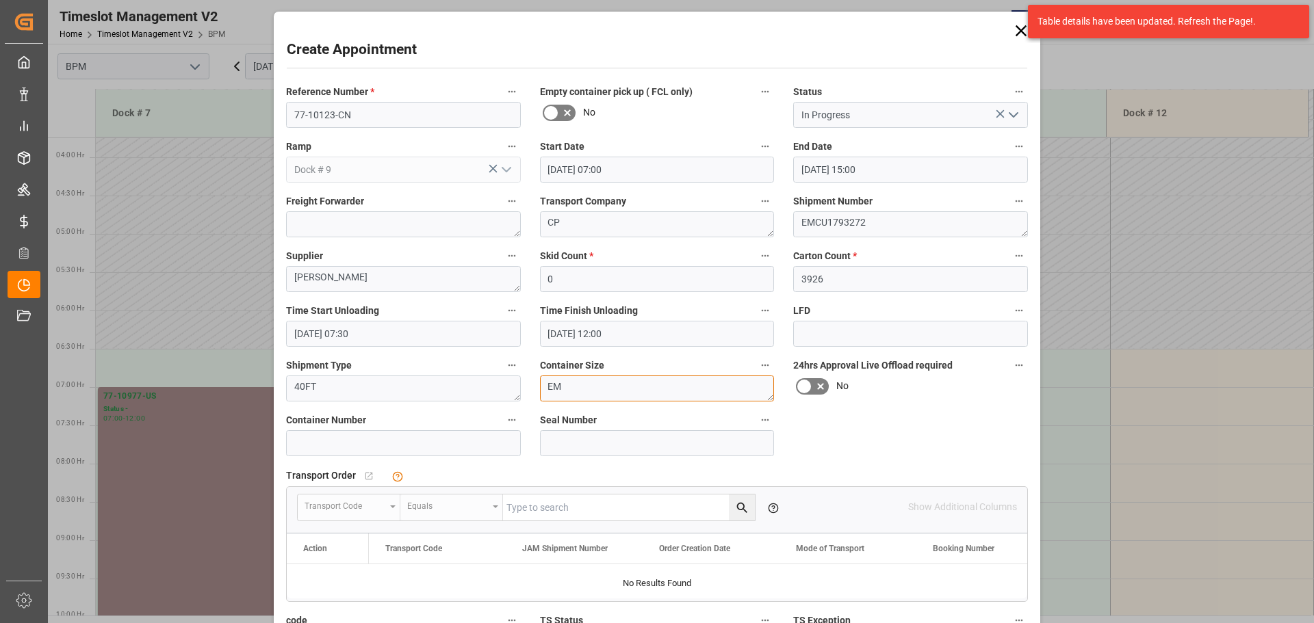
type textarea "E"
type textarea "40FT"
click at [329, 445] on input at bounding box center [403, 443] width 235 height 26
type input "EMCU1793272"
click at [588, 444] on input at bounding box center [657, 443] width 235 height 26
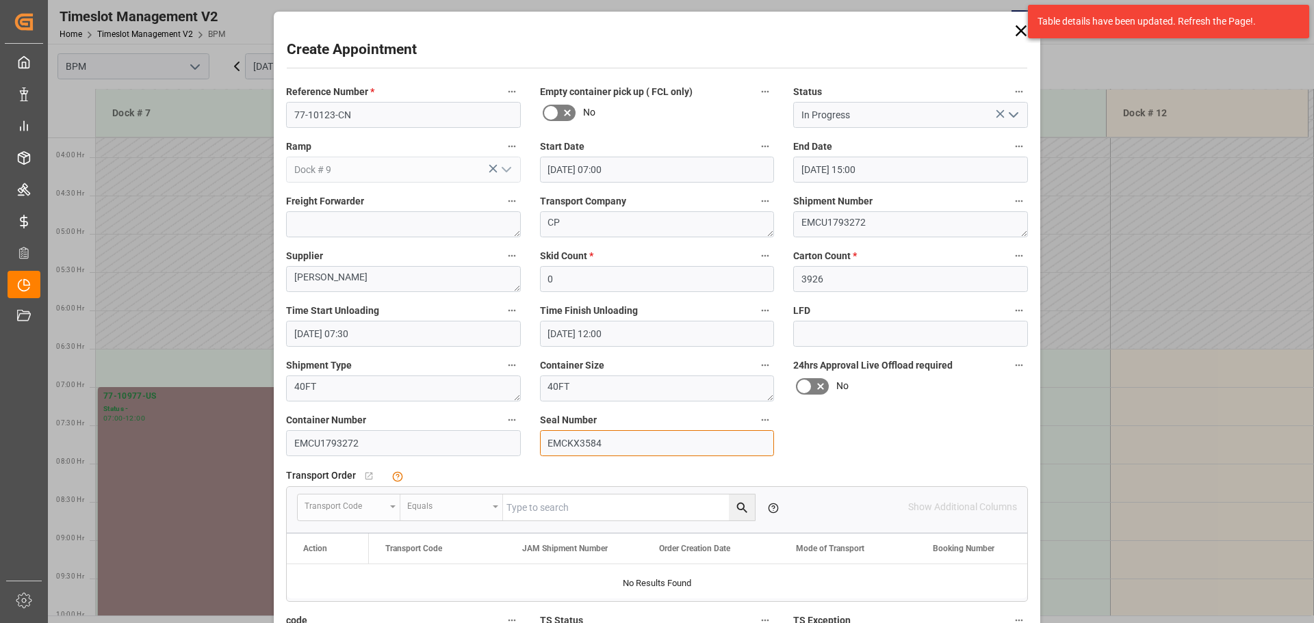
scroll to position [205, 0]
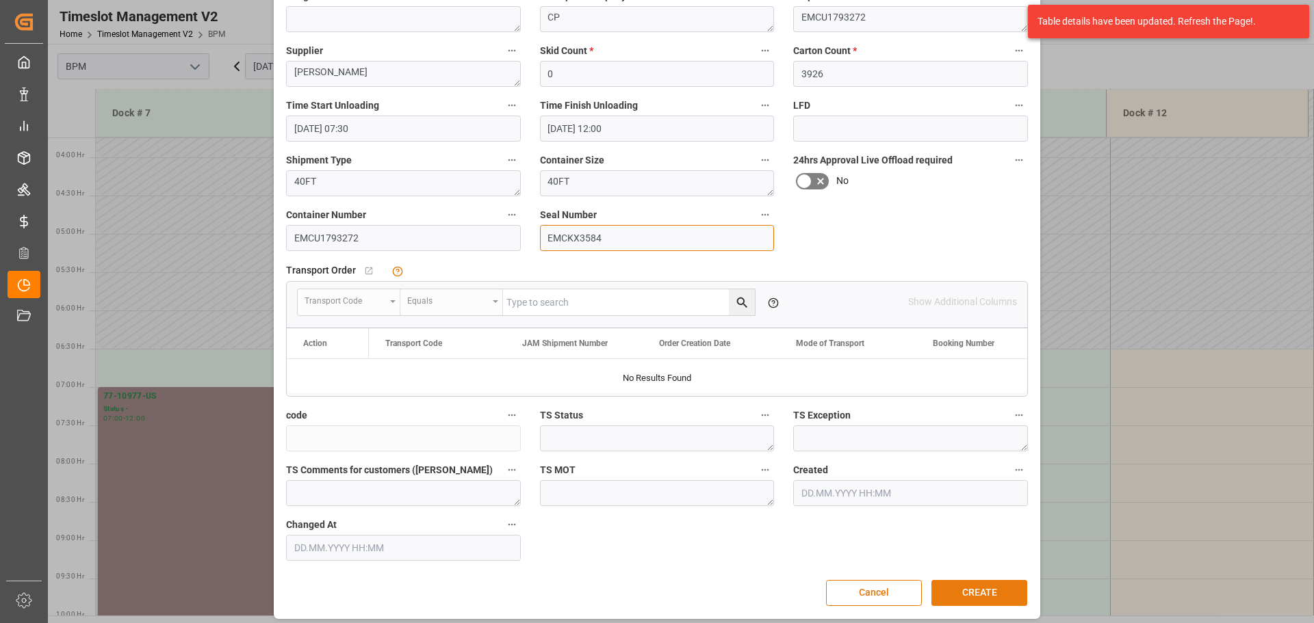
type input "EMCKX3584"
click at [979, 586] on button "CREATE" at bounding box center [979, 593] width 96 height 26
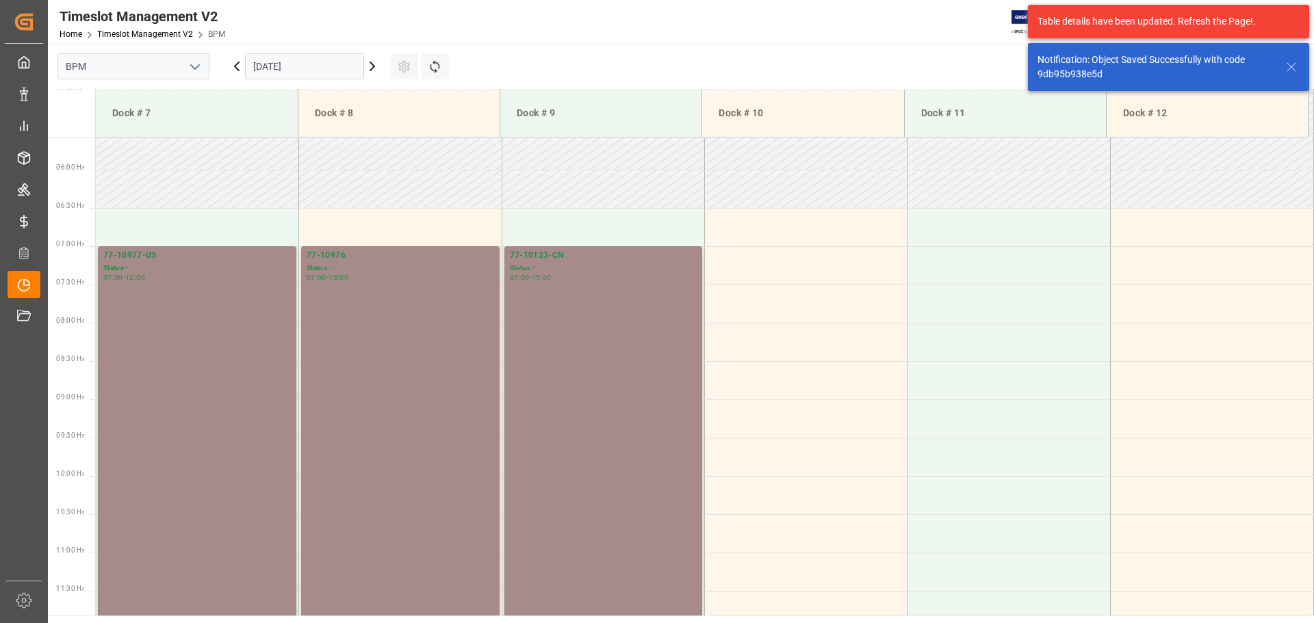
scroll to position [451, 0]
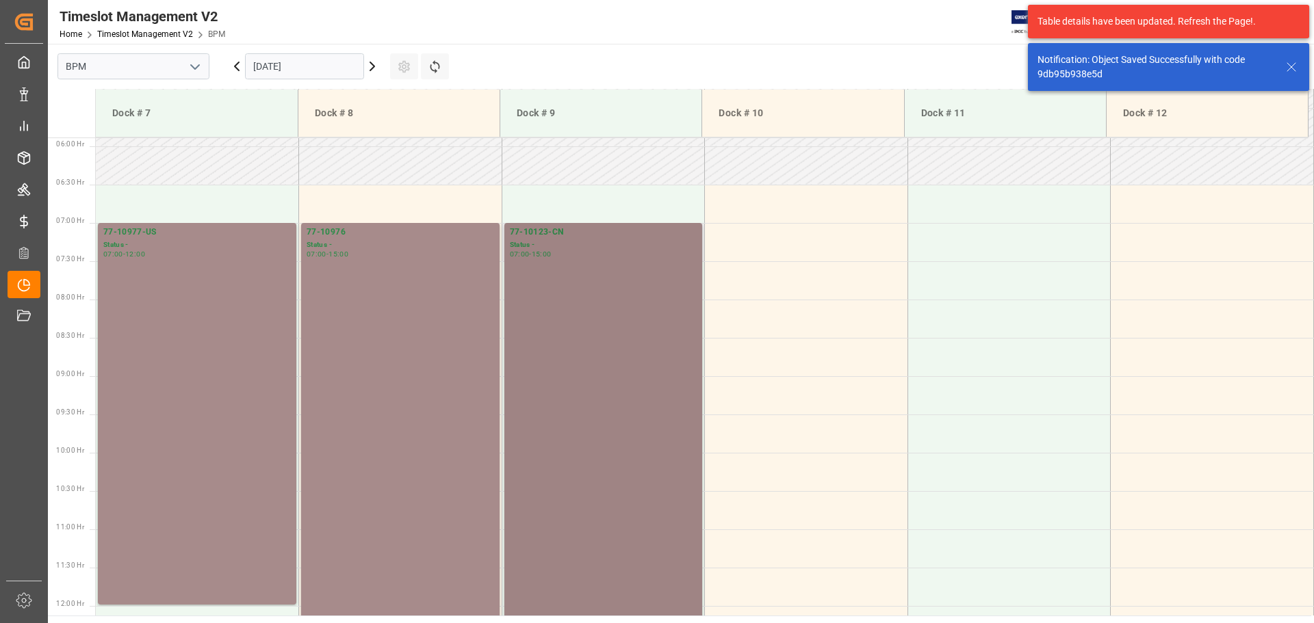
click at [658, 479] on div "77-10123-CN Status - 07:00 - 15:00" at bounding box center [604, 529] width 188 height 606
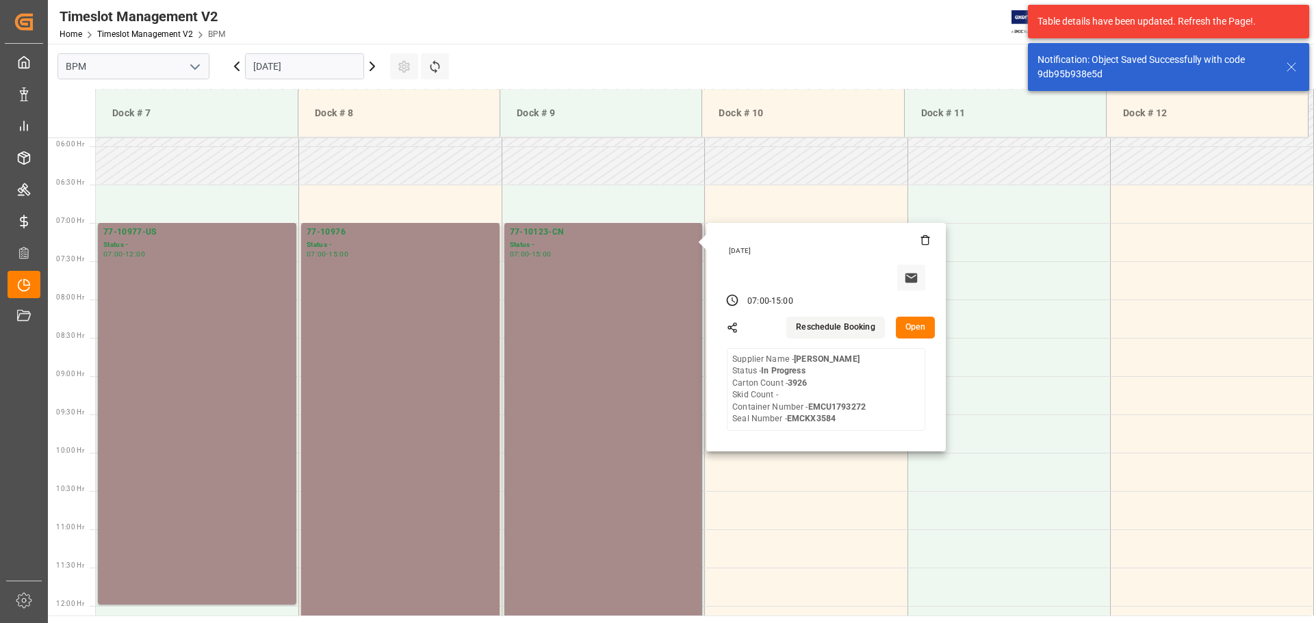
click at [912, 331] on button "Open" at bounding box center [916, 328] width 40 height 22
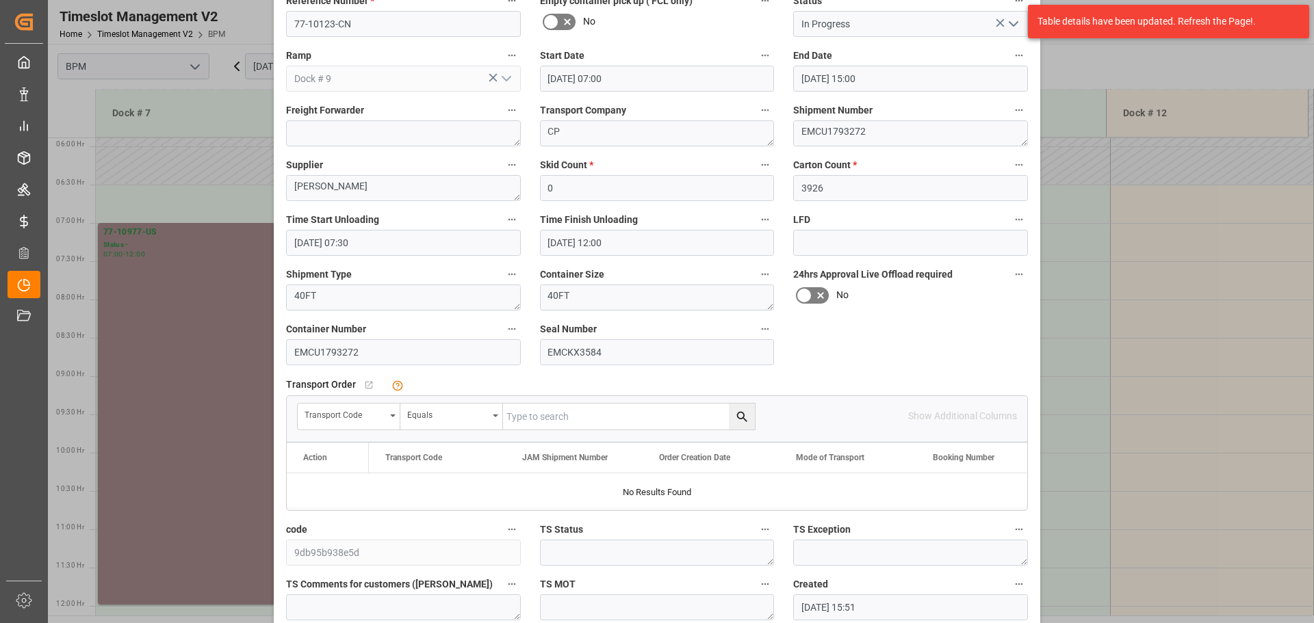
scroll to position [213, 0]
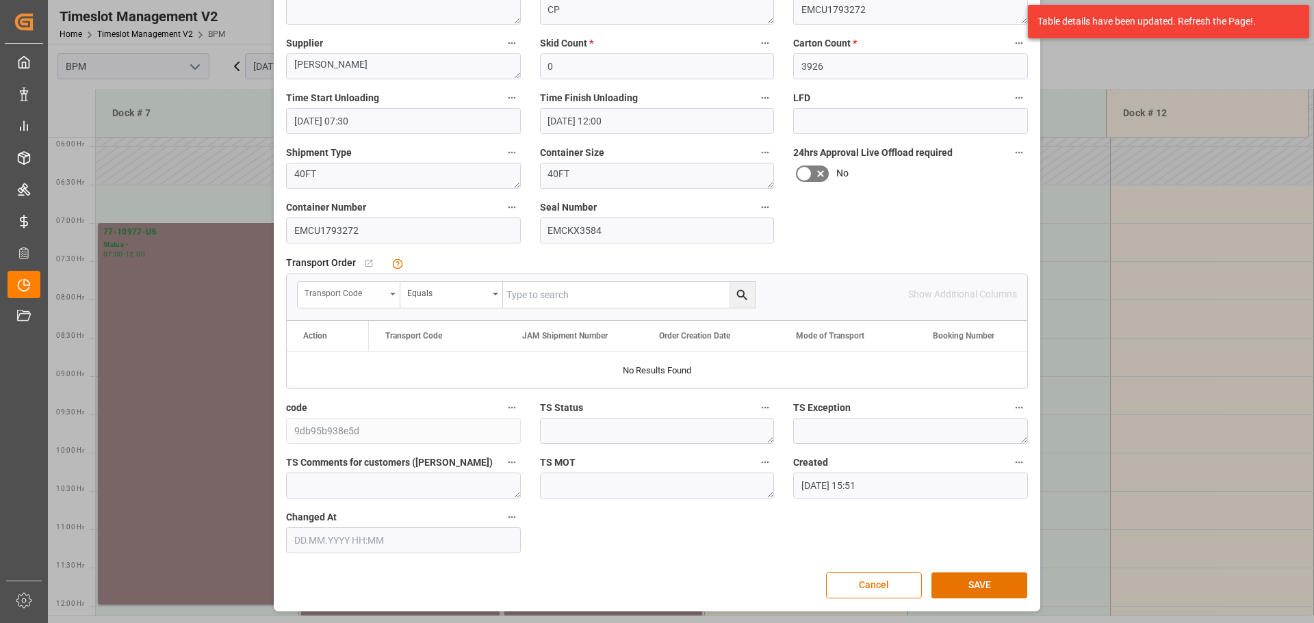
click at [392, 293] on icon "open menu" at bounding box center [392, 294] width 5 height 3
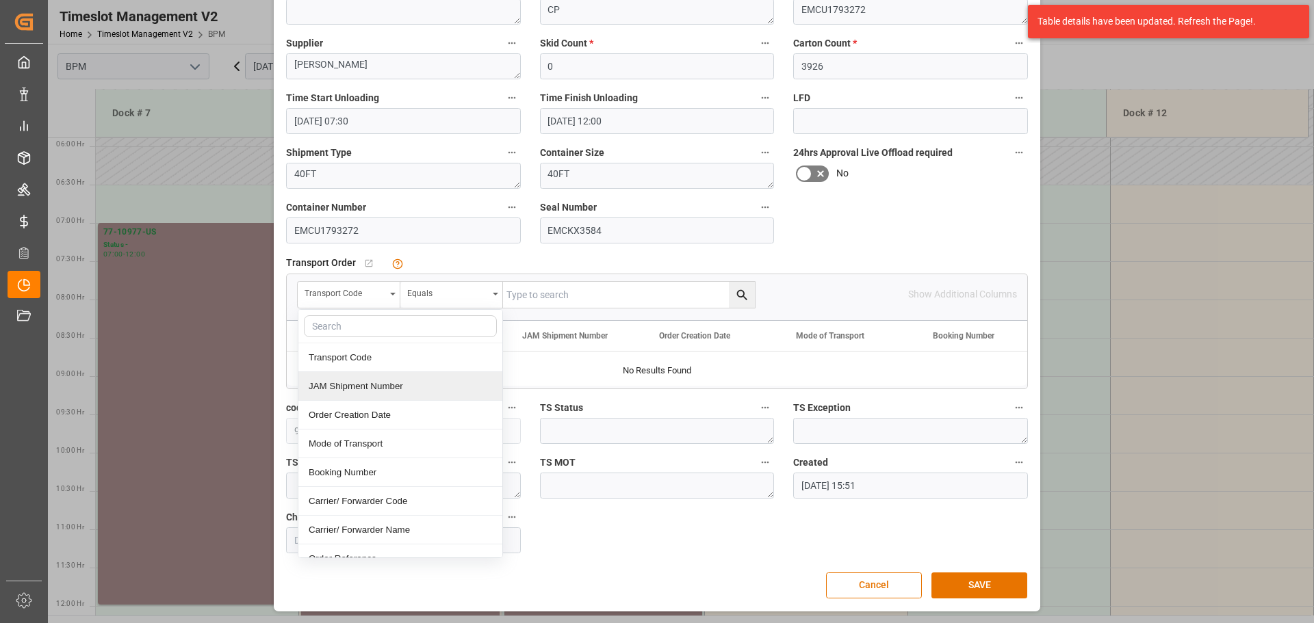
click at [370, 385] on div "JAM Shipment Number" at bounding box center [400, 386] width 204 height 29
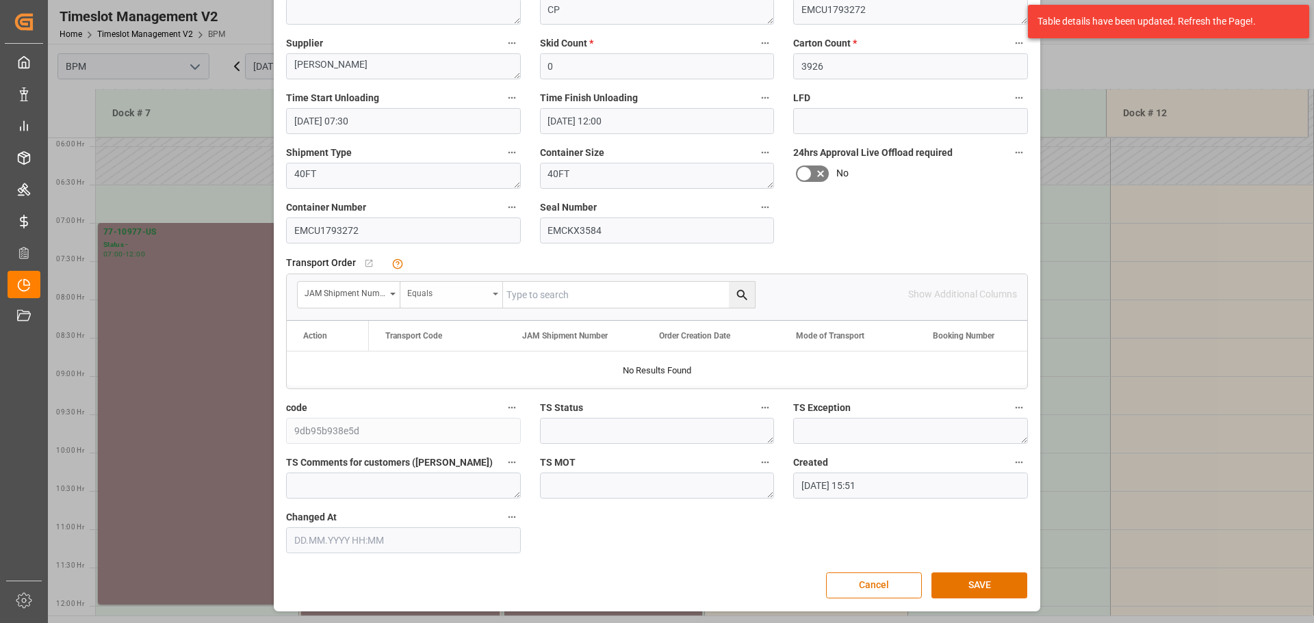
click at [487, 298] on div "Equals" at bounding box center [451, 295] width 103 height 26
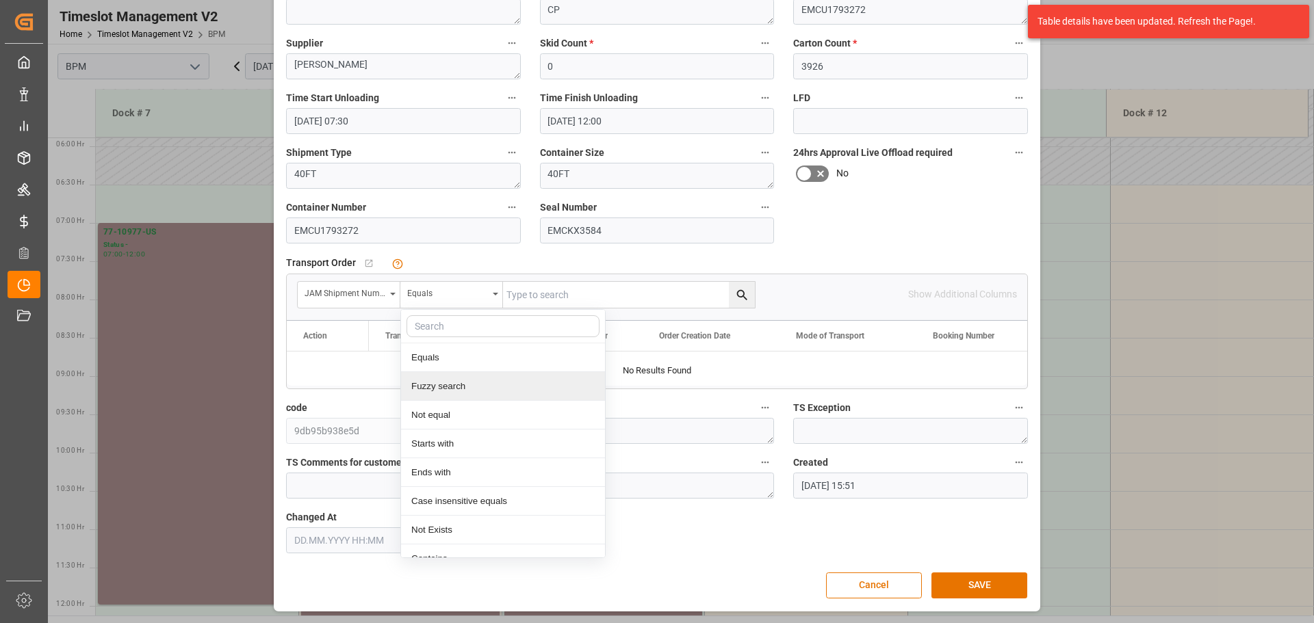
click at [489, 383] on div "Fuzzy search" at bounding box center [503, 386] width 204 height 29
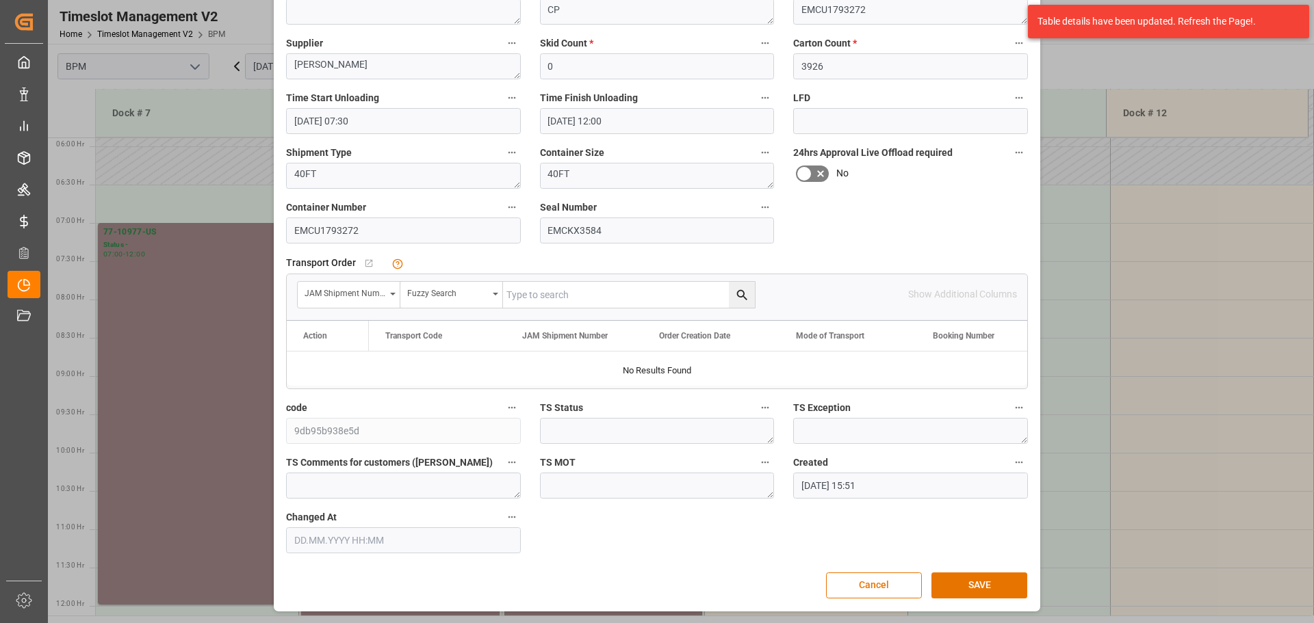
click at [575, 295] on input "text" at bounding box center [629, 295] width 252 height 26
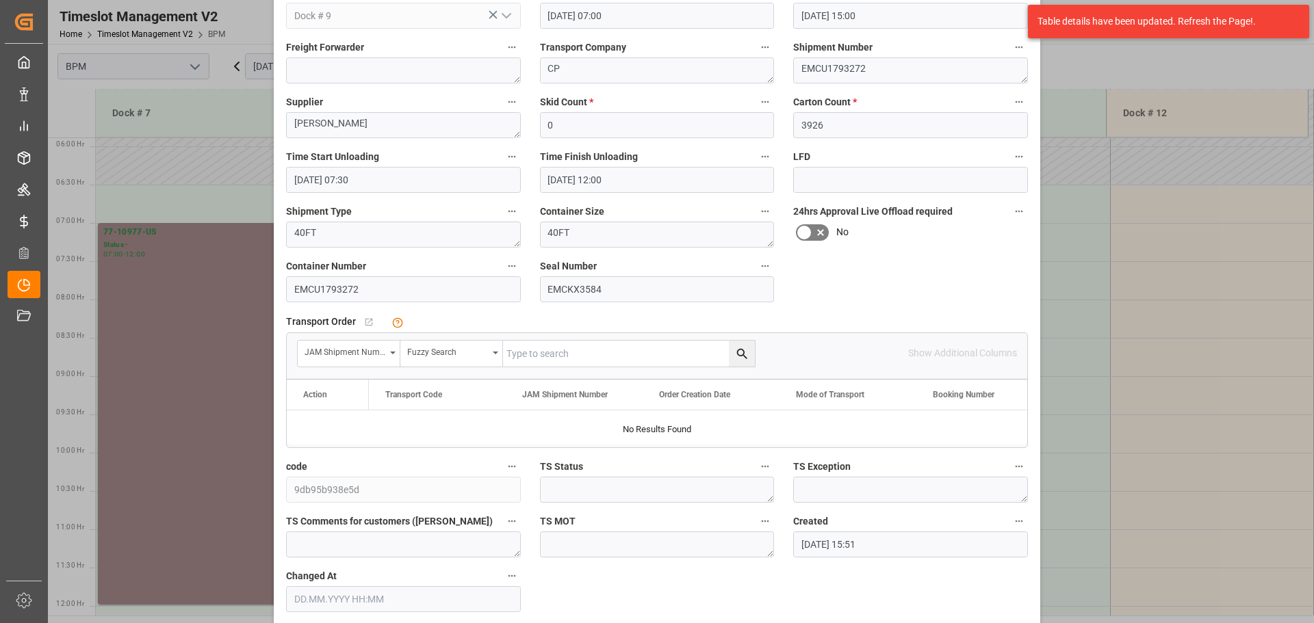
scroll to position [76, 0]
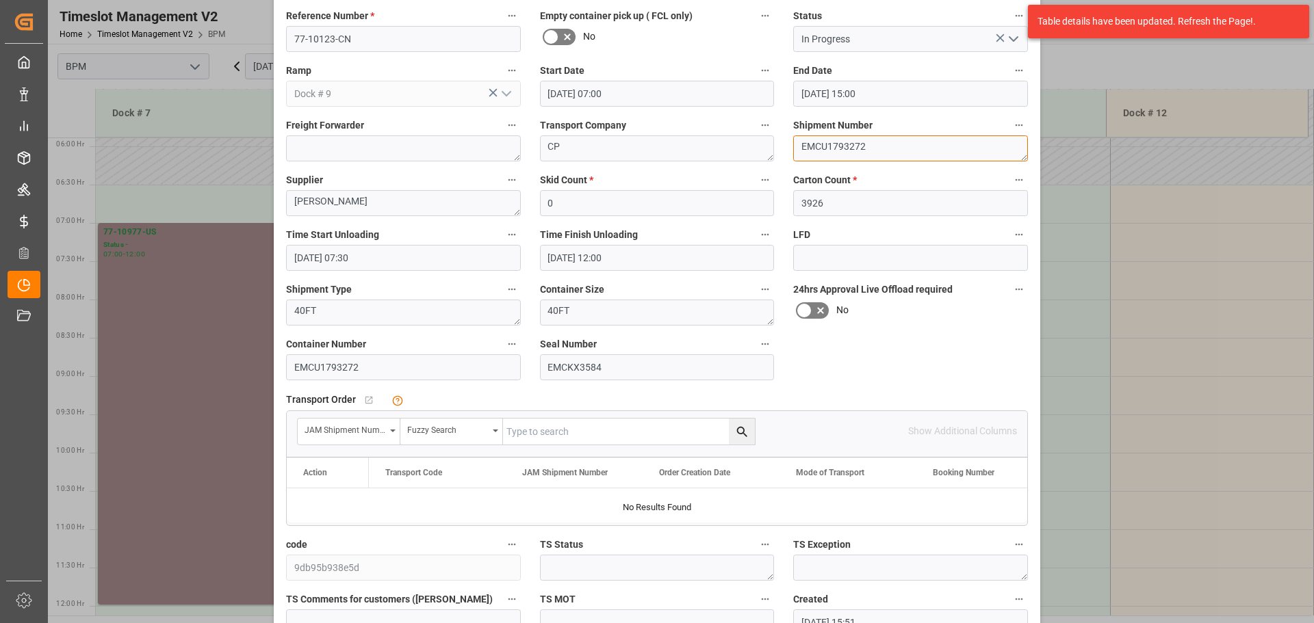
click at [886, 146] on textarea "EMCU1793272" at bounding box center [910, 149] width 235 height 26
type textarea "E"
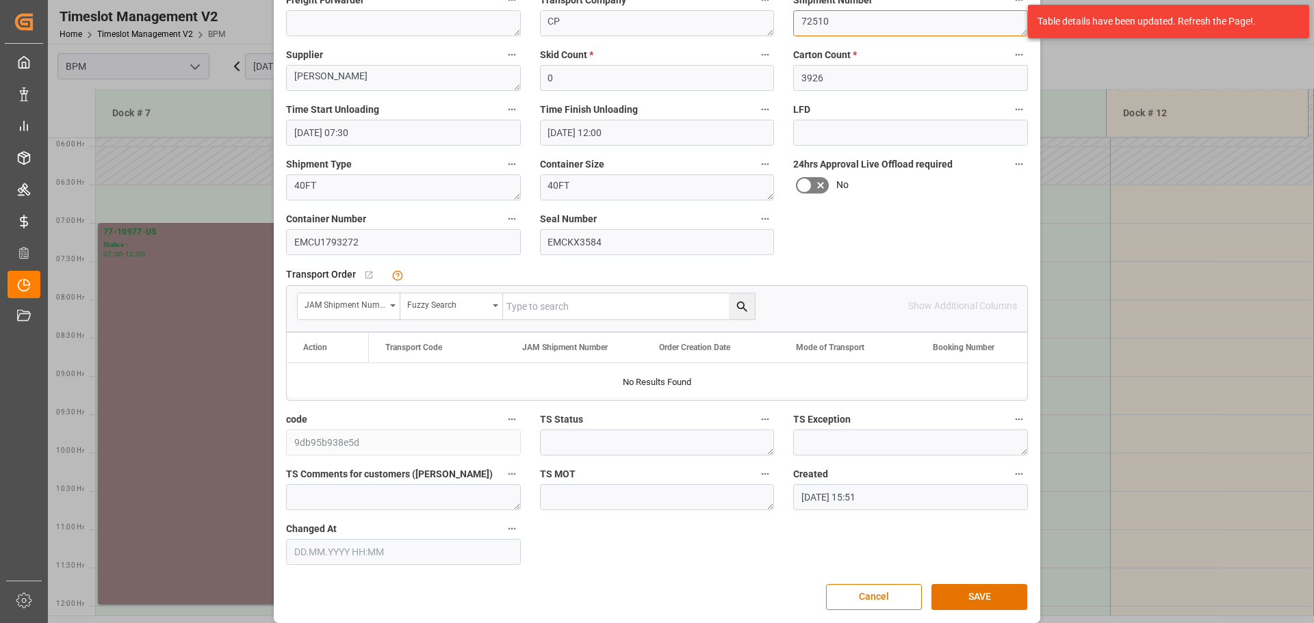
scroll to position [213, 0]
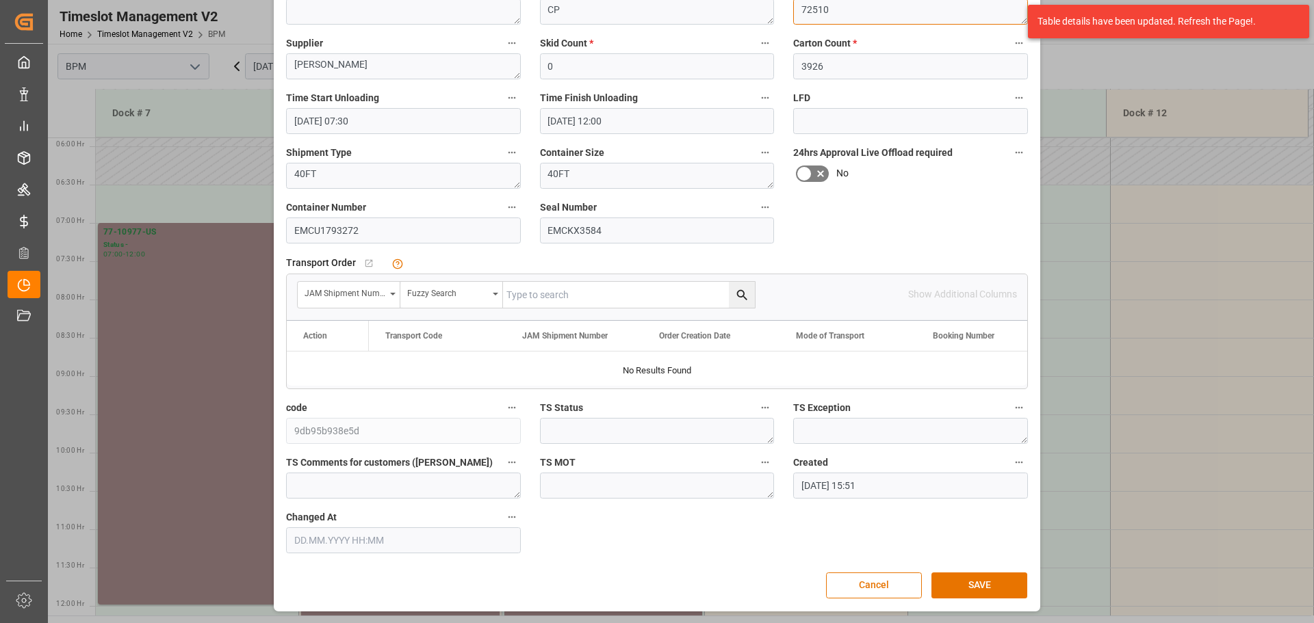
type textarea "72510"
click at [581, 289] on input "text" at bounding box center [629, 295] width 252 height 26
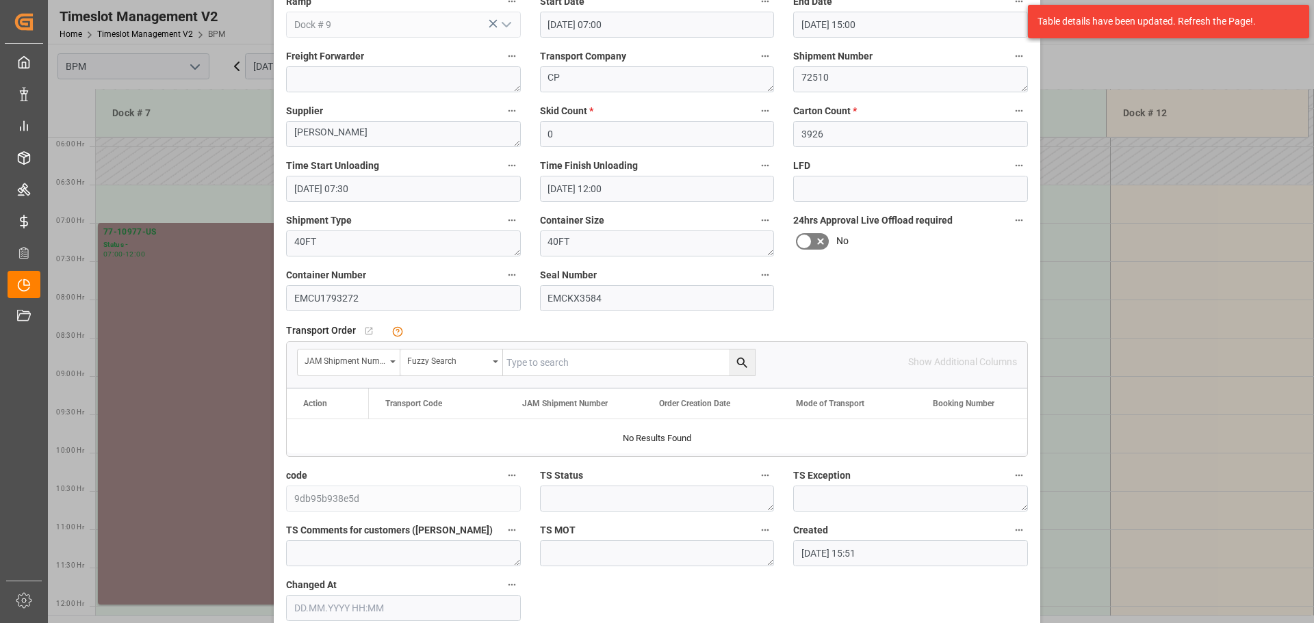
scroll to position [144, 0]
type input "72510"
click at [735, 364] on icon "search button" at bounding box center [742, 364] width 14 height 14
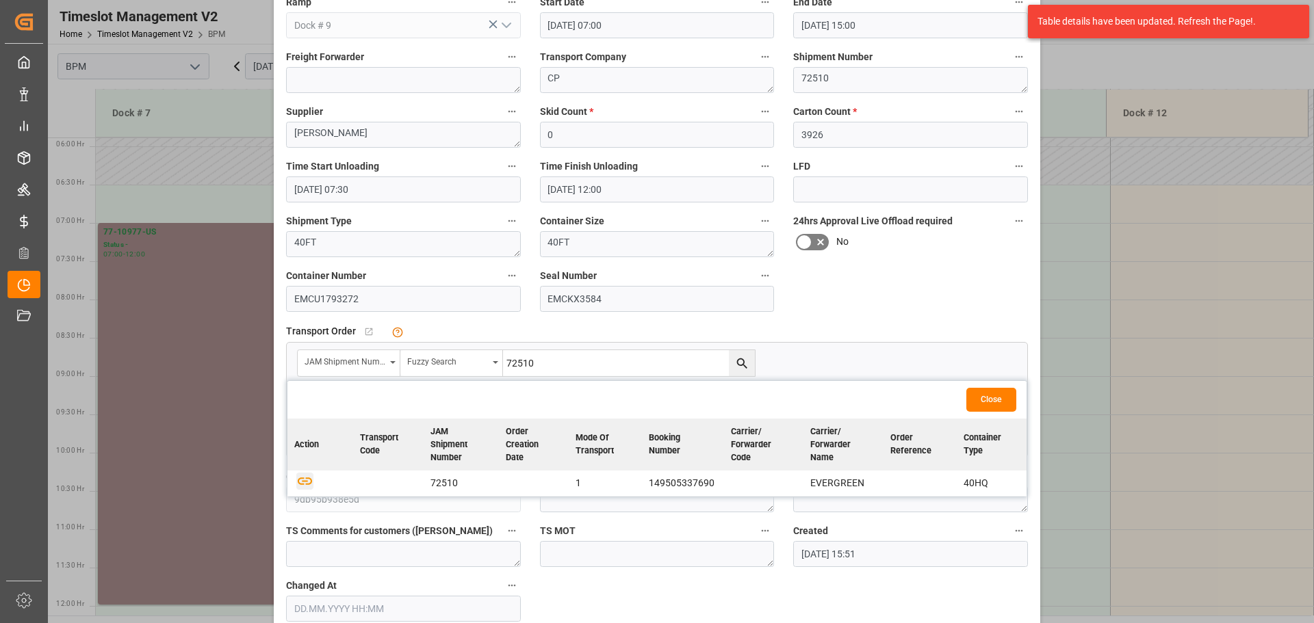
click at [298, 485] on icon "button" at bounding box center [304, 481] width 17 height 17
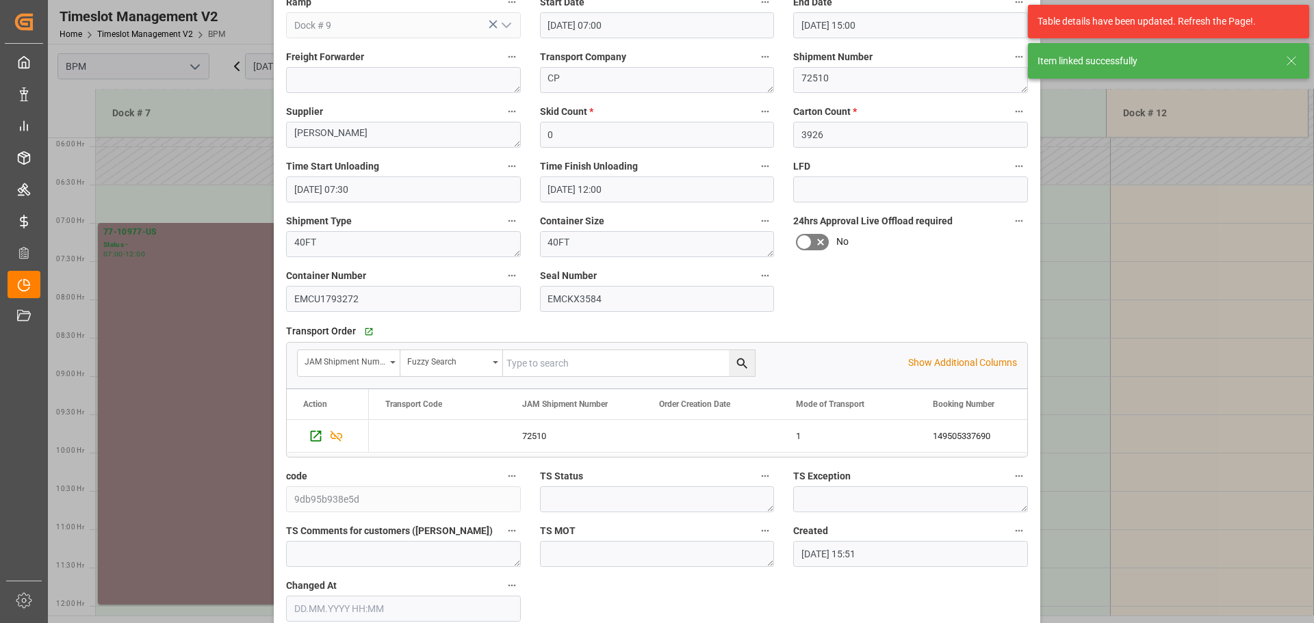
scroll to position [213, 0]
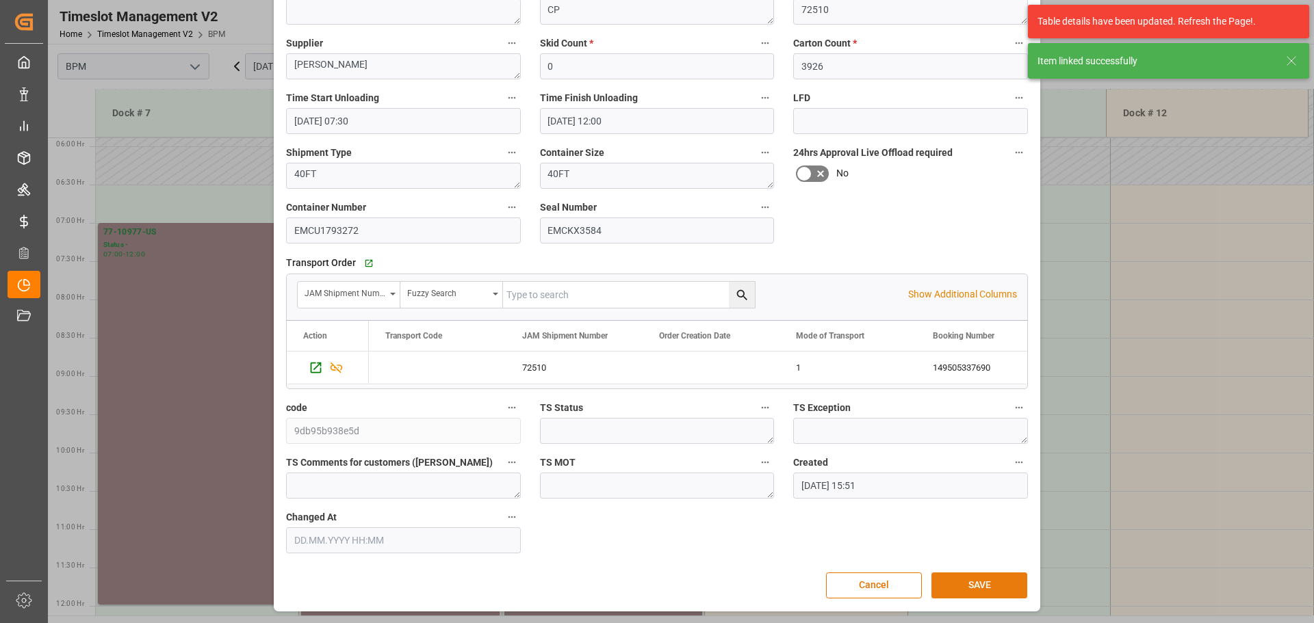
click at [967, 579] on button "SAVE" at bounding box center [979, 586] width 96 height 26
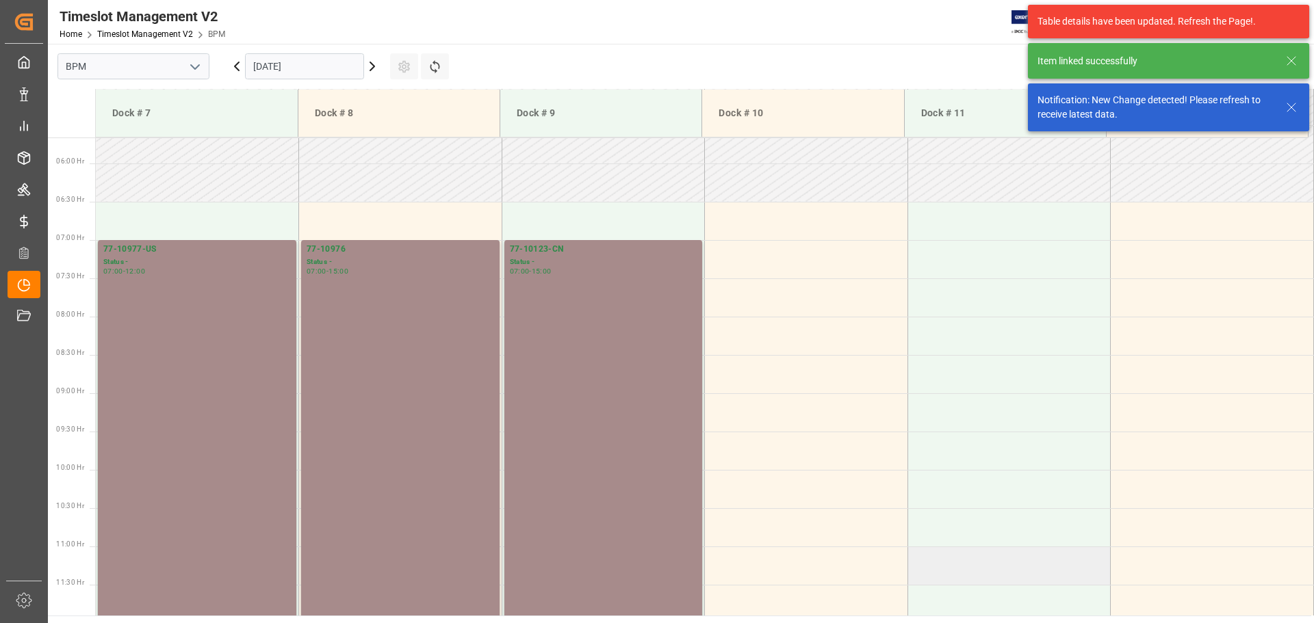
scroll to position [451, 0]
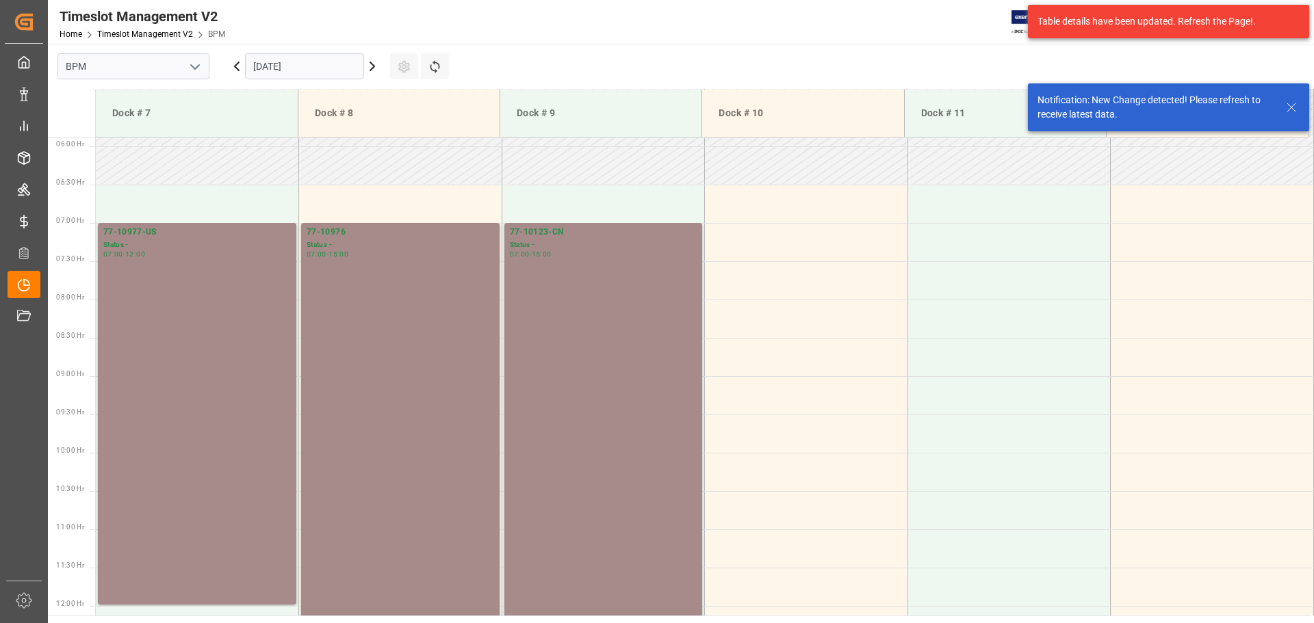
click at [322, 66] on input "[DATE]" at bounding box center [304, 66] width 119 height 26
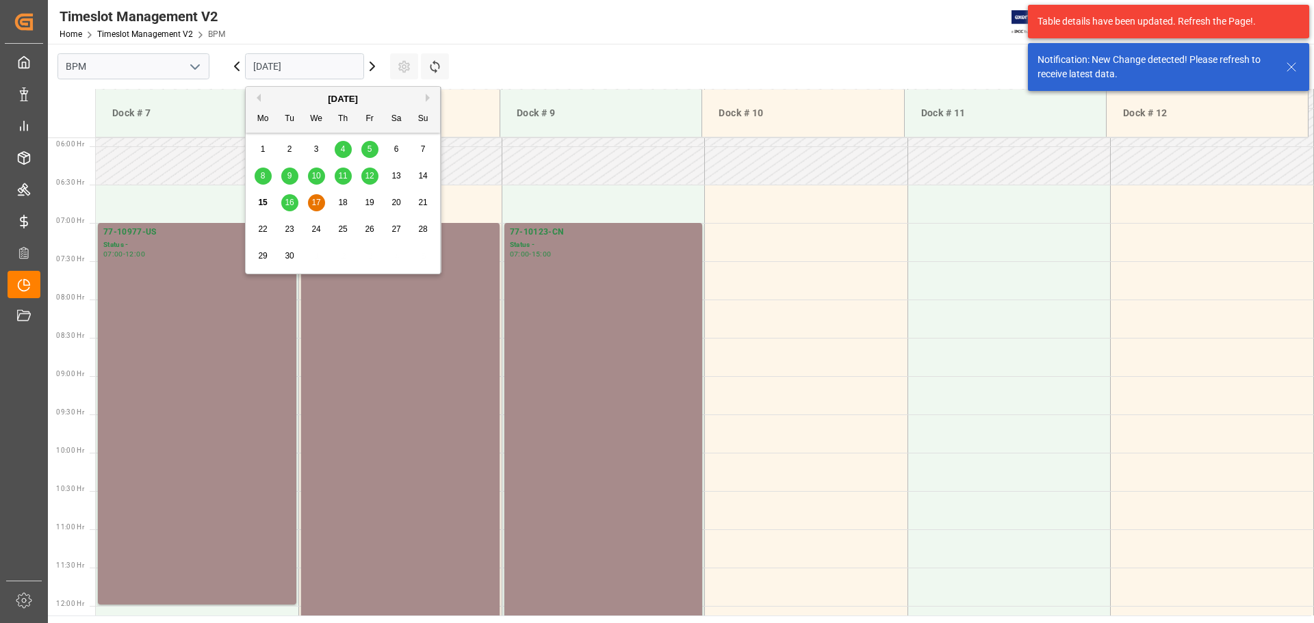
click at [347, 203] on span "18" at bounding box center [342, 203] width 9 height 10
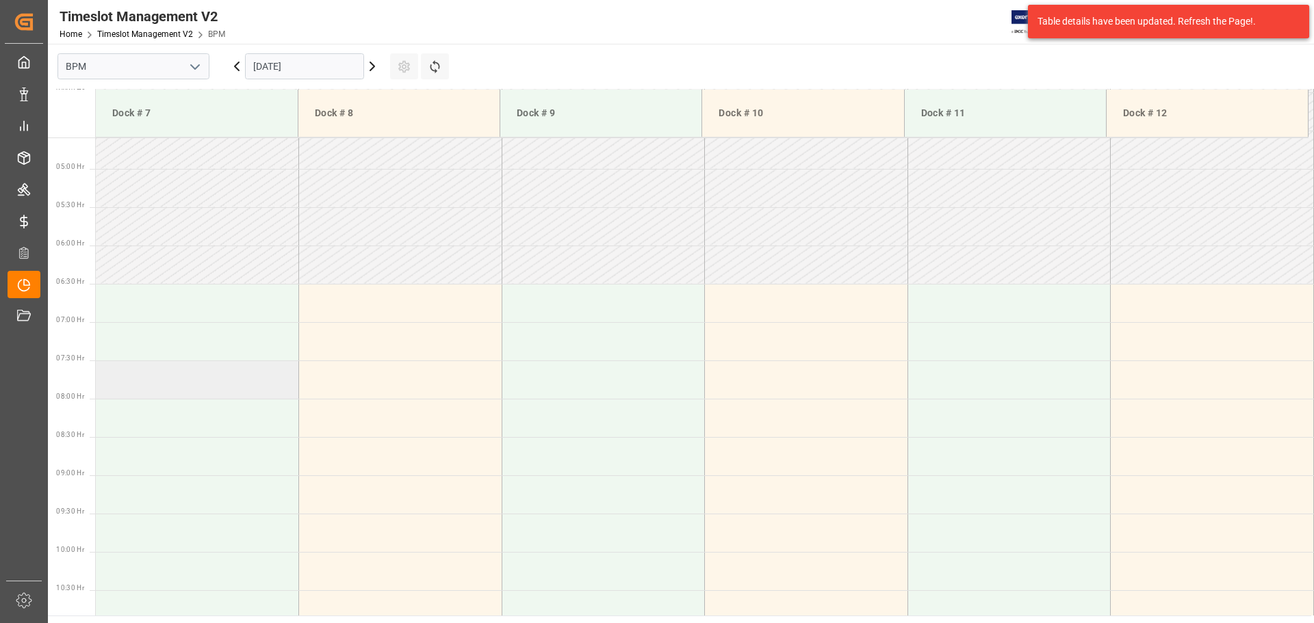
scroll to position [355, 0]
click at [135, 305] on td at bounding box center [197, 300] width 203 height 38
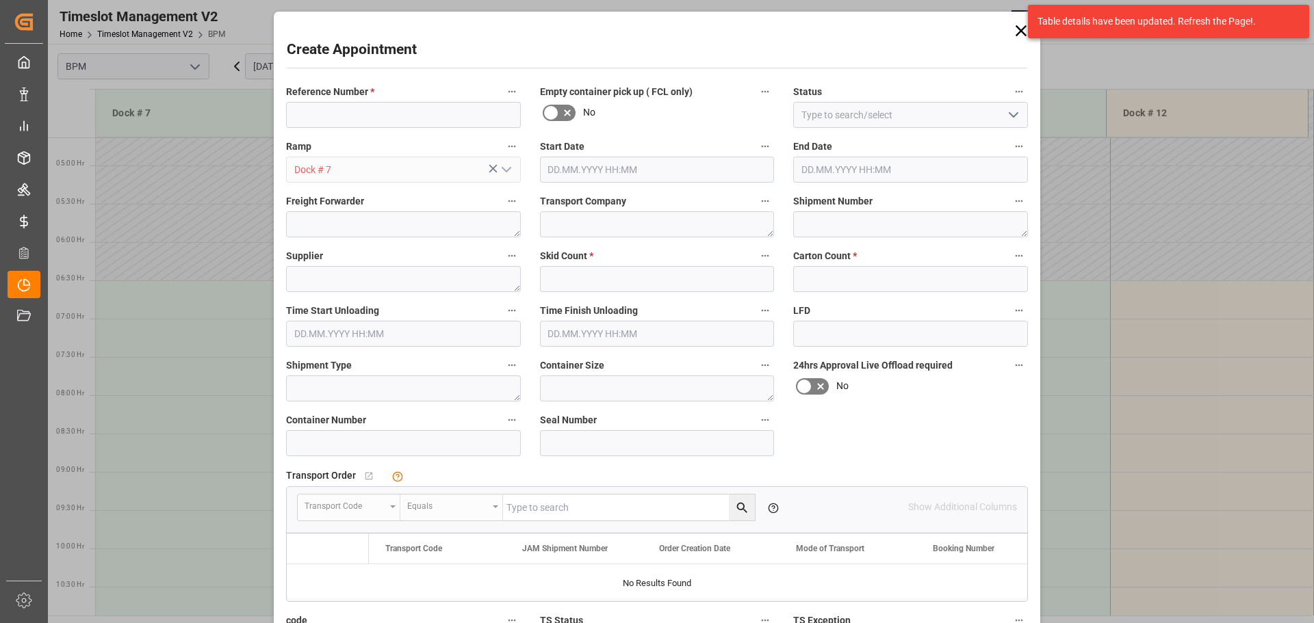
type input "[DATE] 06:30"
type input "[DATE] 07:00"
click at [325, 118] on input at bounding box center [403, 115] width 235 height 26
type input "77-9884-CN"
click at [1016, 114] on icon "open menu" at bounding box center [1013, 115] width 16 height 16
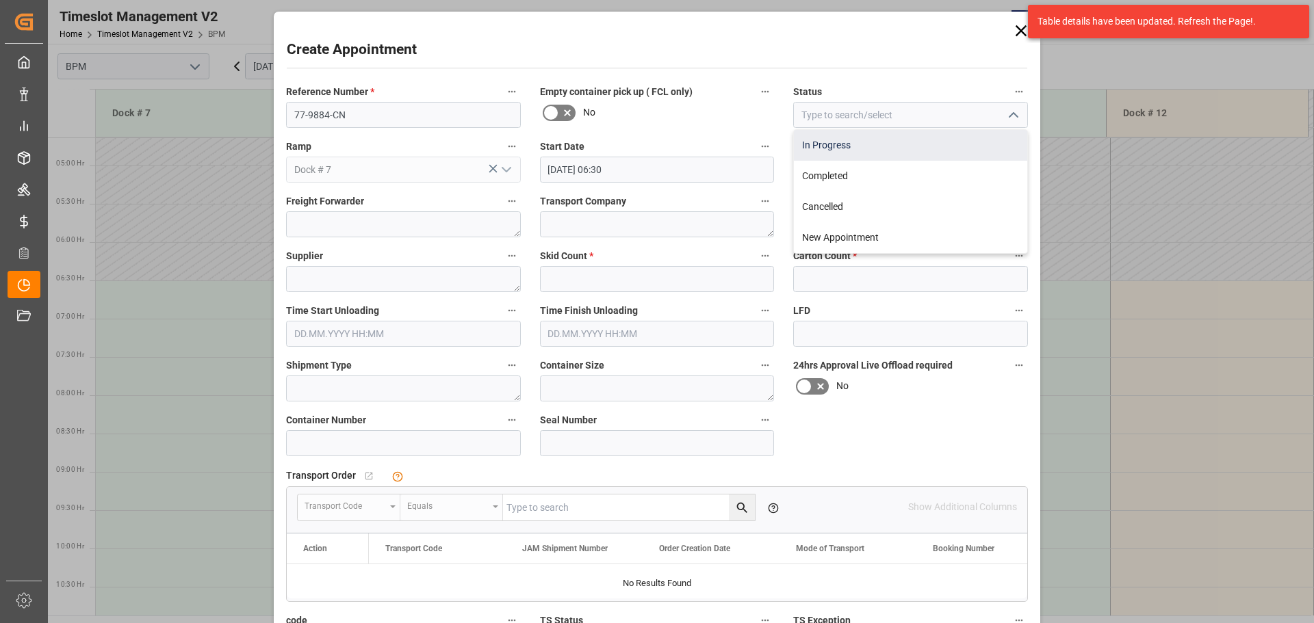
click at [948, 151] on div "In Progress" at bounding box center [910, 145] width 233 height 31
type input "In Progress"
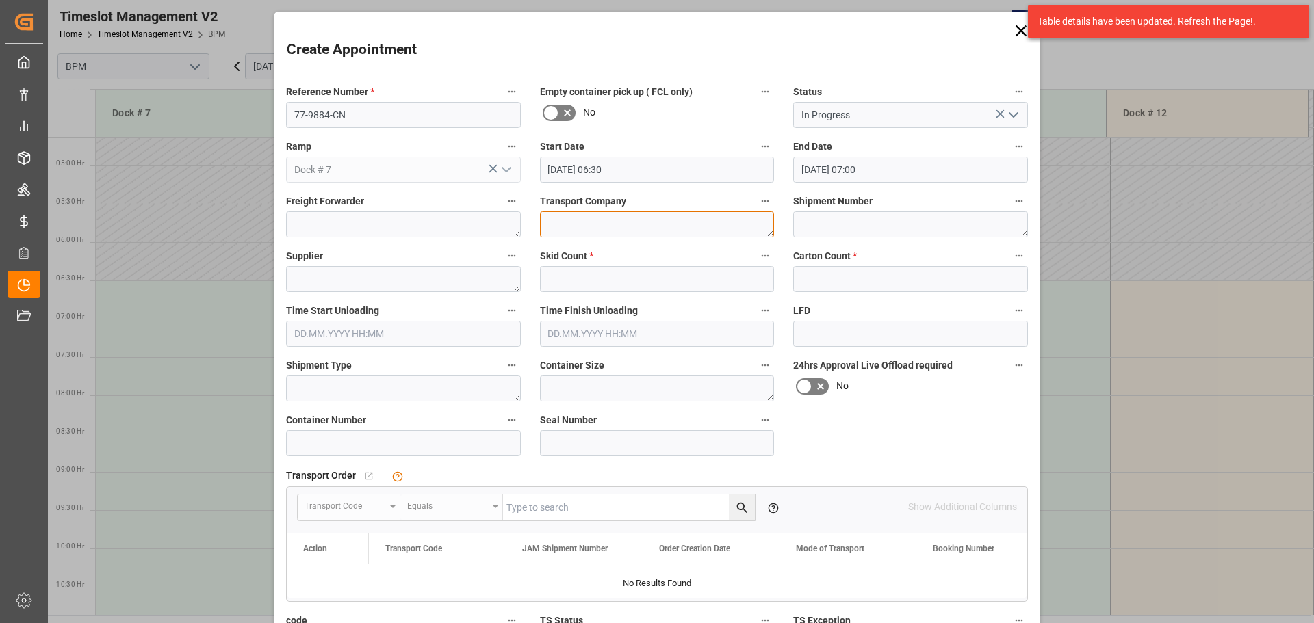
click at [591, 229] on textarea at bounding box center [657, 224] width 235 height 26
type textarea "CP"
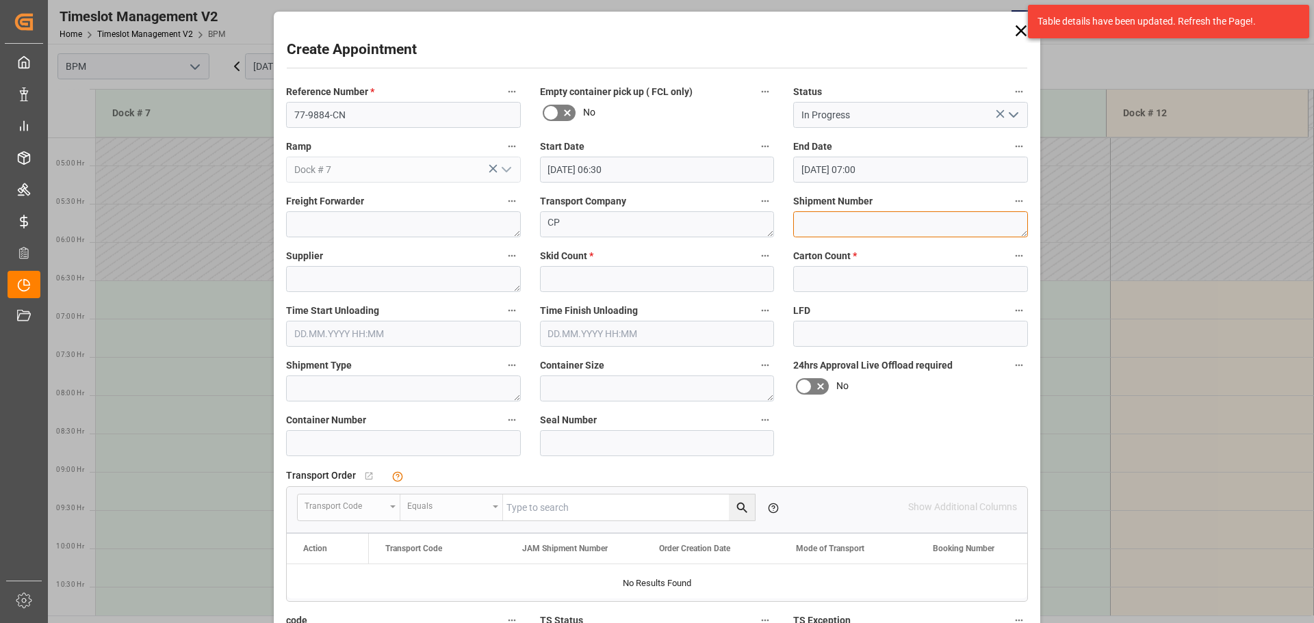
click at [846, 229] on textarea at bounding box center [910, 224] width 235 height 26
click at [892, 168] on input "[DATE] 07:00" at bounding box center [910, 170] width 235 height 26
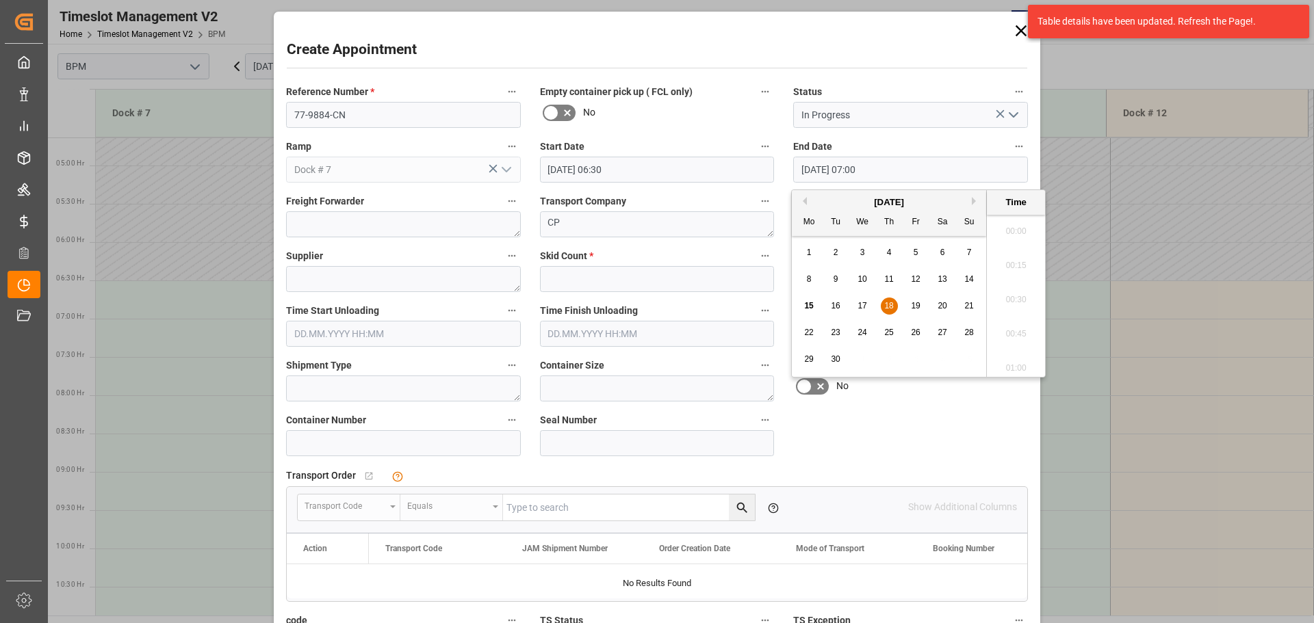
scroll to position [894, 0]
click at [654, 174] on input "[DATE] 06:30" at bounding box center [657, 170] width 235 height 26
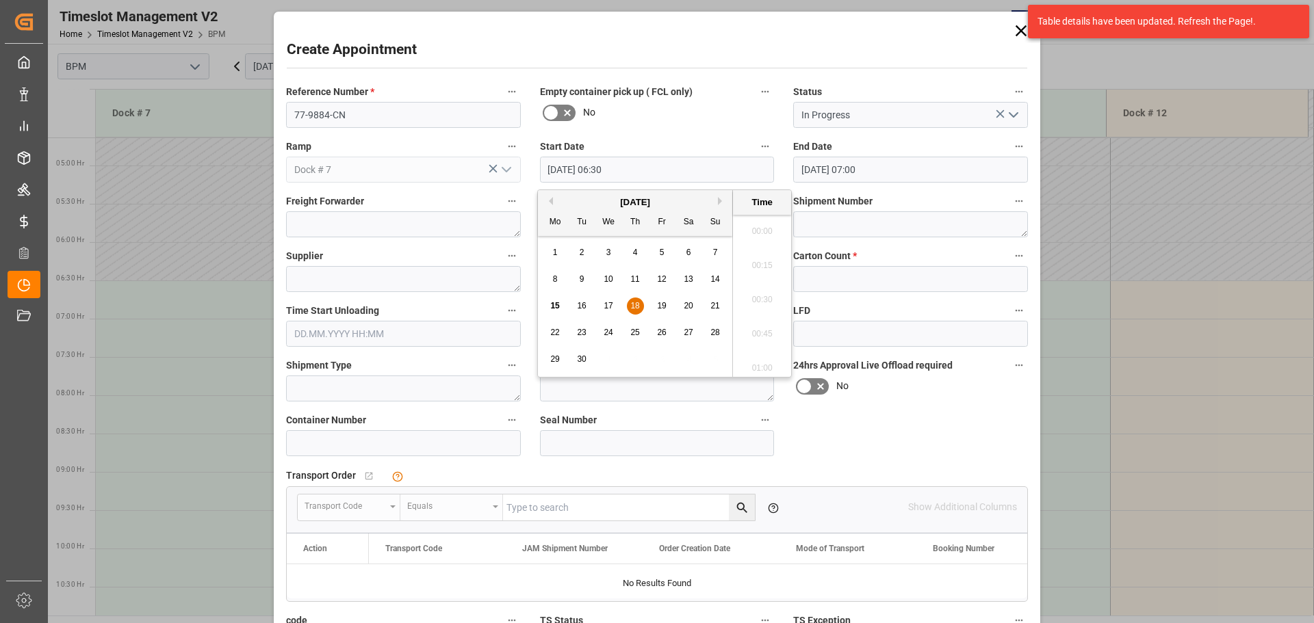
scroll to position [826, 0]
drag, startPoint x: 636, startPoint y: 305, endPoint x: 644, endPoint y: 305, distance: 8.2
click at [637, 305] on span "18" at bounding box center [634, 306] width 9 height 10
click at [756, 359] on li "07:00" at bounding box center [762, 364] width 58 height 34
type input "[DATE] 07:00"
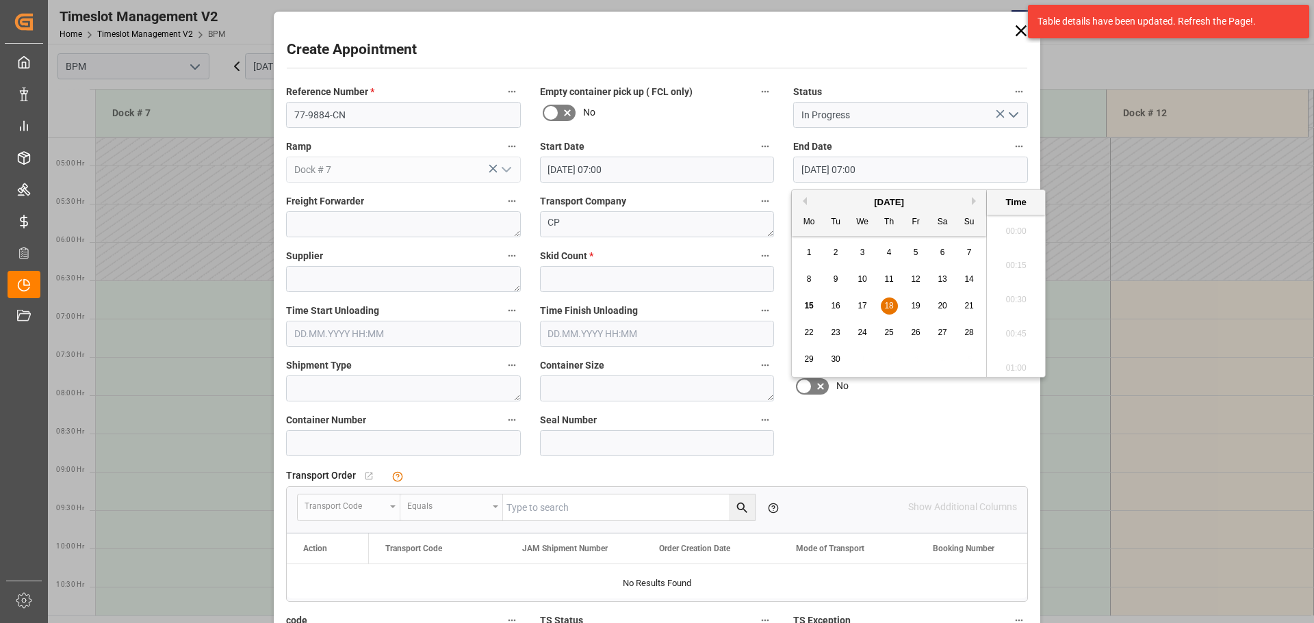
click at [889, 180] on input "[DATE] 07:00" at bounding box center [910, 170] width 235 height 26
click at [890, 306] on span "18" at bounding box center [888, 306] width 9 height 10
click at [1012, 294] on li "15:00" at bounding box center [1016, 296] width 58 height 34
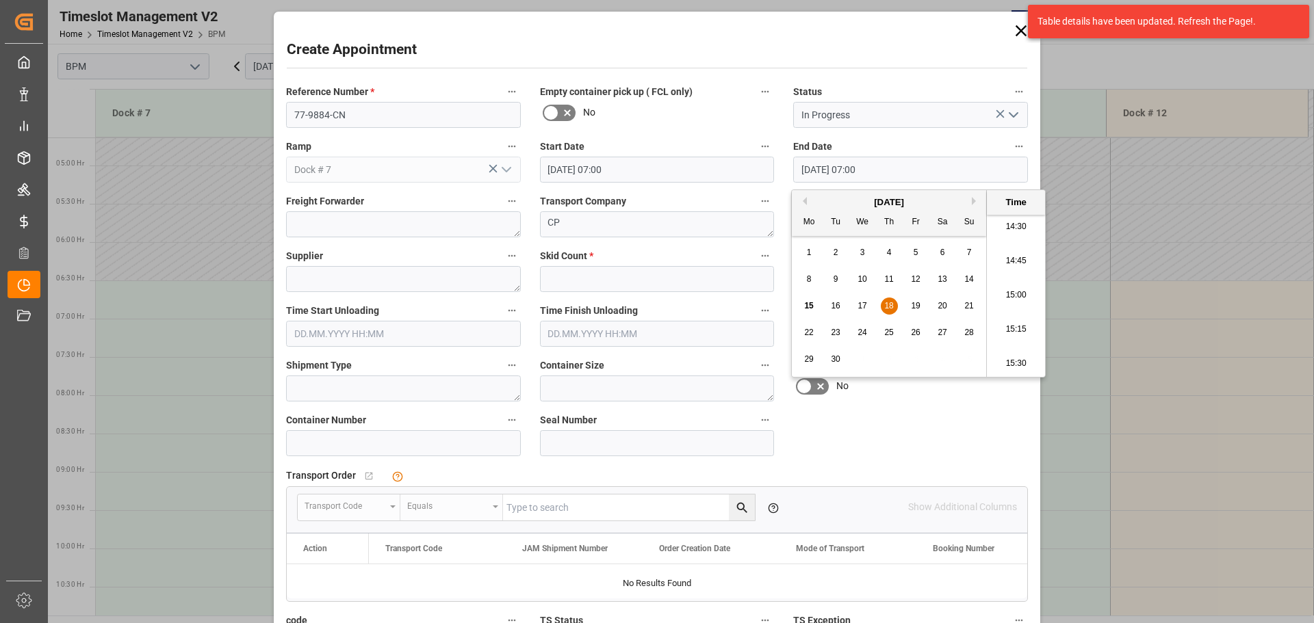
type input "[DATE] 15:00"
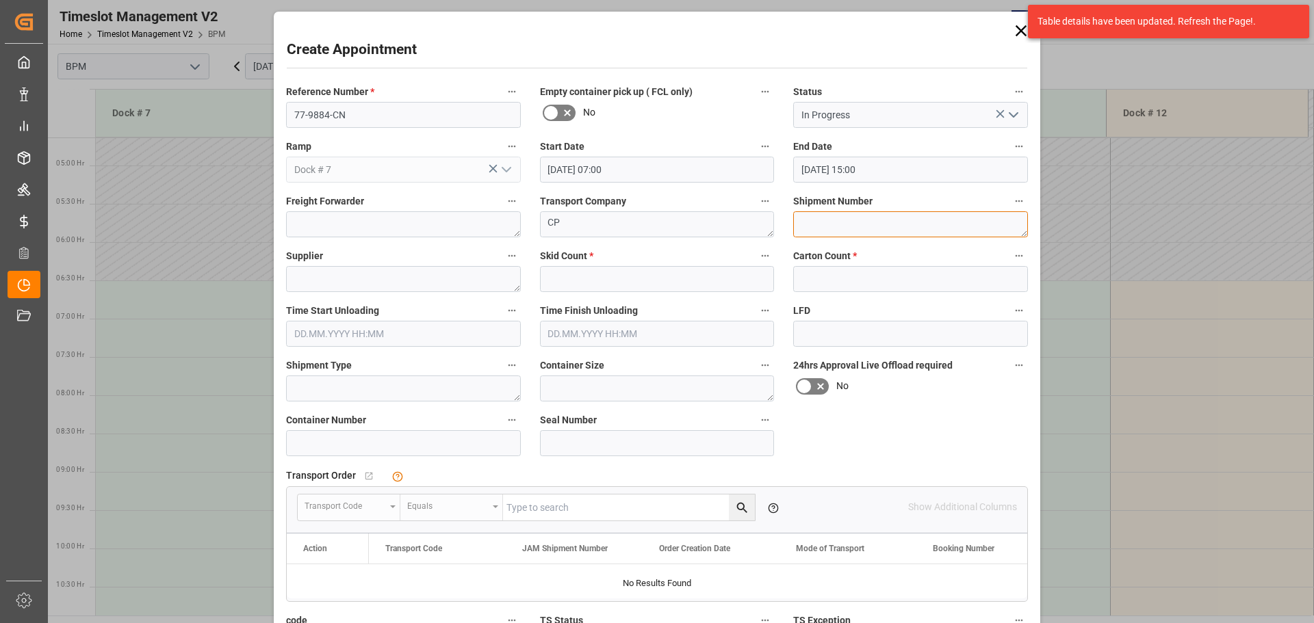
click at [842, 229] on textarea at bounding box center [910, 224] width 235 height 26
type textarea "72349"
click at [366, 273] on textarea at bounding box center [403, 279] width 235 height 26
type textarea "[PERSON_NAME]"
click at [602, 277] on input "text" at bounding box center [657, 279] width 235 height 26
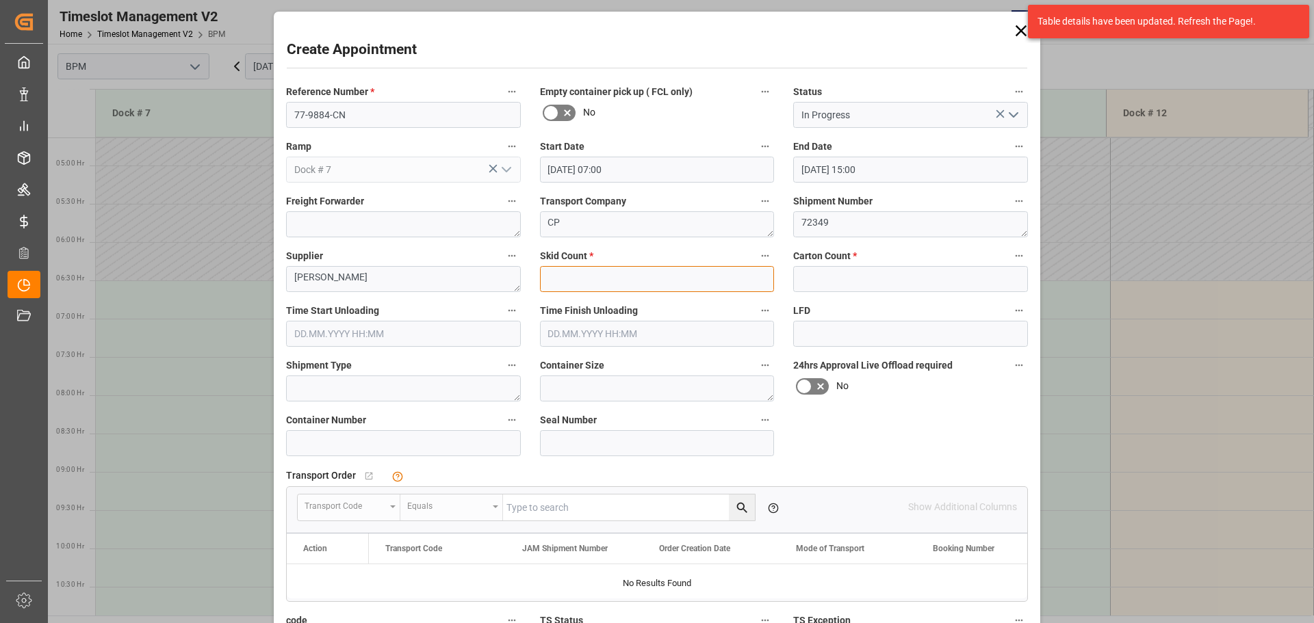
type input "0"
click at [806, 282] on input "text" at bounding box center [910, 279] width 235 height 26
type input "4169"
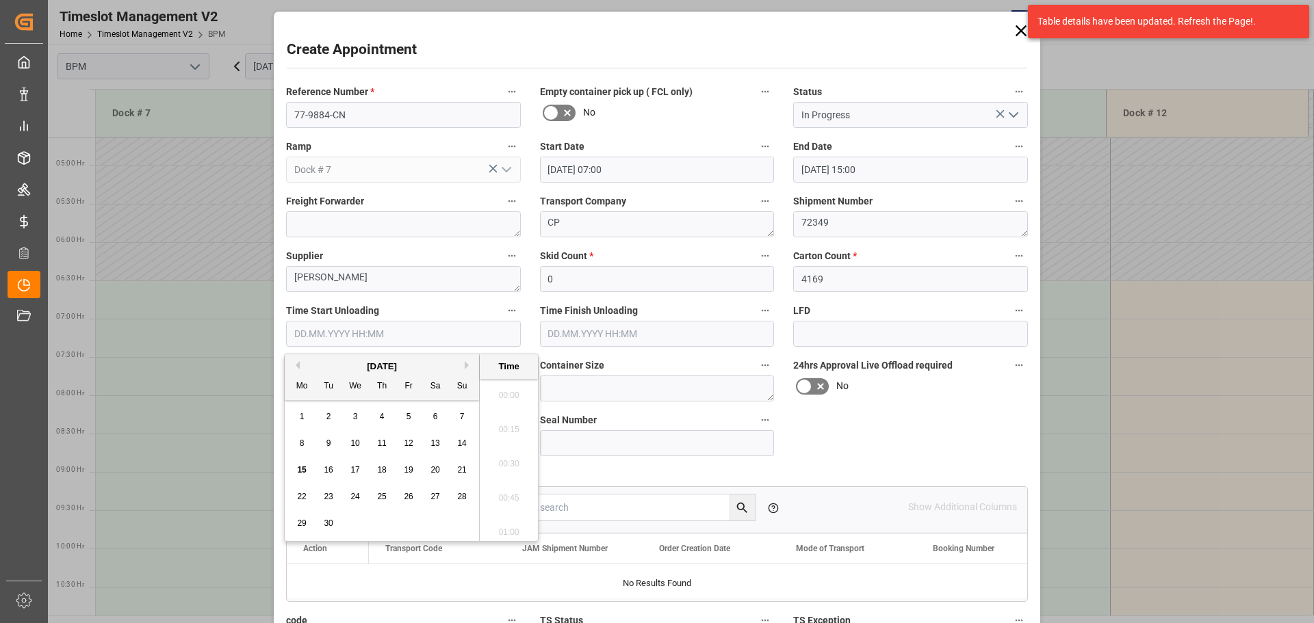
click at [414, 333] on input "text" at bounding box center [403, 334] width 235 height 26
click at [326, 361] on div "[DATE]" at bounding box center [382, 367] width 194 height 14
click at [385, 470] on span "18" at bounding box center [381, 470] width 9 height 10
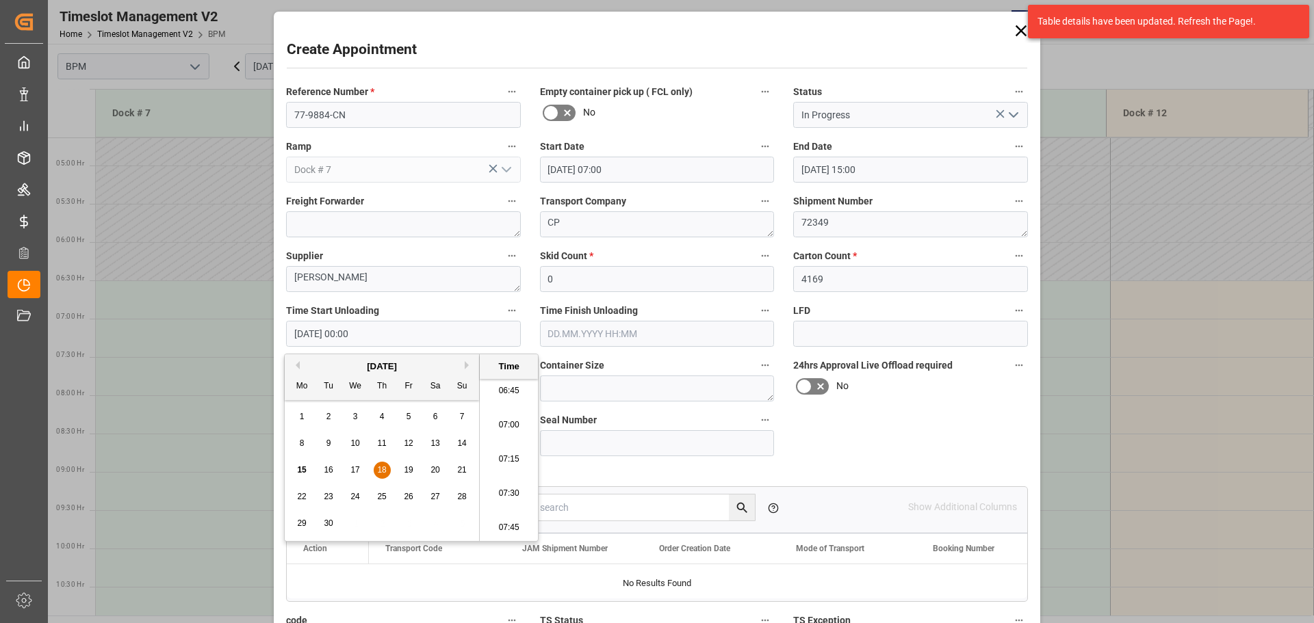
click at [507, 487] on li "07:30" at bounding box center [509, 494] width 58 height 34
type input "[DATE] 07:30"
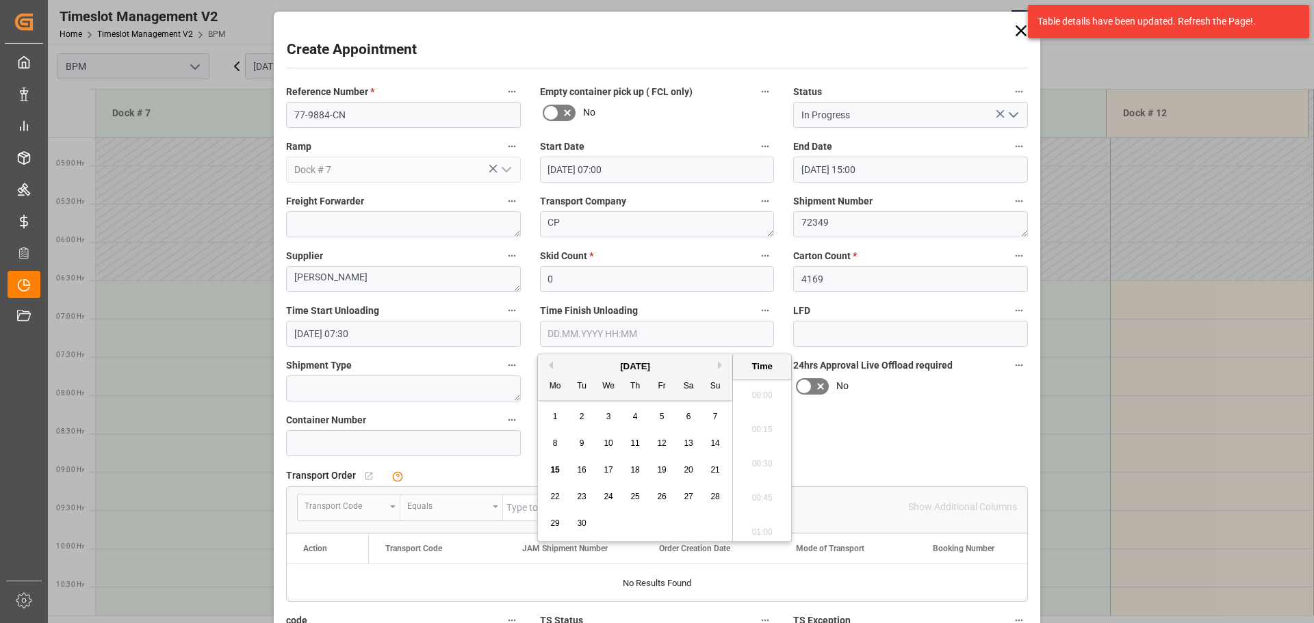
click at [658, 339] on input "text" at bounding box center [657, 334] width 235 height 26
click at [582, 374] on div "Mo Tu We Th Fr Sa Su" at bounding box center [635, 387] width 194 height 27
click at [636, 470] on span "18" at bounding box center [634, 470] width 9 height 10
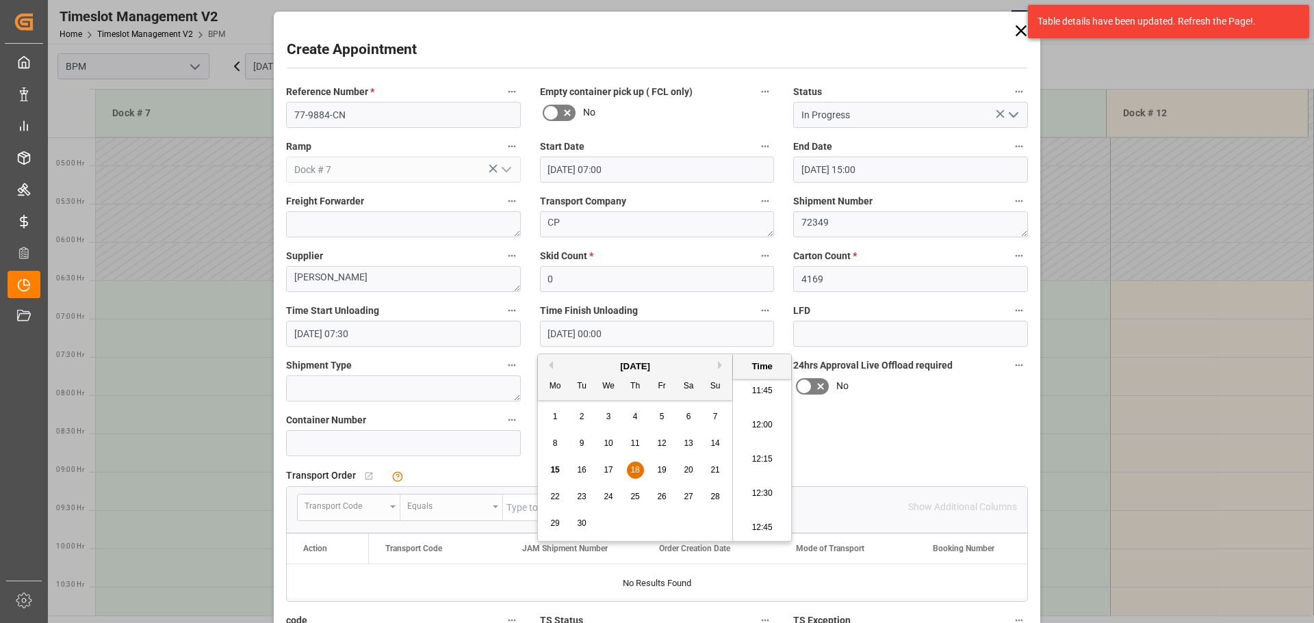
click at [771, 424] on li "12:00" at bounding box center [762, 426] width 58 height 34
type input "[DATE] 12:00"
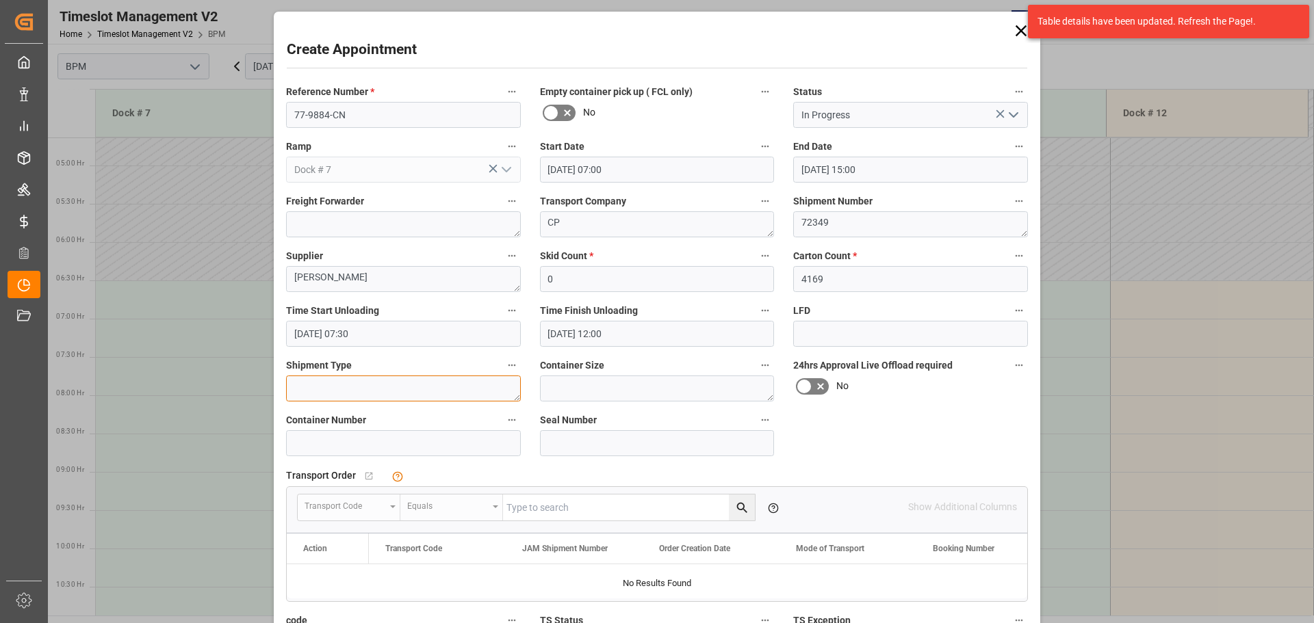
click at [414, 398] on textarea at bounding box center [403, 389] width 235 height 26
type textarea "40FT"
click at [608, 396] on textarea at bounding box center [657, 389] width 235 height 26
type textarea "40FT"
click at [317, 452] on input at bounding box center [403, 443] width 235 height 26
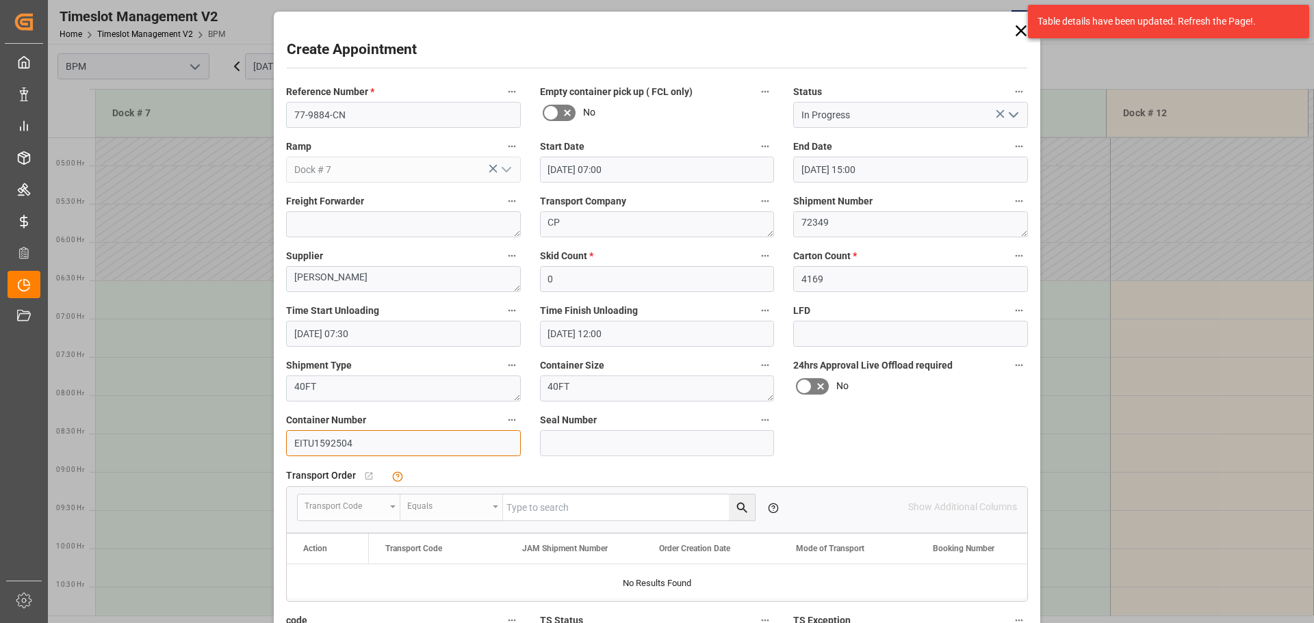
type input "EITU1592504"
click at [610, 443] on input at bounding box center [657, 443] width 235 height 26
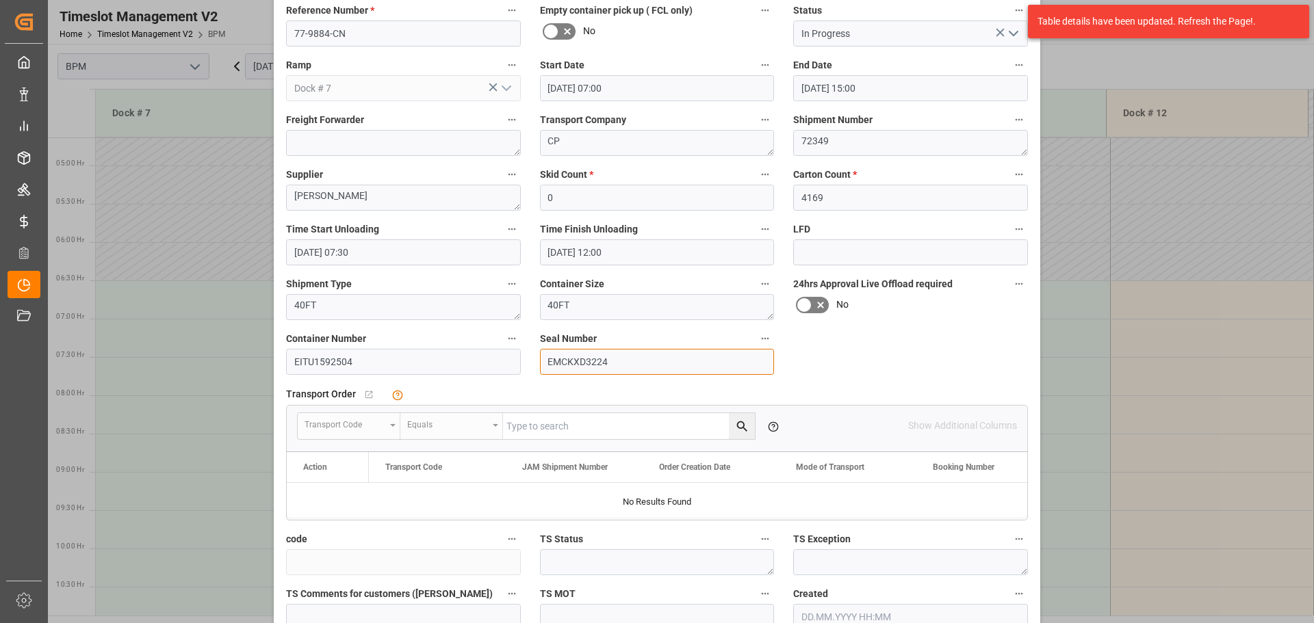
scroll to position [205, 0]
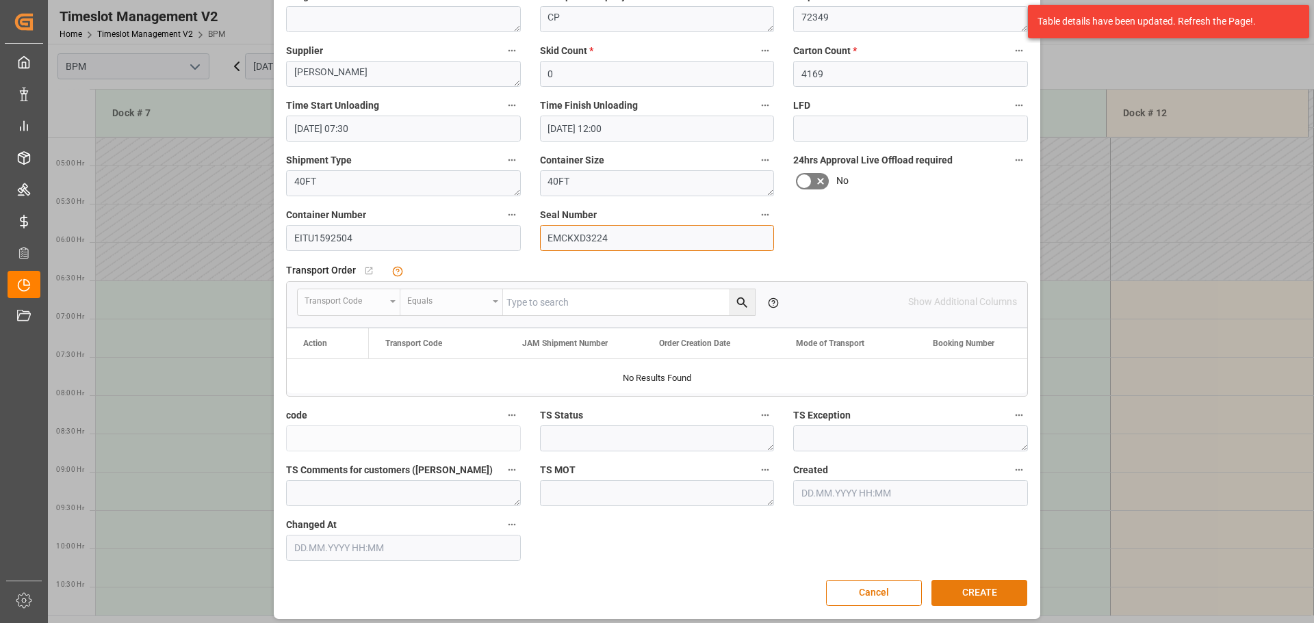
type input "EMCKXD3224"
click at [944, 589] on button "CREATE" at bounding box center [979, 593] width 96 height 26
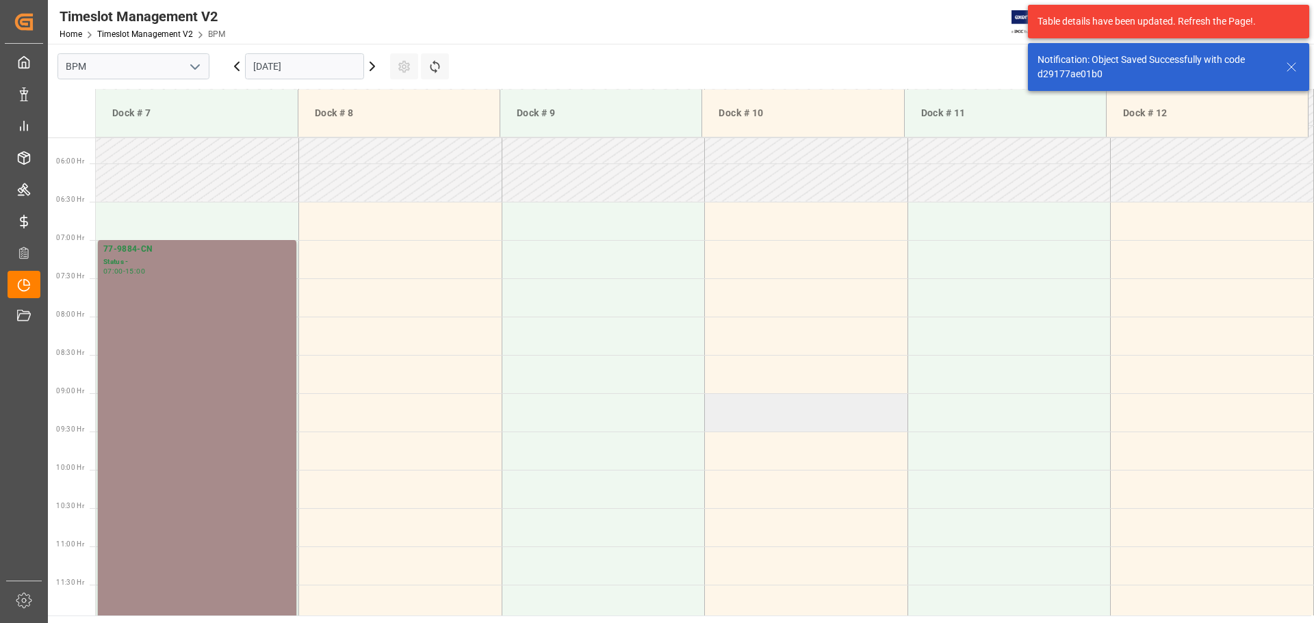
scroll to position [451, 0]
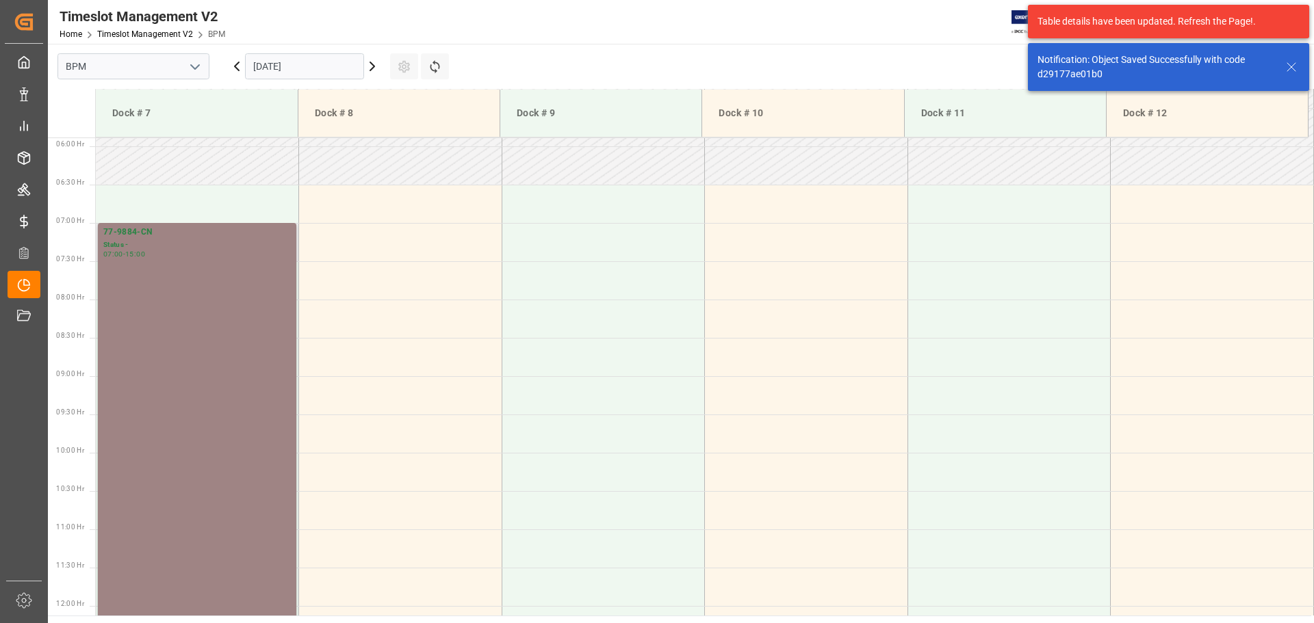
click at [199, 242] on div "Status -" at bounding box center [197, 246] width 188 height 12
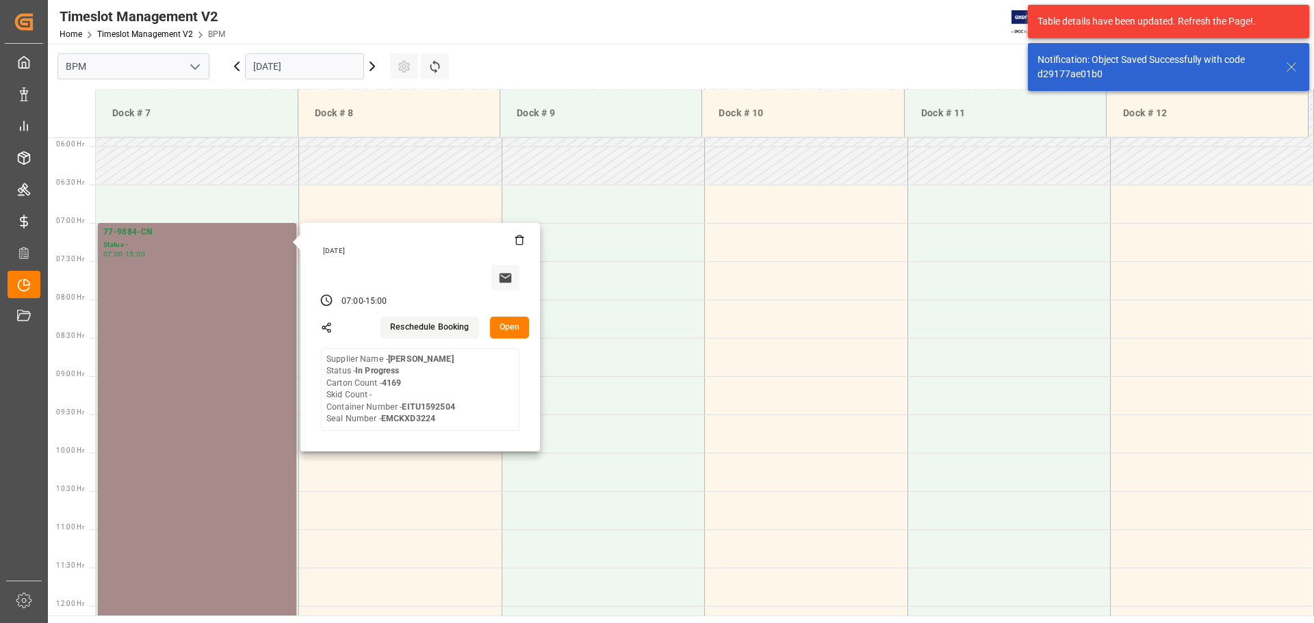
click at [503, 330] on button "Open" at bounding box center [510, 328] width 40 height 22
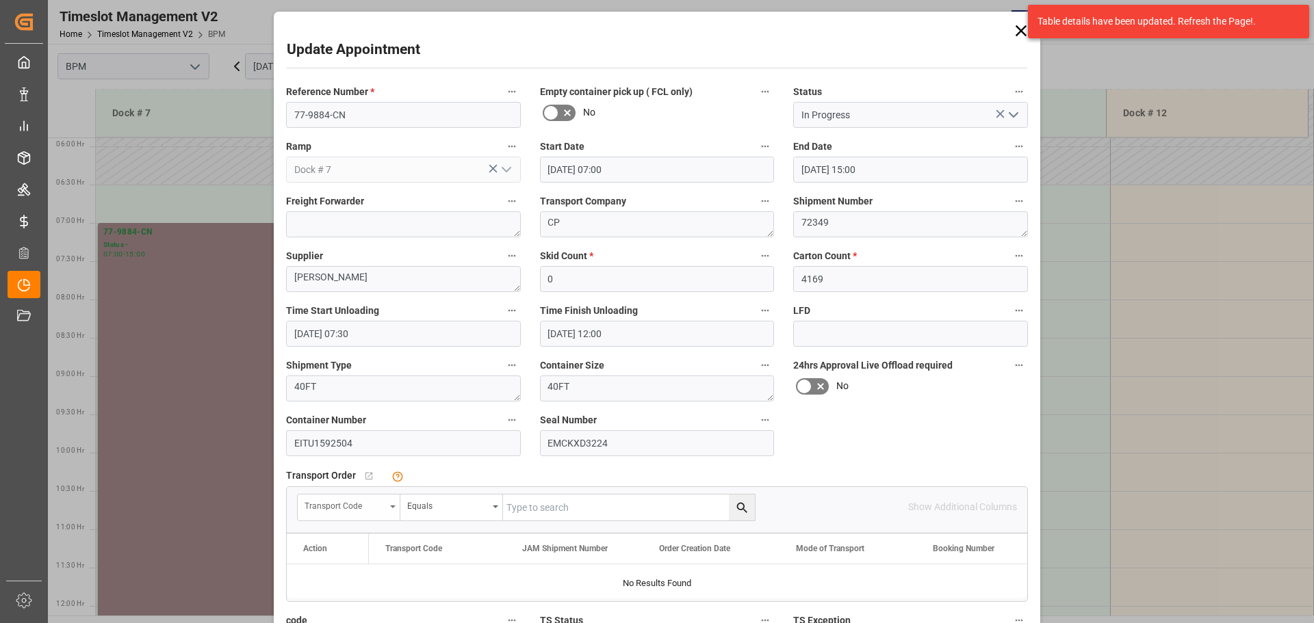
click at [391, 504] on div "Transport Code" at bounding box center [349, 508] width 103 height 26
click at [368, 596] on div "JAM Shipment Number" at bounding box center [400, 599] width 204 height 29
click at [495, 509] on div "Equals" at bounding box center [451, 508] width 103 height 26
click at [475, 593] on div "Fuzzy search" at bounding box center [503, 599] width 204 height 29
click at [570, 508] on input "text" at bounding box center [629, 508] width 252 height 26
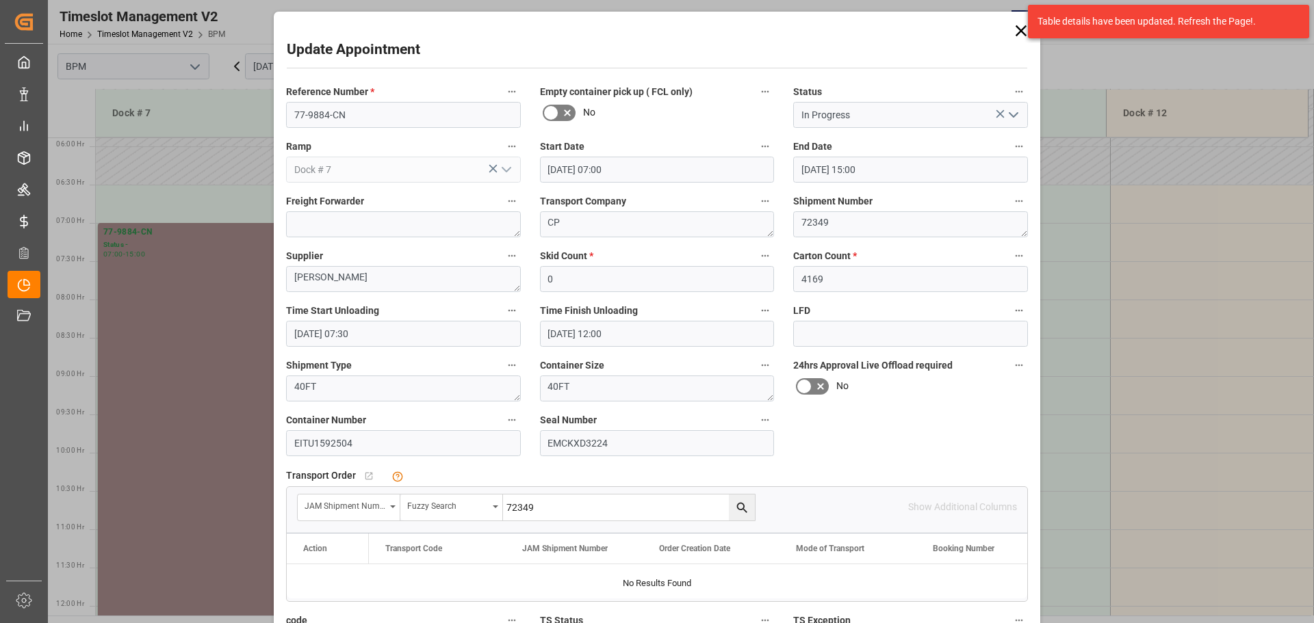
type input "72349"
click at [735, 502] on icon "search button" at bounding box center [742, 508] width 14 height 14
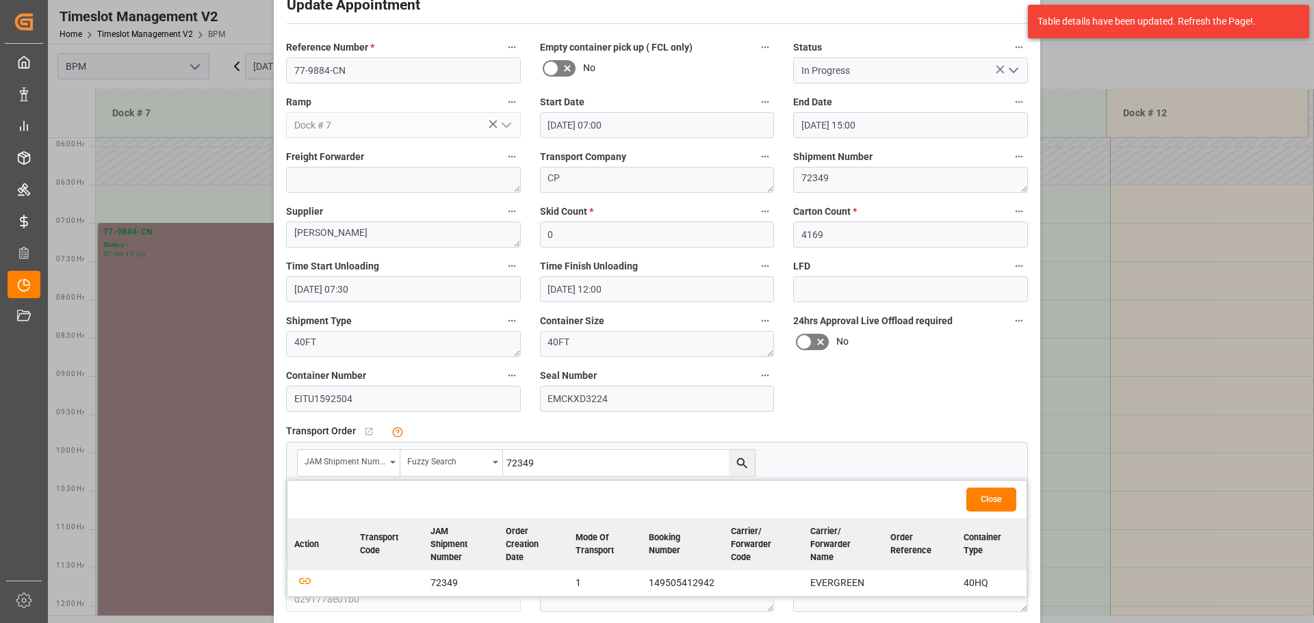
scroll to position [213, 0]
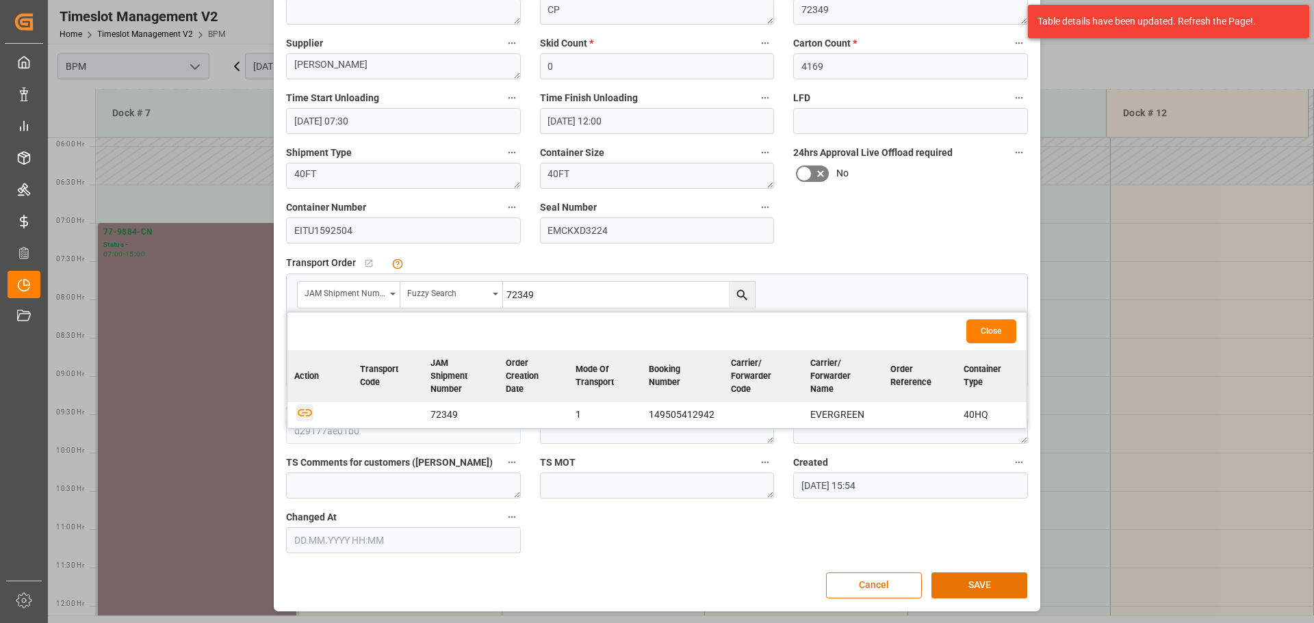
click at [300, 415] on icon "button" at bounding box center [304, 412] width 17 height 17
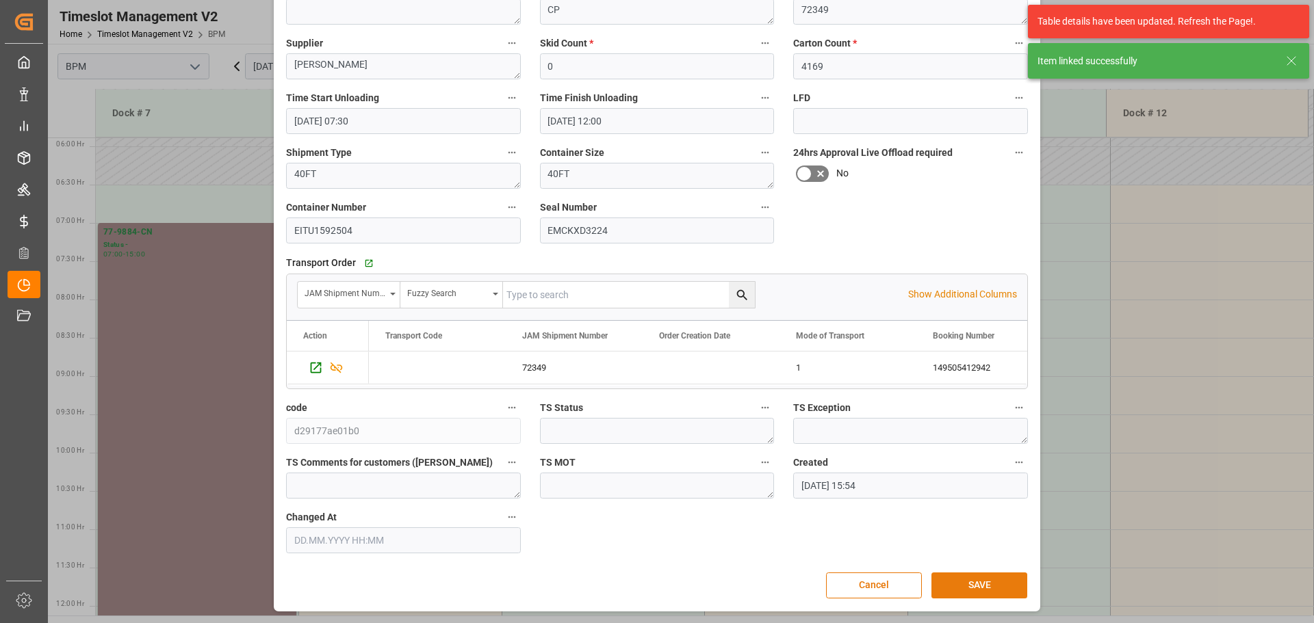
click at [968, 587] on button "SAVE" at bounding box center [979, 586] width 96 height 26
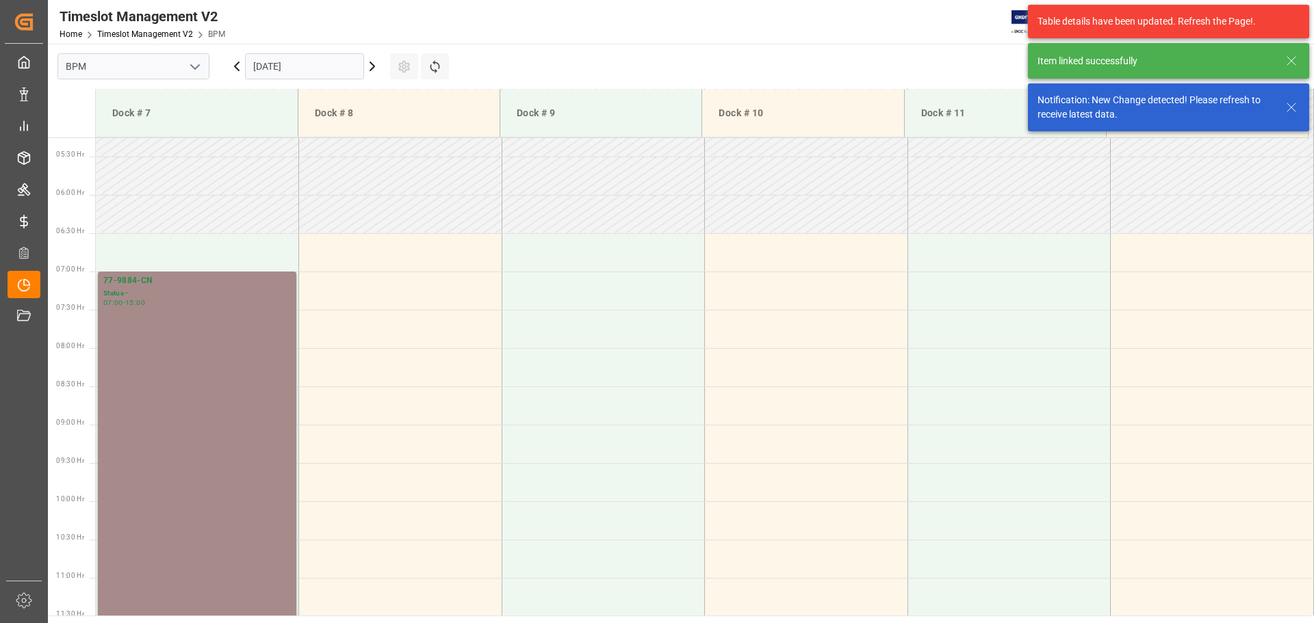
scroll to position [451, 0]
